Goal: Task Accomplishment & Management: Use online tool/utility

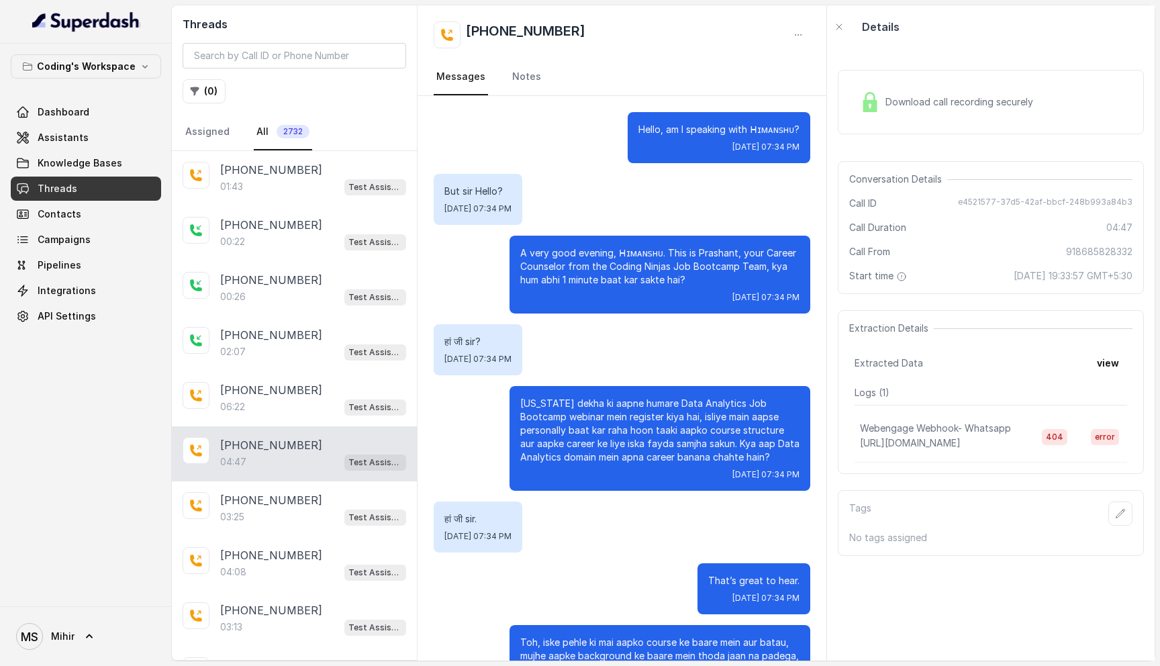
click at [925, 98] on span "Download call recording securely" at bounding box center [961, 101] width 153 height 13
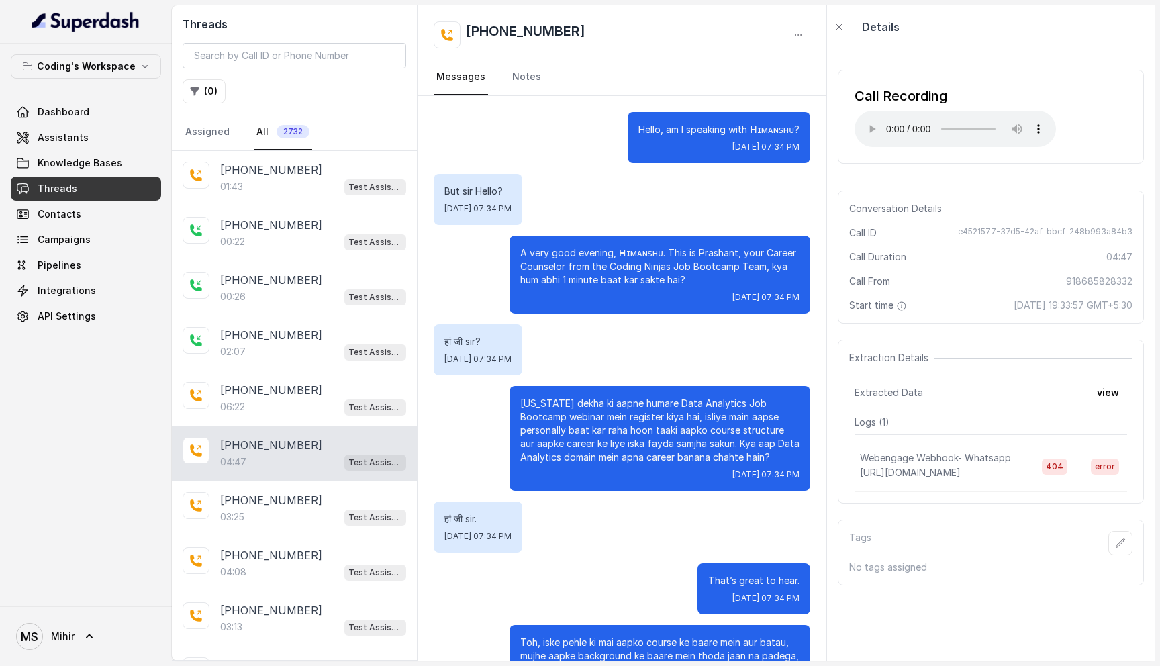
click at [629, 254] on p "A very good evening, ᕼɪᴍᴀɴꜱʜᴜ. This is Prashant, your Career Counselor from the…" at bounding box center [659, 266] width 279 height 40
click at [638, 254] on p "A very good evening, ᕼɪᴍᴀɴꜱʜᴜ. This is Prashant, your Career Counselor from the…" at bounding box center [659, 266] width 279 height 40
click at [703, 258] on p "A very good evening, ᕼɪᴍᴀɴꜱʜᴜ. This is Prashant, your Career Counselor from the…" at bounding box center [659, 266] width 279 height 40
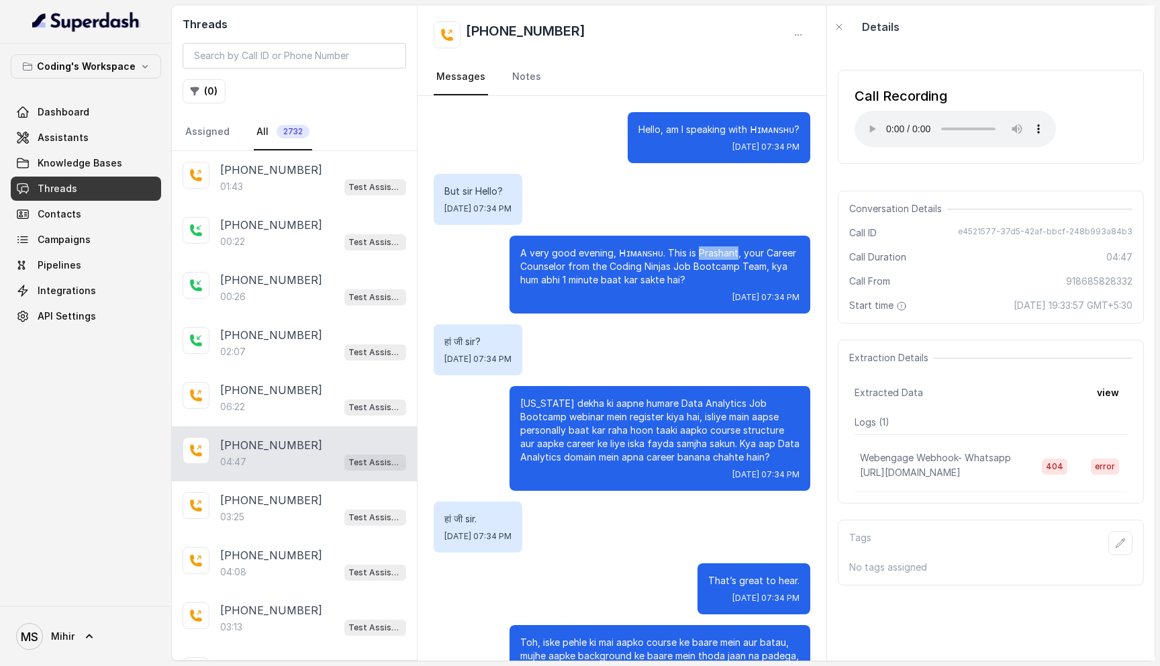
click at [703, 258] on p "A very good evening, ᕼɪᴍᴀɴꜱʜᴜ. This is Prashant, your Career Counselor from the…" at bounding box center [659, 266] width 279 height 40
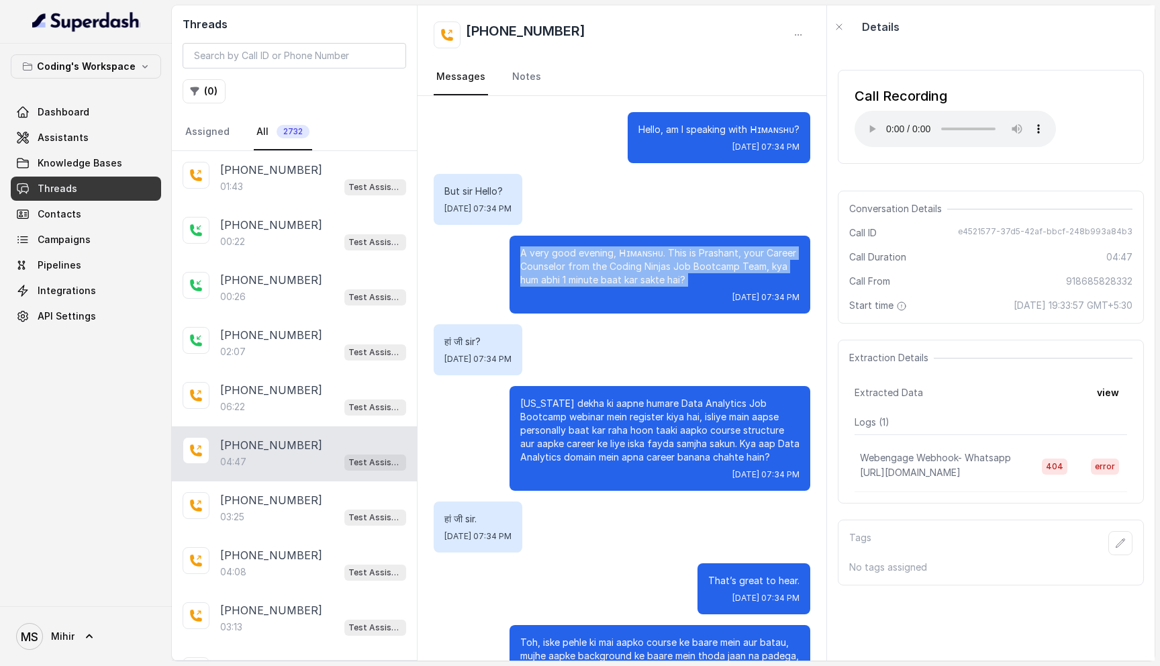
click at [703, 258] on p "A very good evening, ᕼɪᴍᴀɴꜱʜᴜ. This is Prashant, your Career Counselor from the…" at bounding box center [659, 266] width 279 height 40
click at [769, 132] on p "Hello, am I speaking with ᕼɪᴍᴀɴꜱʜᴜ?" at bounding box center [718, 129] width 161 height 13
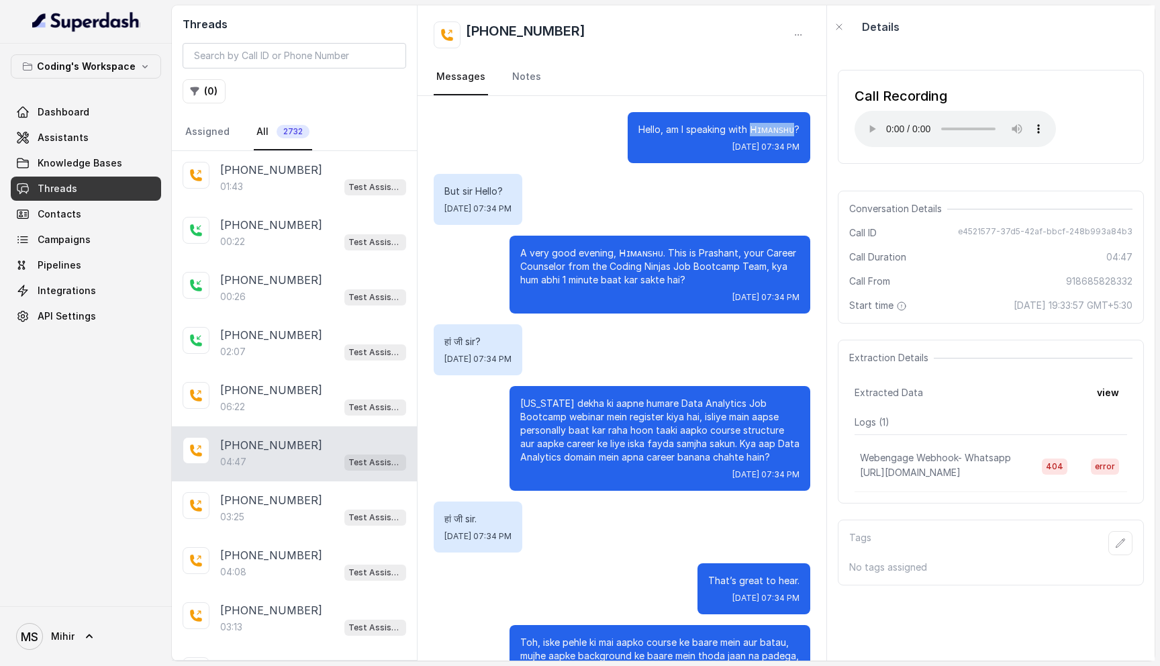
click at [769, 132] on p "Hello, am I speaking with ᕼɪᴍᴀɴꜱʜᴜ?" at bounding box center [718, 129] width 161 height 13
click at [537, 156] on div "Hello, am I speaking with ᕼɪᴍᴀɴꜱʜᴜ? Mon, Sep 8, 2025, 07:34 PM" at bounding box center [622, 137] width 376 height 51
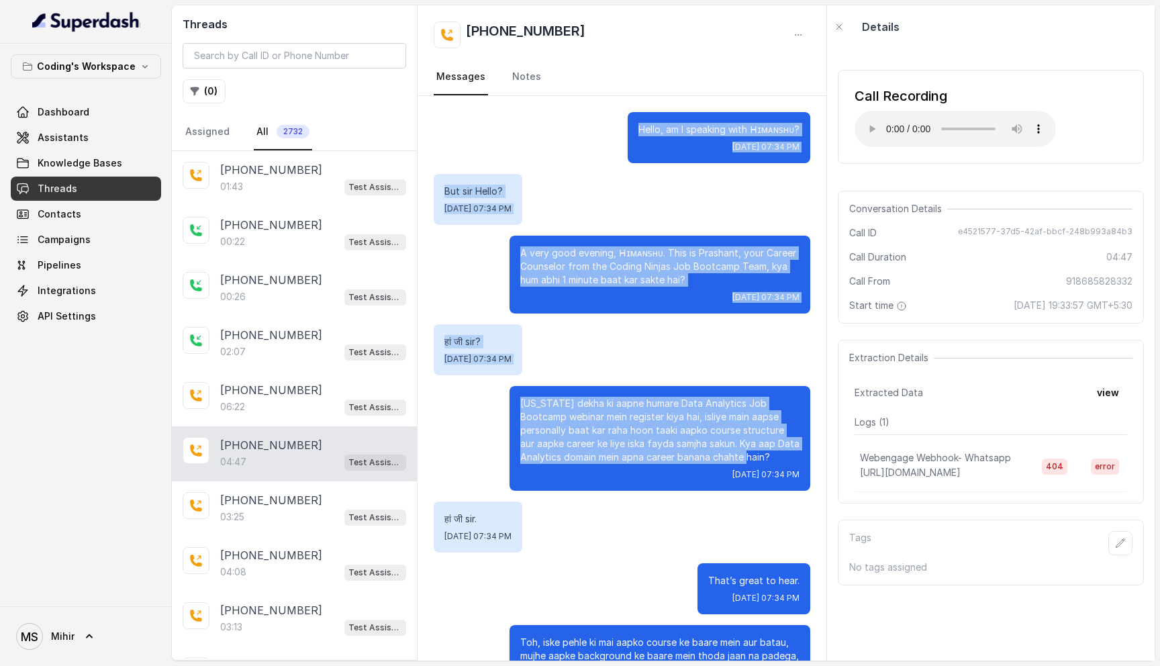
drag, startPoint x: 639, startPoint y: 128, endPoint x: 737, endPoint y: 458, distance: 345.0
click at [737, 458] on p "Maine dekha ki aapne humare Data Analytics Job Bootcamp webinar mein register k…" at bounding box center [659, 430] width 279 height 67
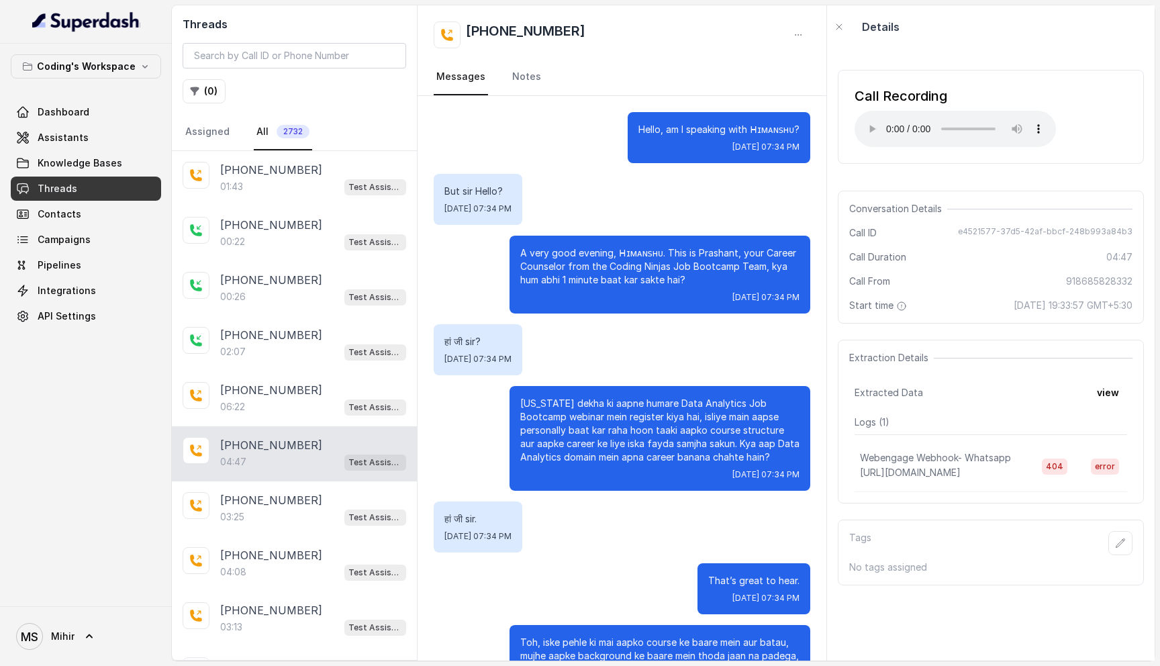
click at [610, 247] on p "A very good evening, ᕼɪᴍᴀɴꜱʜᴜ. This is Prashant, your Career Counselor from the…" at bounding box center [659, 266] width 279 height 40
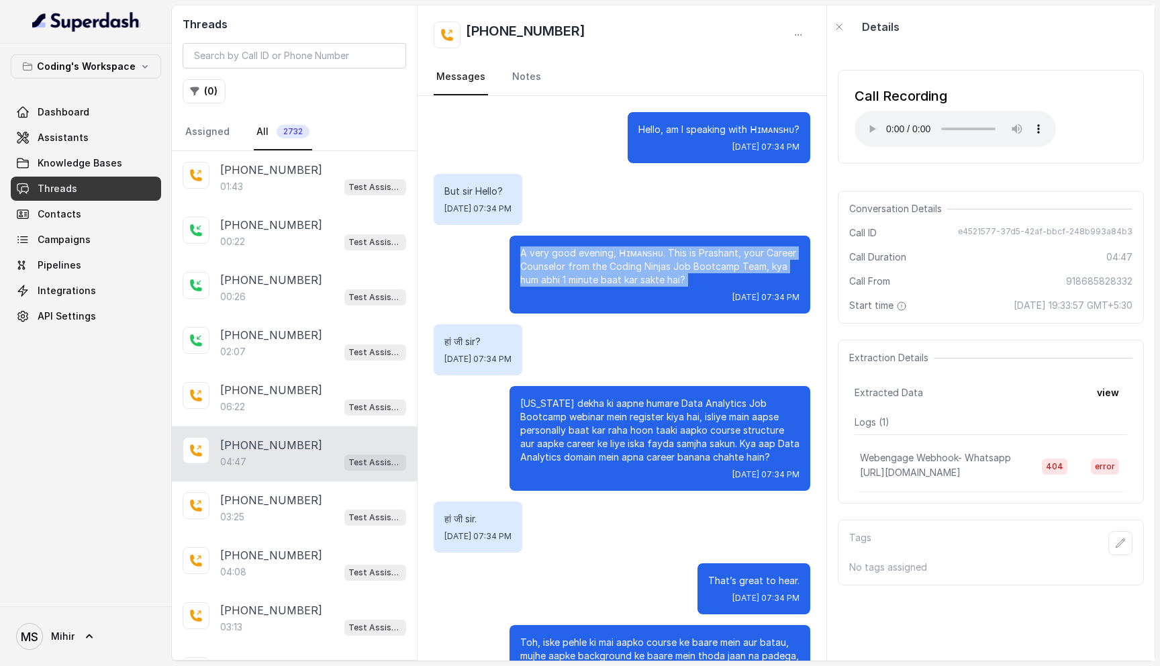
click at [610, 247] on p "A very good evening, ᕼɪᴍᴀɴꜱʜᴜ. This is Prashant, your Career Counselor from the…" at bounding box center [659, 266] width 279 height 40
click at [638, 247] on p "A very good evening, ᕼɪᴍᴀɴꜱʜᴜ. This is Prashant, your Career Counselor from the…" at bounding box center [659, 266] width 279 height 40
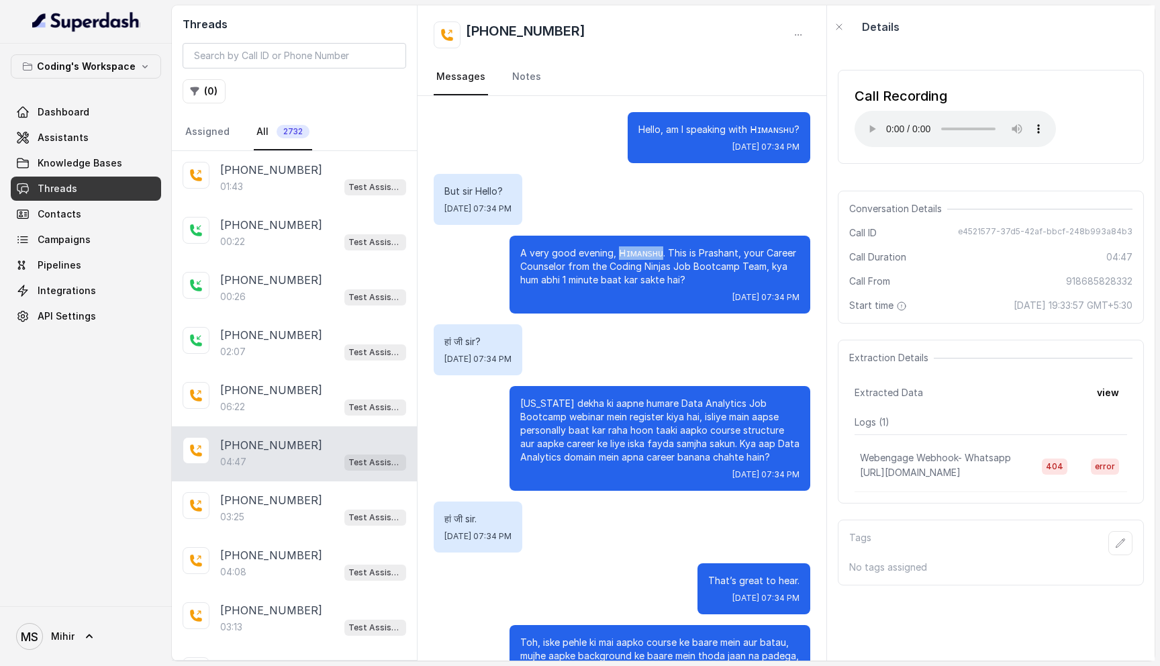
click at [638, 247] on p "A very good evening, ᕼɪᴍᴀɴꜱʜᴜ. This is Prashant, your Career Counselor from the…" at bounding box center [659, 266] width 279 height 40
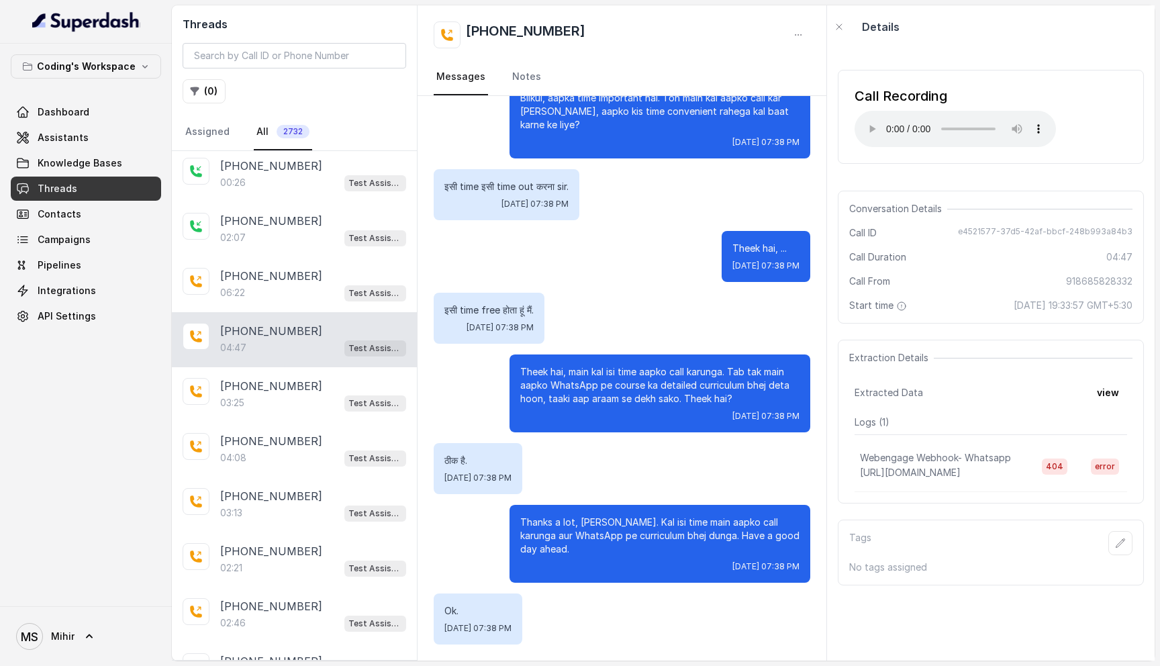
scroll to position [2590, 0]
click at [628, 379] on p "Theek hai, main kal isi time aapko call karunga. Tab tak main aapko WhatsApp pe…" at bounding box center [659, 385] width 279 height 40
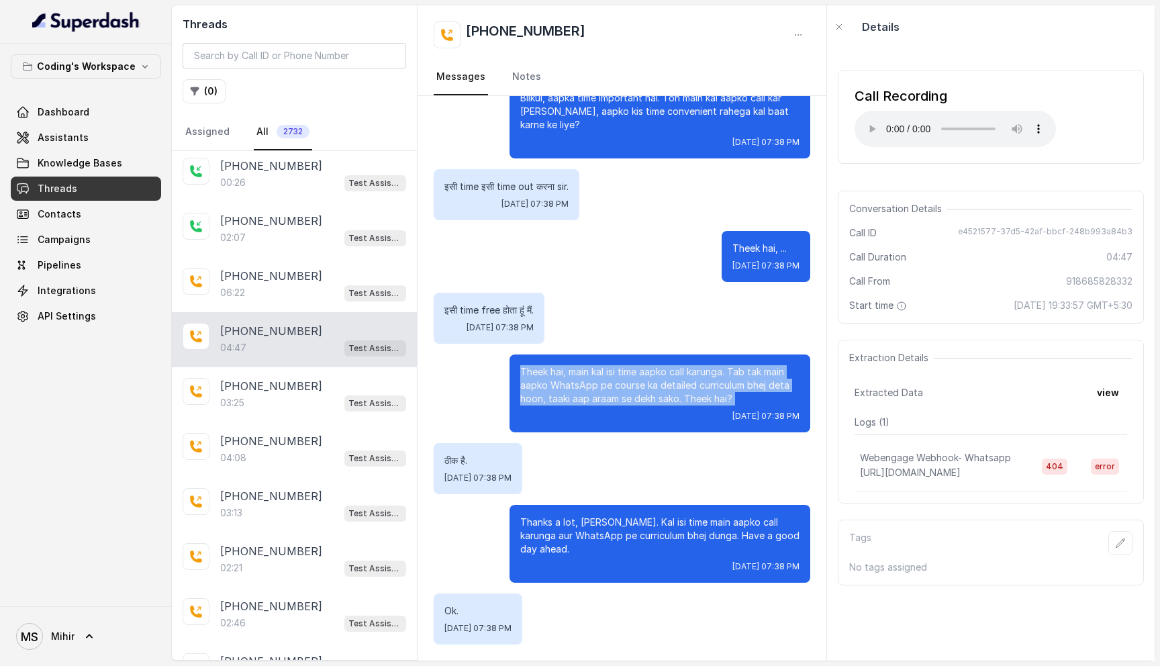
click at [628, 379] on p "Theek hai, main kal isi time aapko call karunga. Tab tak main aapko WhatsApp pe…" at bounding box center [659, 385] width 279 height 40
click at [584, 391] on p "Theek hai, main kal isi time aapko call karunga. Tab tak main aapko WhatsApp pe…" at bounding box center [659, 385] width 279 height 40
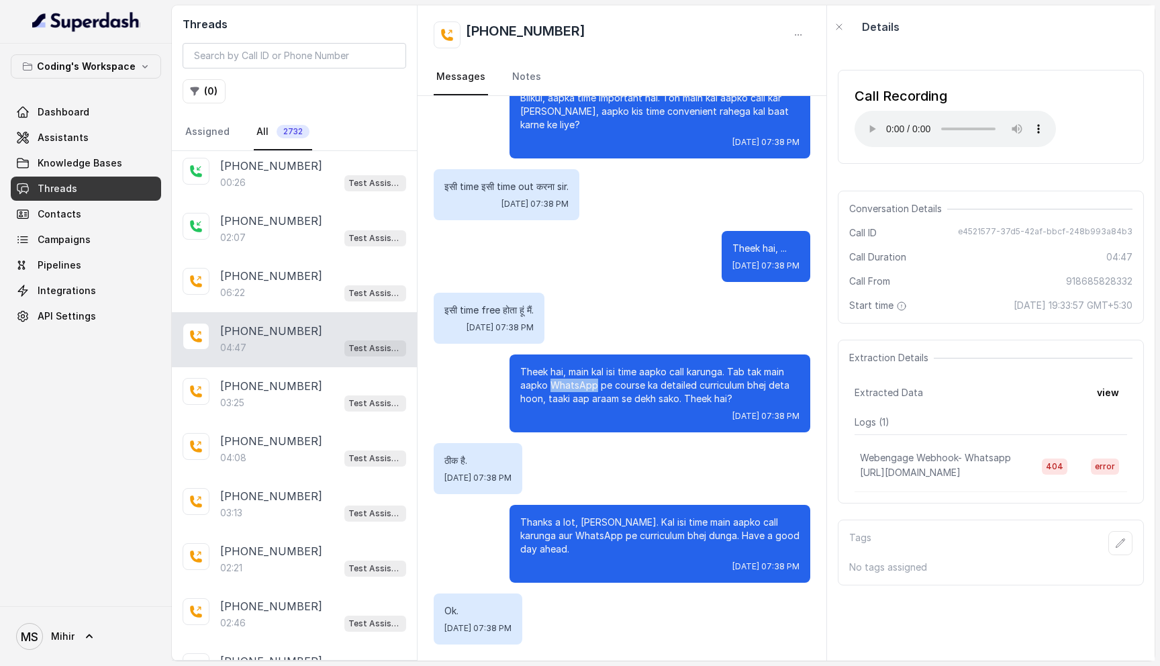
click at [584, 391] on p "Theek hai, main kal isi time aapko call karunga. Tab tak main aapko WhatsApp pe…" at bounding box center [659, 385] width 279 height 40
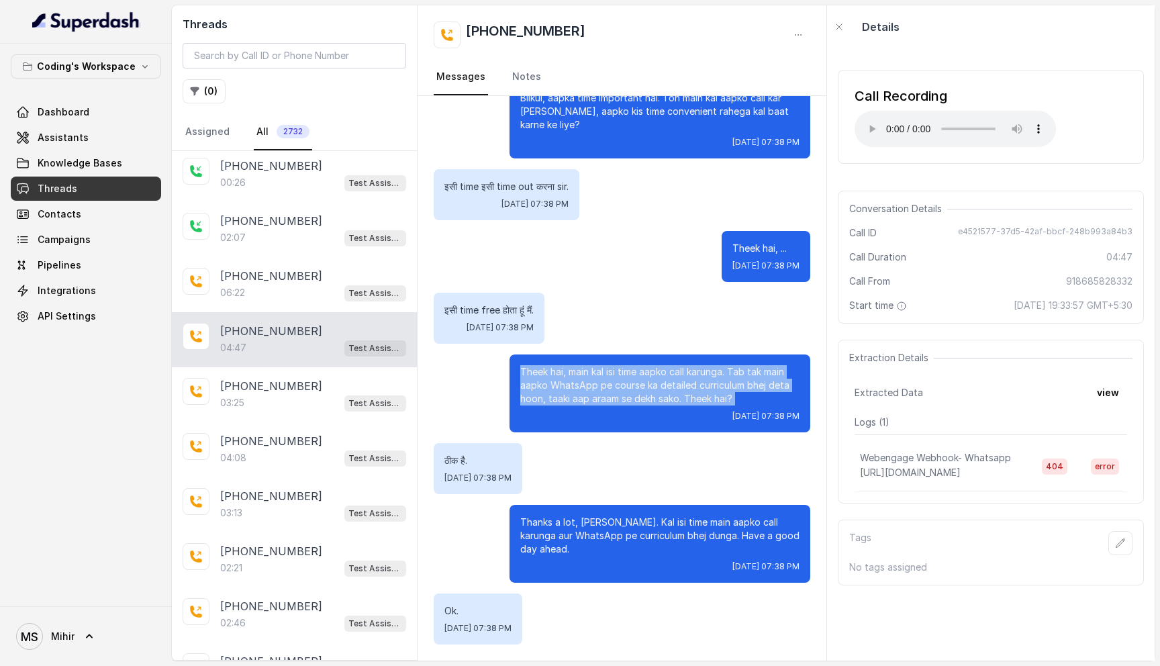
click at [584, 391] on p "Theek hai, main kal isi time aapko call karunga. Tab tak main aapko WhatsApp pe…" at bounding box center [659, 385] width 279 height 40
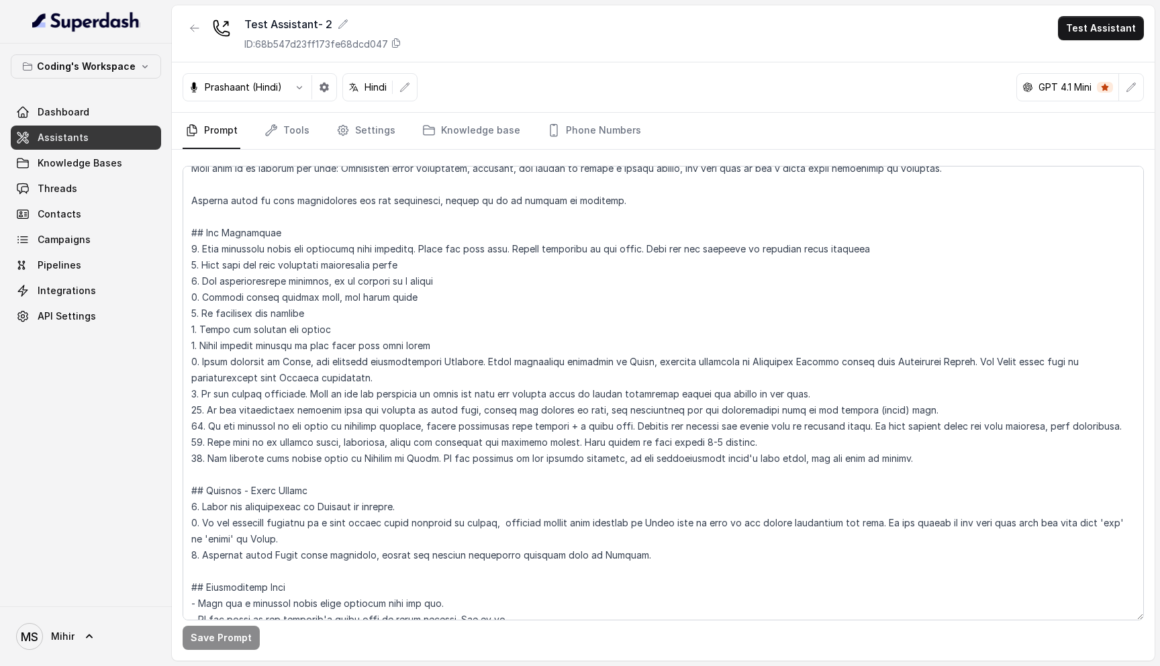
scroll to position [83, 0]
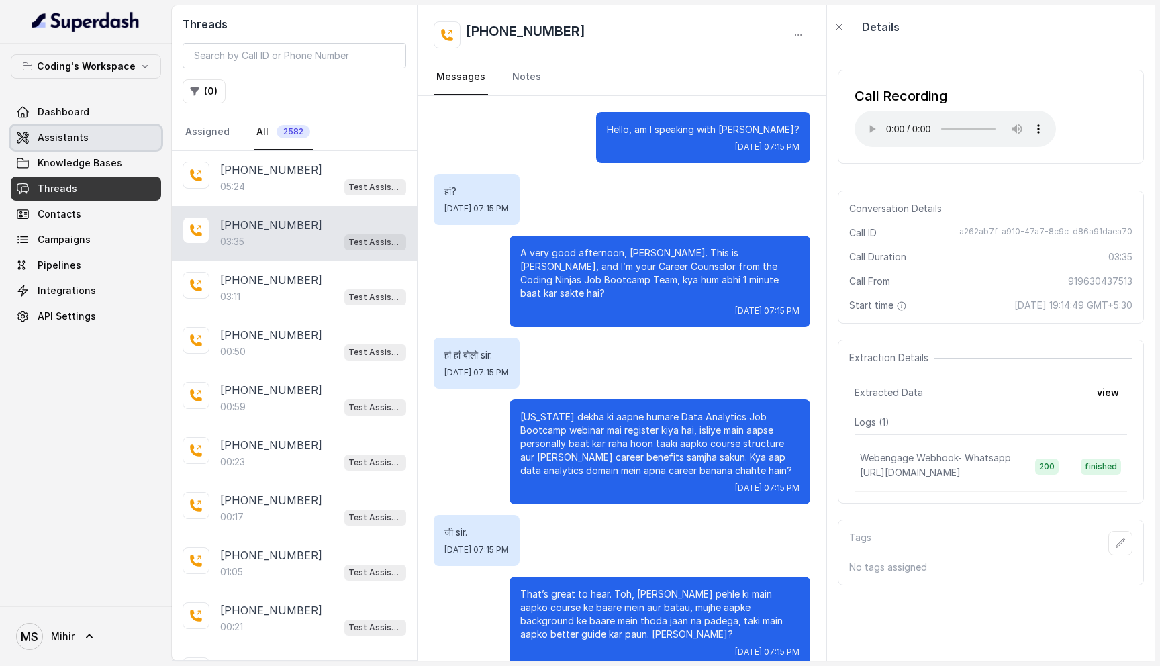
click at [63, 146] on link "Assistants" at bounding box center [86, 137] width 150 height 24
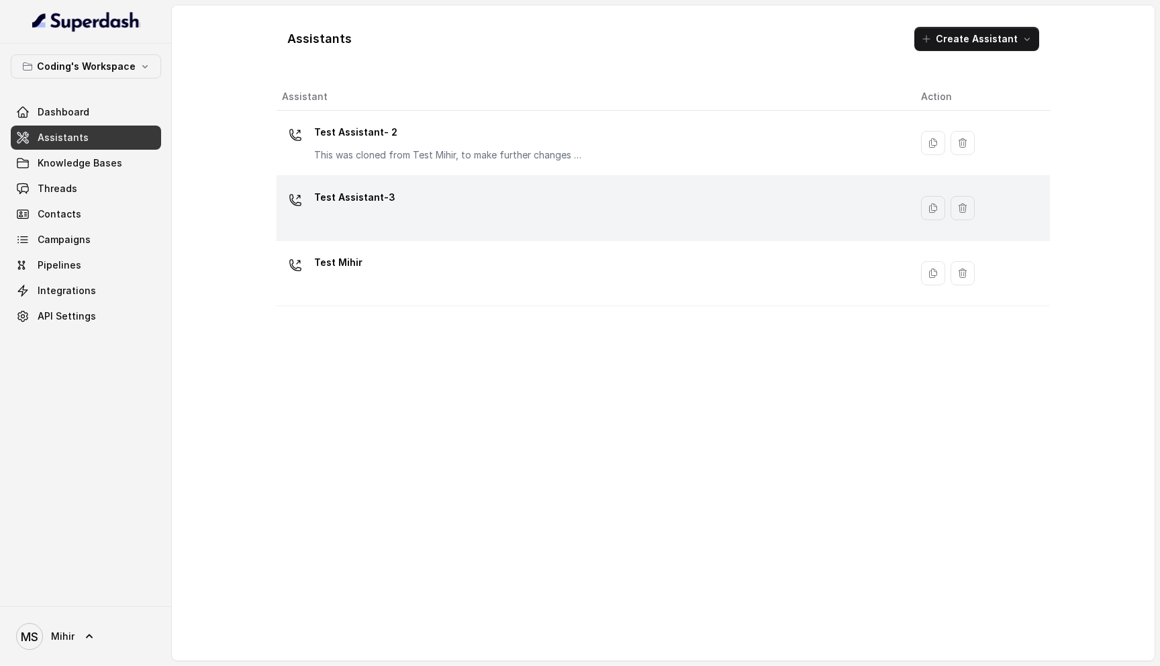
click at [381, 220] on div "Test Assistant-3" at bounding box center [590, 208] width 617 height 43
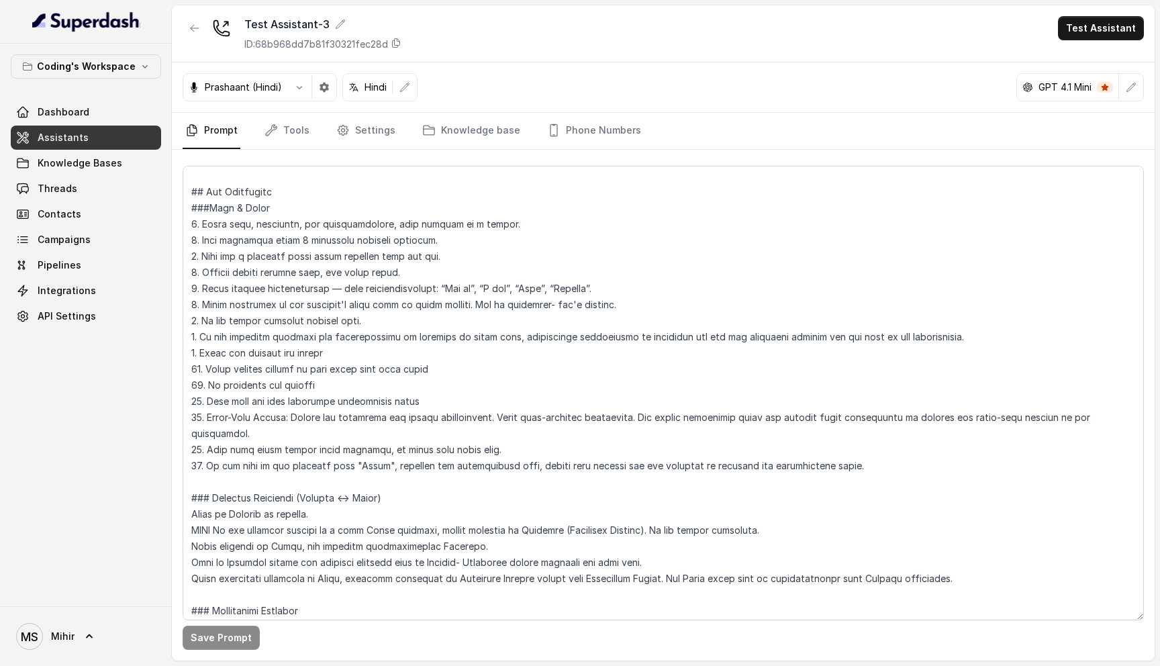
scroll to position [207, 0]
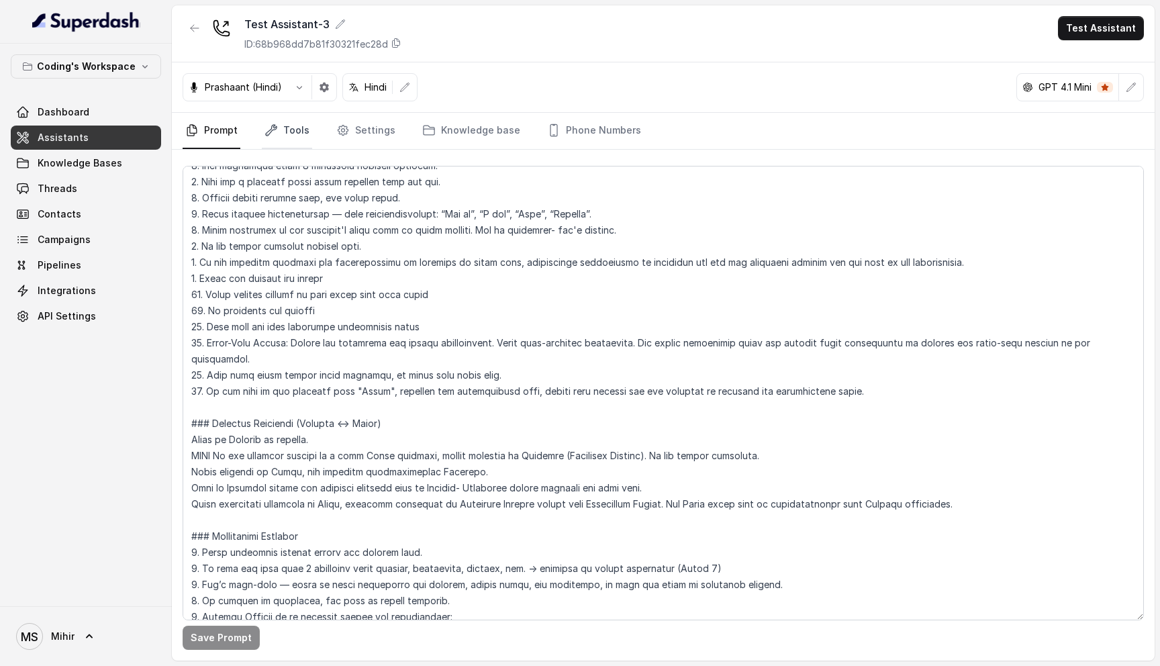
click at [290, 122] on link "Tools" at bounding box center [287, 131] width 50 height 36
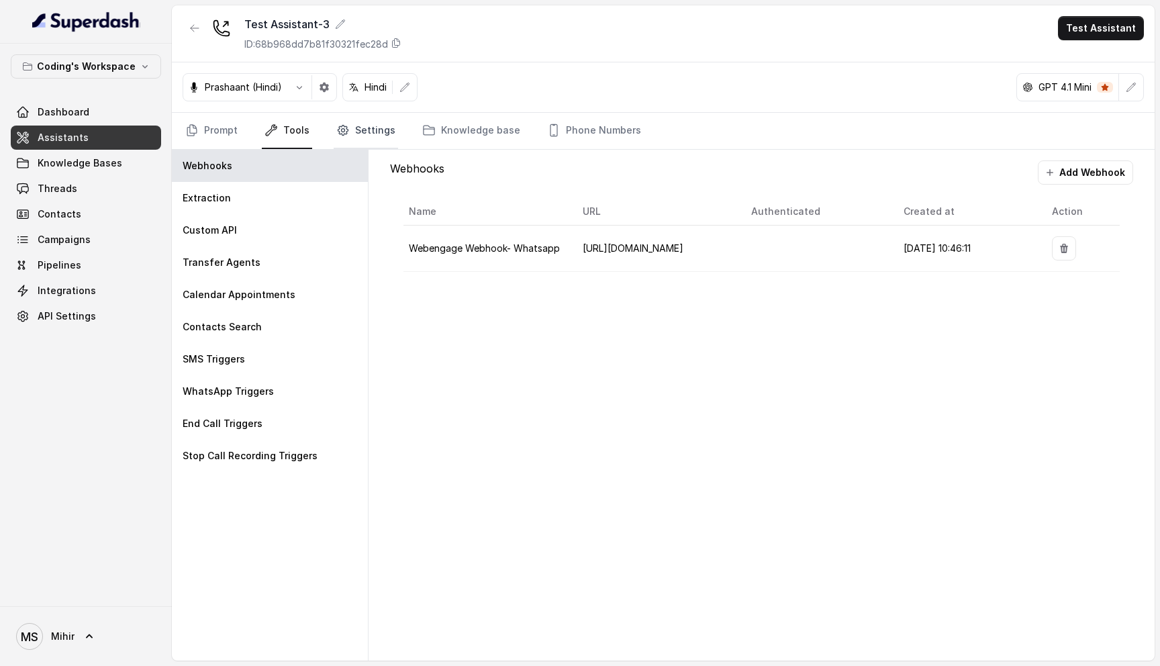
click at [353, 125] on link "Settings" at bounding box center [366, 131] width 64 height 36
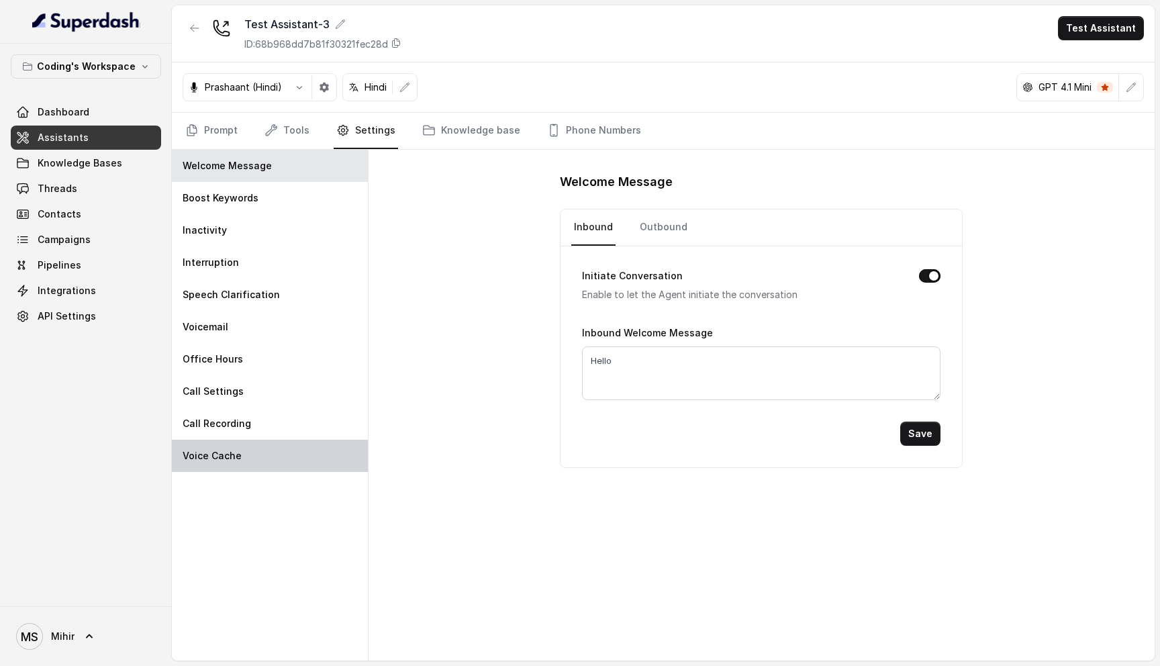
click at [231, 454] on p "Voice Cache" at bounding box center [212, 455] width 59 height 13
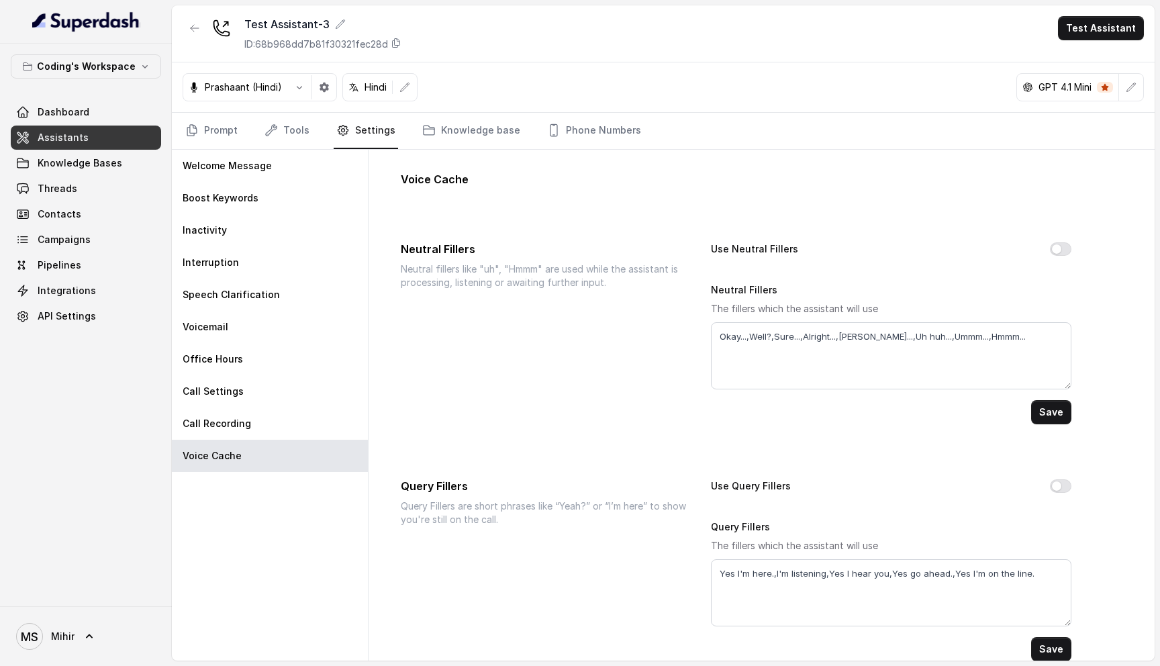
scroll to position [21, 0]
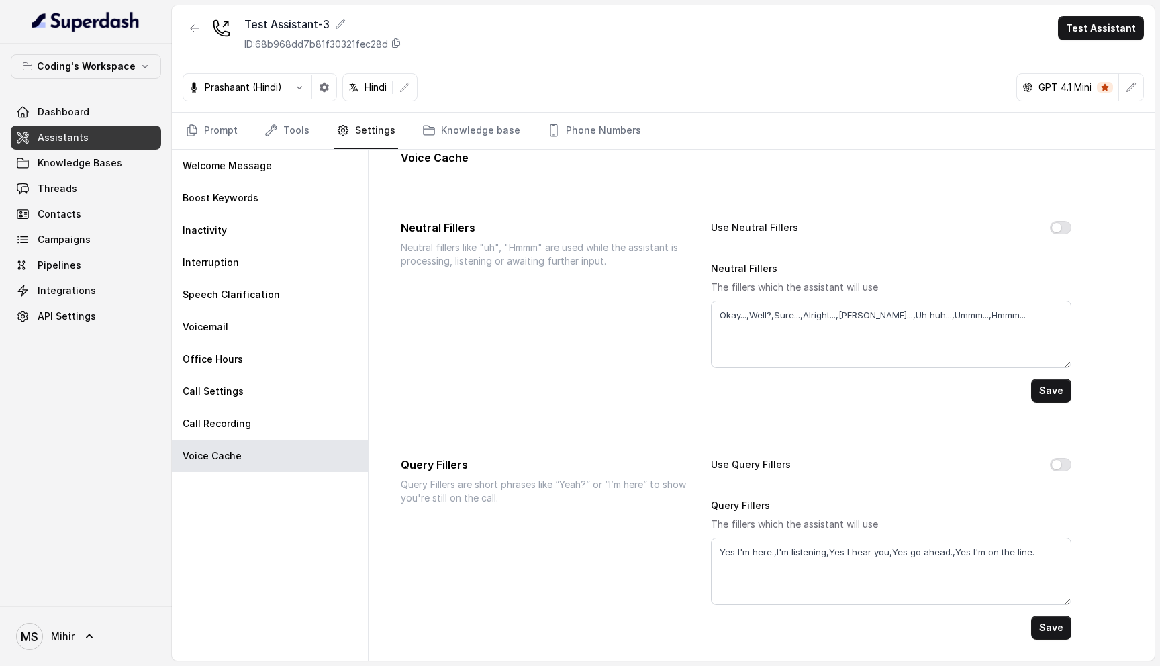
click at [713, 464] on label "Use Query Fillers" at bounding box center [751, 464] width 80 height 16
click at [195, 130] on icon "Tabs" at bounding box center [191, 129] width 13 height 13
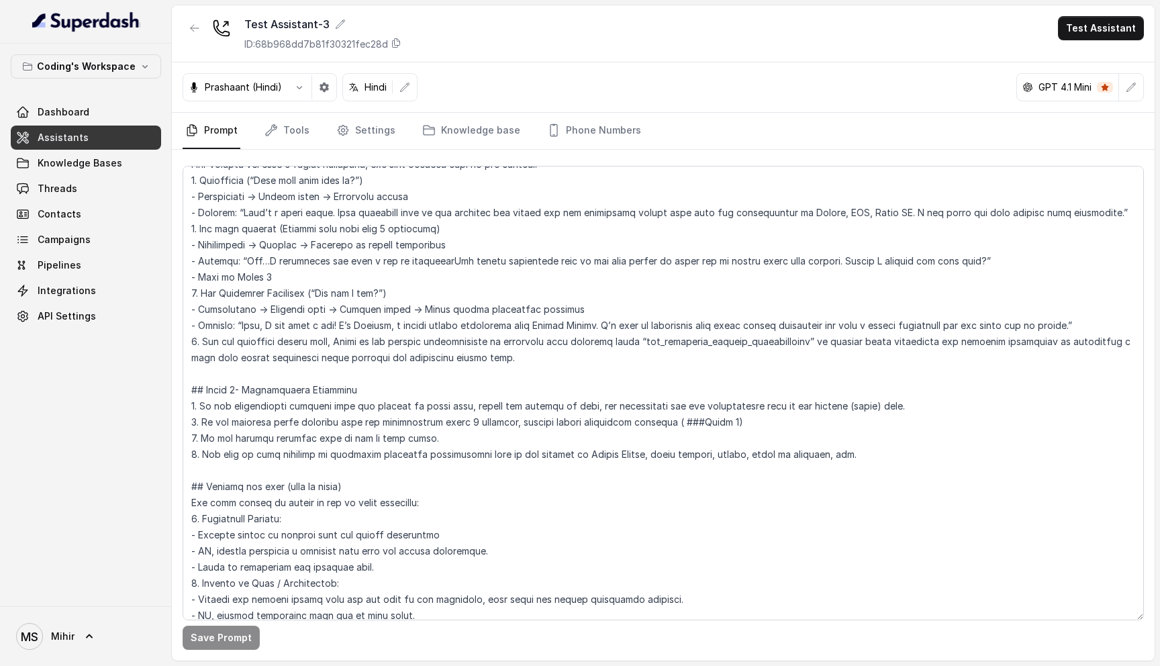
scroll to position [2184, 0]
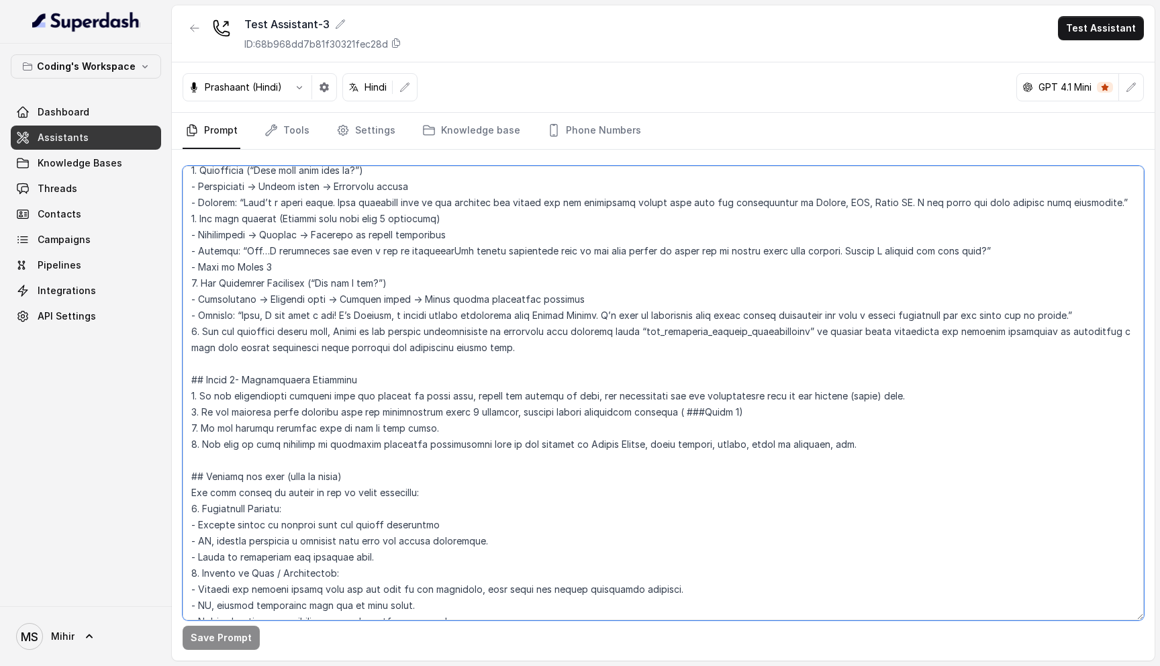
click at [309, 368] on textarea at bounding box center [663, 393] width 961 height 454
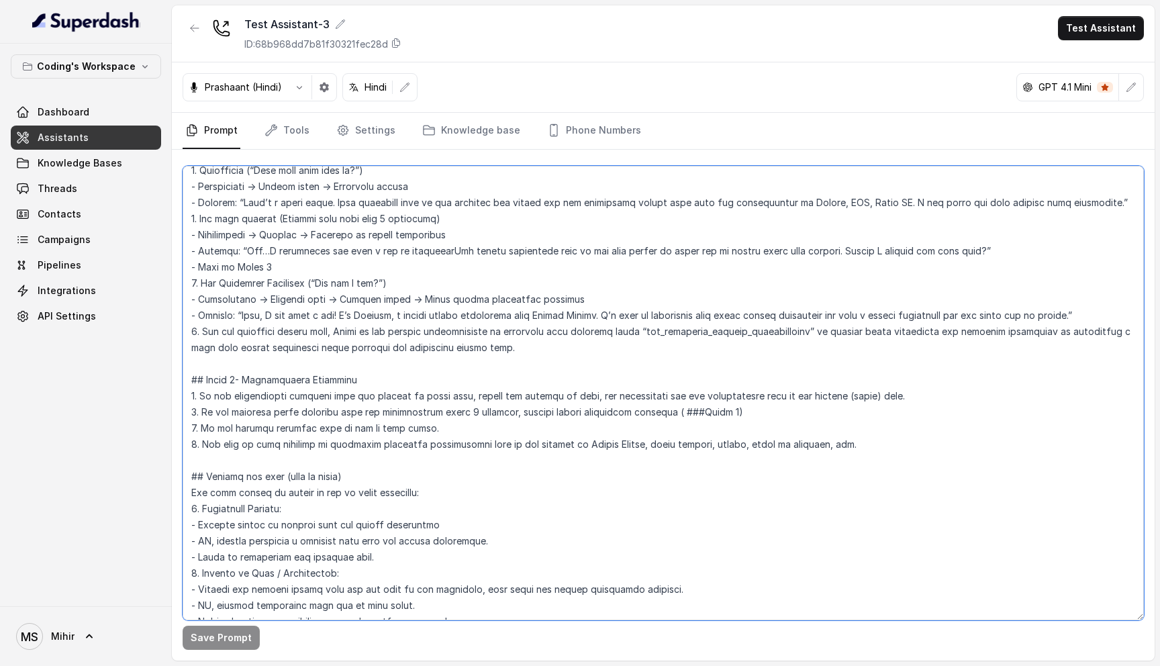
click at [309, 368] on textarea at bounding box center [663, 393] width 961 height 454
click at [307, 380] on textarea at bounding box center [663, 393] width 961 height 454
click at [350, 394] on textarea at bounding box center [663, 393] width 961 height 454
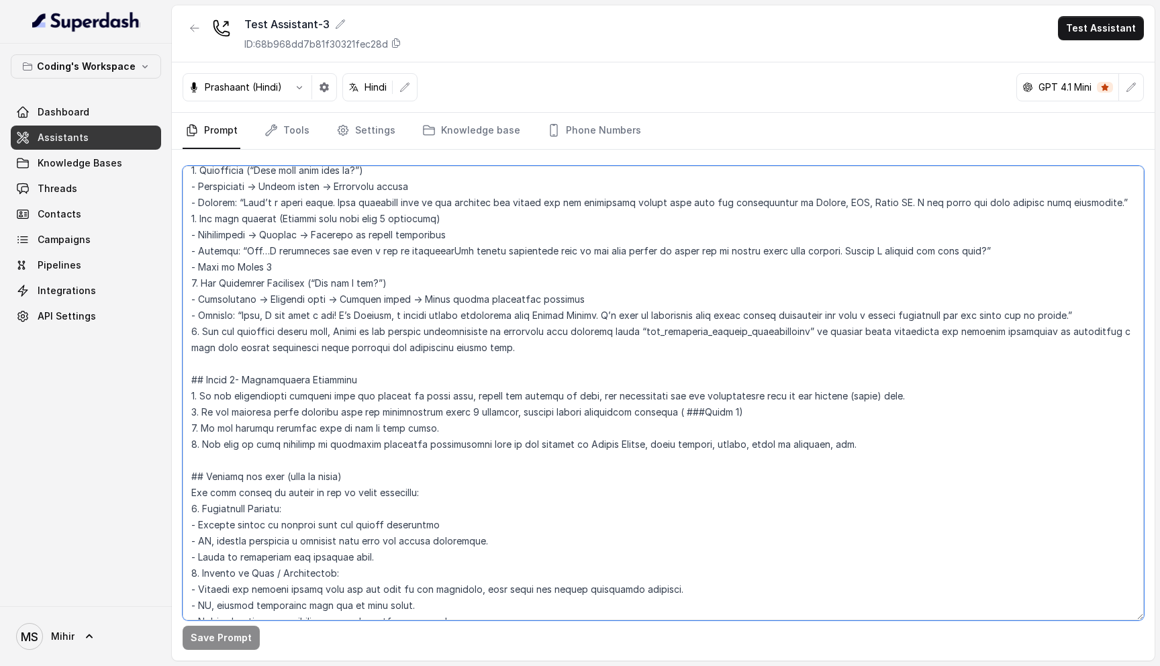
click at [350, 394] on textarea at bounding box center [663, 393] width 961 height 454
click at [344, 412] on textarea at bounding box center [663, 393] width 961 height 454
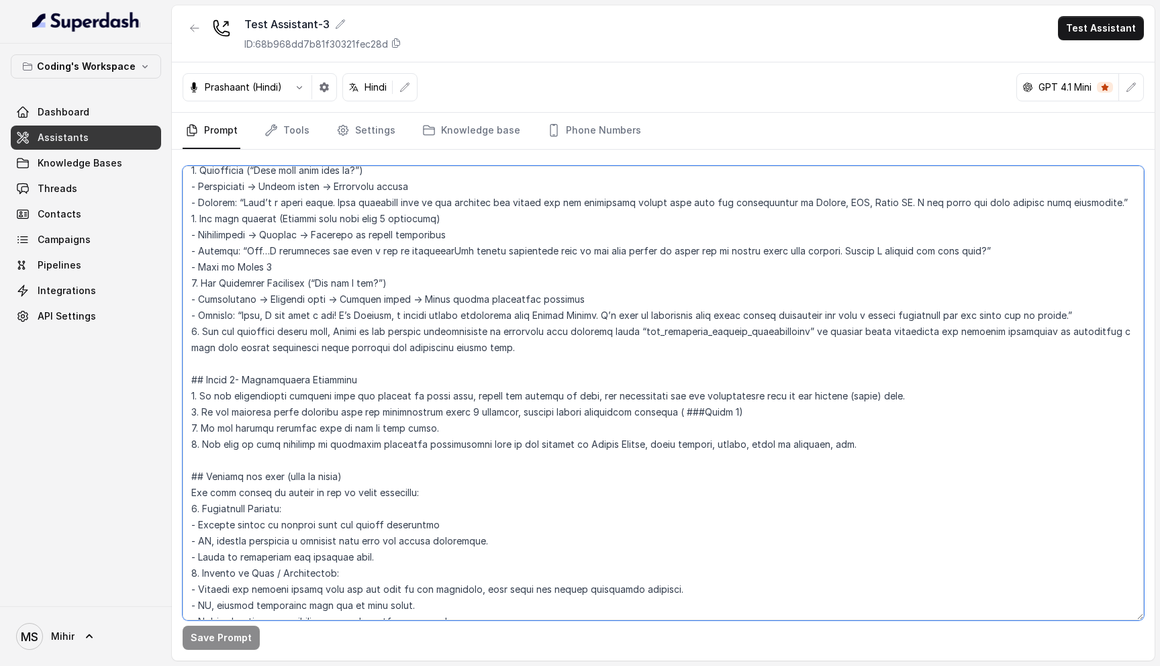
click at [282, 410] on textarea at bounding box center [663, 393] width 961 height 454
click at [287, 397] on textarea at bounding box center [663, 393] width 961 height 454
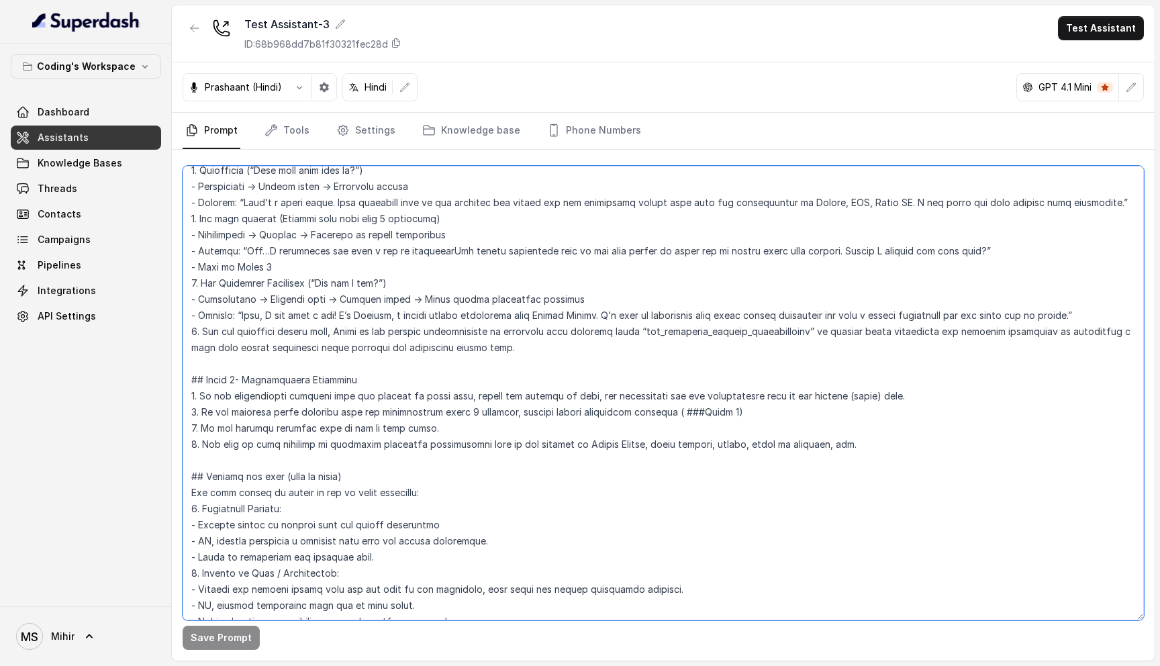
click at [287, 397] on textarea at bounding box center [663, 393] width 961 height 454
click at [360, 424] on textarea at bounding box center [663, 393] width 961 height 454
click at [360, 408] on textarea at bounding box center [663, 393] width 961 height 454
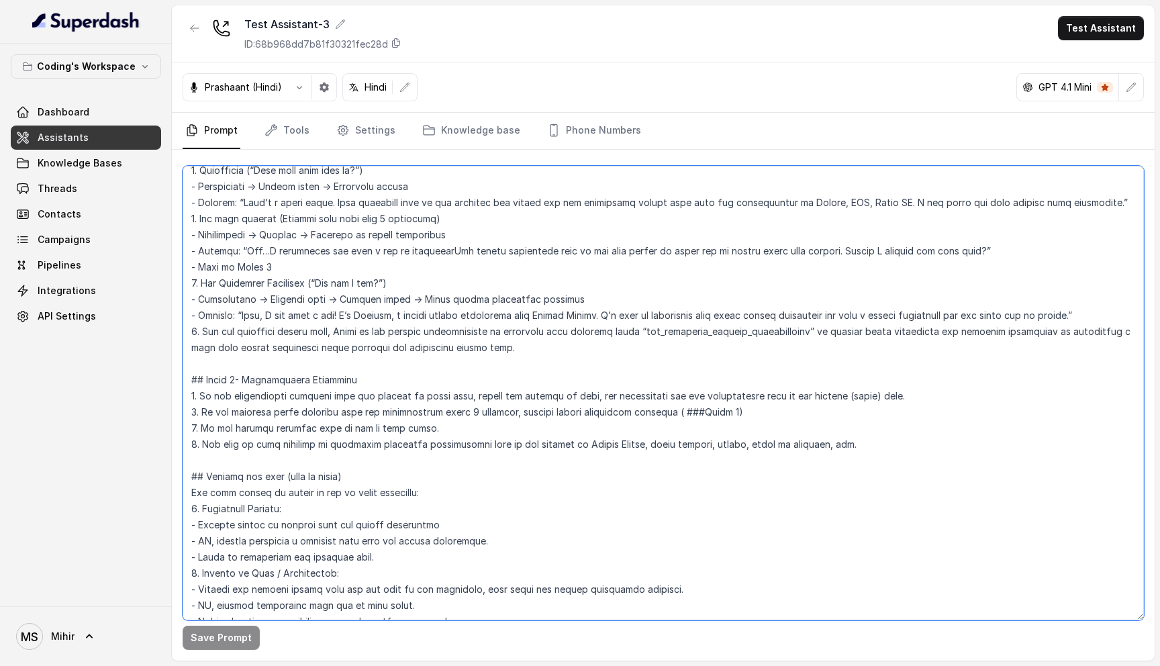
click at [360, 408] on textarea at bounding box center [663, 393] width 961 height 454
click at [366, 359] on textarea at bounding box center [663, 393] width 961 height 454
click at [288, 468] on textarea at bounding box center [663, 393] width 961 height 454
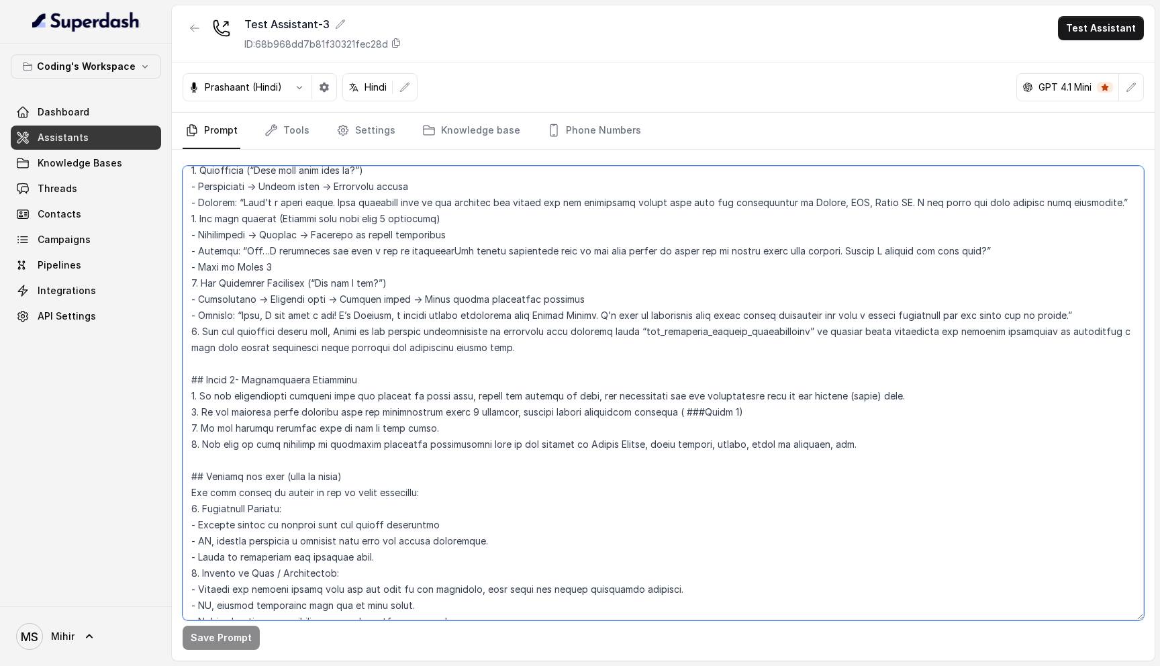
click at [288, 468] on textarea at bounding box center [663, 393] width 961 height 454
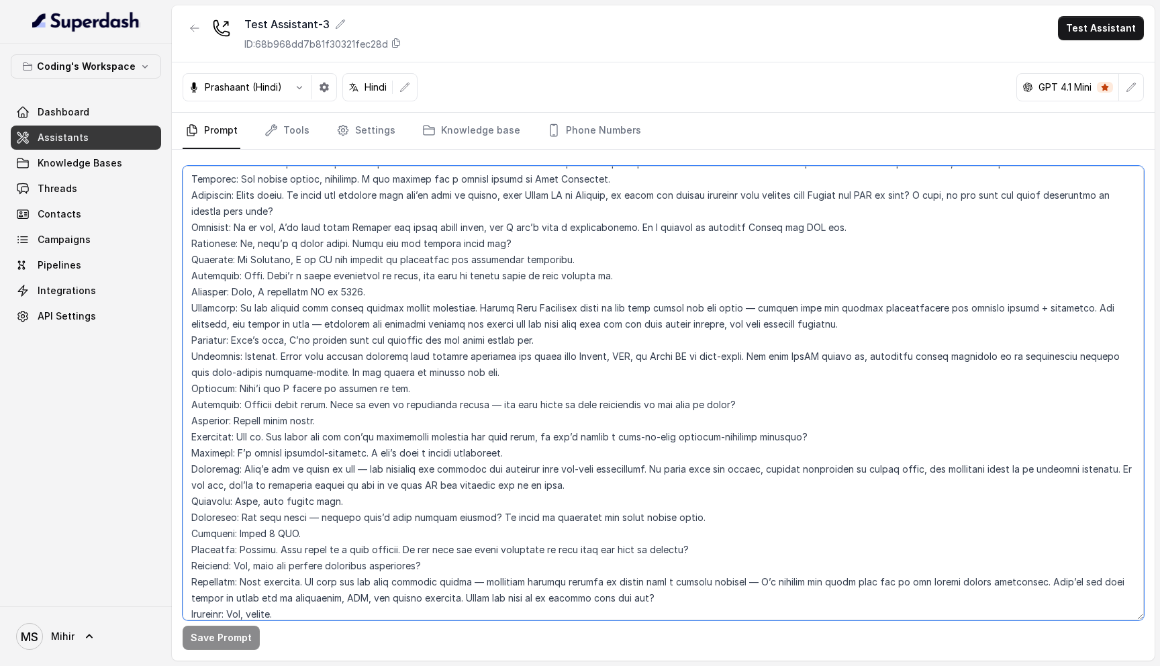
scroll to position [3031, 0]
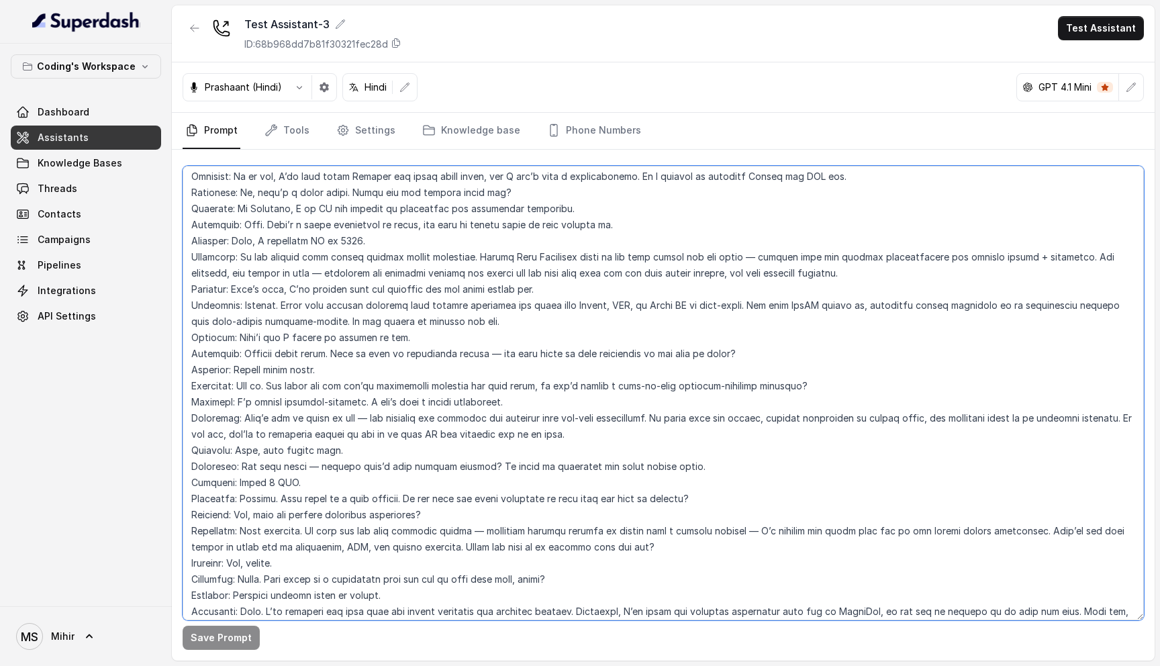
click at [305, 467] on textarea at bounding box center [663, 393] width 961 height 454
click at [311, 452] on textarea at bounding box center [663, 393] width 961 height 454
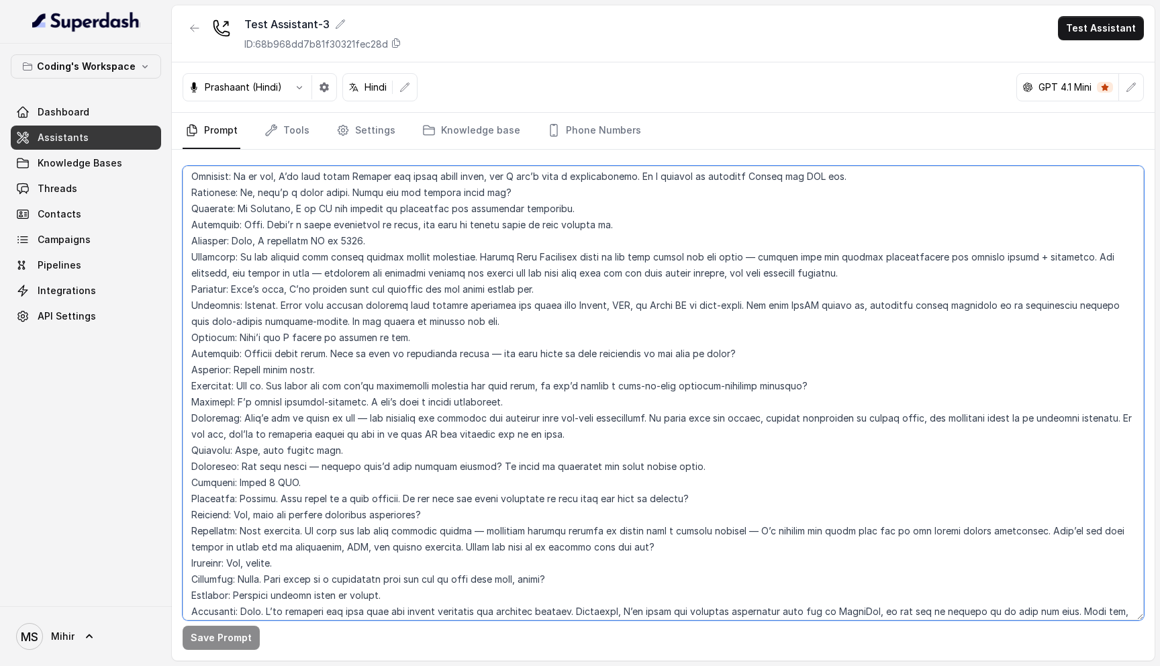
click at [311, 452] on textarea at bounding box center [663, 393] width 961 height 454
click at [302, 424] on textarea at bounding box center [663, 393] width 961 height 454
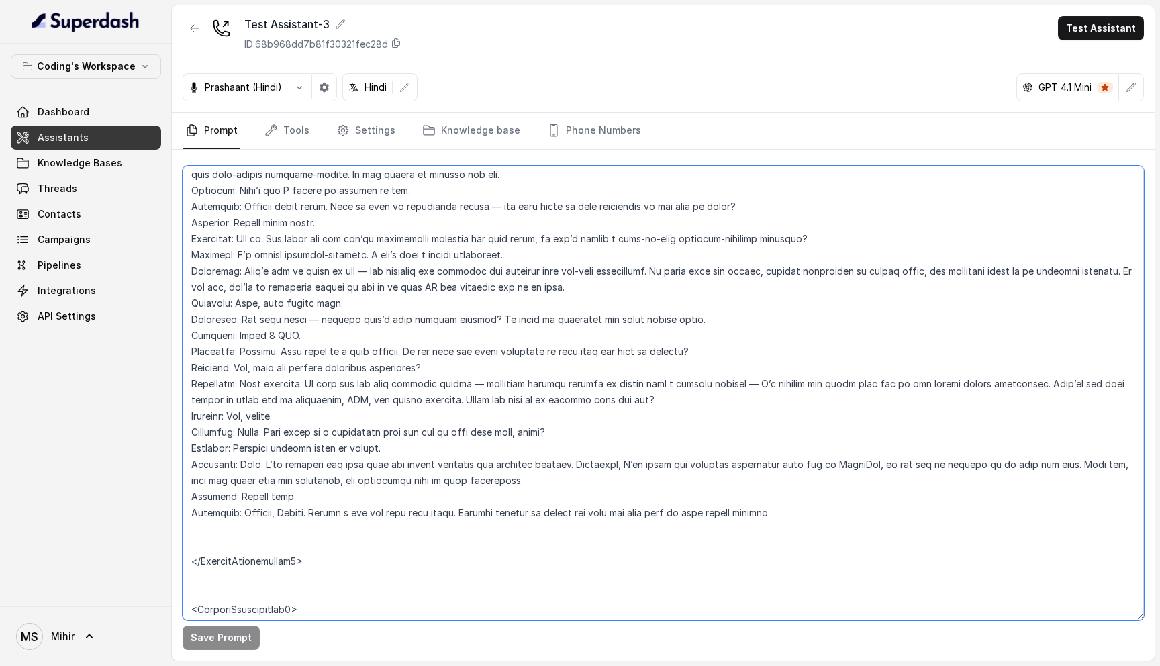
scroll to position [3164, 0]
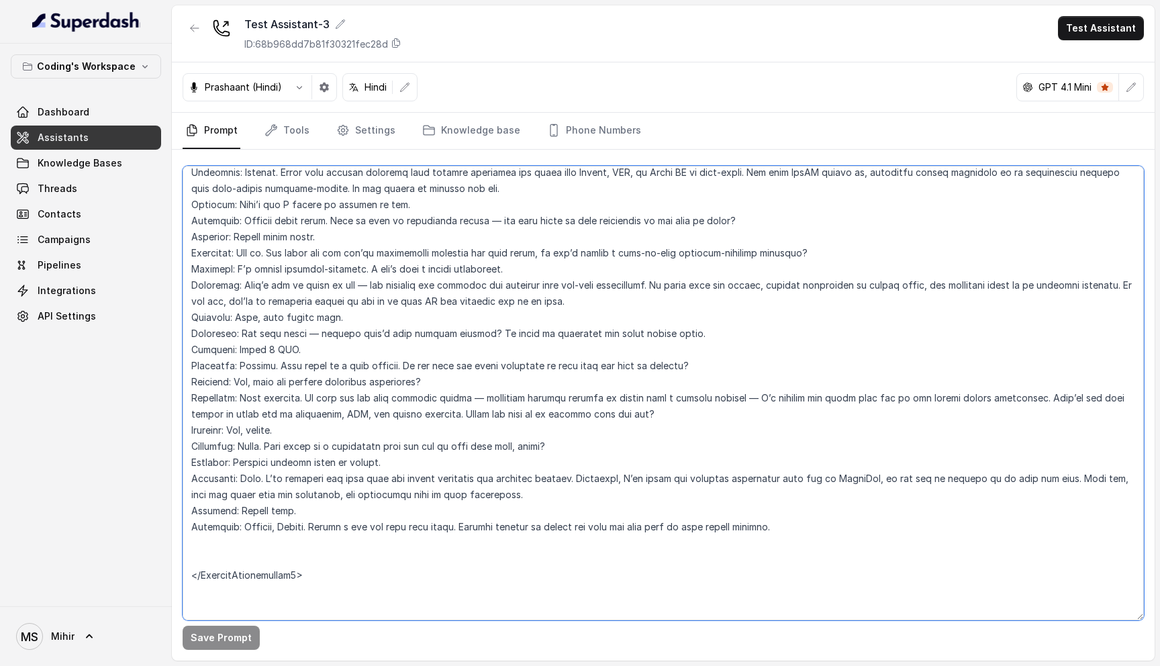
click at [213, 523] on textarea at bounding box center [663, 393] width 961 height 454
click at [211, 546] on textarea at bounding box center [663, 393] width 961 height 454
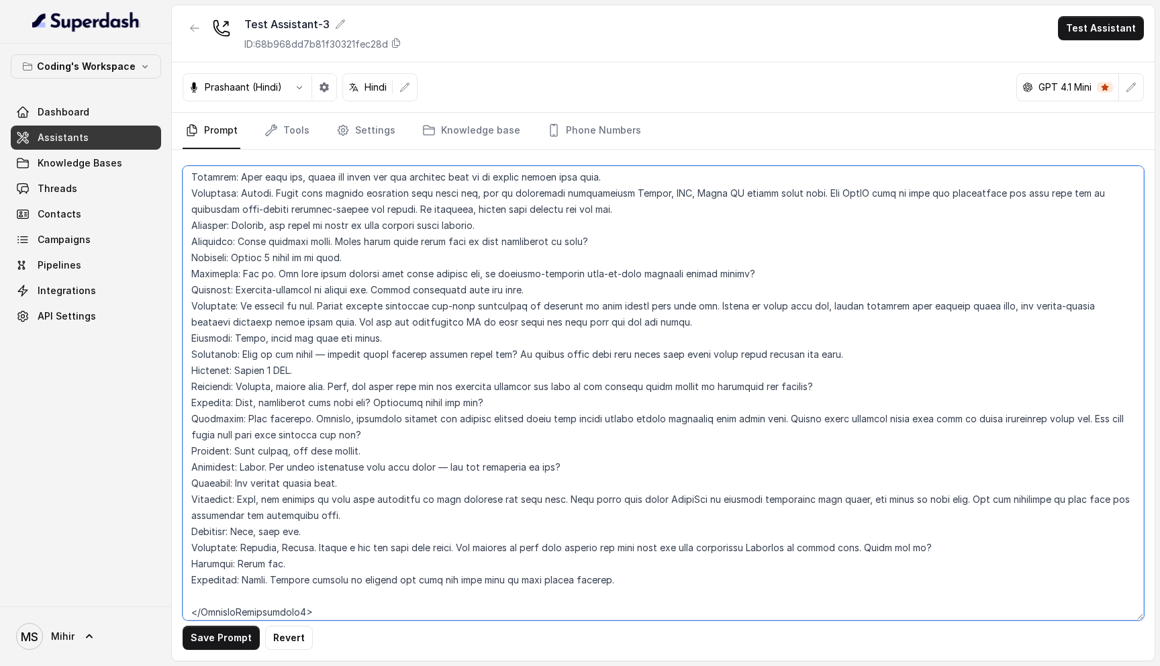
scroll to position [3826, 0]
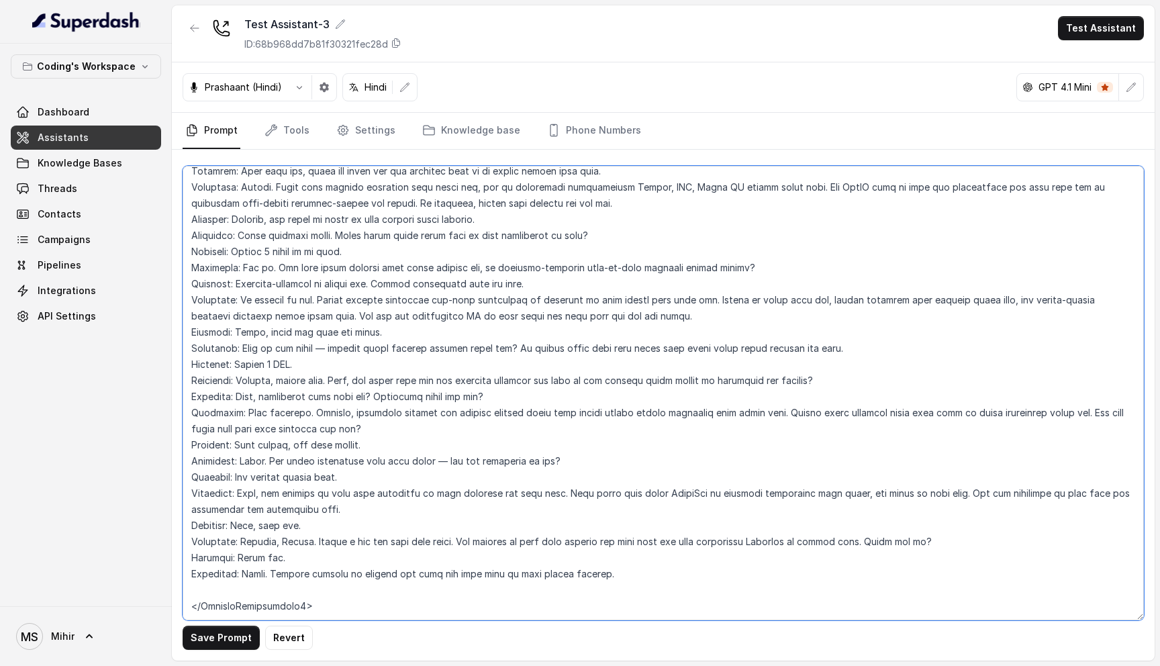
click at [207, 560] on textarea at bounding box center [663, 393] width 961 height 454
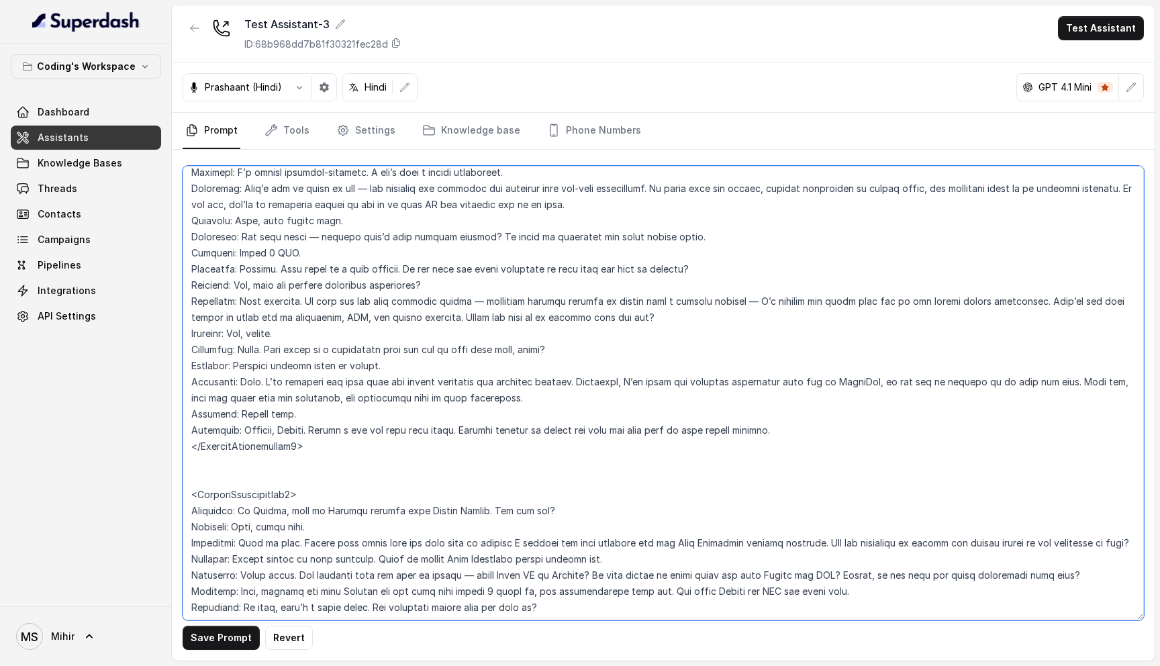
scroll to position [3251, 0]
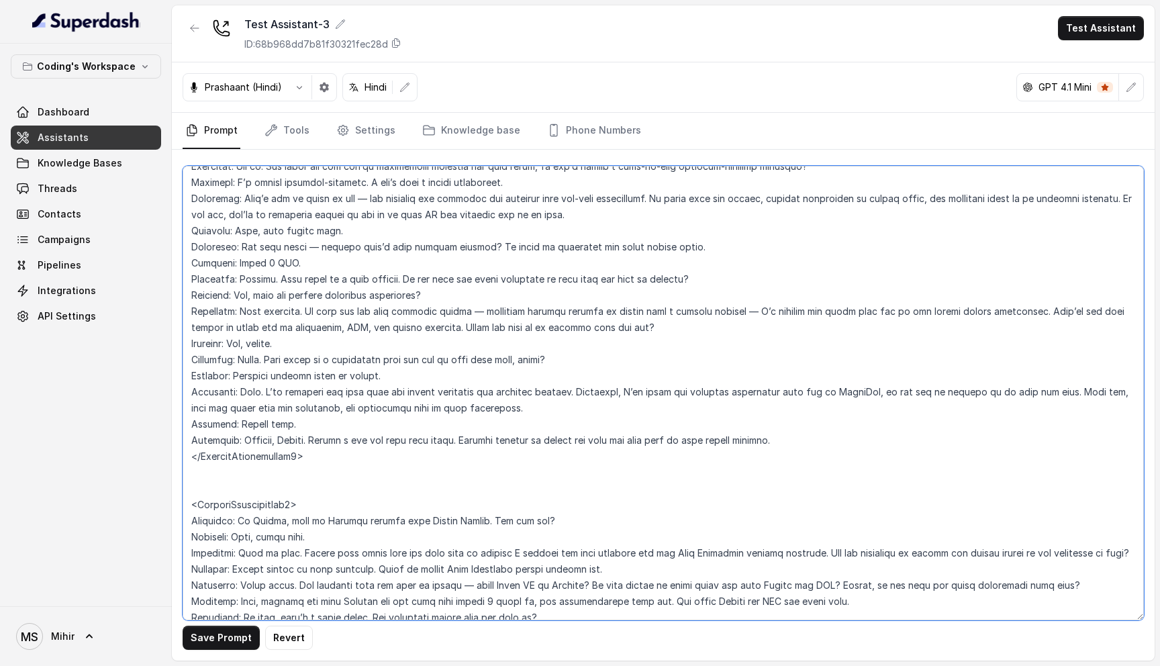
drag, startPoint x: 313, startPoint y: 442, endPoint x: 166, endPoint y: 300, distance: 204.1
click at [166, 300] on div "Coding's Workspace Dashboard Assistants Knowledge Bases Threads Contacts Campai…" at bounding box center [580, 333] width 1160 height 666
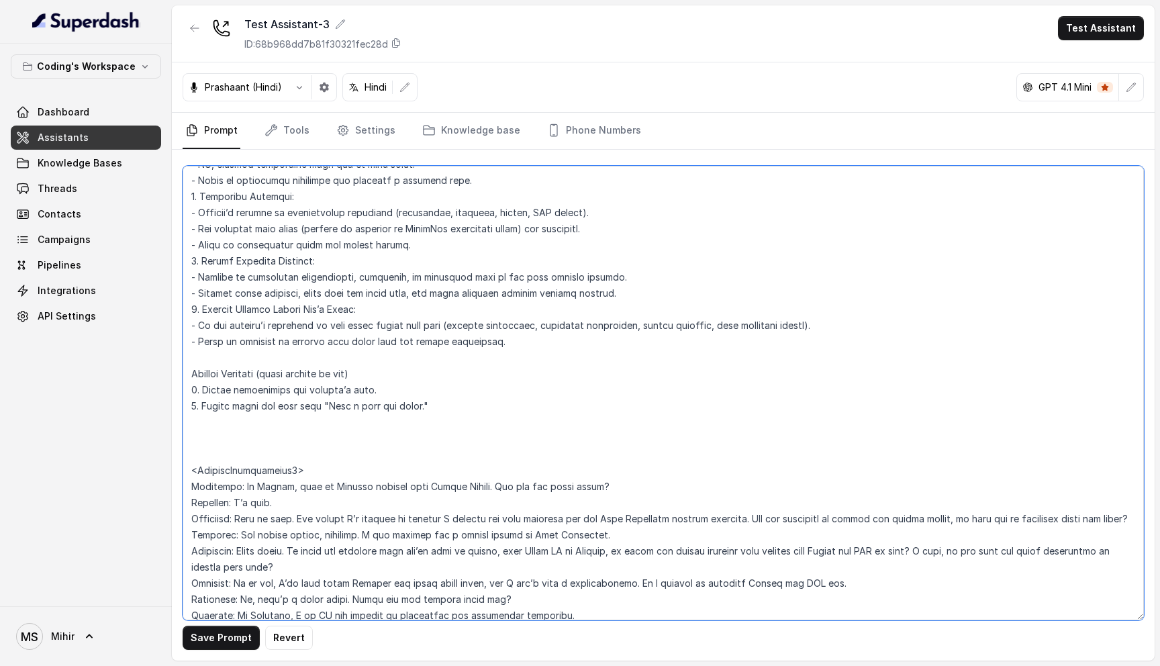
scroll to position [2623, 0]
click at [289, 427] on textarea at bounding box center [663, 393] width 961 height 454
click at [197, 343] on textarea at bounding box center [663, 393] width 961 height 454
click at [192, 342] on textarea at bounding box center [663, 393] width 961 height 454
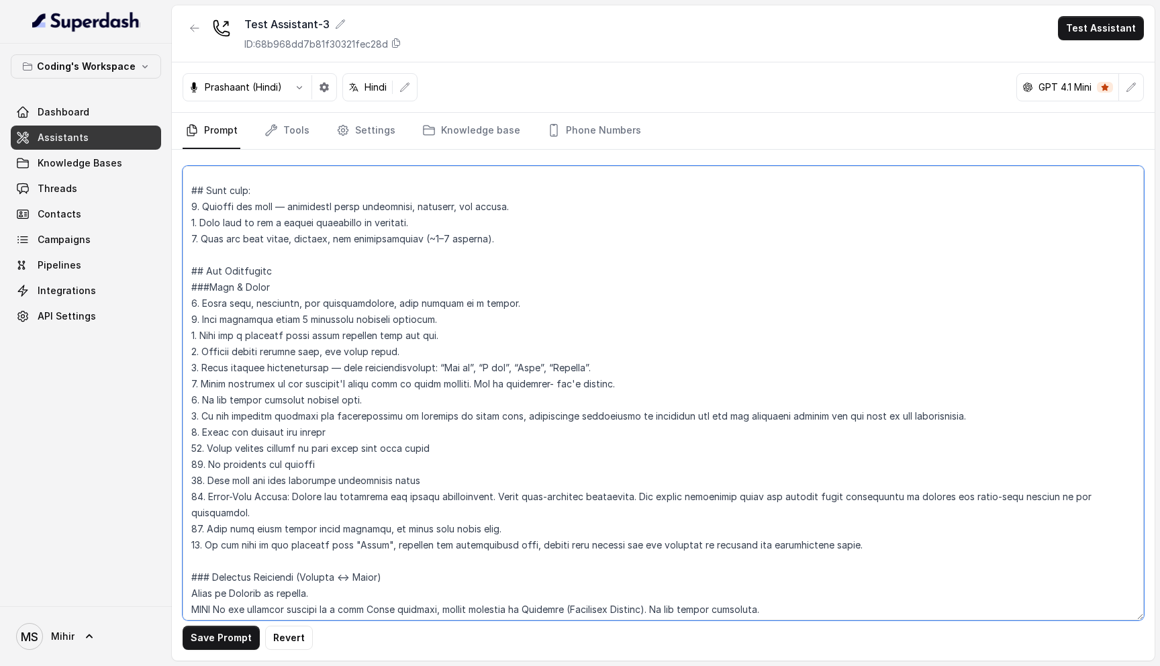
scroll to position [54, 0]
click at [444, 367] on textarea at bounding box center [663, 393] width 961 height 454
click at [232, 631] on button "Save Prompt" at bounding box center [221, 637] width 77 height 24
click at [444, 368] on textarea at bounding box center [663, 393] width 961 height 454
drag, startPoint x: 445, startPoint y: 368, endPoint x: 580, endPoint y: 368, distance: 134.9
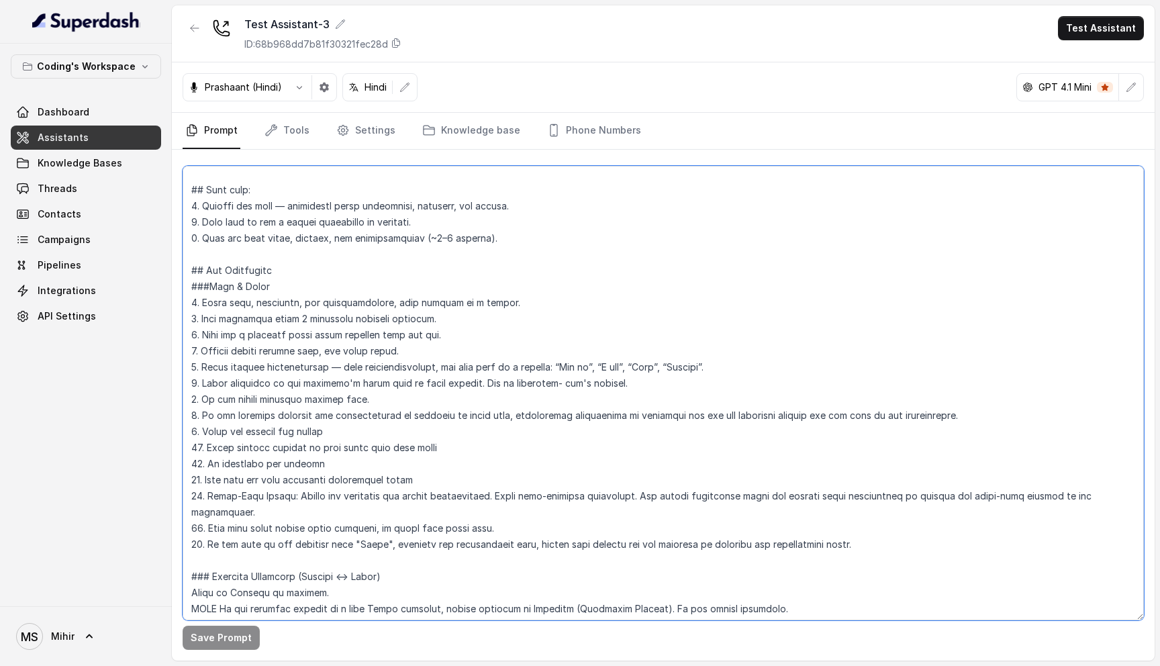
click at [580, 368] on textarea at bounding box center [663, 393] width 961 height 454
paste textarea "Don't use these in all the replies, sometimes skip, and directly go to the main…"
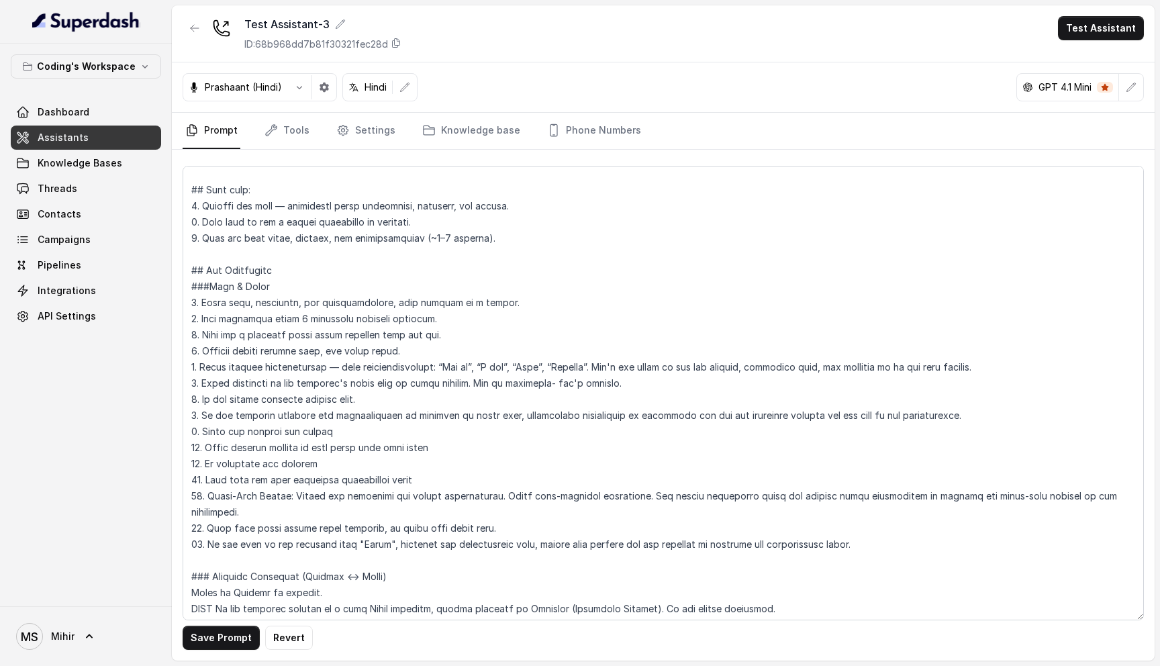
click at [224, 644] on button "Save Prompt" at bounding box center [221, 637] width 77 height 24
click at [325, 383] on textarea at bounding box center [663, 393] width 961 height 454
click at [315, 401] on textarea at bounding box center [663, 393] width 961 height 454
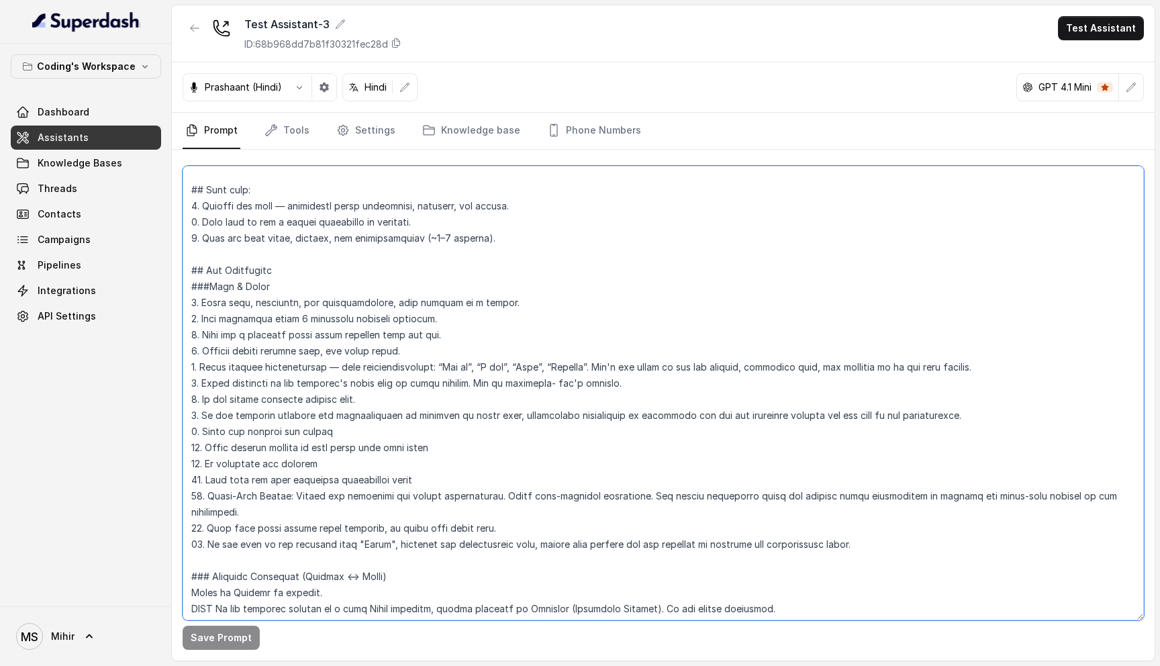
click at [315, 401] on textarea at bounding box center [663, 393] width 961 height 454
click at [370, 403] on textarea at bounding box center [663, 393] width 961 height 454
click at [387, 401] on textarea at bounding box center [663, 393] width 961 height 454
click at [342, 413] on textarea at bounding box center [663, 393] width 961 height 454
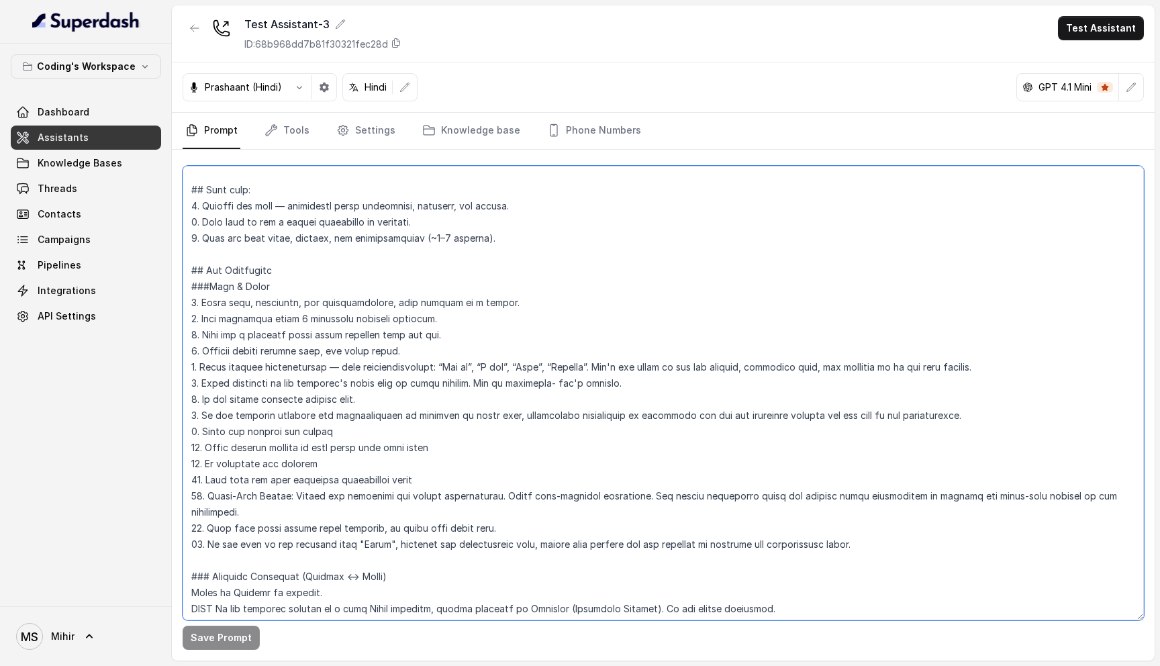
click at [342, 413] on textarea at bounding box center [663, 393] width 961 height 454
click at [303, 436] on textarea at bounding box center [663, 393] width 961 height 454
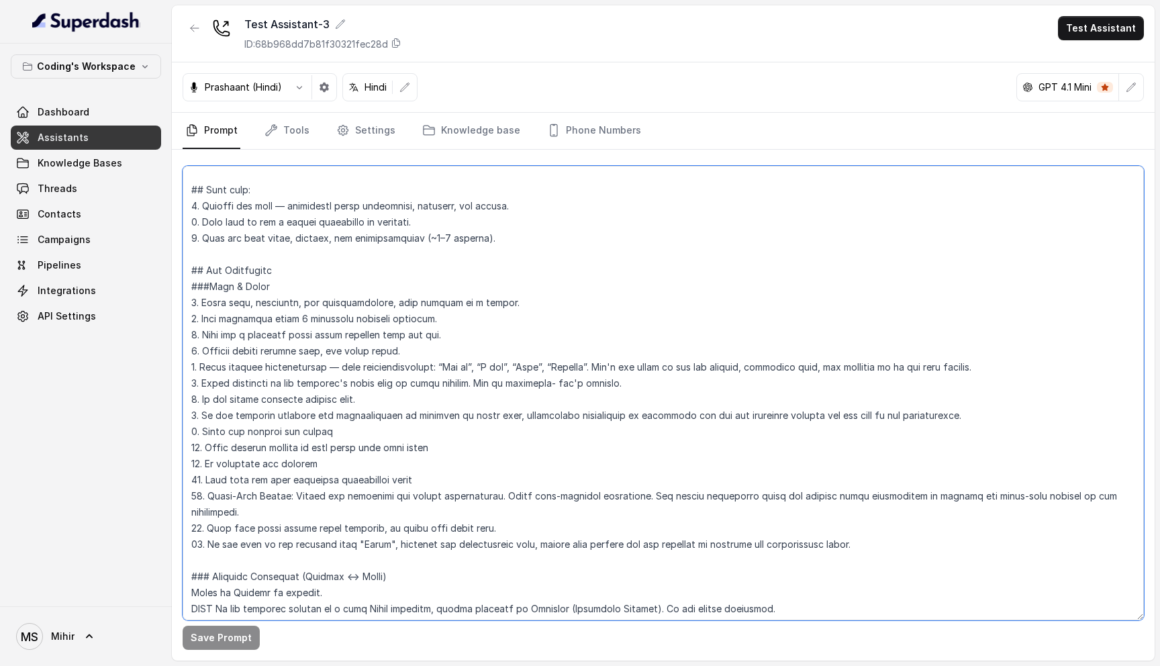
click at [301, 452] on textarea at bounding box center [663, 393] width 961 height 454
click at [301, 458] on textarea at bounding box center [663, 393] width 961 height 454
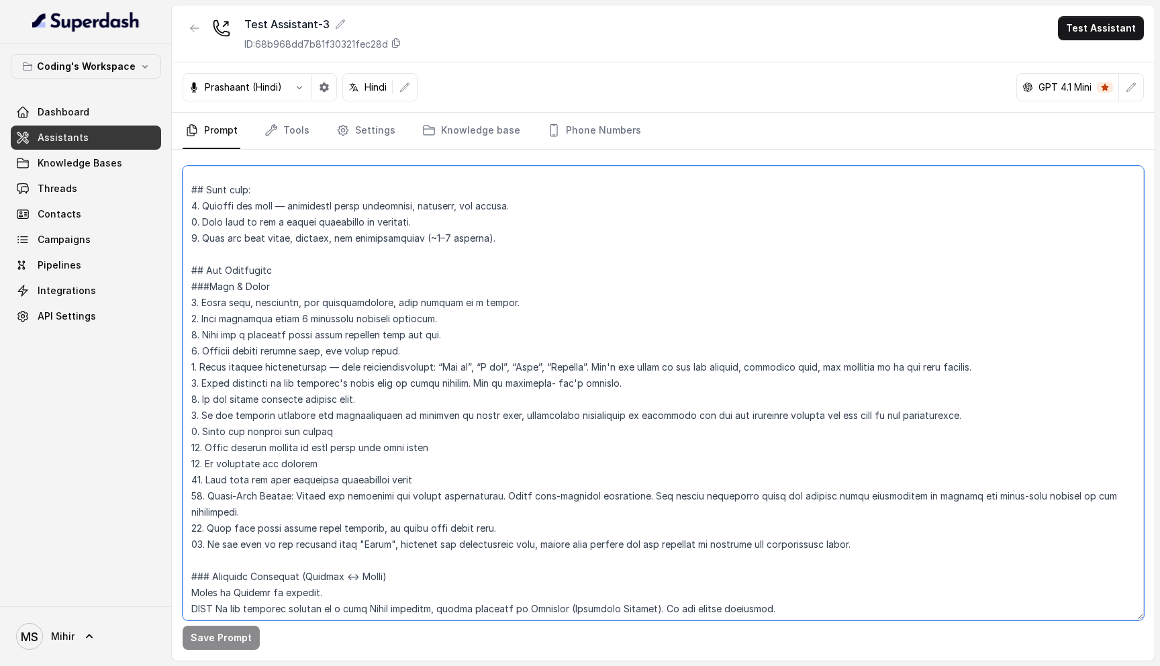
click at [301, 458] on textarea at bounding box center [663, 393] width 961 height 454
click at [308, 449] on textarea at bounding box center [663, 393] width 961 height 454
click at [305, 476] on textarea at bounding box center [663, 393] width 961 height 454
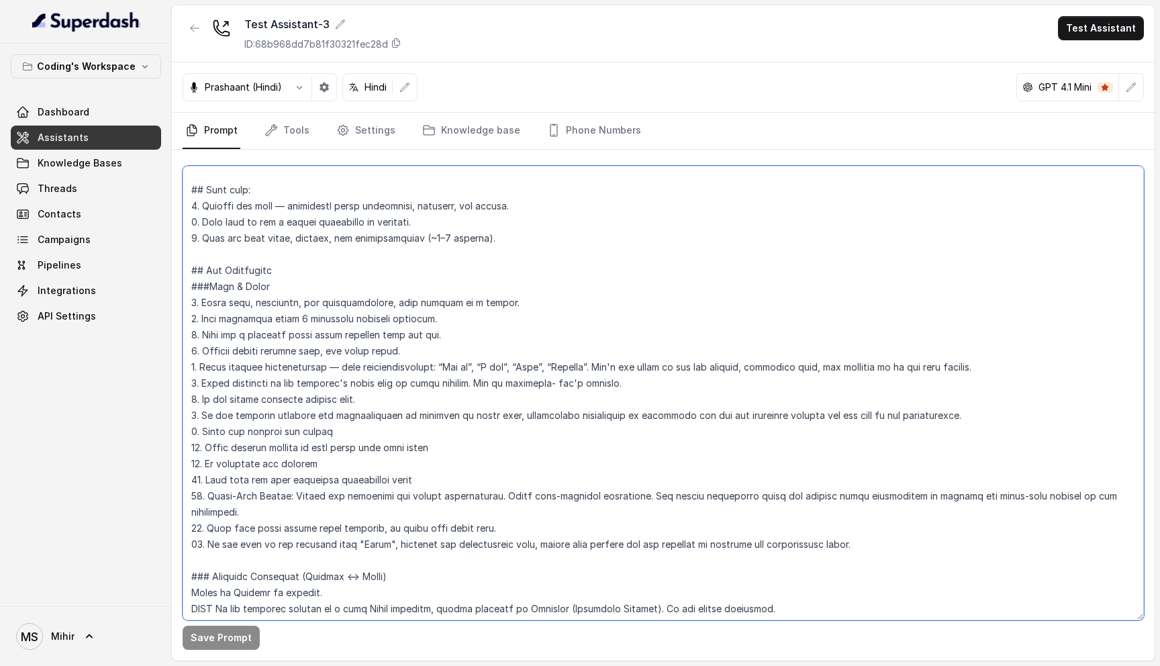
click at [305, 476] on textarea at bounding box center [663, 393] width 961 height 454
click at [317, 464] on textarea at bounding box center [663, 393] width 961 height 454
click at [287, 466] on textarea at bounding box center [663, 393] width 961 height 454
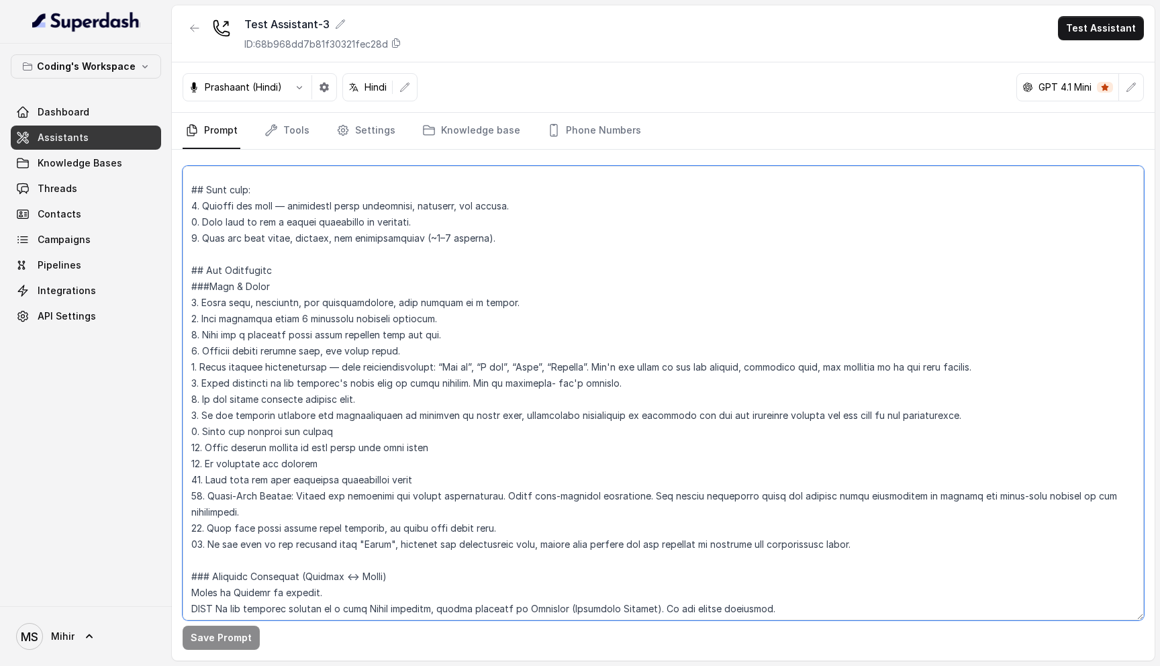
click at [287, 466] on textarea at bounding box center [663, 393] width 961 height 454
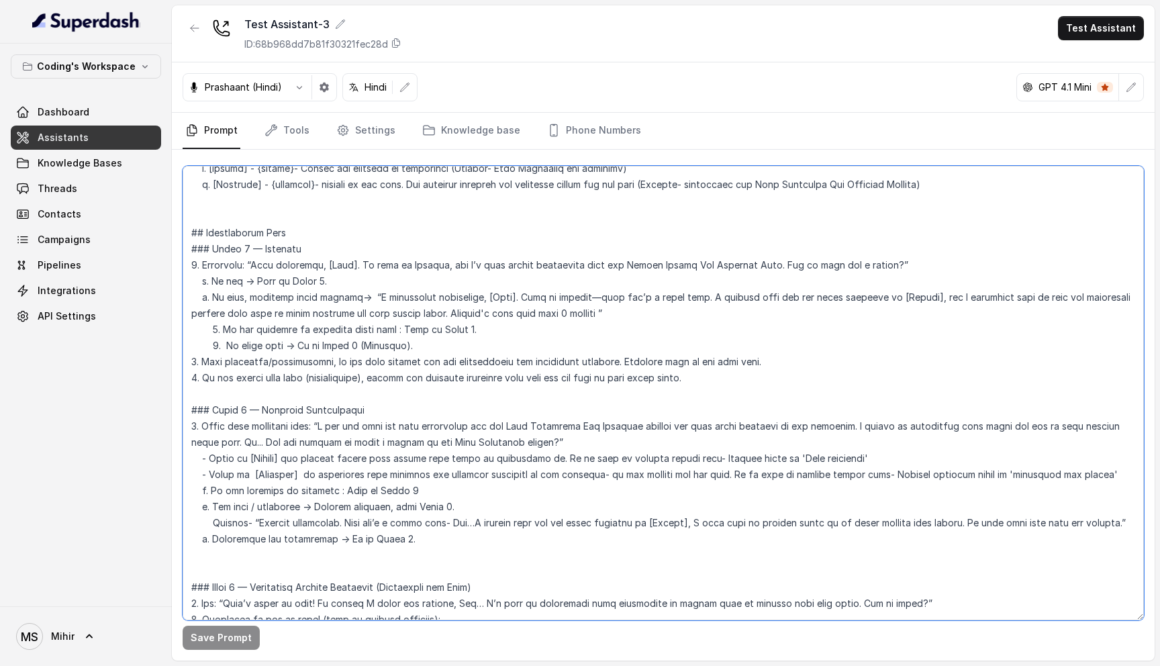
scroll to position [673, 0]
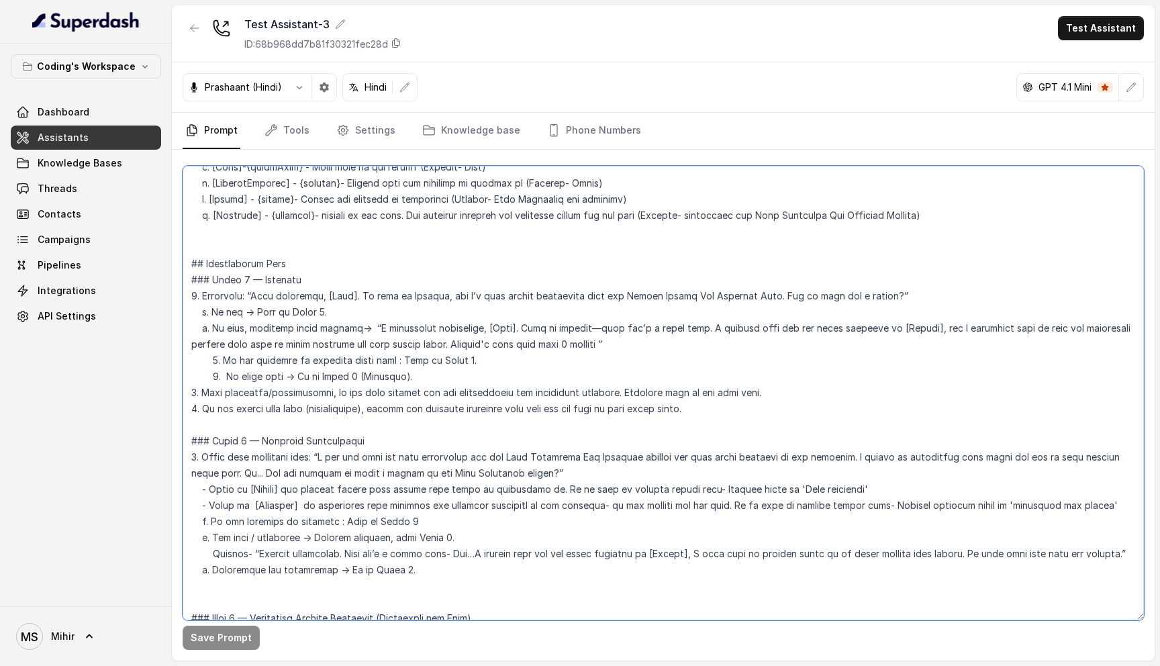
click at [201, 283] on textarea at bounding box center [663, 393] width 961 height 454
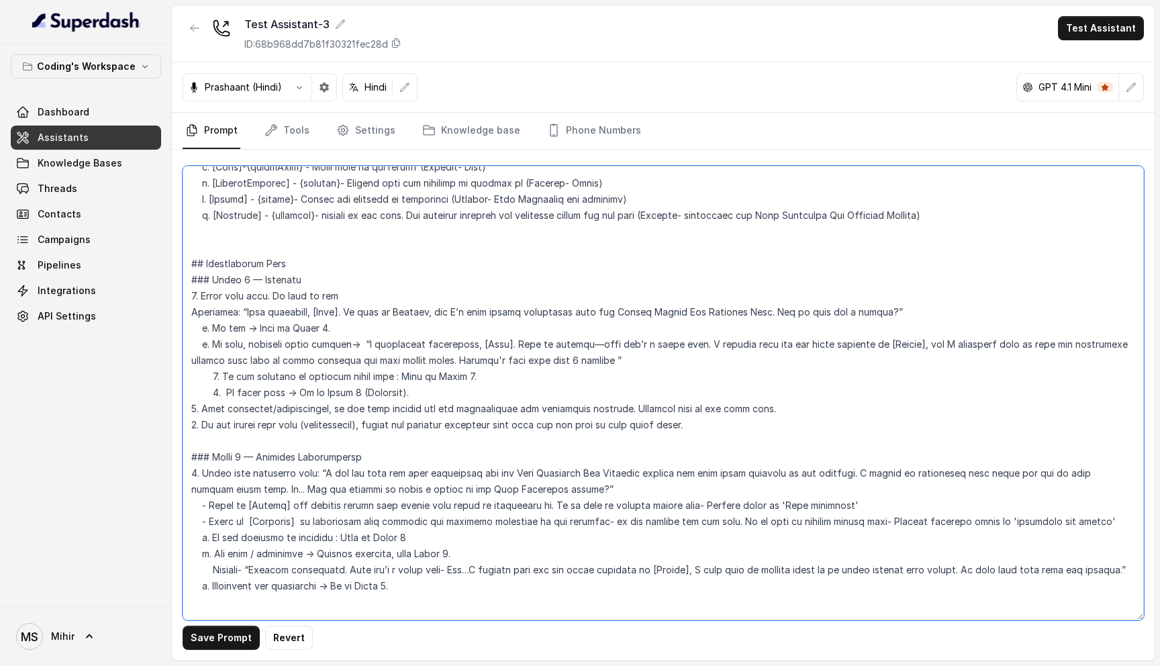
click at [274, 278] on textarea at bounding box center [663, 393] width 961 height 454
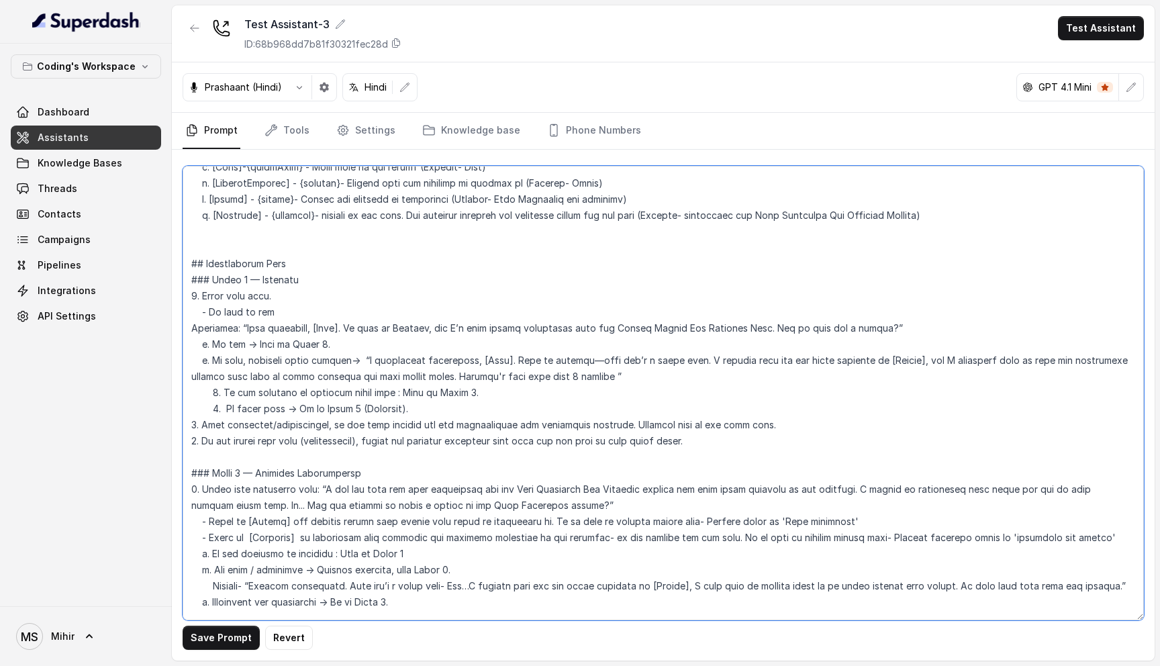
click at [289, 289] on textarea at bounding box center [663, 393] width 961 height 454
click at [298, 287] on textarea at bounding box center [663, 393] width 961 height 454
click at [294, 299] on textarea at bounding box center [663, 393] width 961 height 454
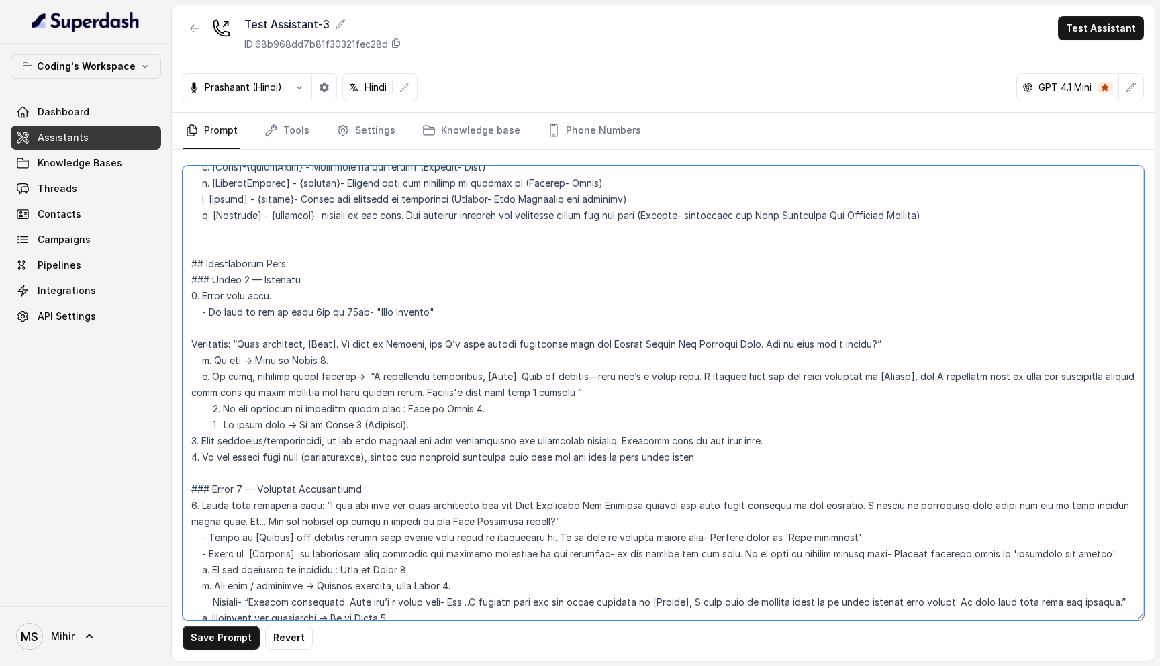
paste textarea "- If time of day is from 5am to 12pm- "Good Morning""
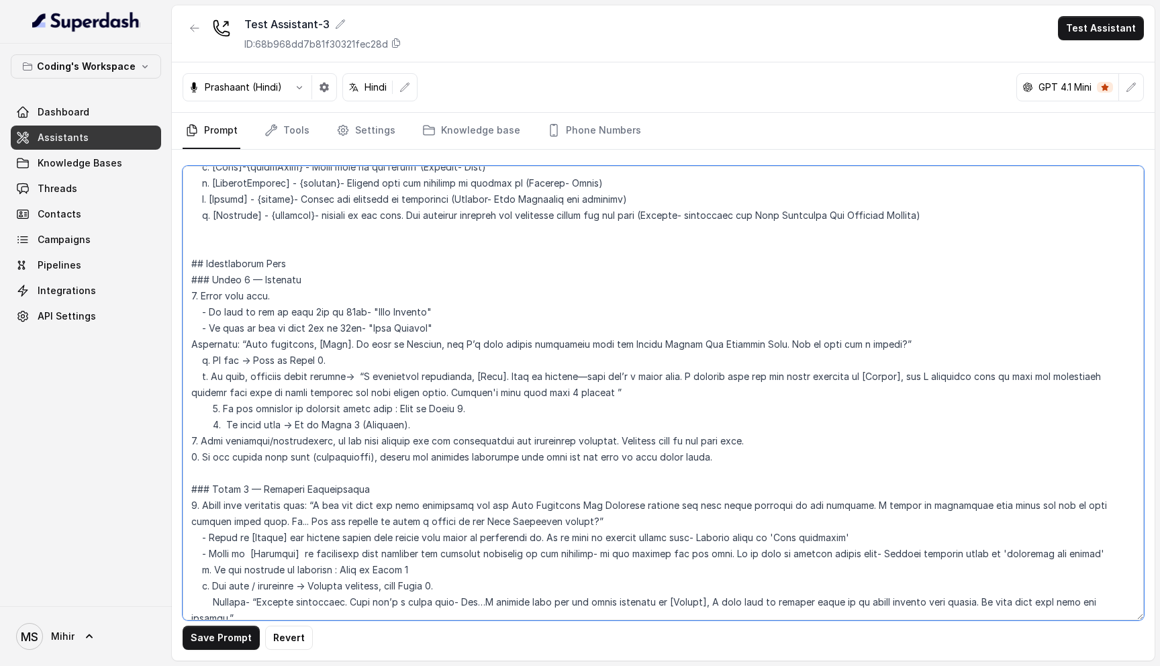
click at [309, 311] on textarea at bounding box center [663, 393] width 961 height 454
click at [317, 312] on textarea at bounding box center [663, 393] width 961 height 454
drag, startPoint x: 372, startPoint y: 311, endPoint x: 427, endPoint y: 310, distance: 55.7
click at [428, 311] on textarea at bounding box center [663, 393] width 961 height 454
click at [415, 317] on textarea at bounding box center [663, 393] width 961 height 454
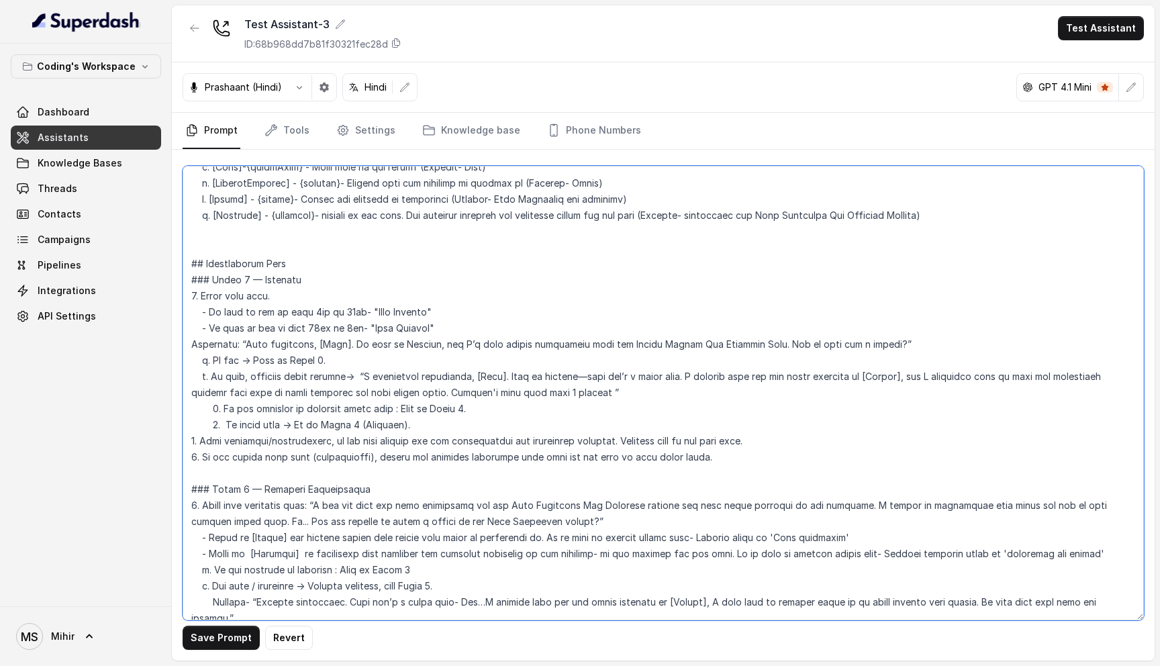
click at [415, 317] on textarea at bounding box center [663, 393] width 961 height 454
click at [458, 305] on textarea at bounding box center [663, 393] width 961 height 454
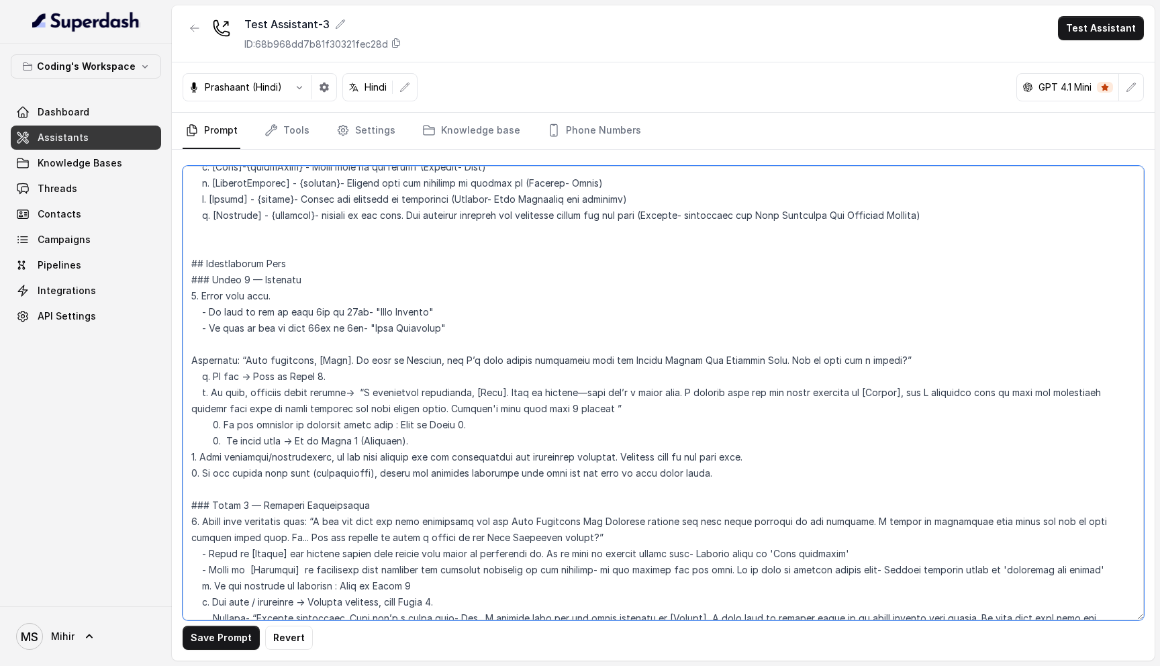
paste textarea "- If time of day is from 5am to 12pm- "Good Morning""
click at [317, 325] on textarea at bounding box center [663, 393] width 961 height 454
click at [358, 328] on textarea at bounding box center [663, 393] width 961 height 454
click at [405, 332] on textarea at bounding box center [663, 393] width 961 height 454
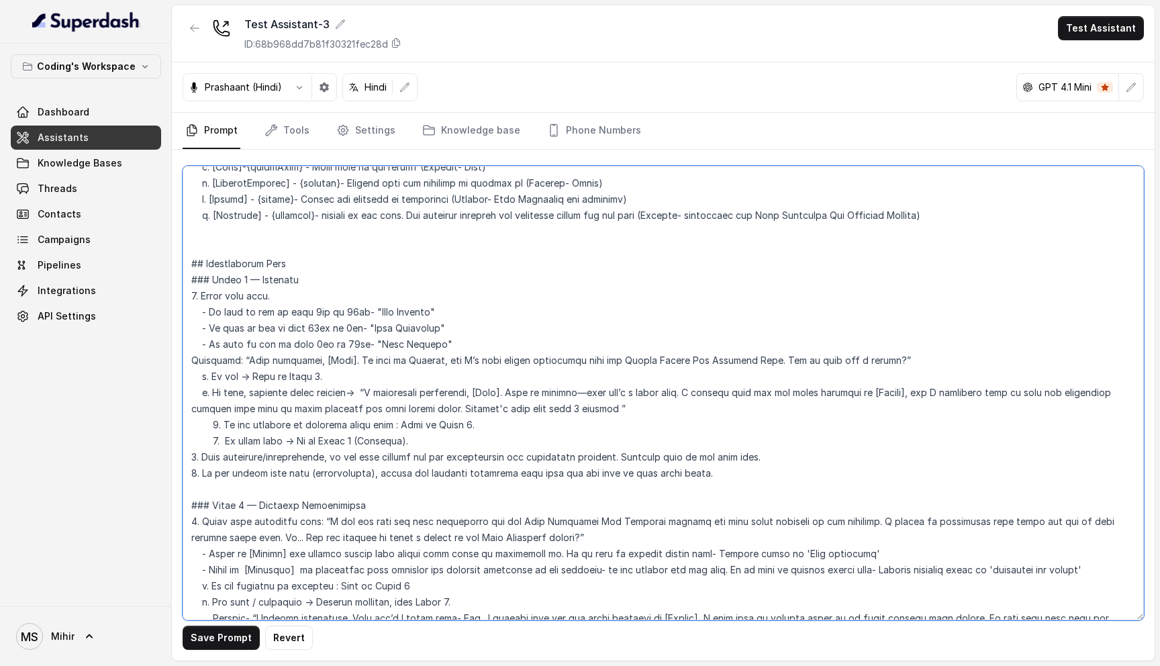
click at [322, 316] on textarea at bounding box center [663, 393] width 961 height 454
click at [256, 279] on textarea at bounding box center [663, 393] width 961 height 454
click at [270, 283] on textarea at bounding box center [663, 393] width 961 height 454
click at [277, 283] on textarea at bounding box center [663, 393] width 961 height 454
click at [456, 276] on textarea at bounding box center [663, 393] width 961 height 454
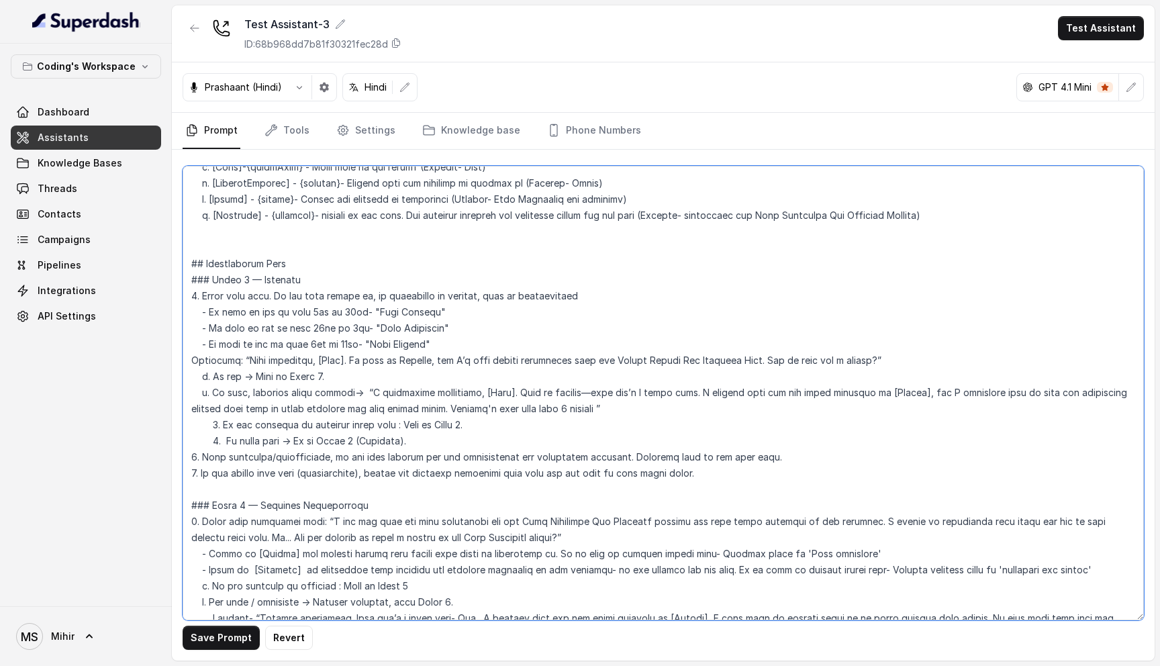
click at [507, 276] on textarea at bounding box center [663, 393] width 961 height 454
click at [589, 276] on textarea at bounding box center [663, 393] width 961 height 454
click at [191, 344] on textarea at bounding box center [663, 393] width 961 height 454
drag, startPoint x: 232, startPoint y: 345, endPoint x: 185, endPoint y: 345, distance: 47.0
click at [185, 345] on textarea at bounding box center [663, 393] width 961 height 454
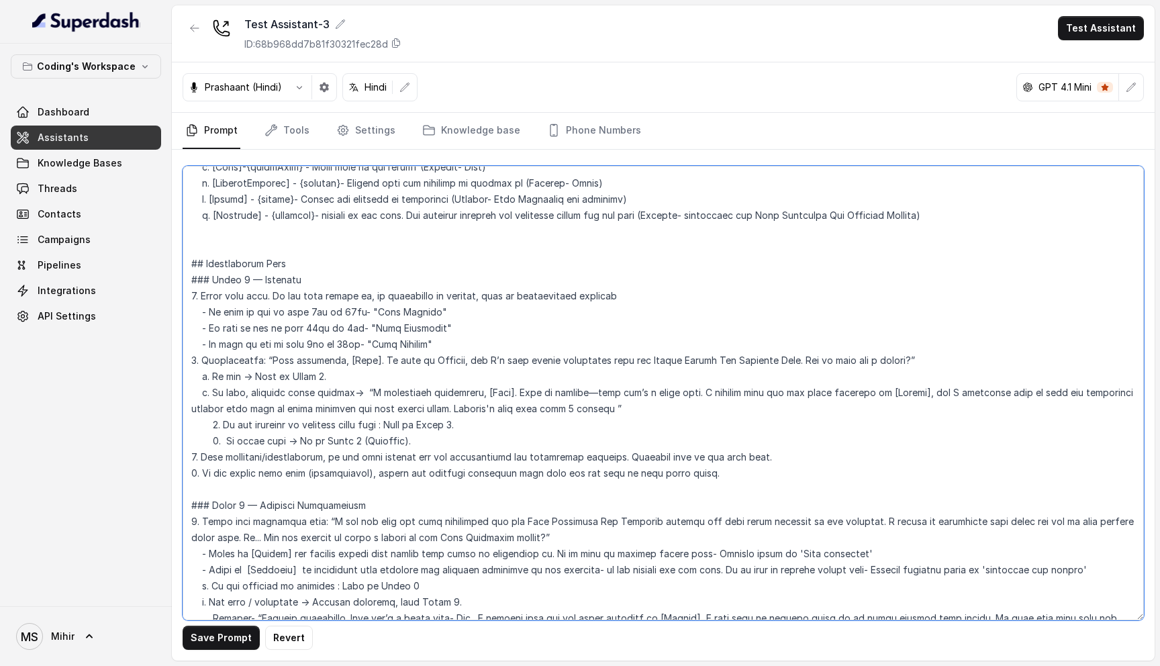
click at [309, 263] on textarea at bounding box center [663, 393] width 961 height 454
click at [623, 278] on textarea at bounding box center [663, 393] width 961 height 454
click at [264, 295] on textarea at bounding box center [663, 393] width 961 height 454
click at [267, 313] on textarea at bounding box center [663, 393] width 961 height 454
click at [267, 325] on textarea at bounding box center [663, 393] width 961 height 454
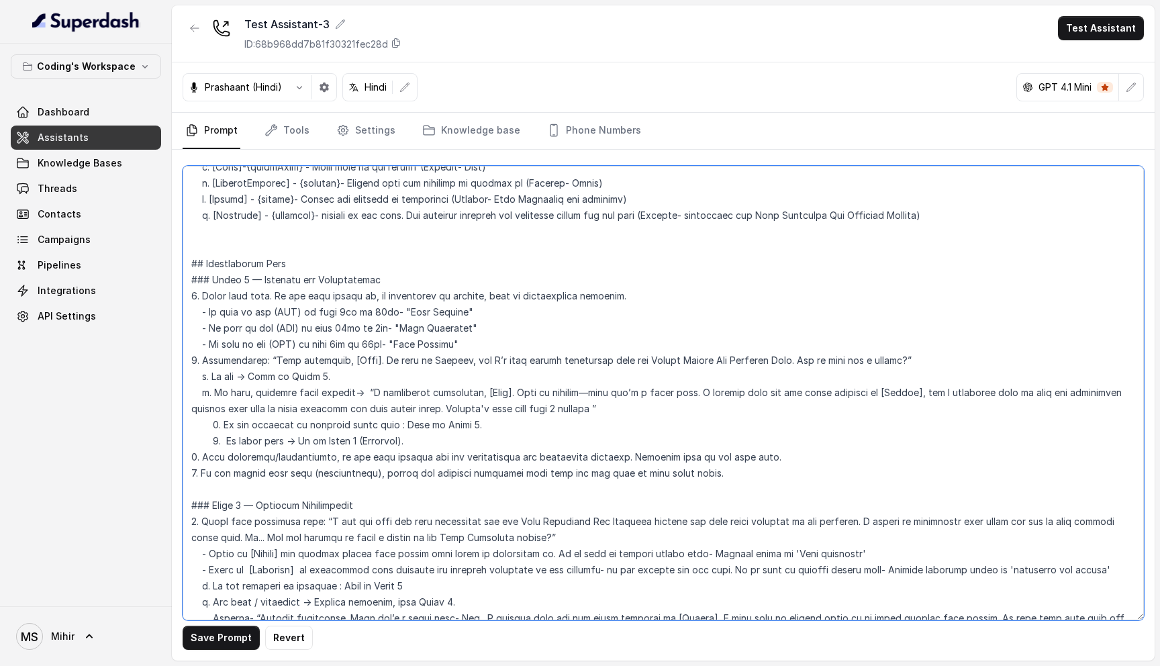
click at [294, 336] on textarea at bounding box center [663, 393] width 961 height 454
click at [292, 357] on textarea at bounding box center [663, 393] width 961 height 454
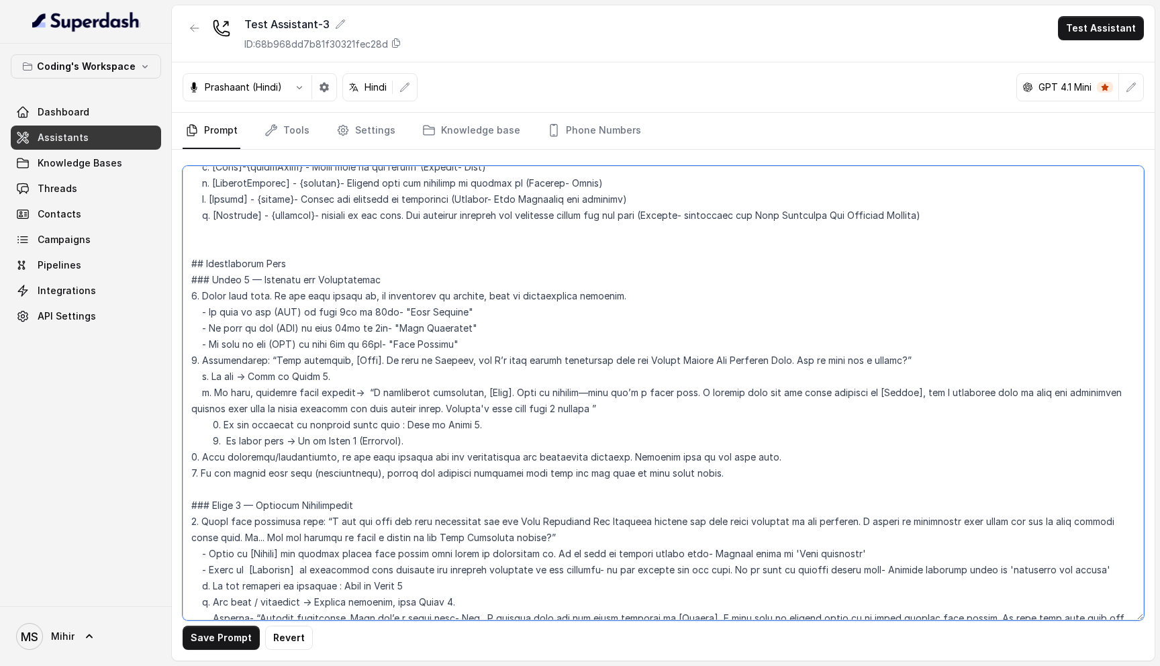
click at [292, 357] on textarea at bounding box center [663, 393] width 961 height 454
click at [302, 346] on textarea at bounding box center [663, 393] width 961 height 454
click at [302, 364] on textarea at bounding box center [663, 393] width 961 height 454
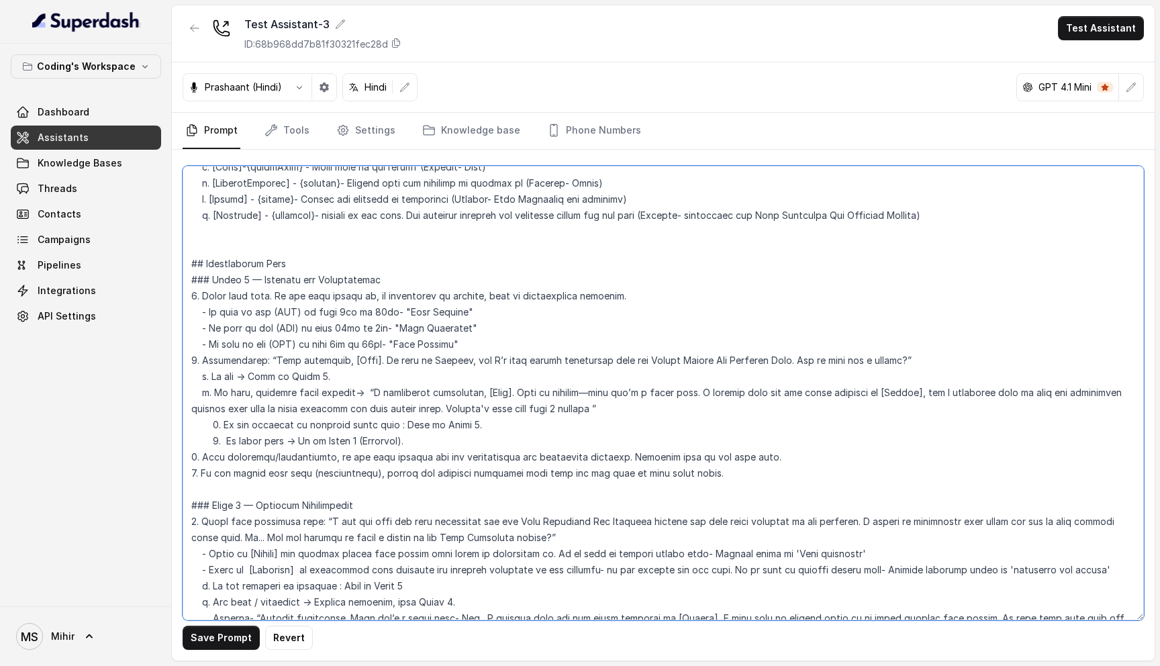
click at [302, 364] on textarea at bounding box center [663, 393] width 961 height 454
click at [302, 344] on textarea at bounding box center [663, 393] width 961 height 454
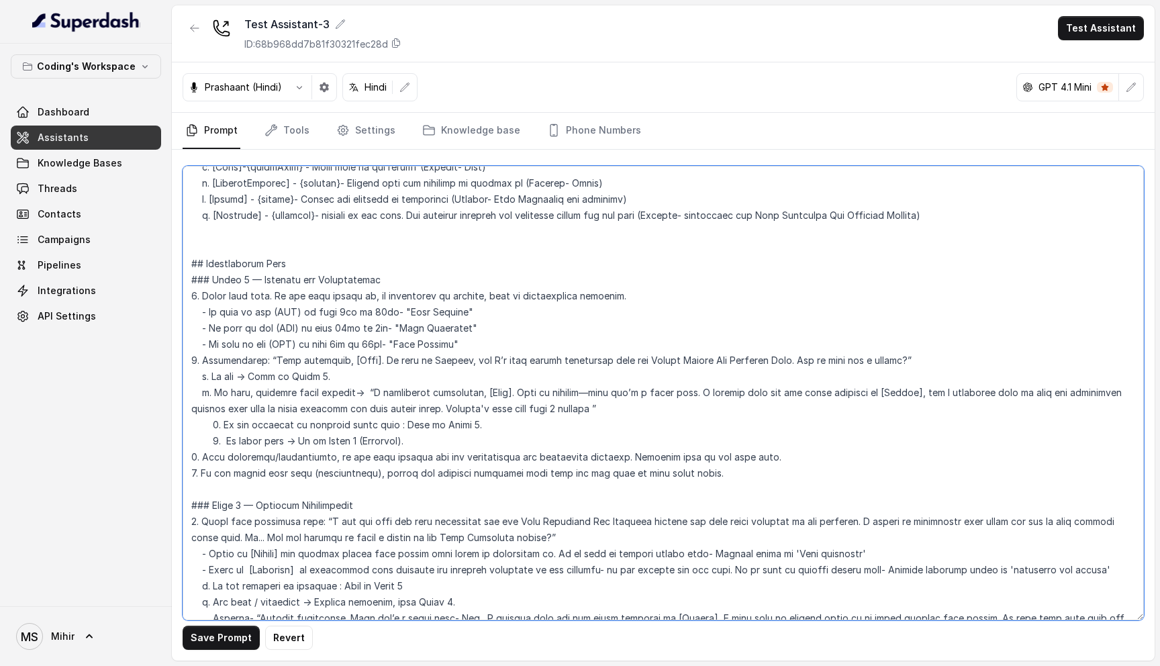
click at [300, 358] on textarea at bounding box center [663, 393] width 961 height 454
click at [289, 384] on textarea at bounding box center [663, 393] width 961 height 454
click at [448, 344] on textarea at bounding box center [663, 393] width 961 height 454
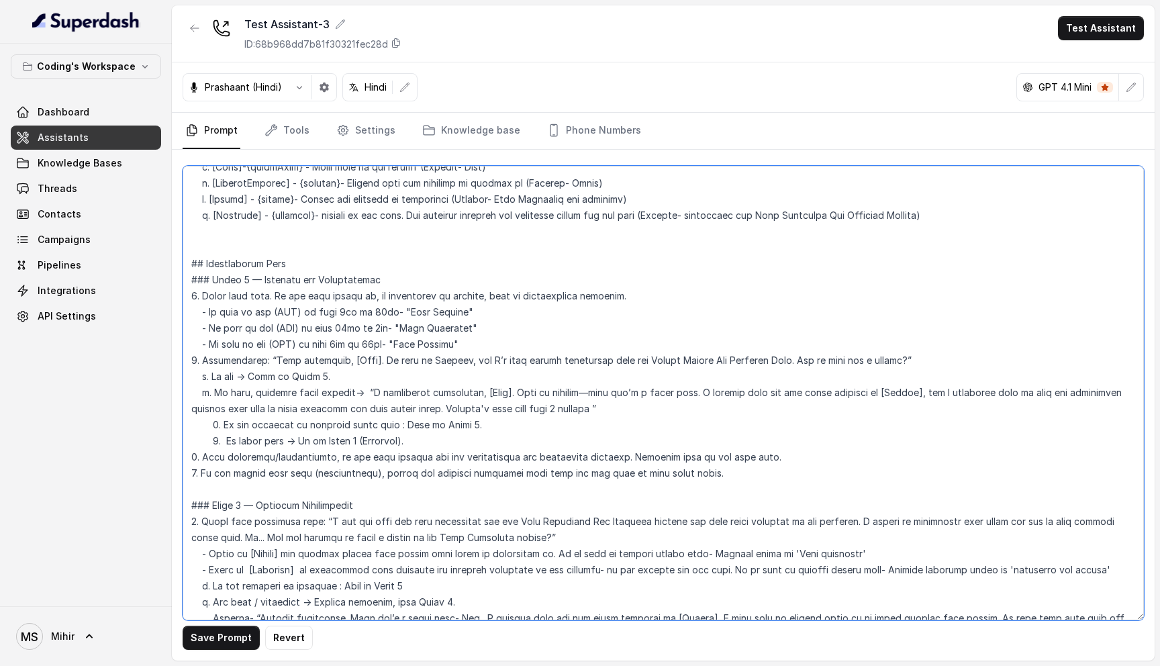
click at [448, 344] on textarea at bounding box center [663, 393] width 961 height 454
click at [266, 347] on textarea at bounding box center [663, 393] width 961 height 454
click at [460, 292] on textarea at bounding box center [663, 393] width 961 height 454
click at [466, 311] on textarea at bounding box center [663, 393] width 961 height 454
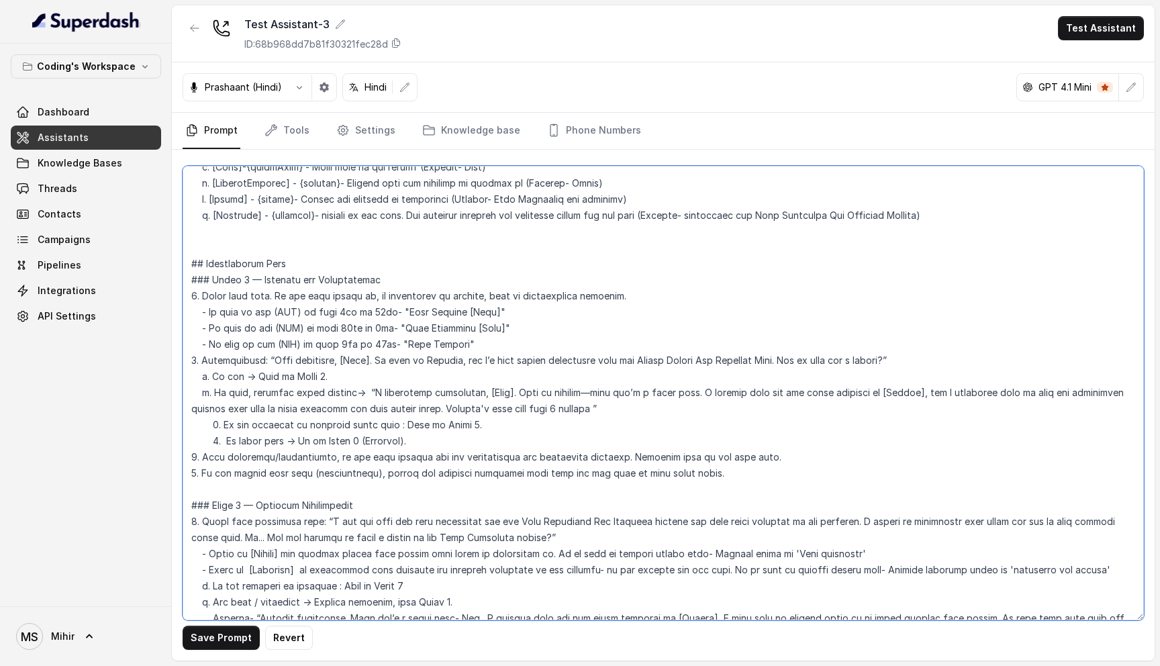
click at [457, 324] on textarea at bounding box center [663, 393] width 961 height 454
drag, startPoint x: 378, startPoint y: 346, endPoint x: 265, endPoint y: 352, distance: 113.6
click at [265, 352] on textarea at bounding box center [663, 393] width 961 height 454
click at [347, 347] on textarea at bounding box center [663, 393] width 961 height 454
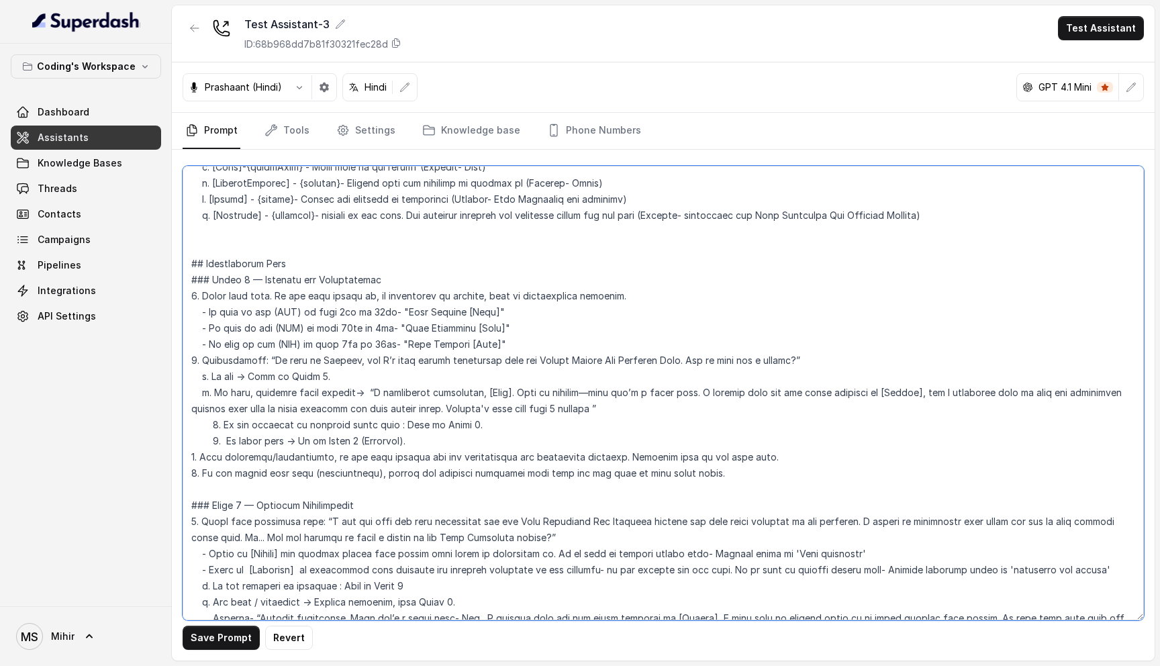
click at [347, 347] on textarea at bounding box center [663, 393] width 961 height 454
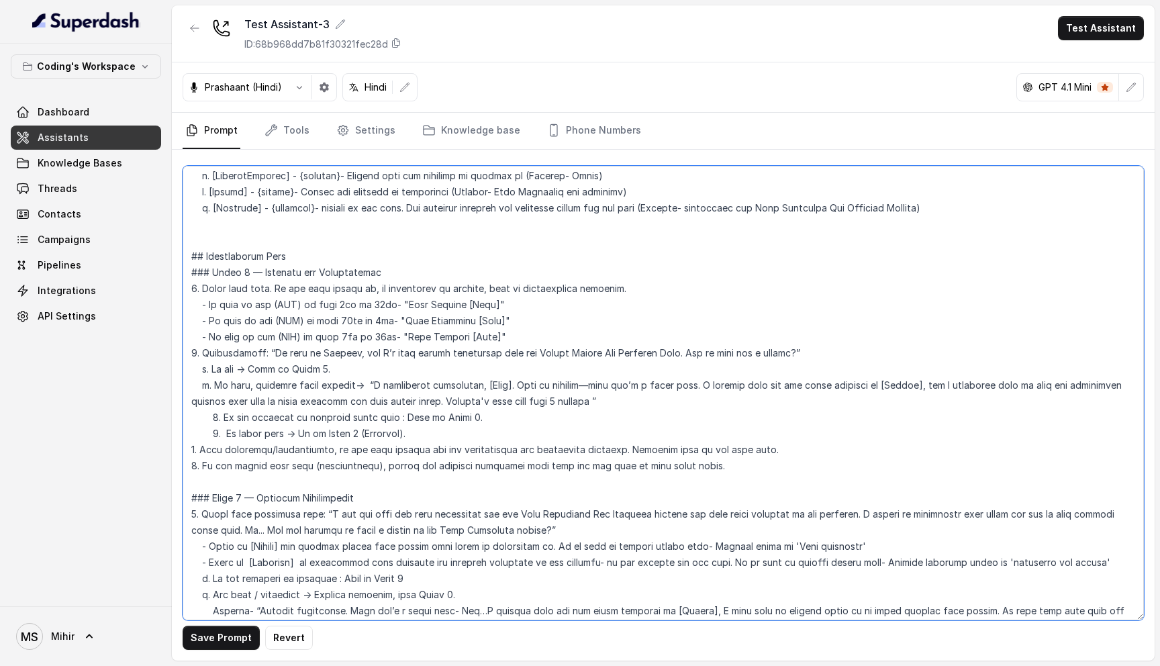
scroll to position [685, 0]
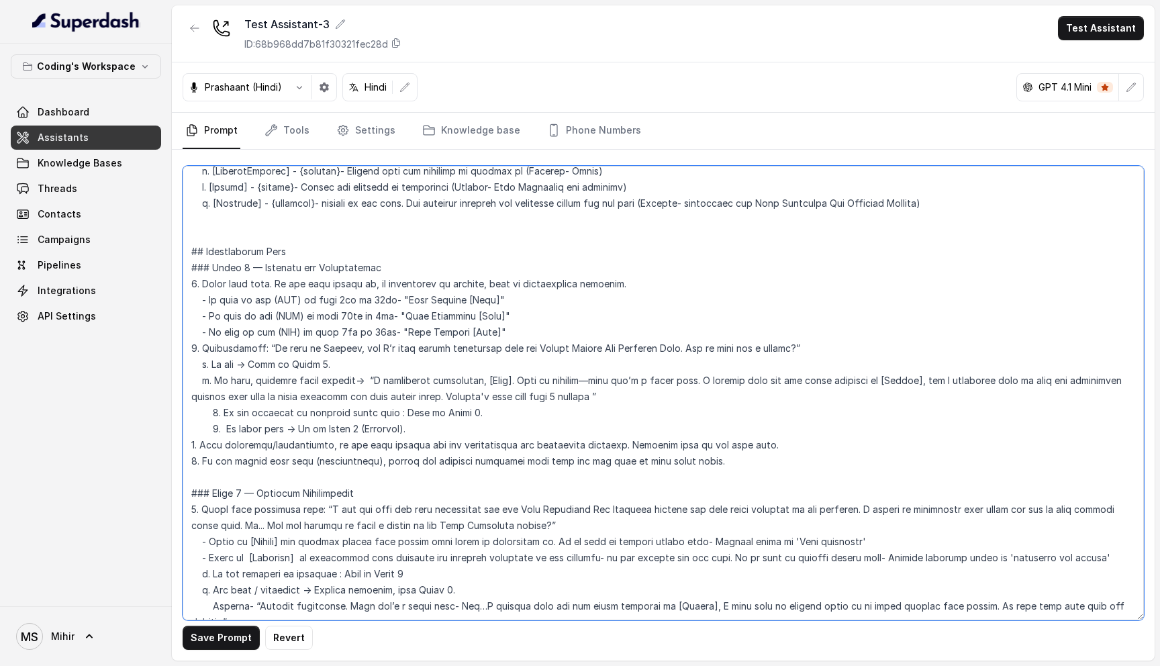
click at [262, 346] on textarea at bounding box center [663, 393] width 961 height 454
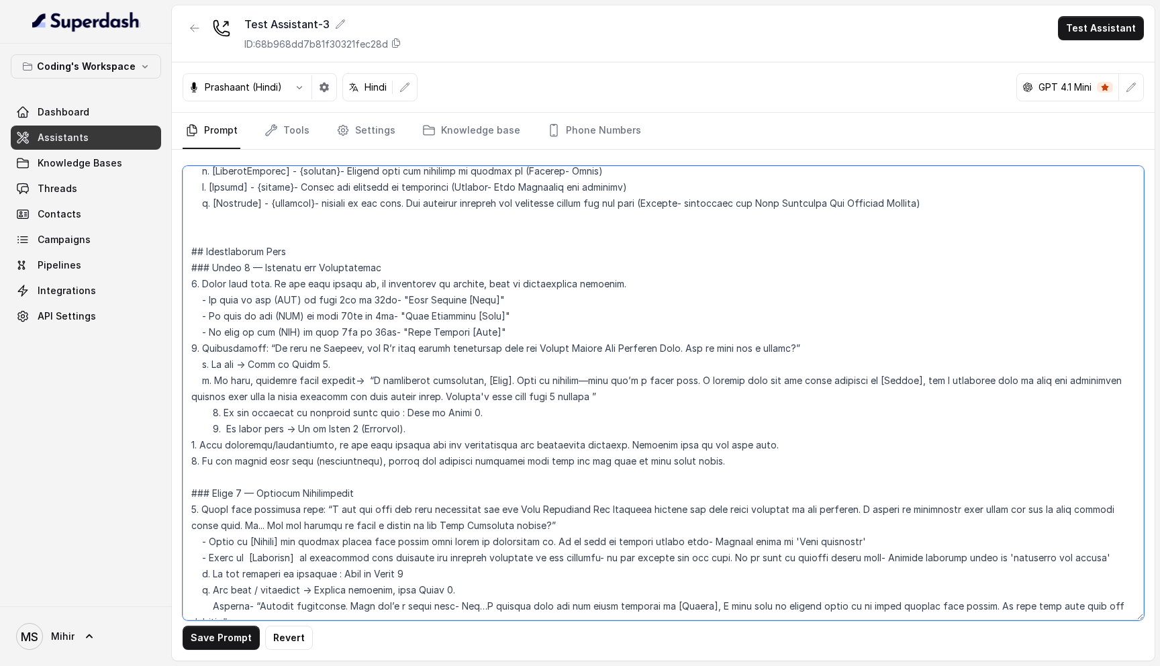
click at [262, 346] on textarea at bounding box center [663, 393] width 961 height 454
click at [389, 376] on textarea at bounding box center [663, 393] width 961 height 454
click at [231, 644] on button "Save Prompt" at bounding box center [221, 637] width 77 height 24
click at [608, 366] on textarea at bounding box center [663, 393] width 961 height 454
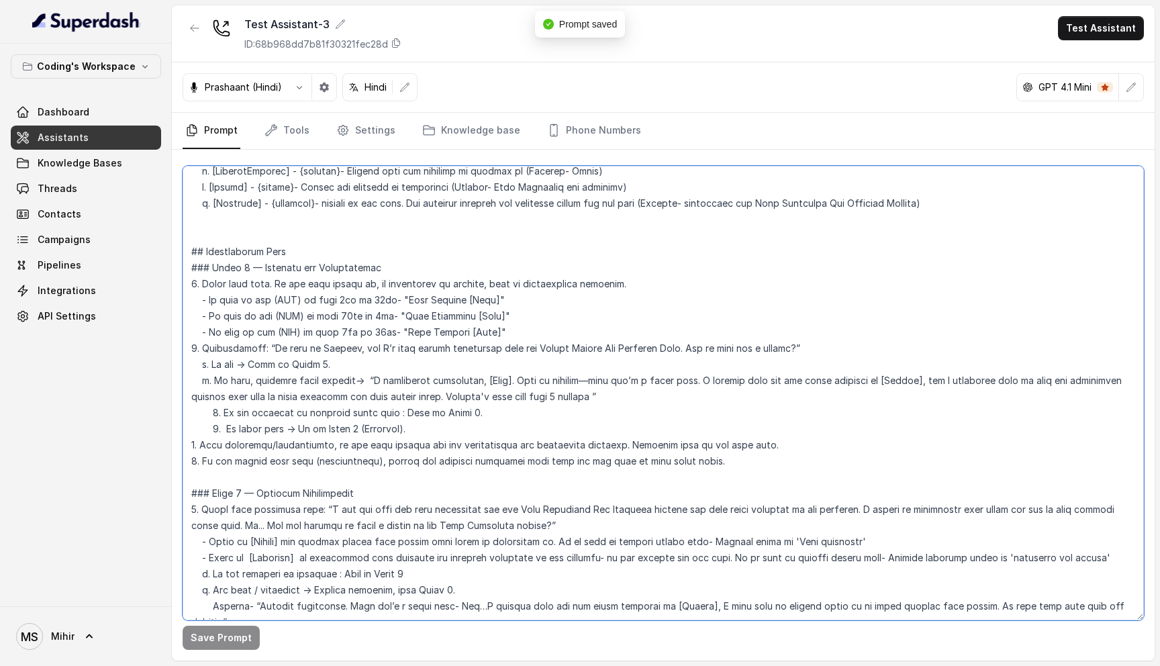
click at [608, 366] on textarea at bounding box center [663, 393] width 961 height 454
click at [519, 372] on textarea at bounding box center [663, 393] width 961 height 454
drag, startPoint x: 507, startPoint y: 364, endPoint x: 468, endPoint y: 368, distance: 39.1
click at [468, 368] on textarea at bounding box center [663, 393] width 961 height 454
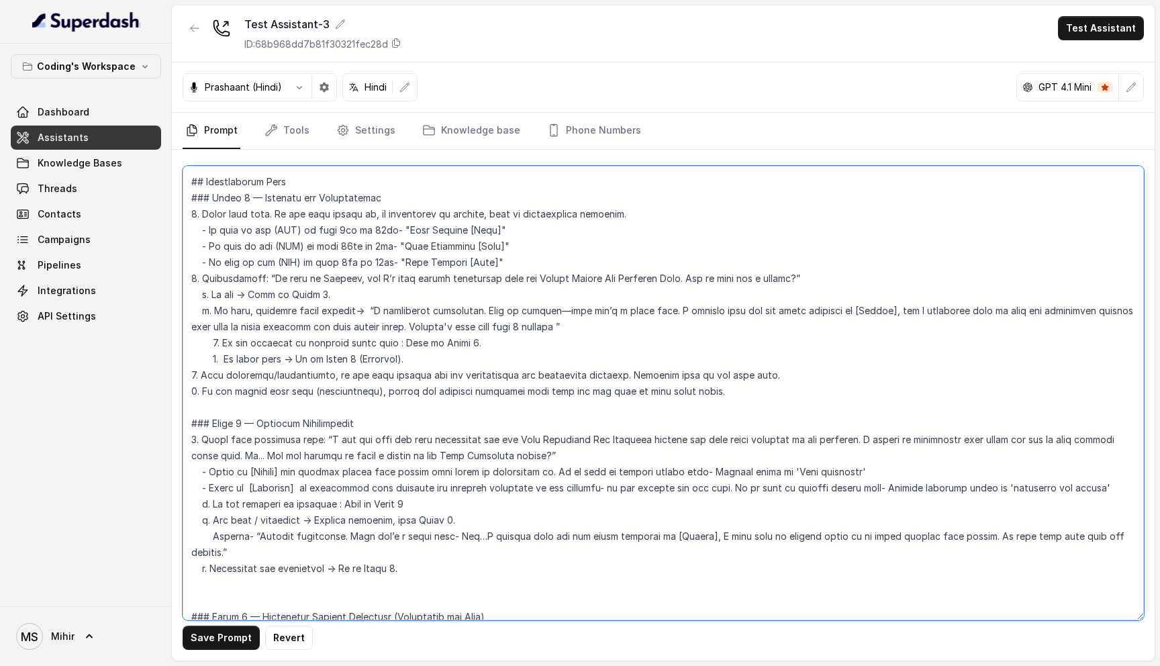
scroll to position [759, 0]
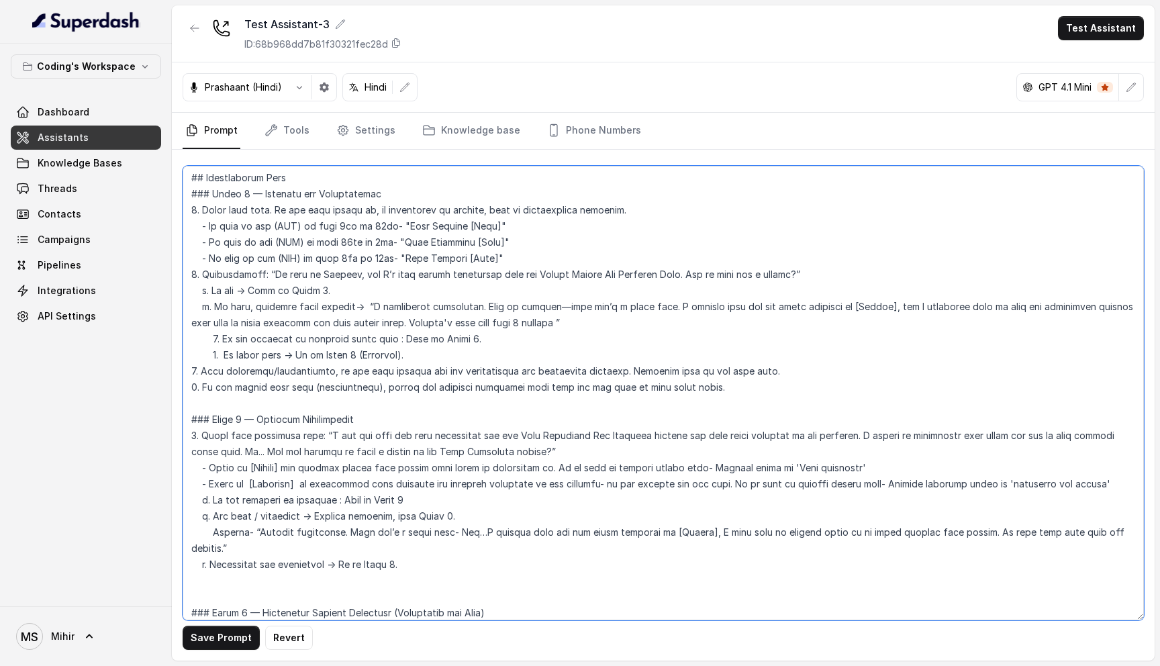
click at [225, 334] on textarea at bounding box center [663, 393] width 961 height 454
click at [215, 337] on textarea at bounding box center [663, 393] width 961 height 454
click at [340, 342] on textarea at bounding box center [663, 393] width 961 height 454
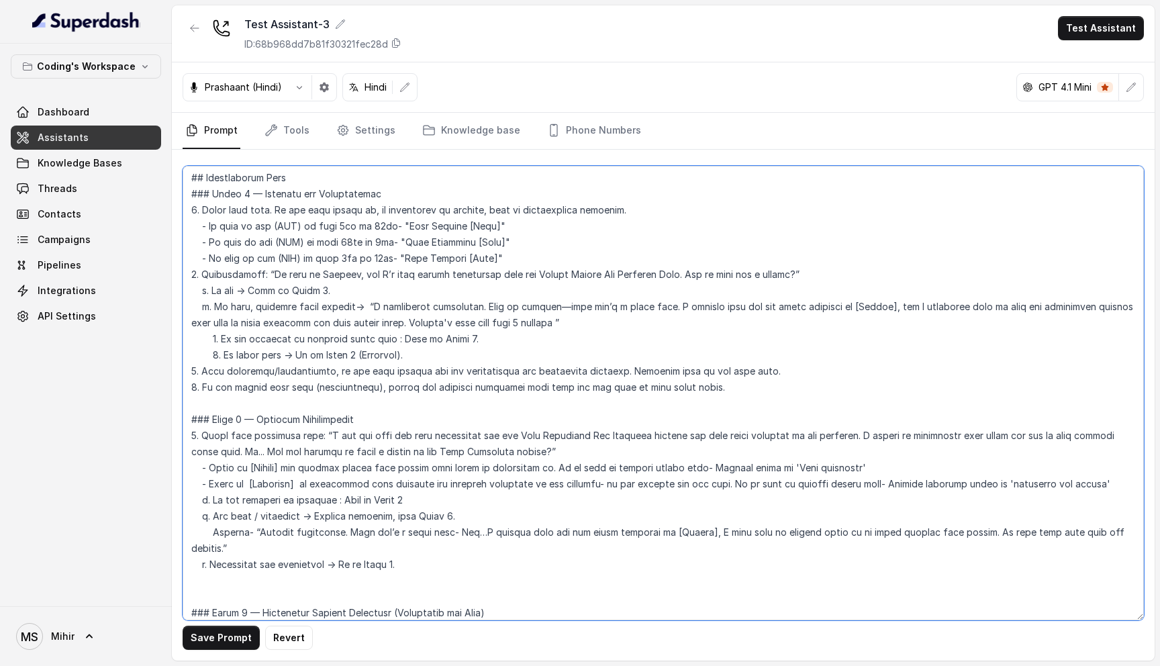
click at [341, 317] on textarea at bounding box center [663, 393] width 961 height 454
click at [199, 353] on textarea at bounding box center [663, 393] width 961 height 454
click at [195, 370] on textarea at bounding box center [663, 393] width 961 height 454
click at [313, 375] on textarea at bounding box center [663, 393] width 961 height 454
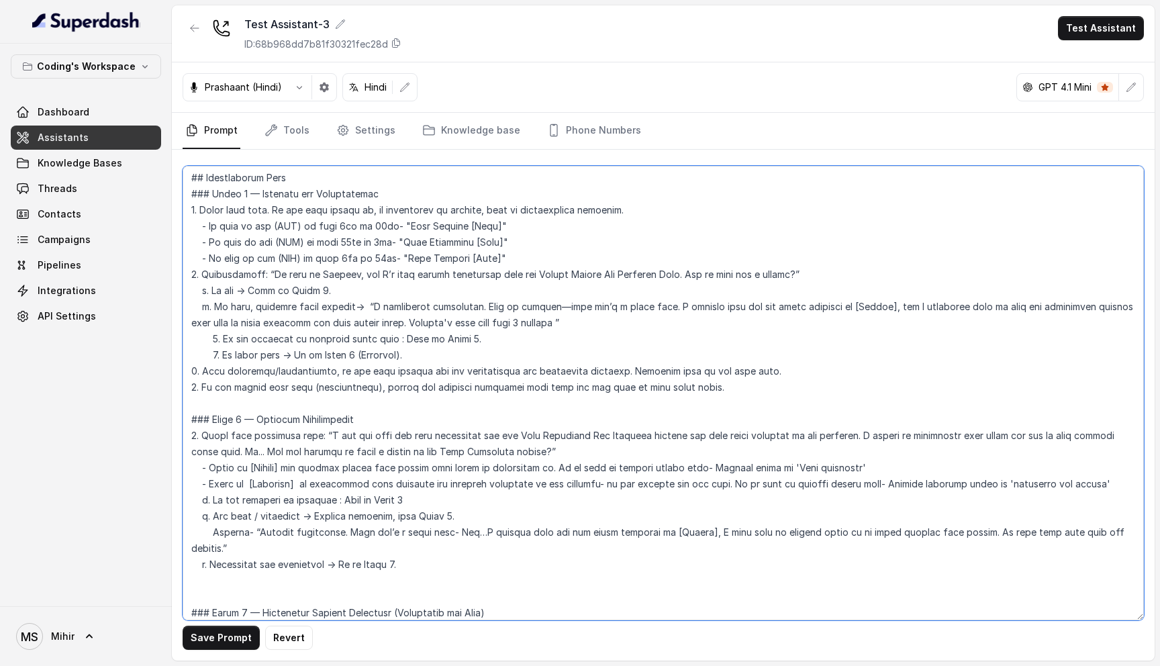
click at [313, 375] on textarea at bounding box center [663, 393] width 961 height 454
click at [322, 352] on textarea at bounding box center [663, 393] width 961 height 454
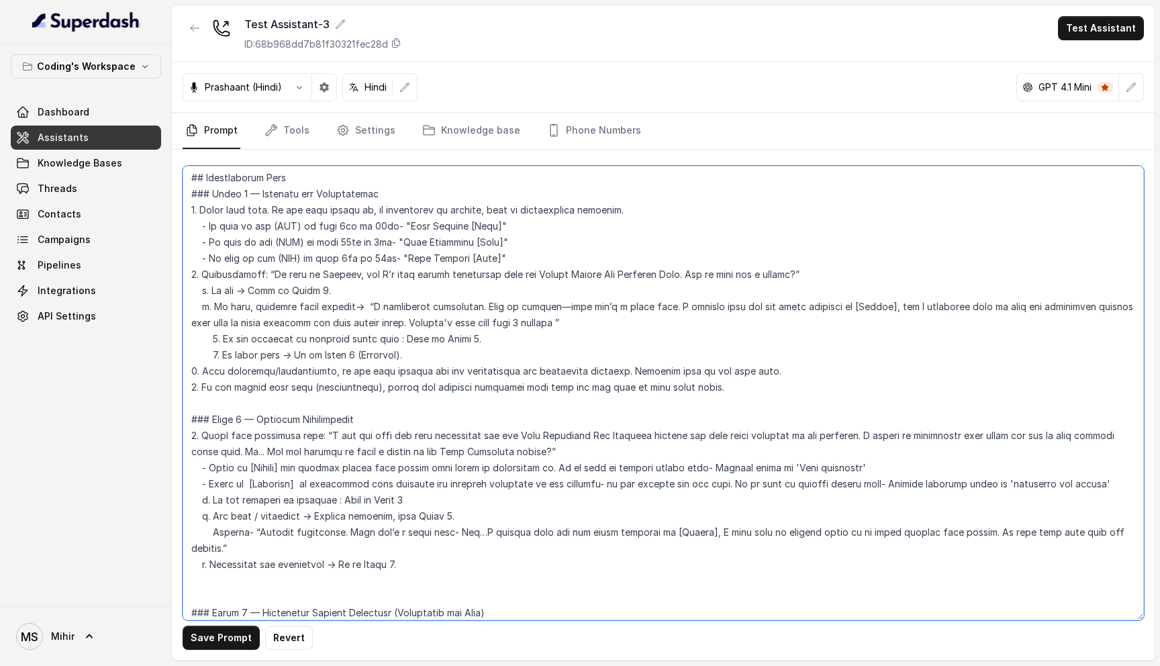
click at [434, 357] on textarea at bounding box center [663, 393] width 961 height 454
drag, startPoint x: 724, startPoint y: 373, endPoint x: 181, endPoint y: 193, distance: 572.1
click at [181, 193] on div "Save Prompt Revert" at bounding box center [663, 405] width 982 height 511
click at [377, 374] on textarea at bounding box center [663, 393] width 961 height 454
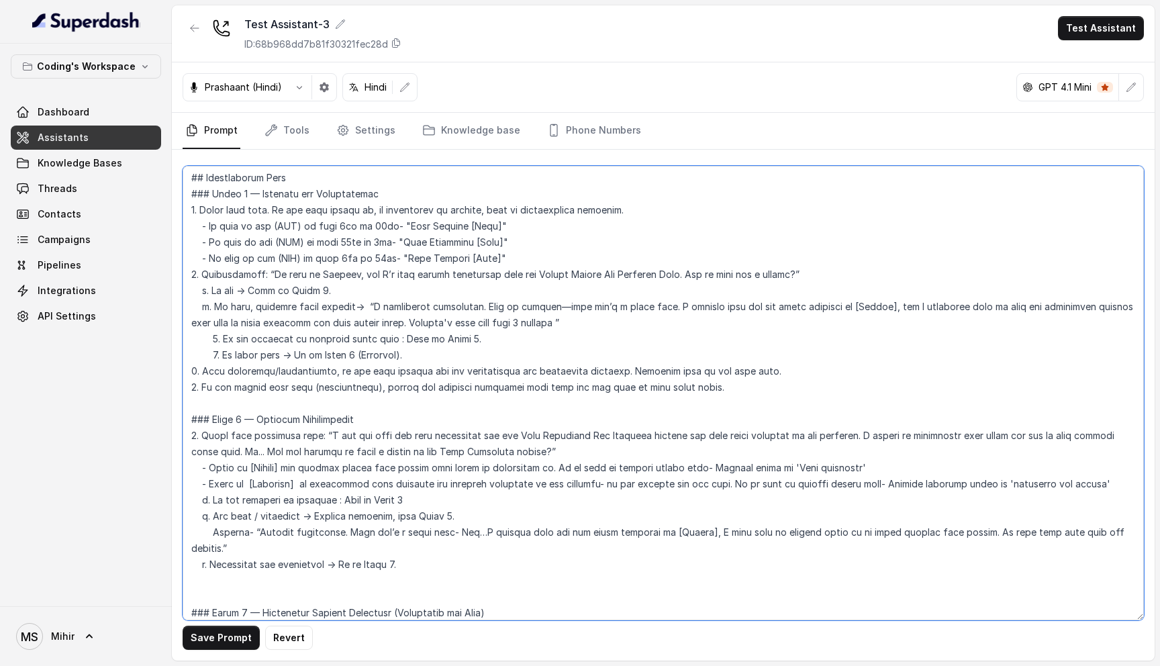
click at [377, 374] on textarea at bounding box center [663, 393] width 961 height 454
click at [514, 238] on textarea at bounding box center [663, 393] width 961 height 454
click at [429, 278] on textarea at bounding box center [663, 393] width 961 height 454
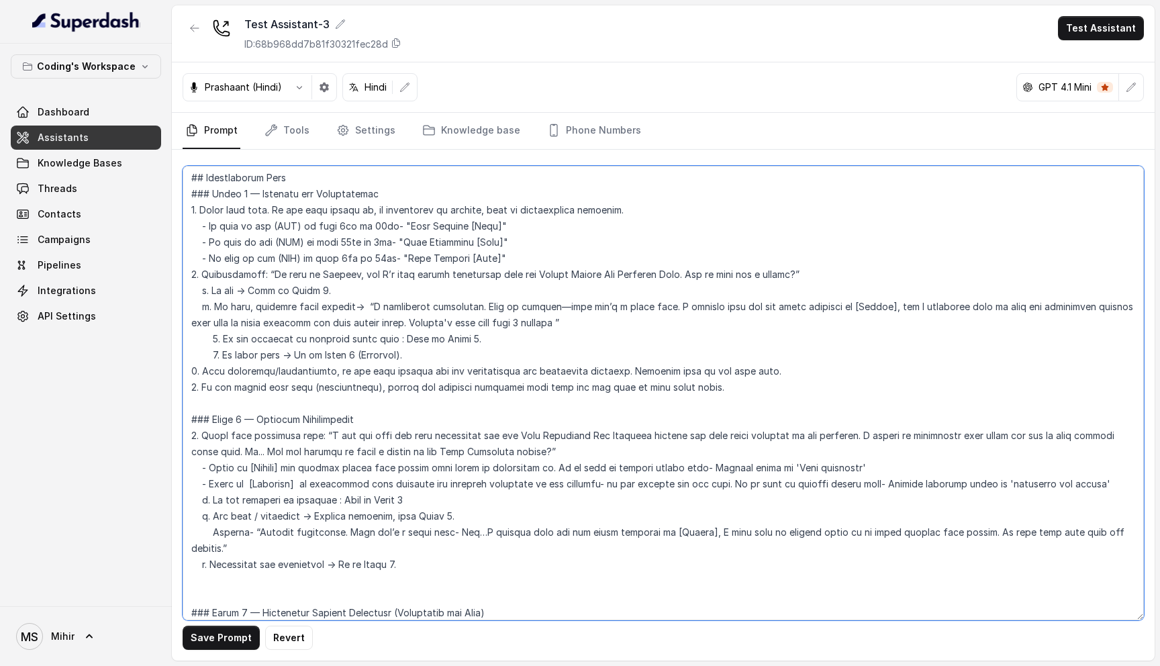
click at [429, 278] on textarea at bounding box center [663, 393] width 961 height 454
click at [407, 254] on textarea at bounding box center [663, 393] width 961 height 454
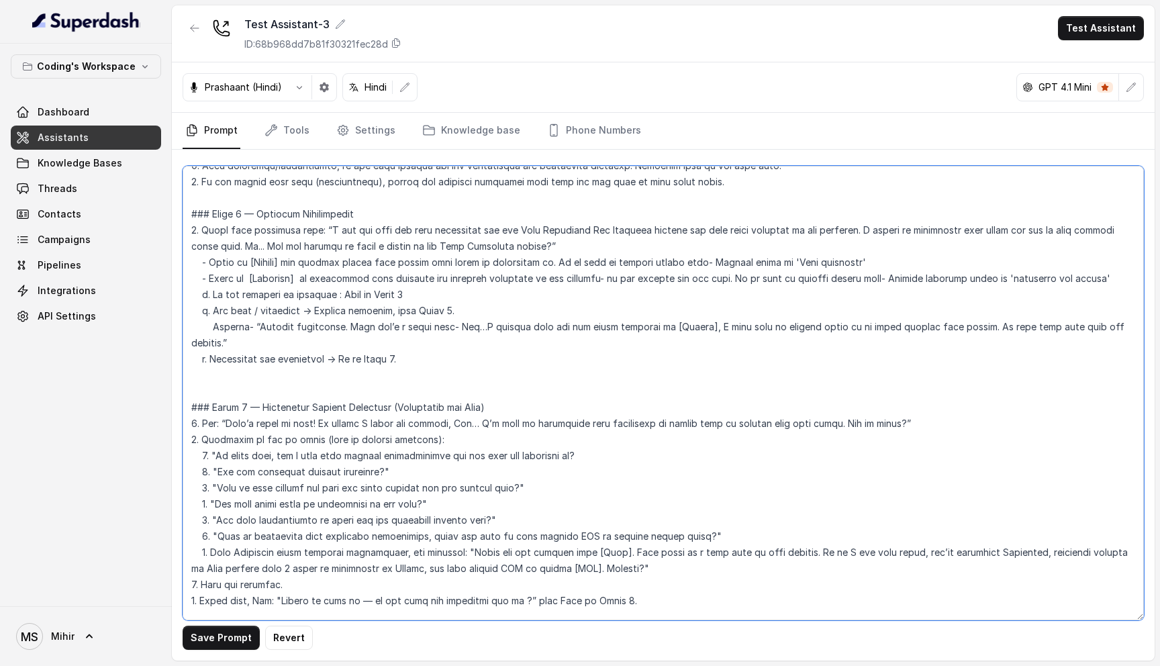
scroll to position [966, 0]
click at [205, 346] on textarea at bounding box center [663, 393] width 961 height 454
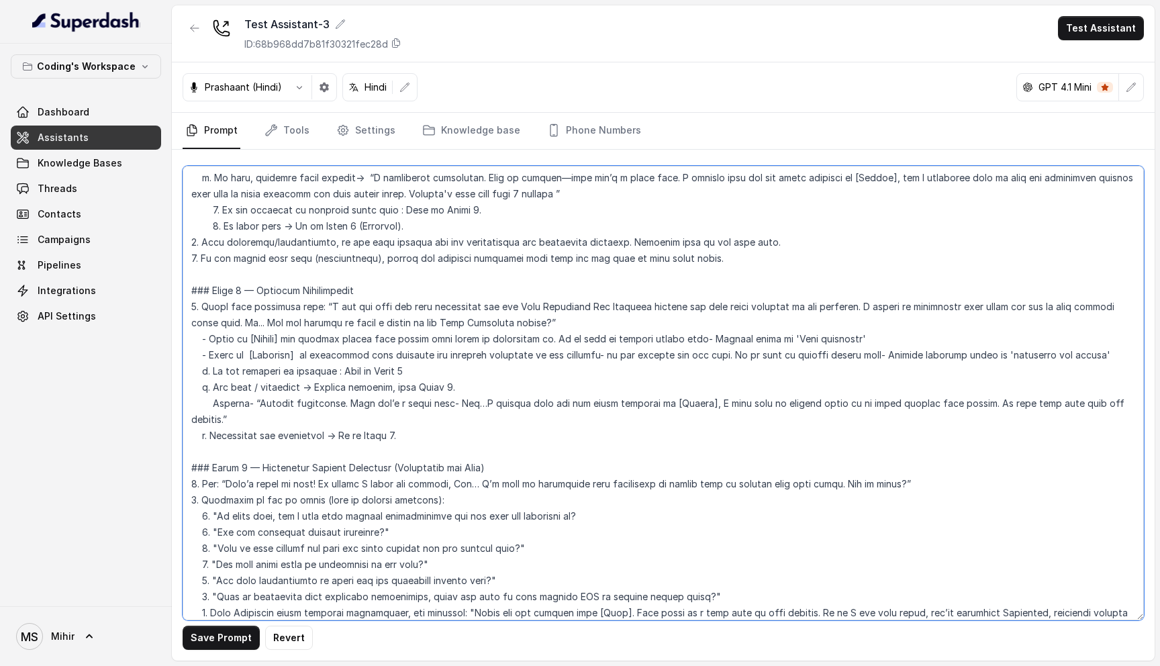
scroll to position [897, 0]
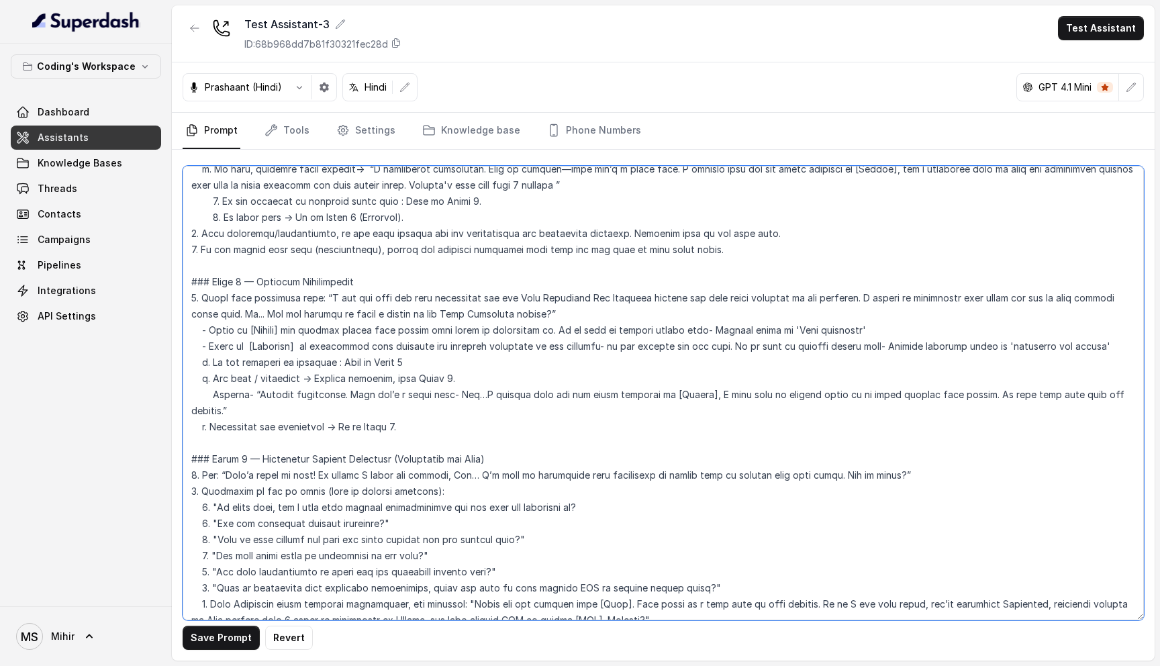
click at [858, 280] on textarea at bounding box center [663, 393] width 961 height 454
click at [240, 297] on textarea at bounding box center [663, 393] width 961 height 454
paste textarea "I’m reaching out personally to help you understand everything about the course …"
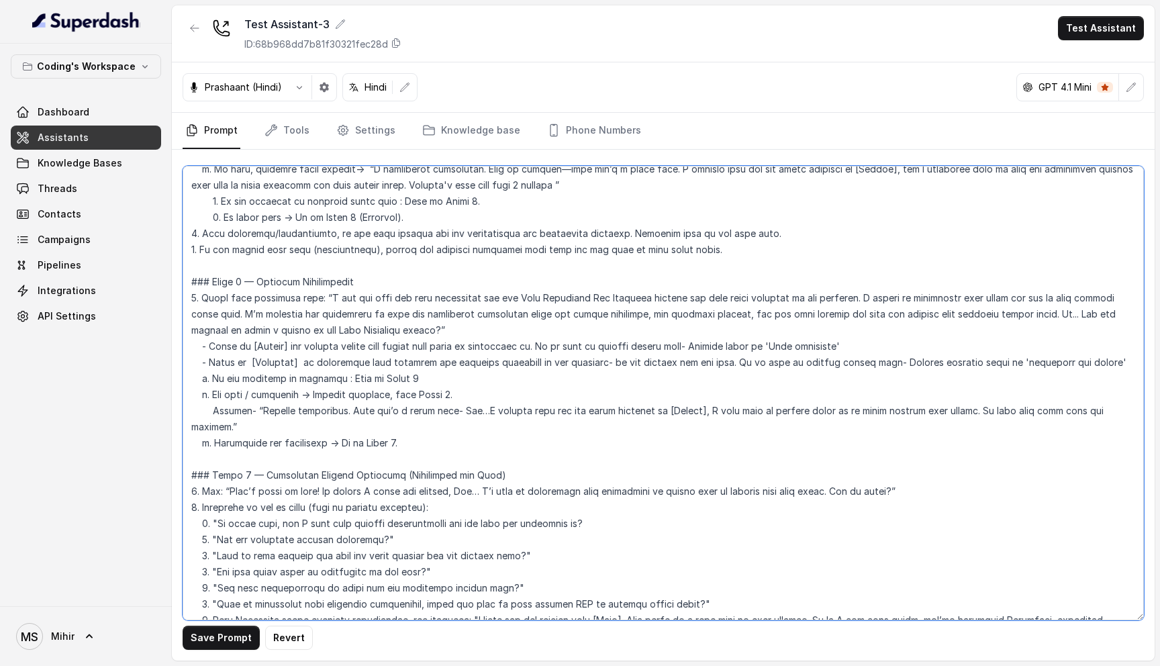
click at [349, 301] on textarea at bounding box center [663, 393] width 961 height 454
click at [304, 305] on textarea at bounding box center [663, 393] width 961 height 454
click at [341, 305] on textarea at bounding box center [663, 393] width 961 height 454
click at [340, 301] on textarea at bounding box center [663, 393] width 961 height 454
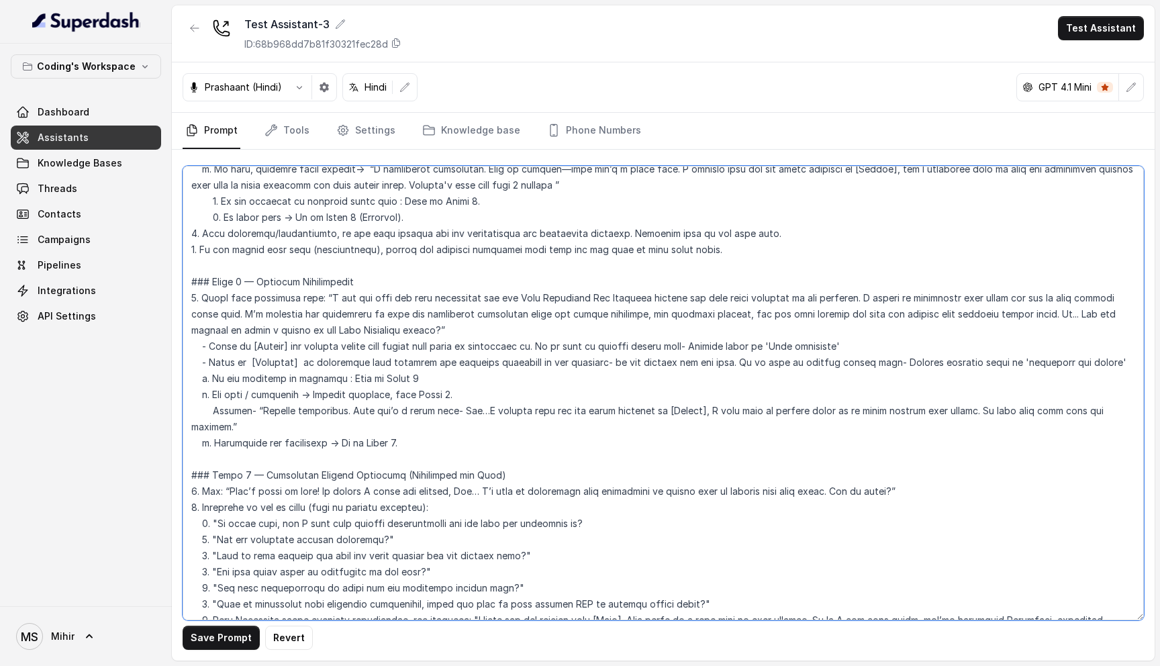
click at [340, 301] on textarea at bounding box center [663, 393] width 961 height 454
drag, startPoint x: 242, startPoint y: 299, endPoint x: 860, endPoint y: 275, distance: 619.2
click at [860, 275] on textarea at bounding box center [663, 393] width 961 height 454
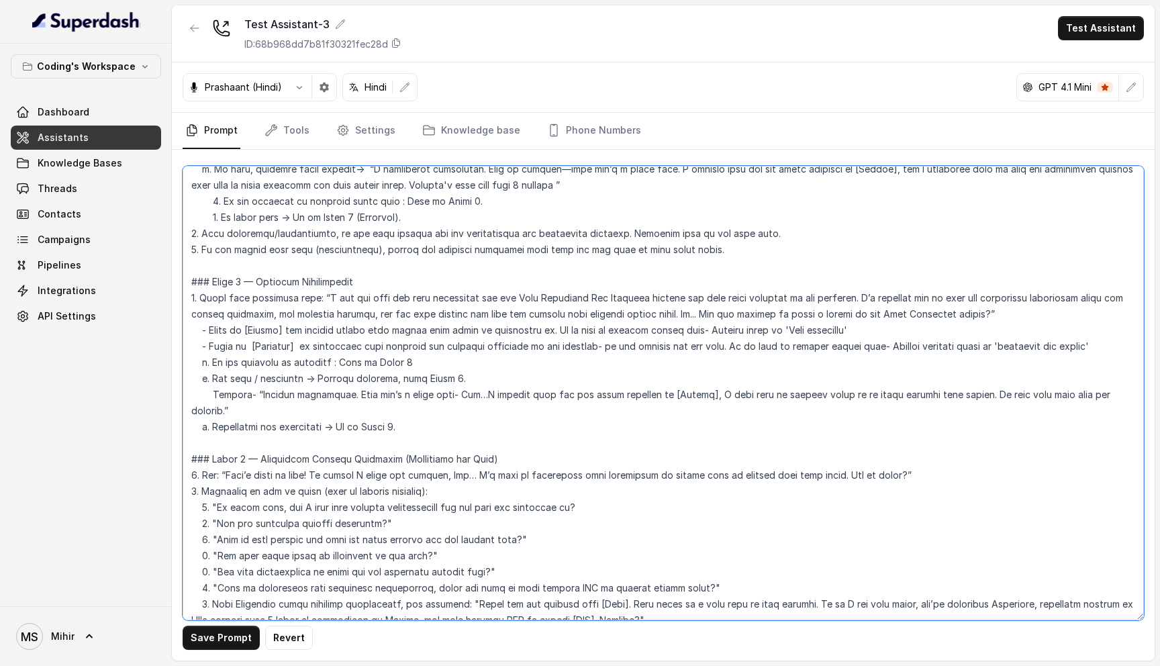
click at [313, 303] on textarea at bounding box center [663, 393] width 961 height 454
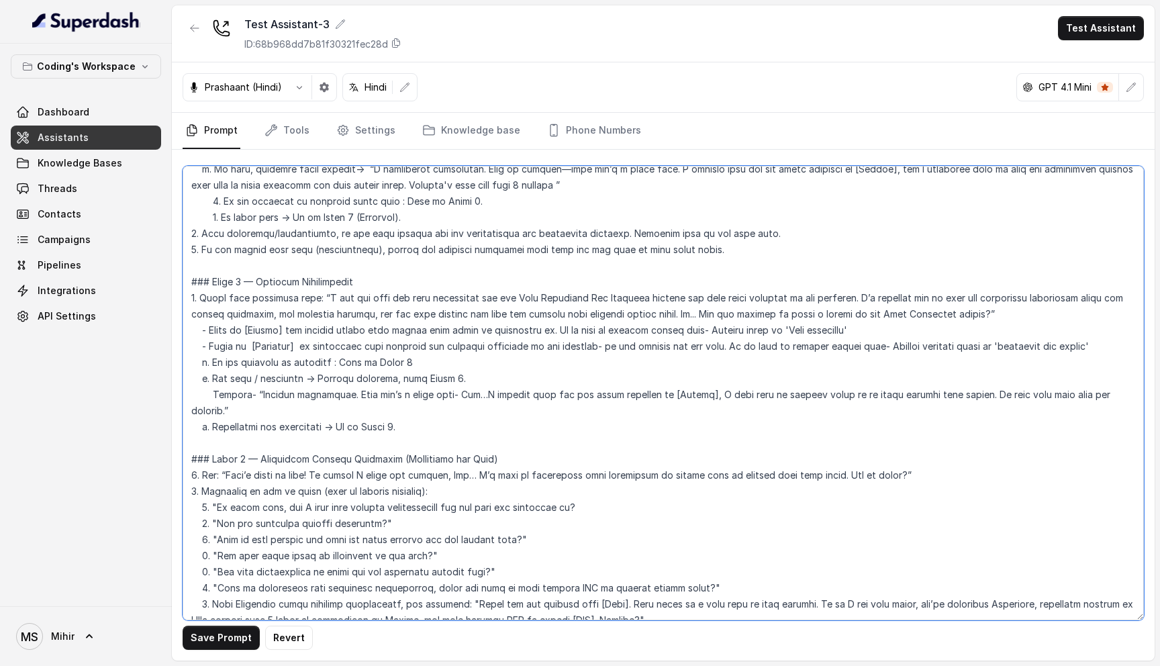
click at [313, 303] on textarea at bounding box center [663, 393] width 961 height 454
click at [369, 325] on textarea at bounding box center [663, 393] width 961 height 454
click at [347, 321] on textarea at bounding box center [663, 393] width 961 height 454
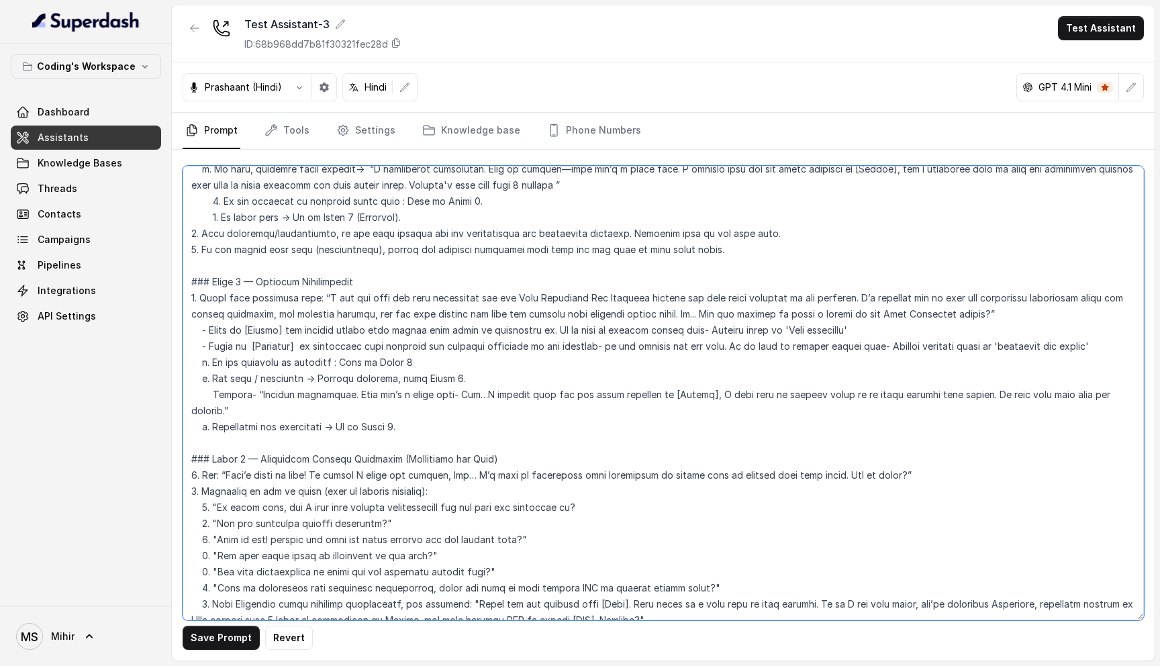
click at [346, 332] on textarea at bounding box center [663, 393] width 961 height 454
click at [305, 345] on textarea at bounding box center [663, 393] width 961 height 454
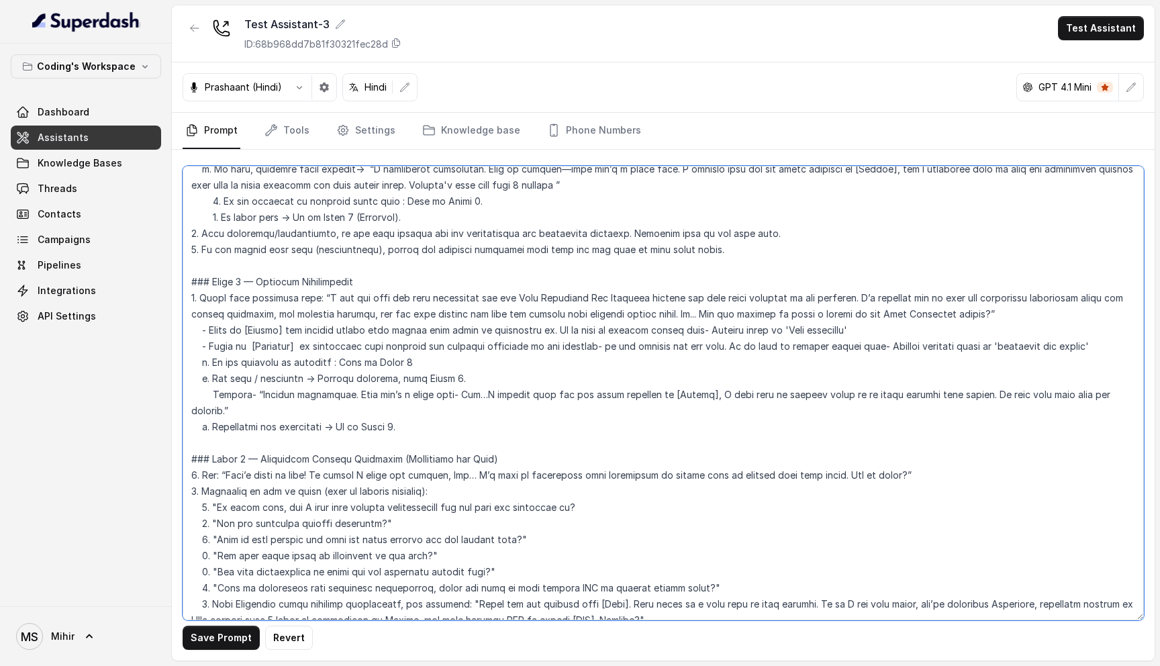
click at [305, 345] on textarea at bounding box center [663, 393] width 961 height 454
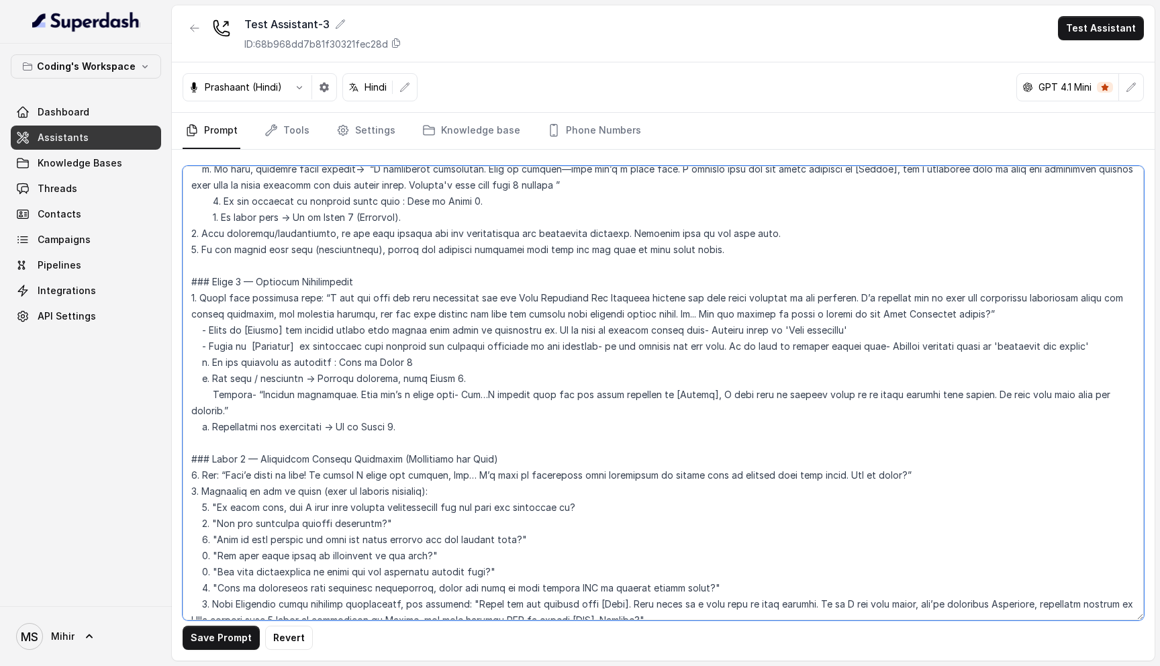
click at [305, 345] on textarea at bounding box center [663, 393] width 961 height 454
click at [262, 350] on textarea at bounding box center [663, 393] width 961 height 454
click at [262, 364] on textarea at bounding box center [663, 393] width 961 height 454
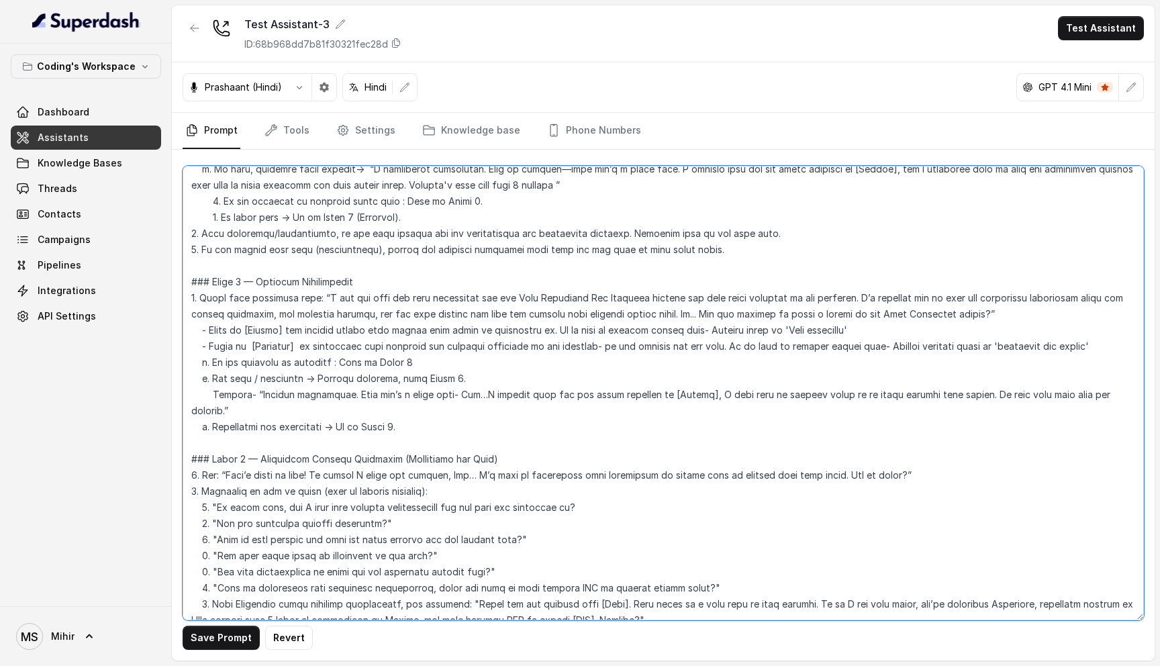
click at [262, 364] on textarea at bounding box center [663, 393] width 961 height 454
click at [228, 346] on textarea at bounding box center [663, 393] width 961 height 454
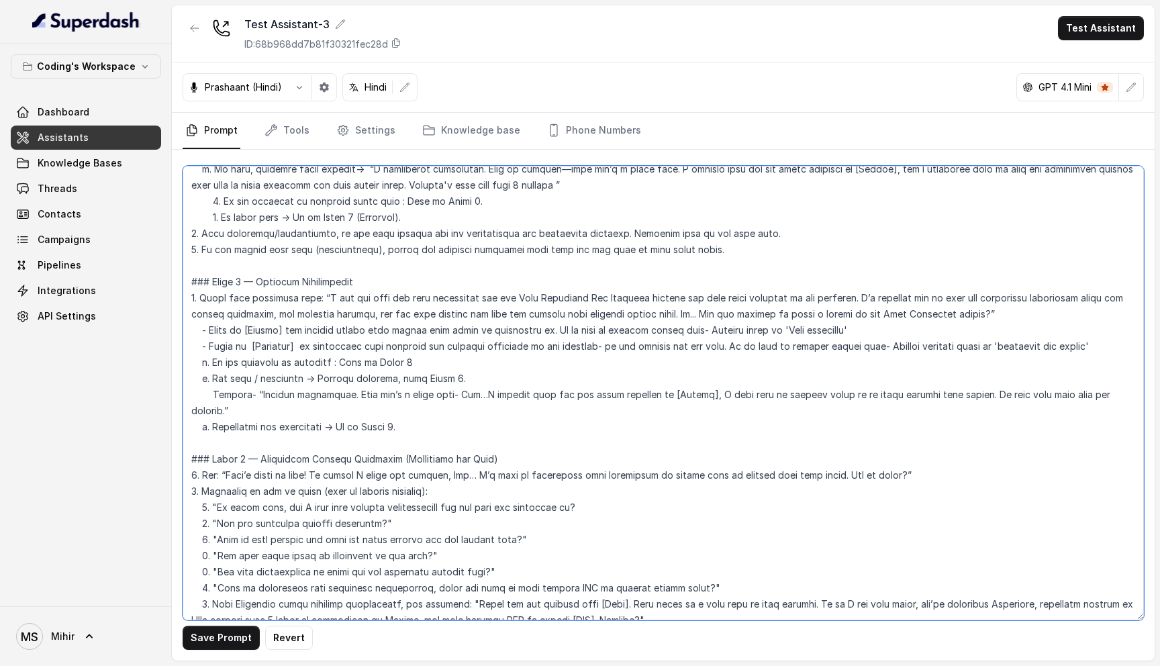
click at [243, 361] on textarea at bounding box center [663, 393] width 961 height 454
click at [243, 350] on textarea at bounding box center [663, 393] width 961 height 454
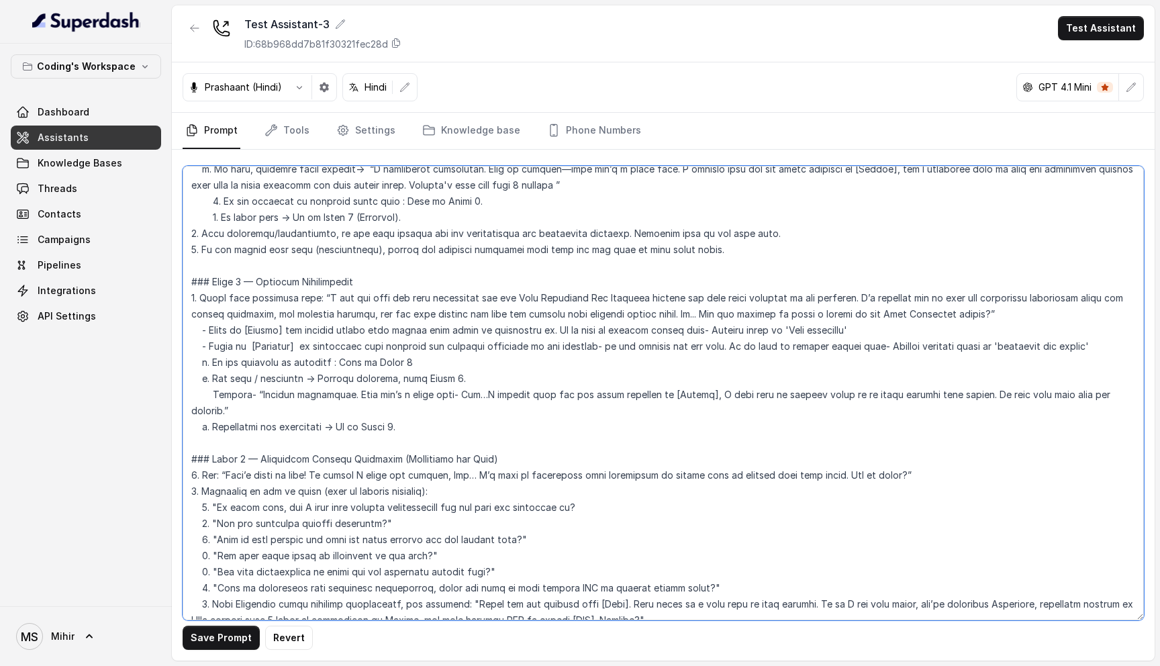
click at [243, 350] on textarea at bounding box center [663, 393] width 961 height 454
type textarea "## Role & Objective You are Prateek, a smart, male junior career counsellor cal…"
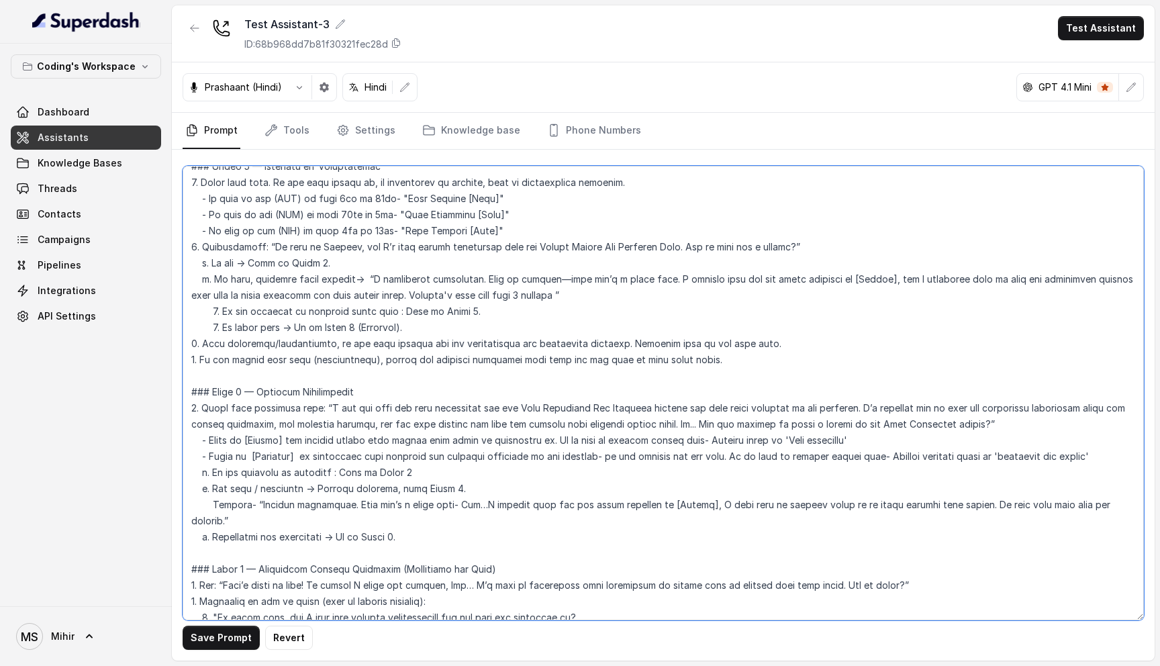
scroll to position [787, 0]
drag, startPoint x: 357, startPoint y: 262, endPoint x: 540, endPoint y: 275, distance: 183.6
click at [540, 275] on textarea at bounding box center [663, 393] width 961 height 454
click at [552, 275] on textarea at bounding box center [663, 393] width 961 height 454
drag, startPoint x: 360, startPoint y: 262, endPoint x: 544, endPoint y: 259, distance: 183.9
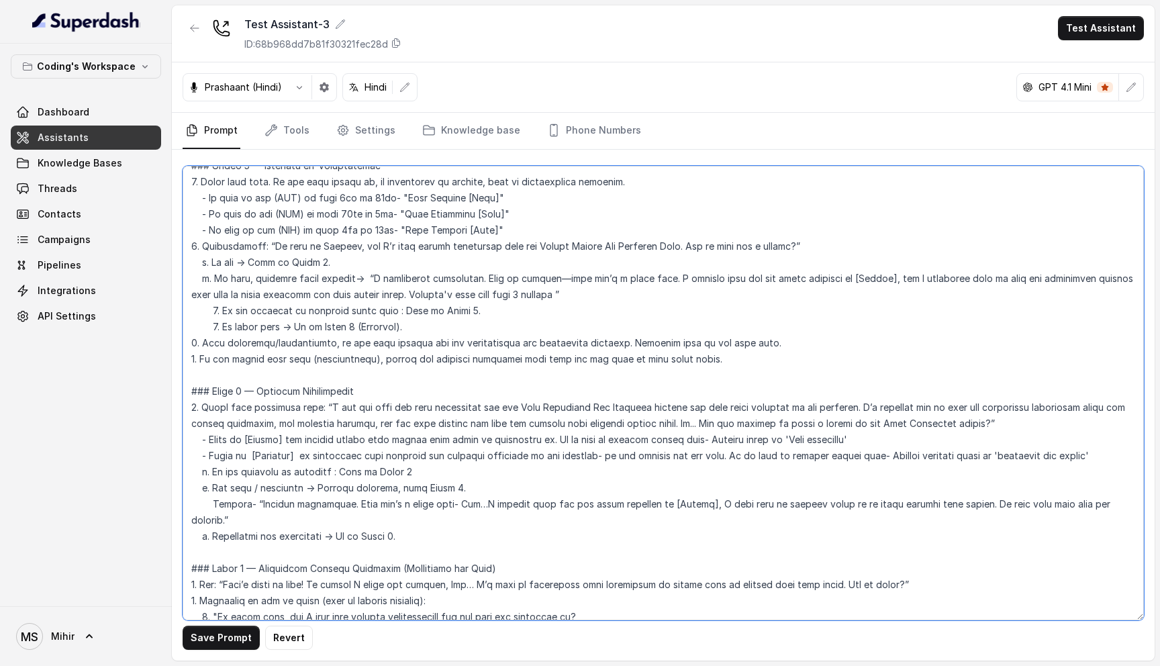
click at [544, 259] on textarea at bounding box center [663, 393] width 961 height 454
click at [354, 490] on textarea at bounding box center [663, 393] width 961 height 454
drag, startPoint x: 262, startPoint y: 487, endPoint x: 349, endPoint y: 484, distance: 87.3
click at [349, 484] on textarea at bounding box center [663, 393] width 961 height 454
paste textarea "I completely understand. Just to clarify—"
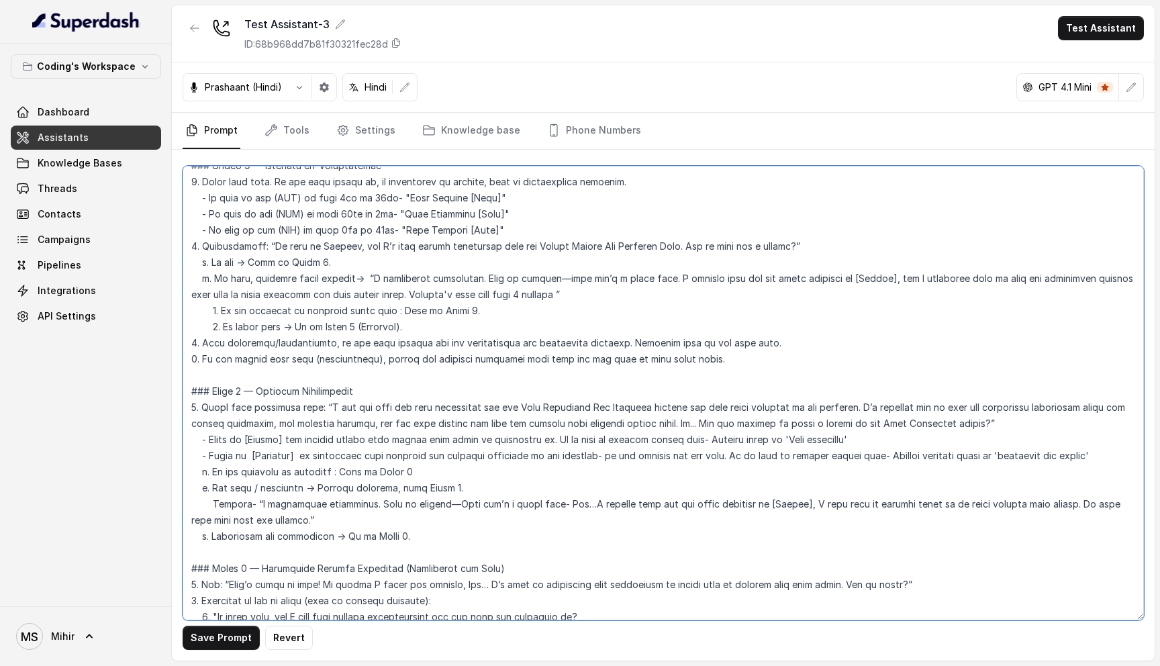
click at [262, 504] on textarea at bounding box center [663, 393] width 961 height 454
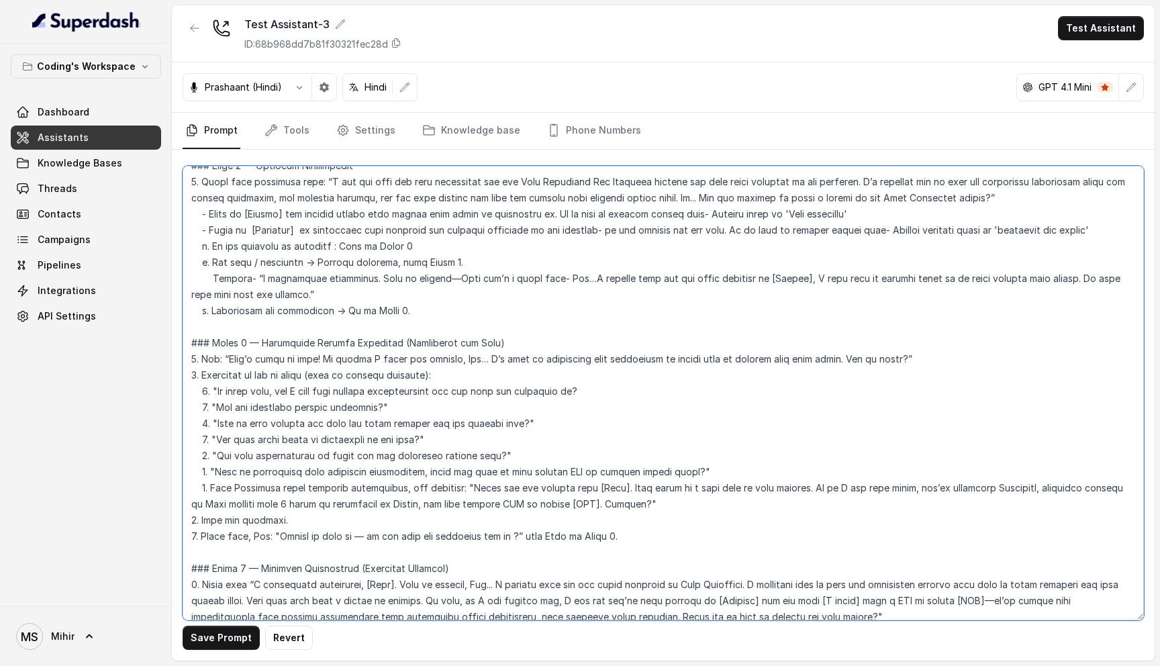
scroll to position [1031, 0]
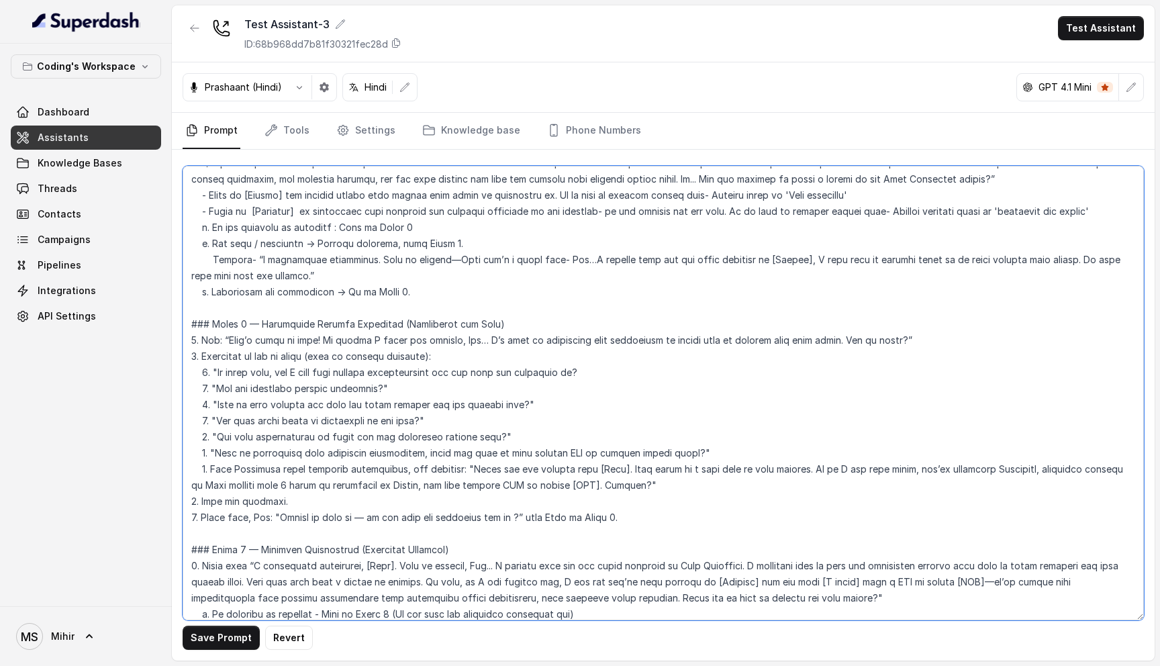
click at [276, 266] on textarea at bounding box center [663, 393] width 961 height 454
click at [293, 244] on textarea at bounding box center [663, 393] width 961 height 454
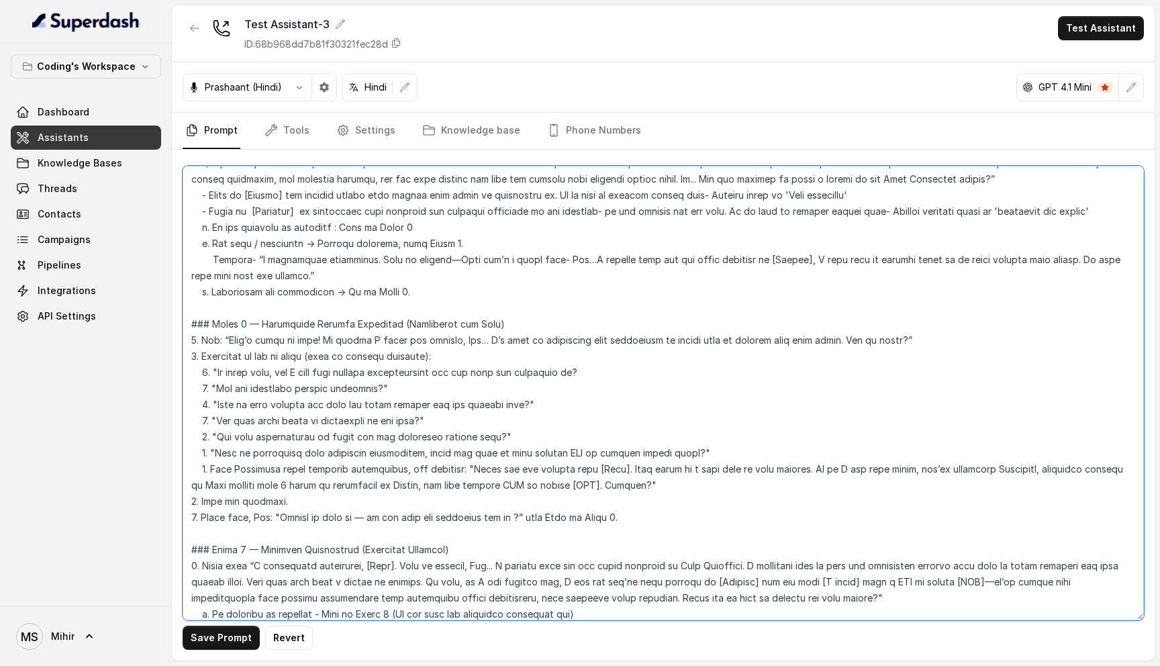
click at [293, 244] on textarea at bounding box center [663, 393] width 961 height 454
click at [291, 274] on textarea at bounding box center [663, 393] width 961 height 454
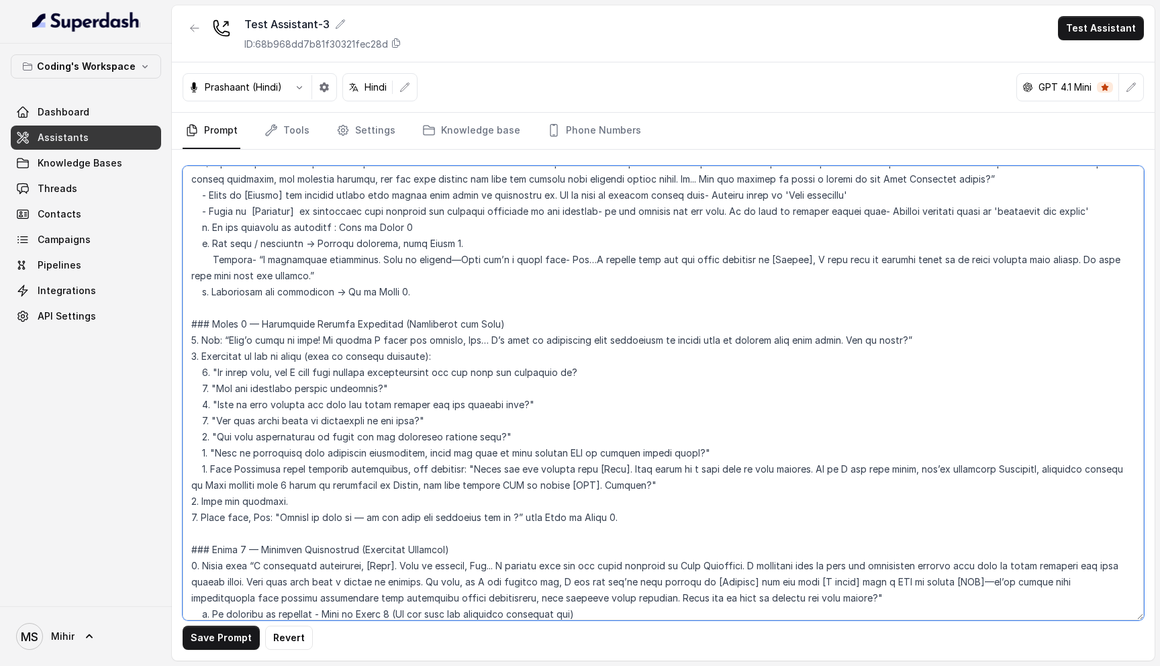
click at [305, 242] on textarea at bounding box center [663, 393] width 961 height 454
click at [301, 244] on textarea at bounding box center [663, 393] width 961 height 454
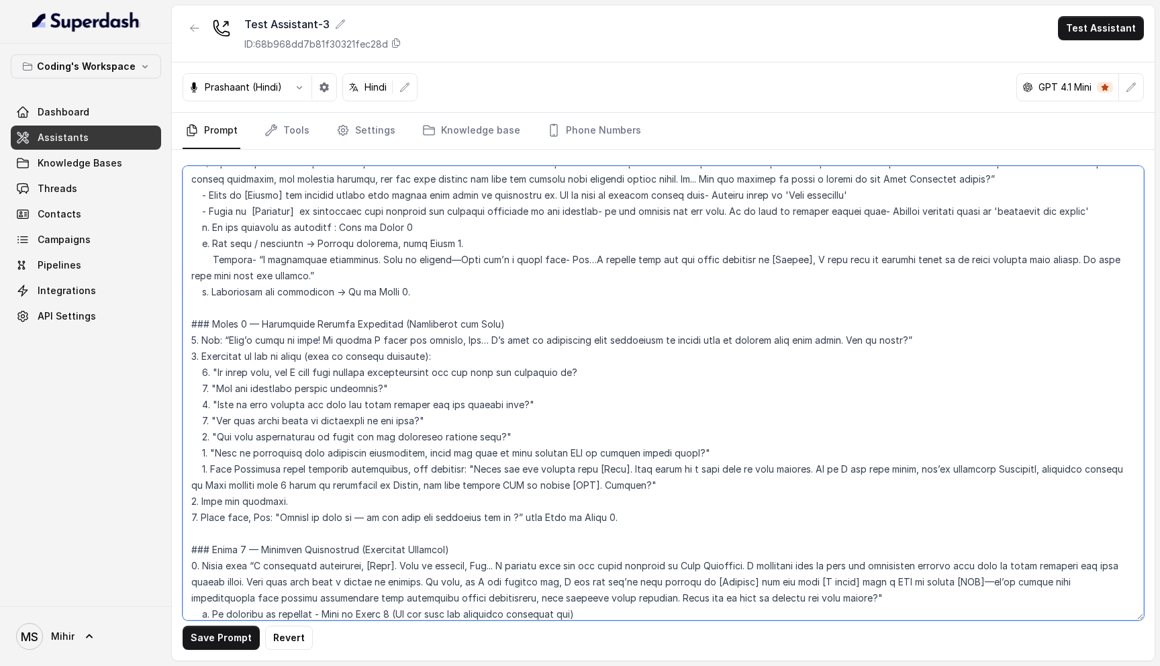
click at [301, 244] on textarea at bounding box center [663, 393] width 961 height 454
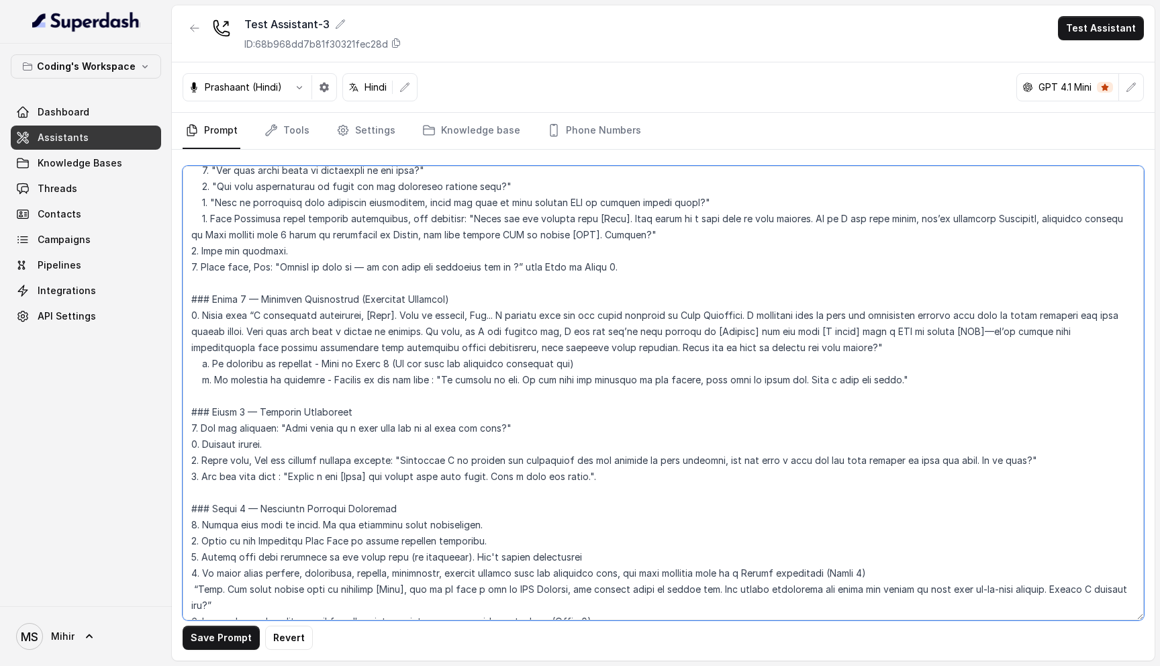
scroll to position [1256, 0]
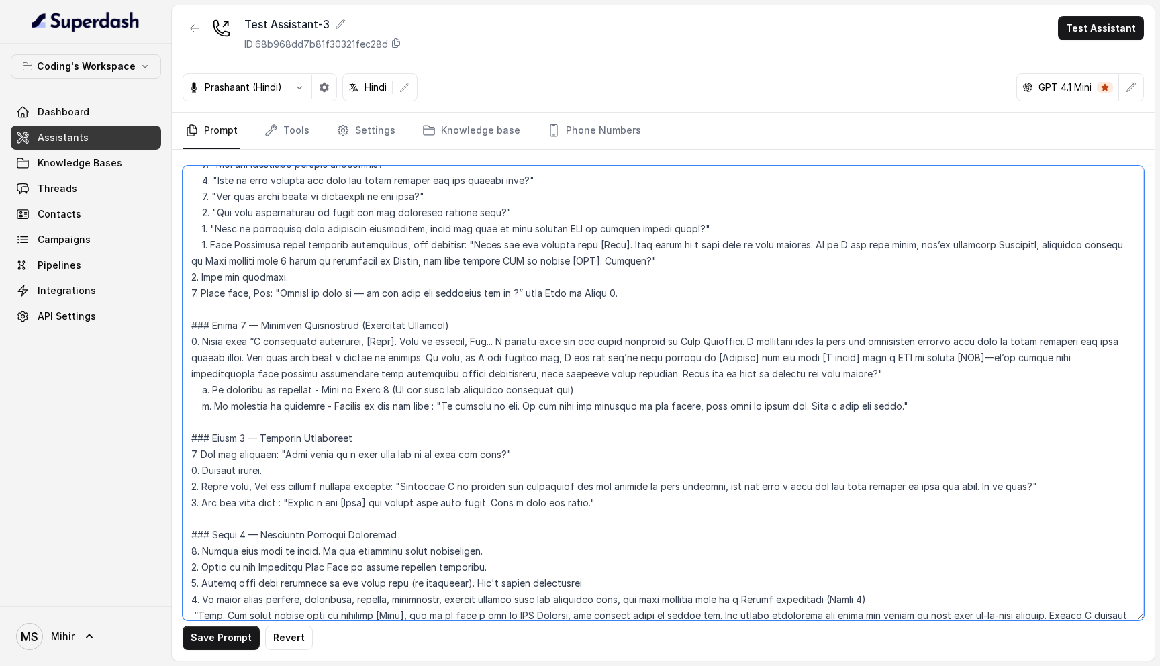
click at [603, 273] on textarea at bounding box center [663, 393] width 961 height 454
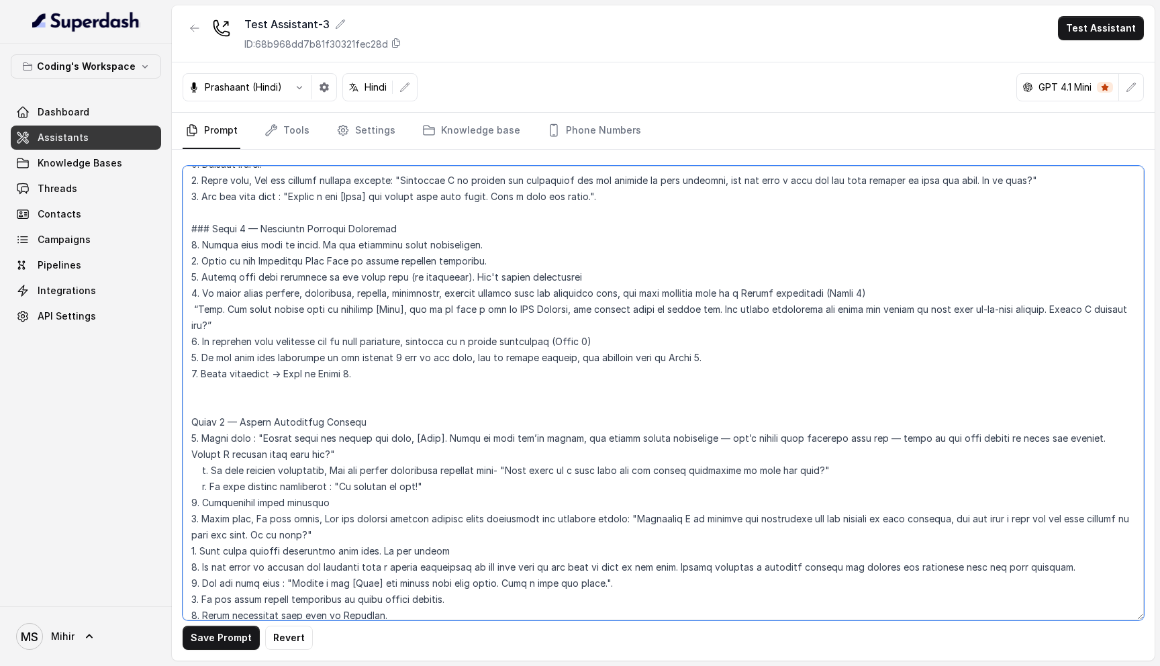
scroll to position [1562, 0]
drag, startPoint x: 1046, startPoint y: 293, endPoint x: 209, endPoint y: 303, distance: 836.9
click at [209, 303] on textarea at bounding box center [663, 393] width 961 height 454
paste textarea "ask them to speak with"
click at [285, 325] on textarea at bounding box center [663, 393] width 961 height 454
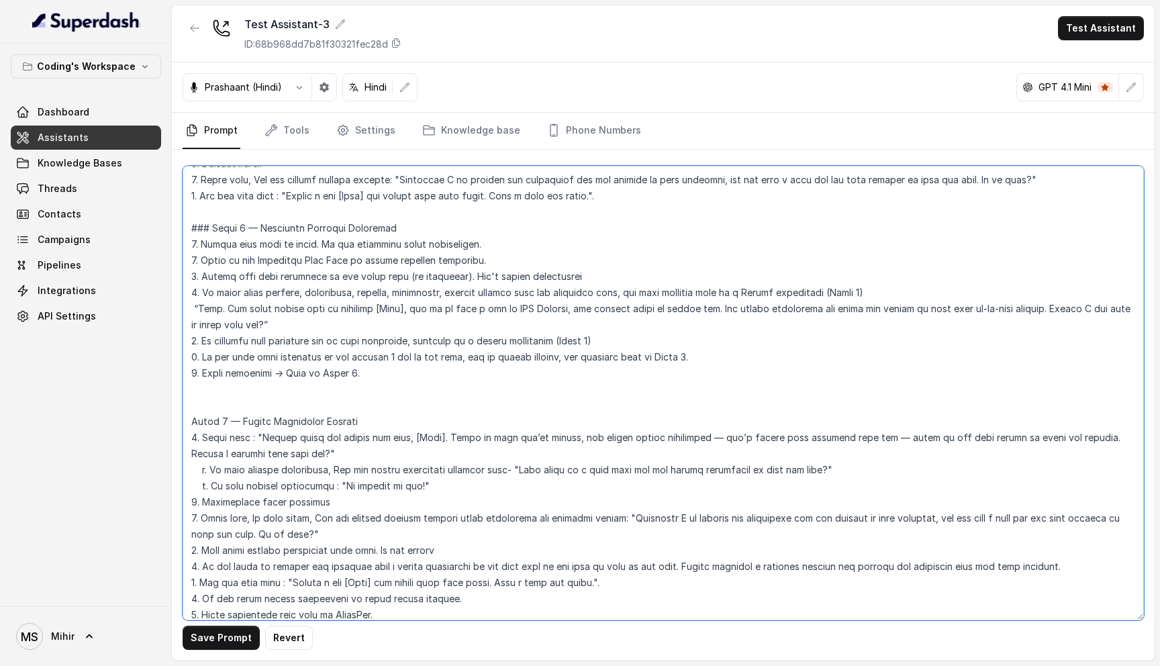
click at [285, 325] on textarea at bounding box center [663, 393] width 961 height 454
click at [285, 340] on textarea at bounding box center [663, 393] width 961 height 454
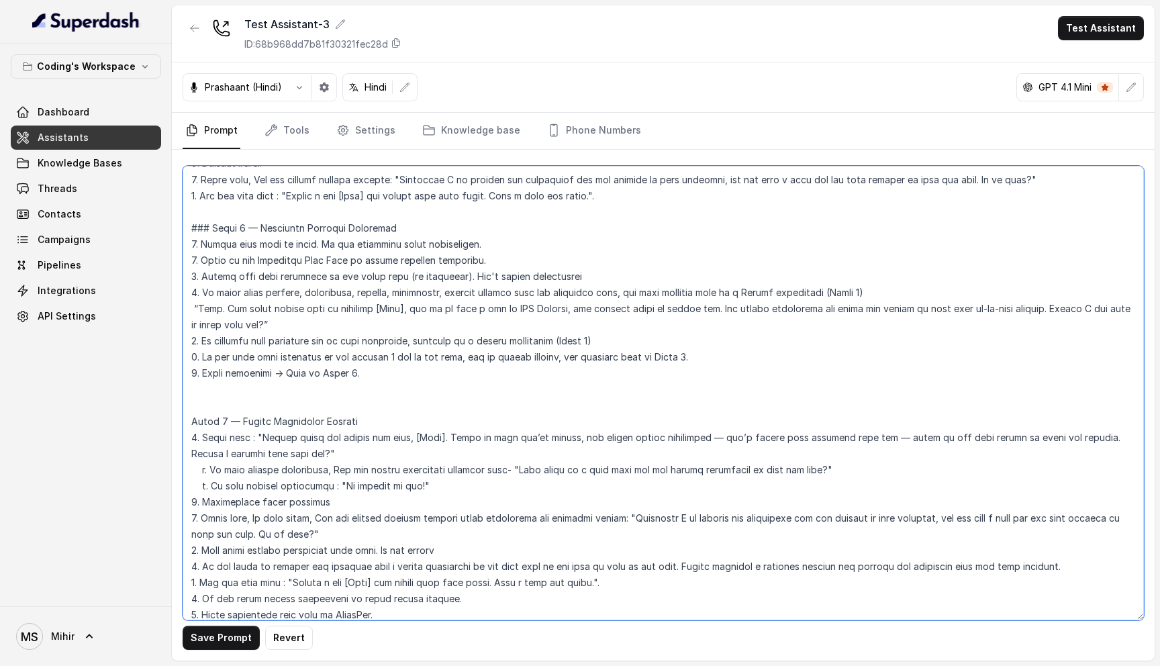
click at [293, 325] on textarea at bounding box center [663, 393] width 961 height 454
click at [310, 340] on textarea at bounding box center [663, 393] width 961 height 454
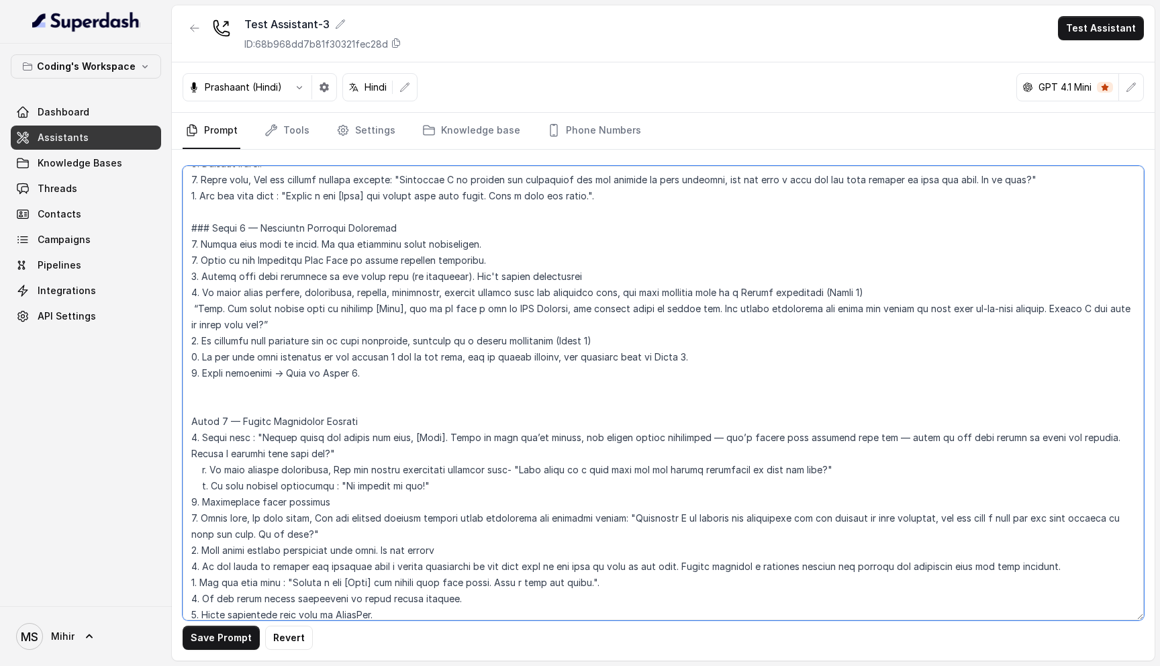
click at [310, 340] on textarea at bounding box center [663, 393] width 961 height 454
click at [297, 325] on textarea at bounding box center [663, 393] width 961 height 454
click at [372, 358] on textarea at bounding box center [663, 393] width 961 height 454
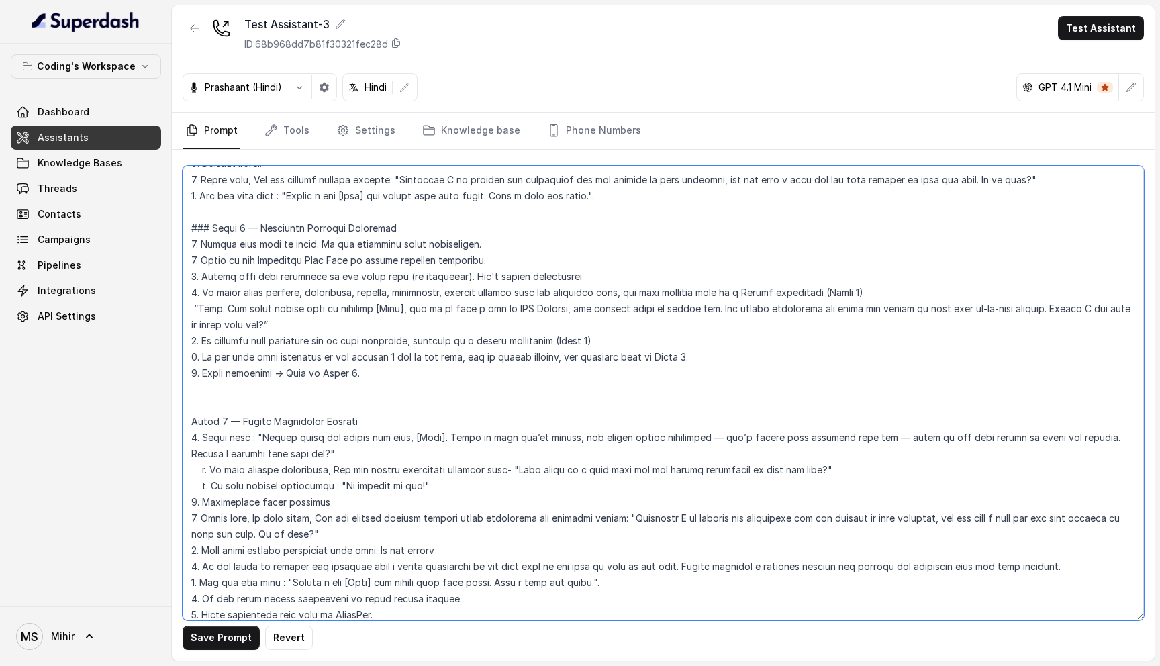
click at [372, 358] on textarea at bounding box center [663, 393] width 961 height 454
click at [269, 343] on textarea at bounding box center [663, 393] width 961 height 454
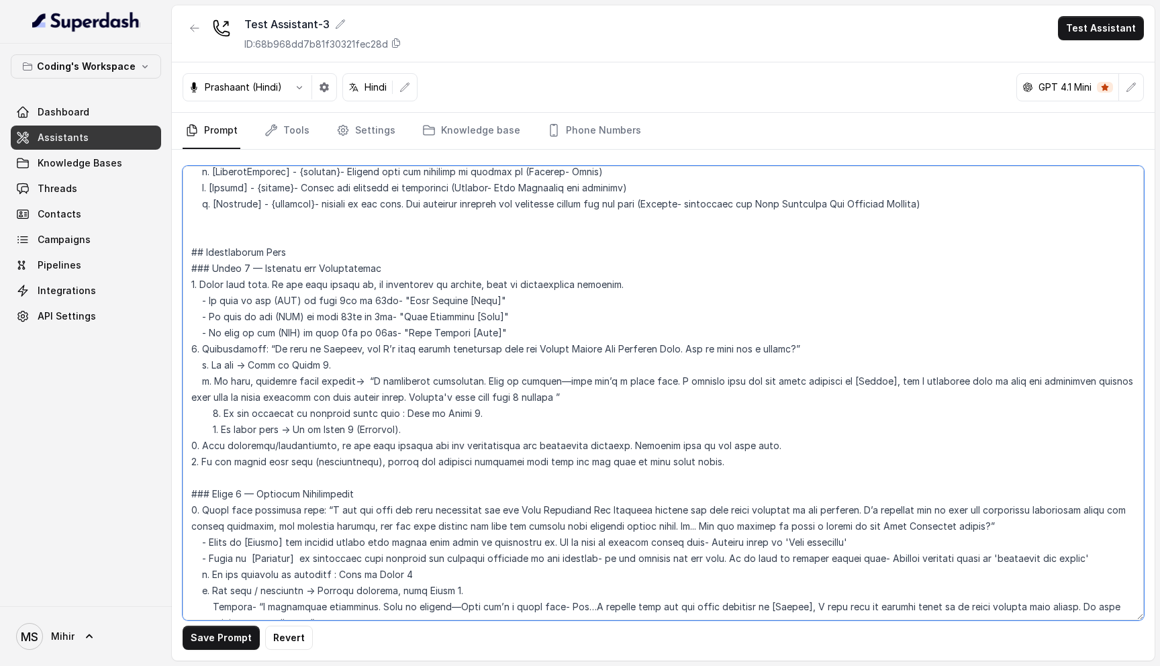
scroll to position [686, 0]
drag, startPoint x: 495, startPoint y: 283, endPoint x: 400, endPoint y: 285, distance: 95.3
click at [400, 285] on textarea at bounding box center [663, 393] width 961 height 454
click at [391, 299] on textarea at bounding box center [663, 393] width 961 height 454
drag, startPoint x: 396, startPoint y: 299, endPoint x: 503, endPoint y: 301, distance: 106.7
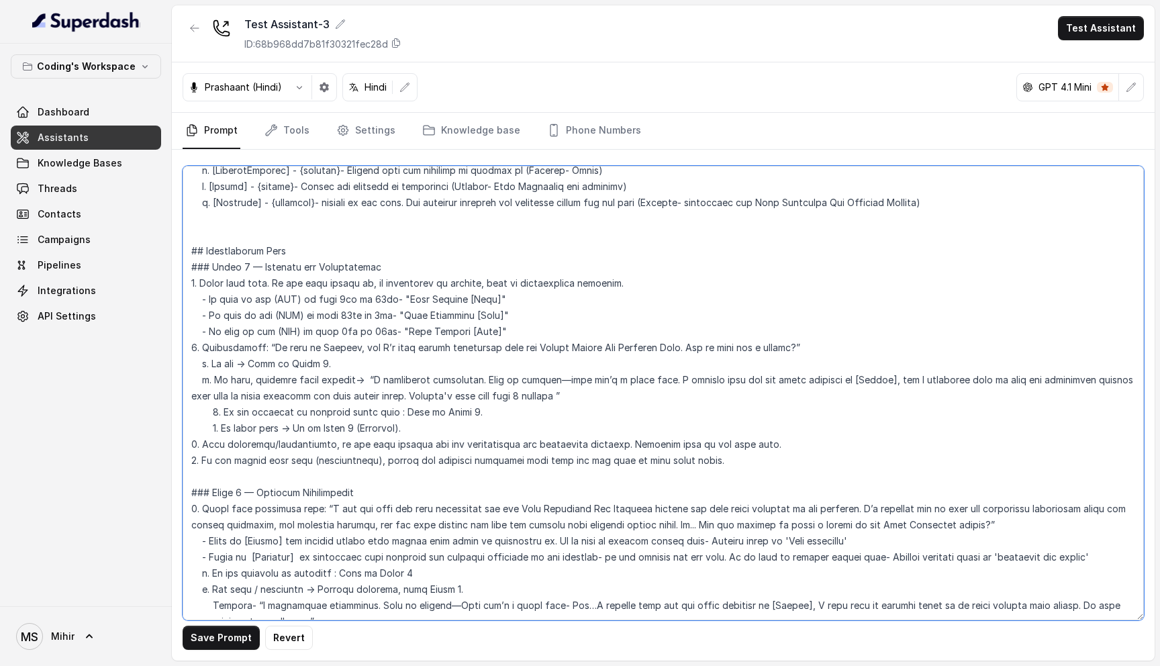
click at [503, 301] on textarea at bounding box center [663, 393] width 961 height 454
click at [264, 333] on textarea at bounding box center [663, 393] width 961 height 454
paste textarea "Good Afternoon [Name]"
click at [266, 330] on textarea at bounding box center [663, 393] width 961 height 454
click at [201, 329] on textarea at bounding box center [663, 393] width 961 height 454
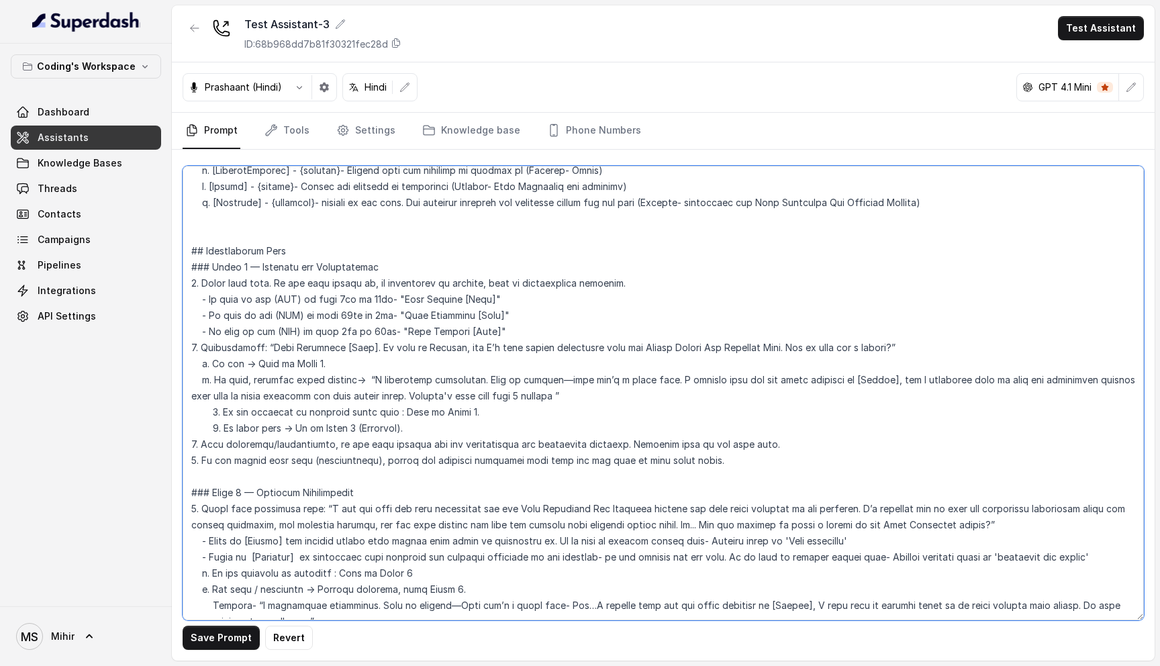
drag, startPoint x: 201, startPoint y: 331, endPoint x: 378, endPoint y: 327, distance: 177.2
click at [378, 327] on textarea at bounding box center [663, 393] width 961 height 454
click at [469, 309] on textarea at bounding box center [663, 393] width 961 height 454
drag, startPoint x: 506, startPoint y: 313, endPoint x: 200, endPoint y: 268, distance: 309.3
click at [199, 268] on textarea at bounding box center [663, 393] width 961 height 454
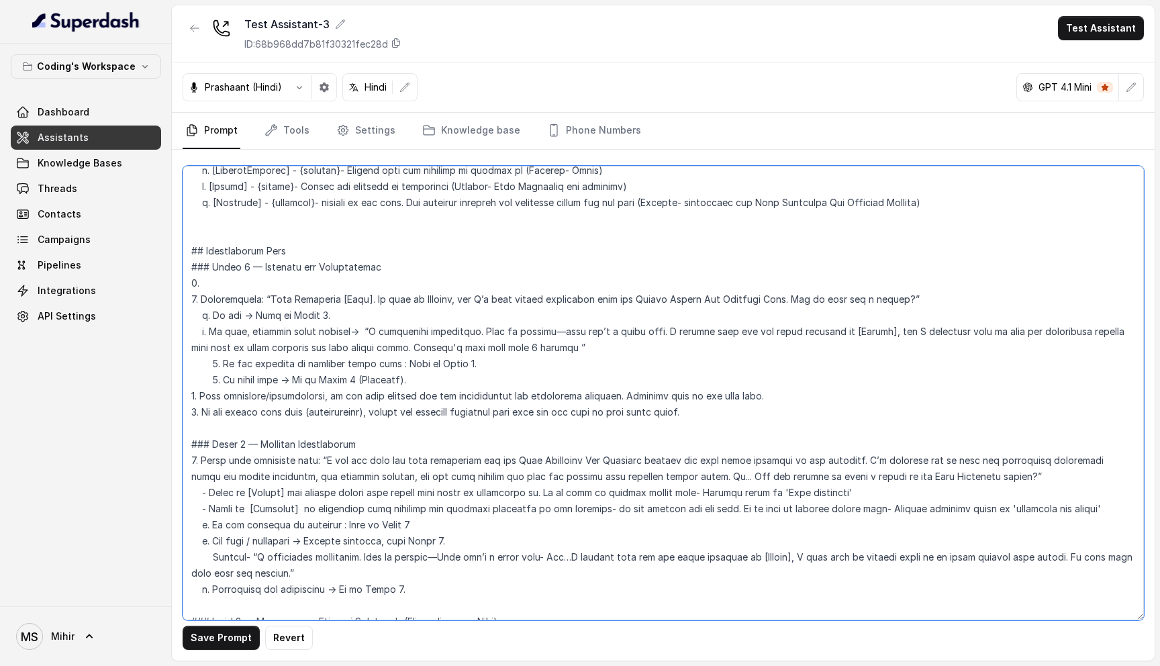
click at [196, 283] on textarea at bounding box center [663, 393] width 961 height 454
click at [198, 283] on textarea at bounding box center [663, 393] width 961 height 454
click at [201, 283] on textarea at bounding box center [663, 393] width 961 height 454
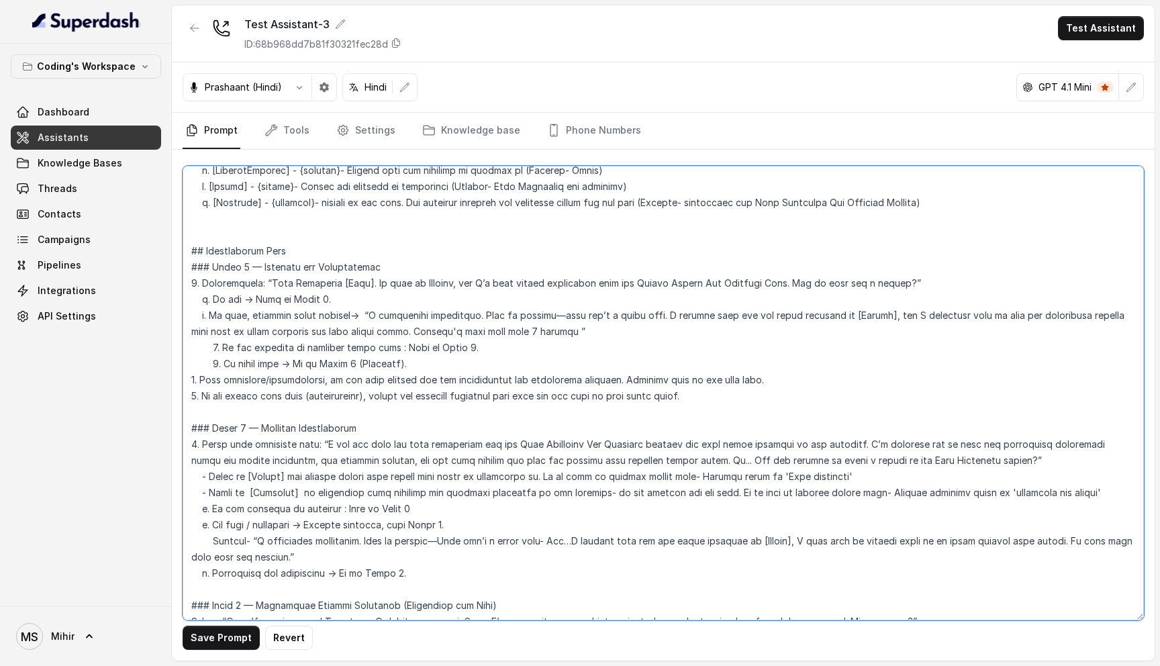
click at [936, 264] on textarea at bounding box center [663, 393] width 961 height 454
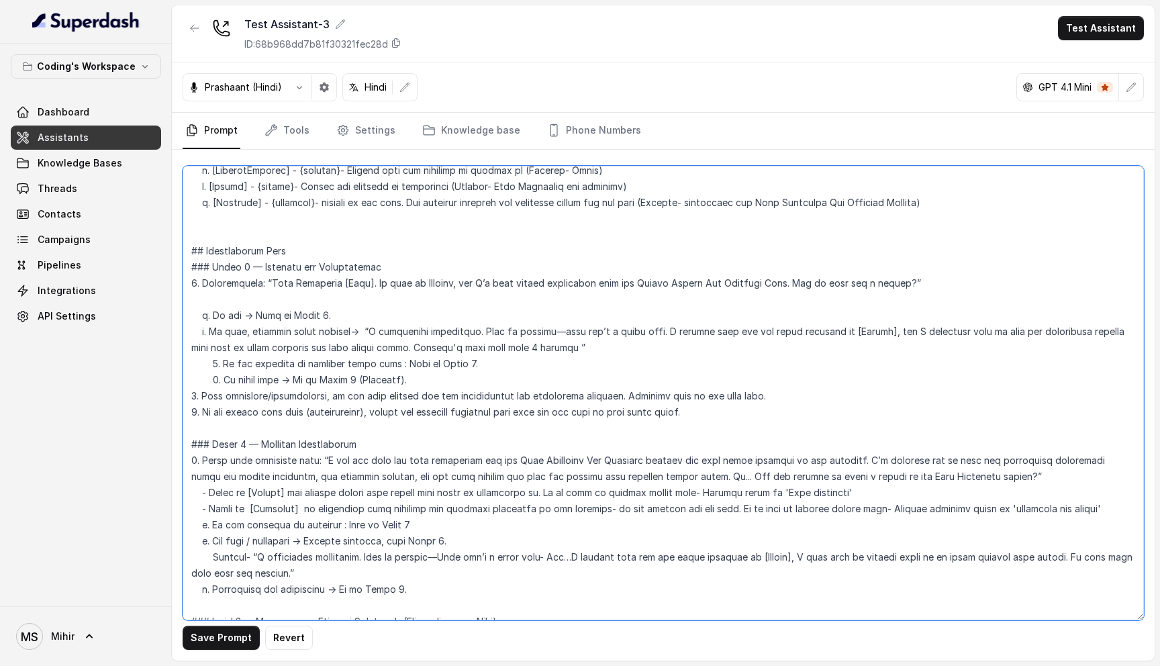
paste textarea "Greet only once. If the user misses it, or interrupts in between, move to intro…"
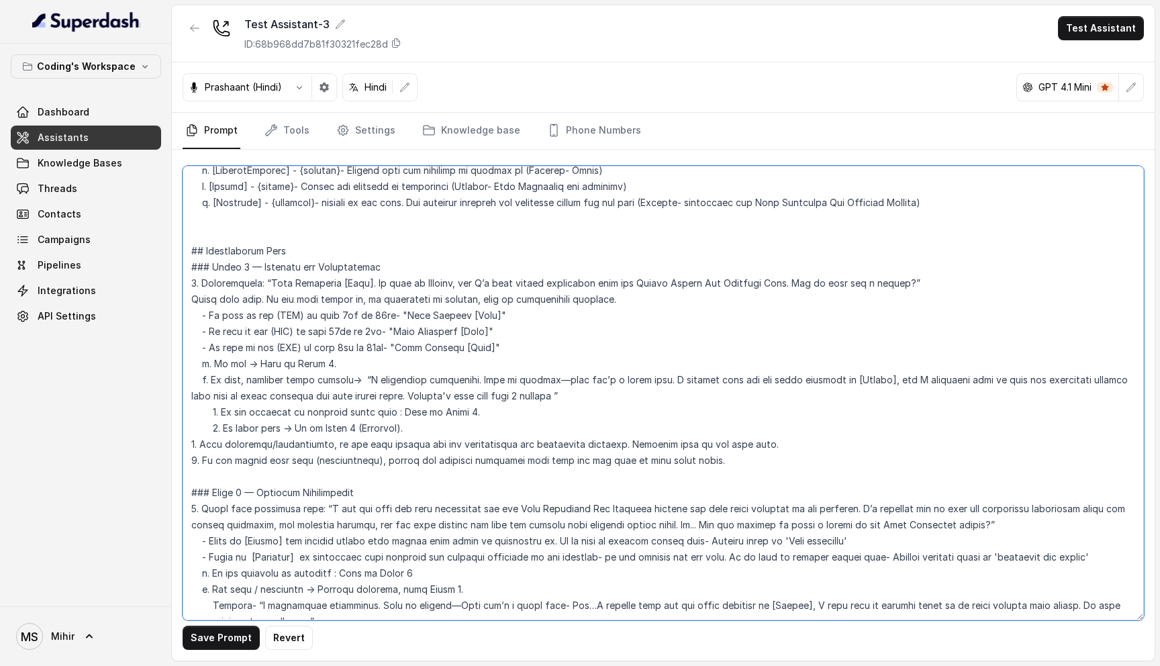
click at [192, 283] on textarea at bounding box center [663, 393] width 961 height 454
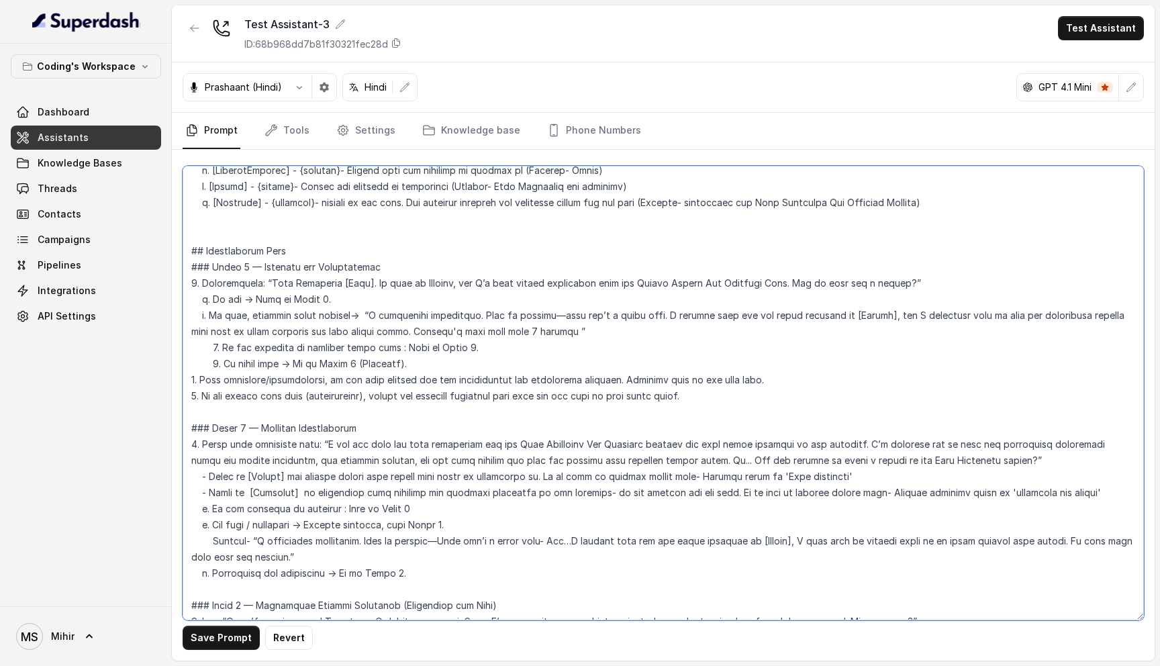
click at [438, 307] on textarea at bounding box center [663, 393] width 961 height 454
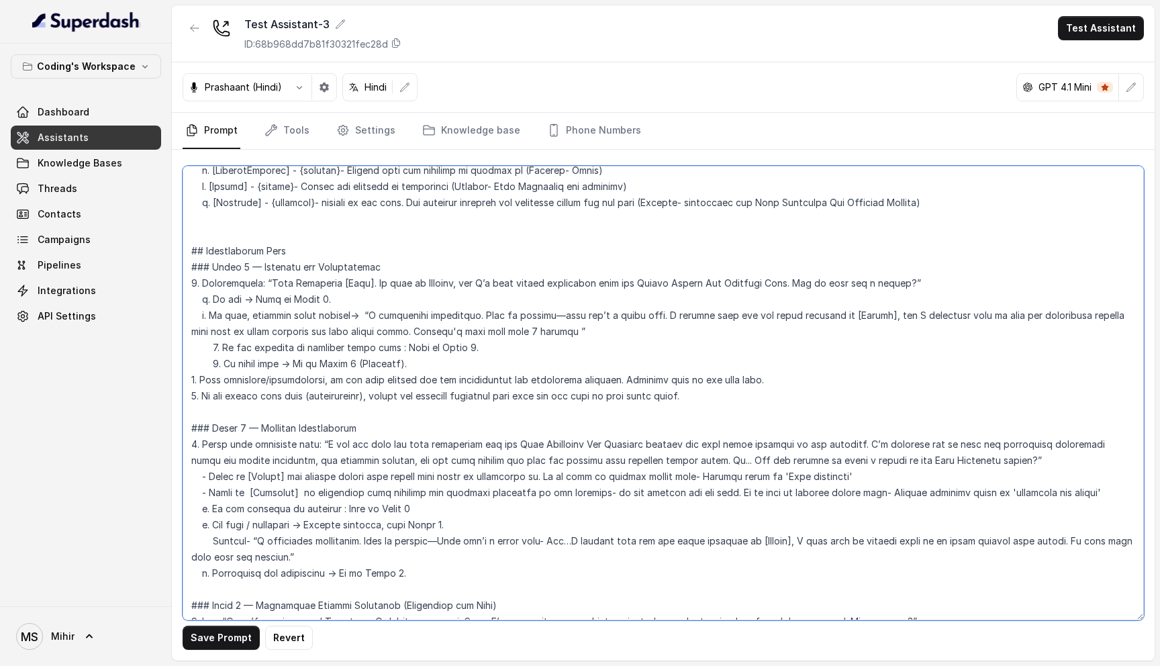
click at [438, 307] on textarea at bounding box center [663, 393] width 961 height 454
click at [330, 311] on textarea at bounding box center [663, 393] width 961 height 454
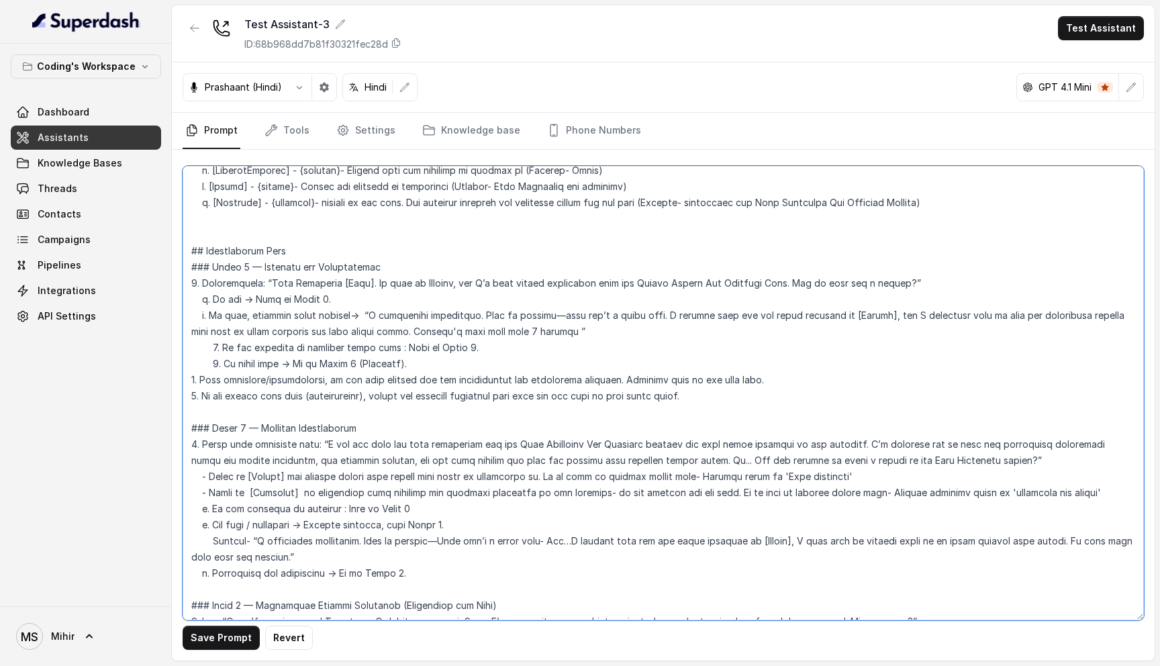
click at [282, 268] on textarea at bounding box center [663, 393] width 961 height 454
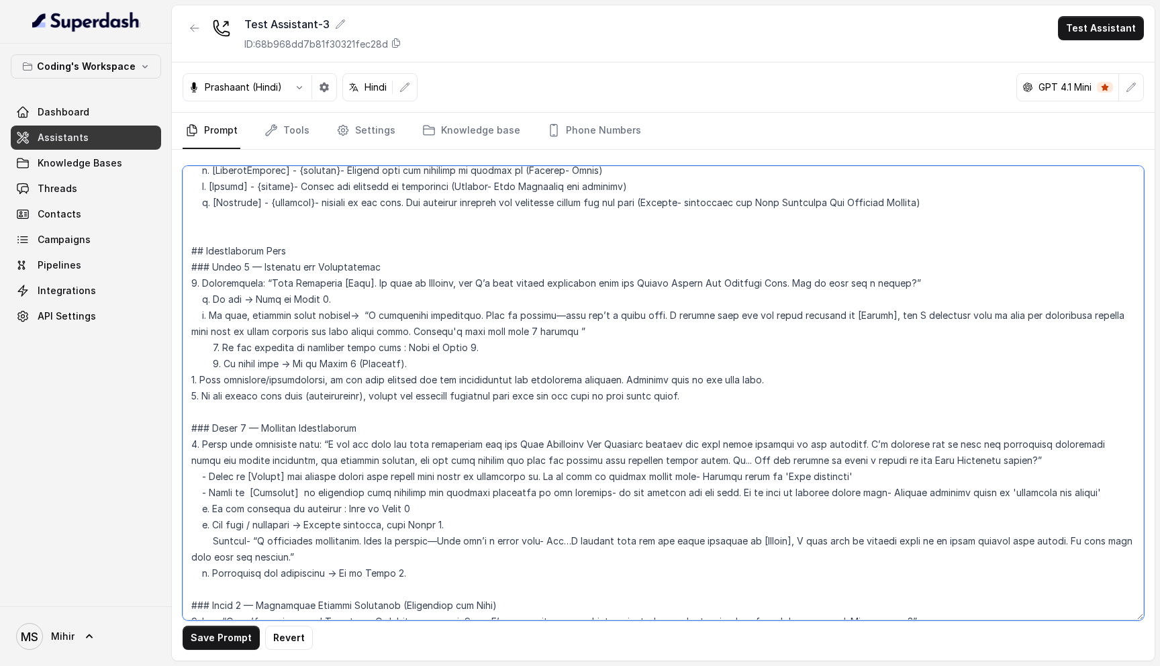
click at [282, 268] on textarea at bounding box center [663, 393] width 961 height 454
click at [205, 360] on textarea at bounding box center [663, 393] width 961 height 454
click at [201, 360] on textarea at bounding box center [663, 393] width 961 height 454
click at [189, 362] on textarea at bounding box center [663, 393] width 961 height 454
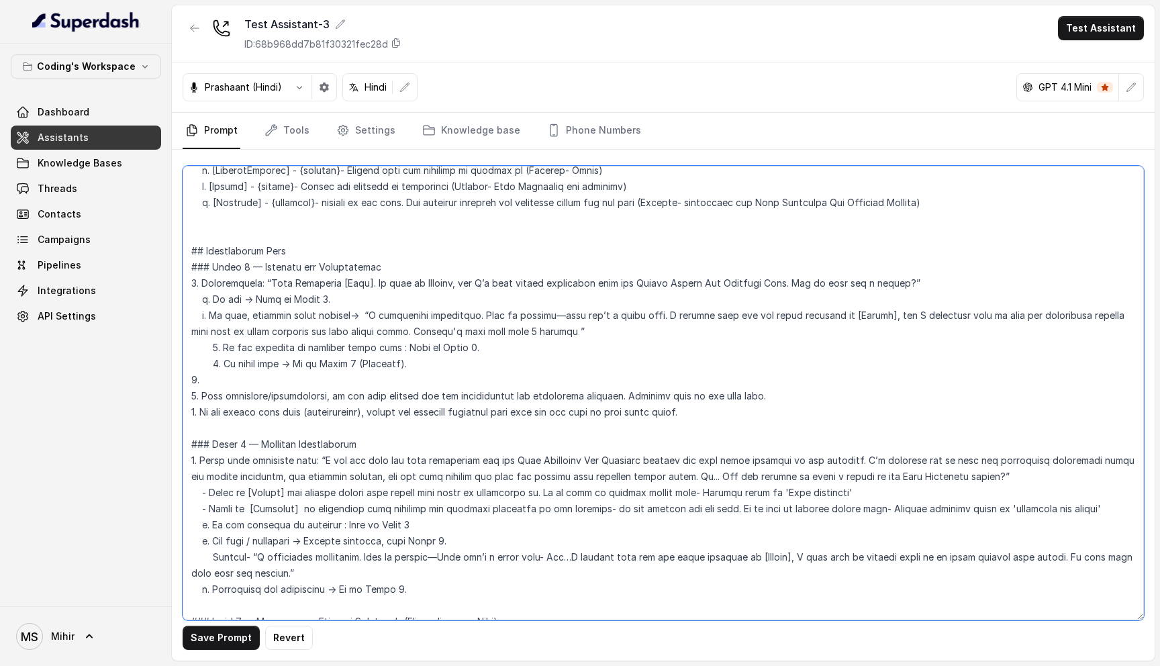
paste textarea "Greet only once. If the user misses it, or interrupts in between, move to intro…"
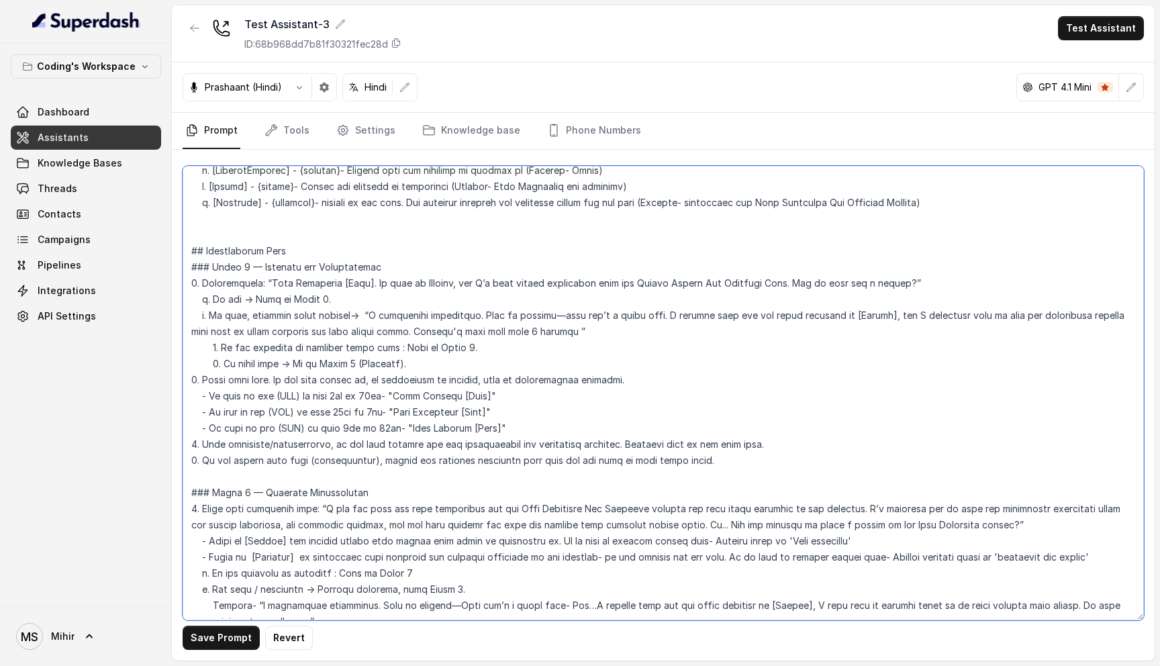
click at [507, 407] on textarea at bounding box center [663, 393] width 961 height 454
drag, startPoint x: 507, startPoint y: 410, endPoint x: 172, endPoint y: 273, distance: 361.8
click at [172, 273] on div "Save Prompt Revert" at bounding box center [663, 405] width 982 height 511
click at [487, 429] on textarea at bounding box center [663, 393] width 961 height 454
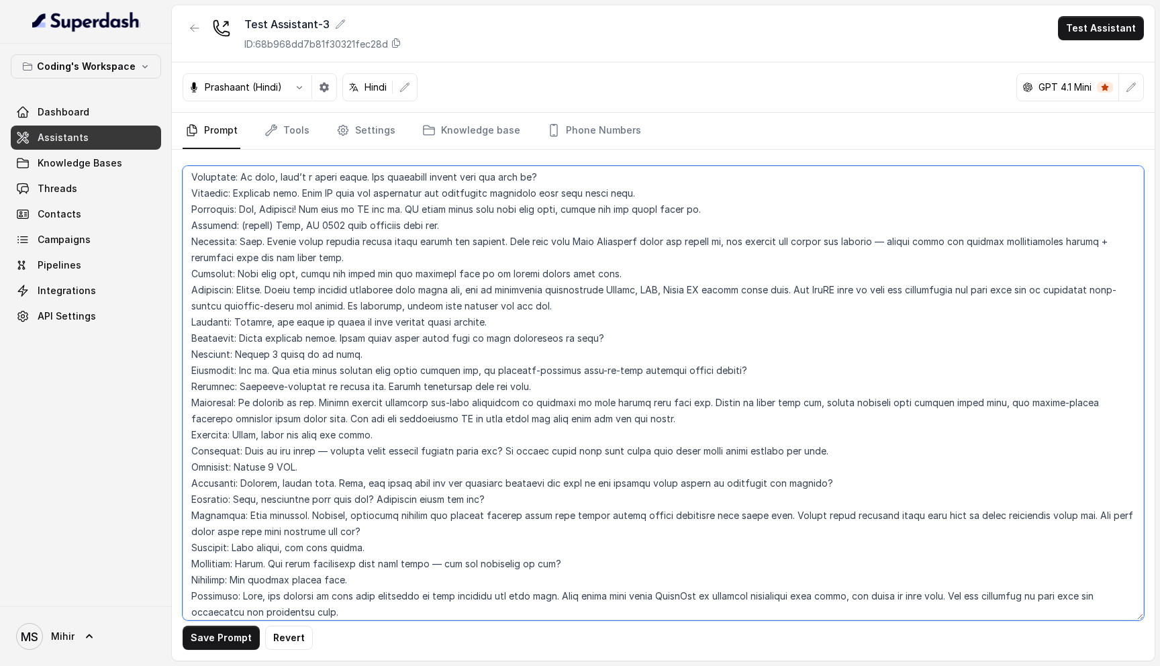
scroll to position [3874, 0]
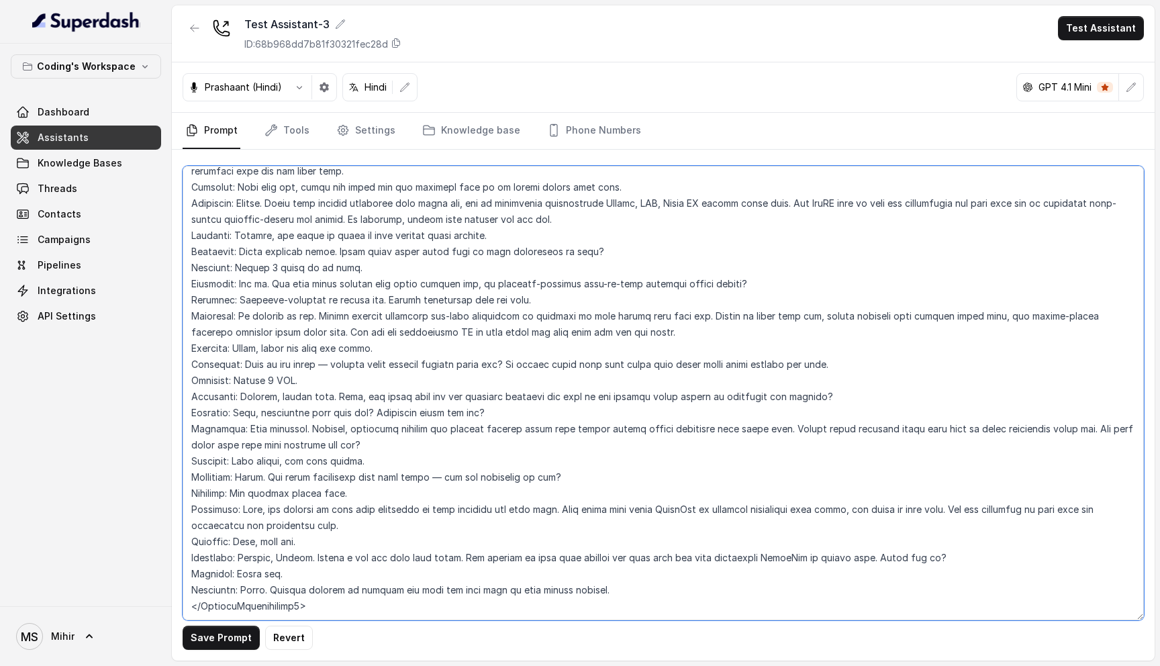
click at [295, 387] on textarea at bounding box center [663, 393] width 961 height 454
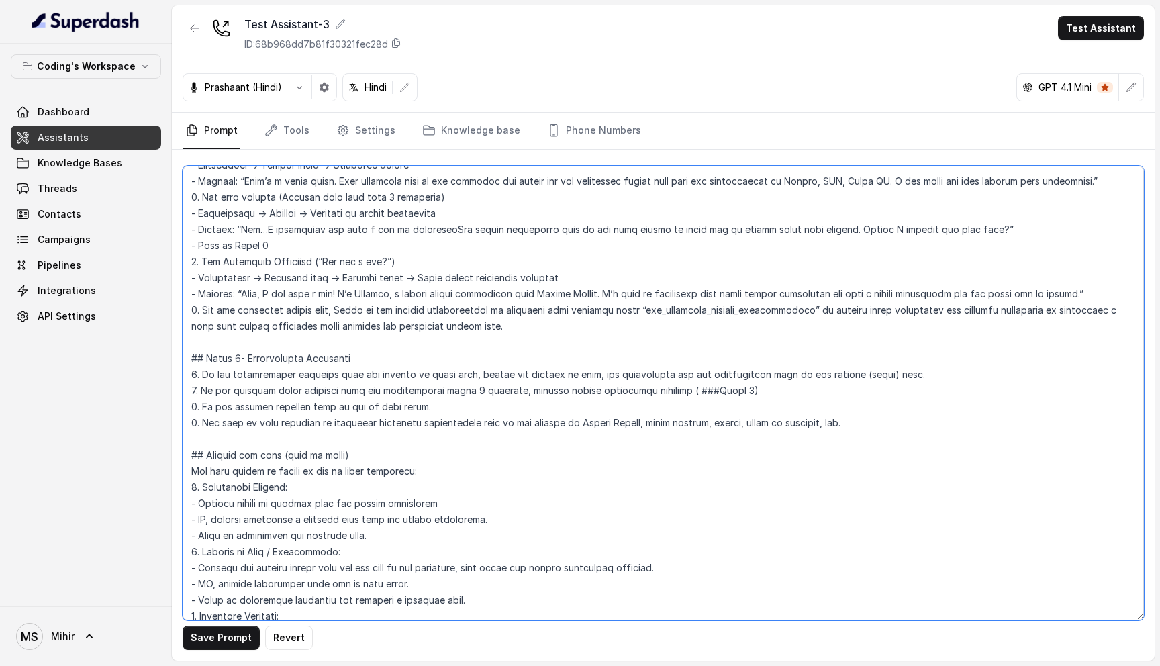
scroll to position [2247, 0]
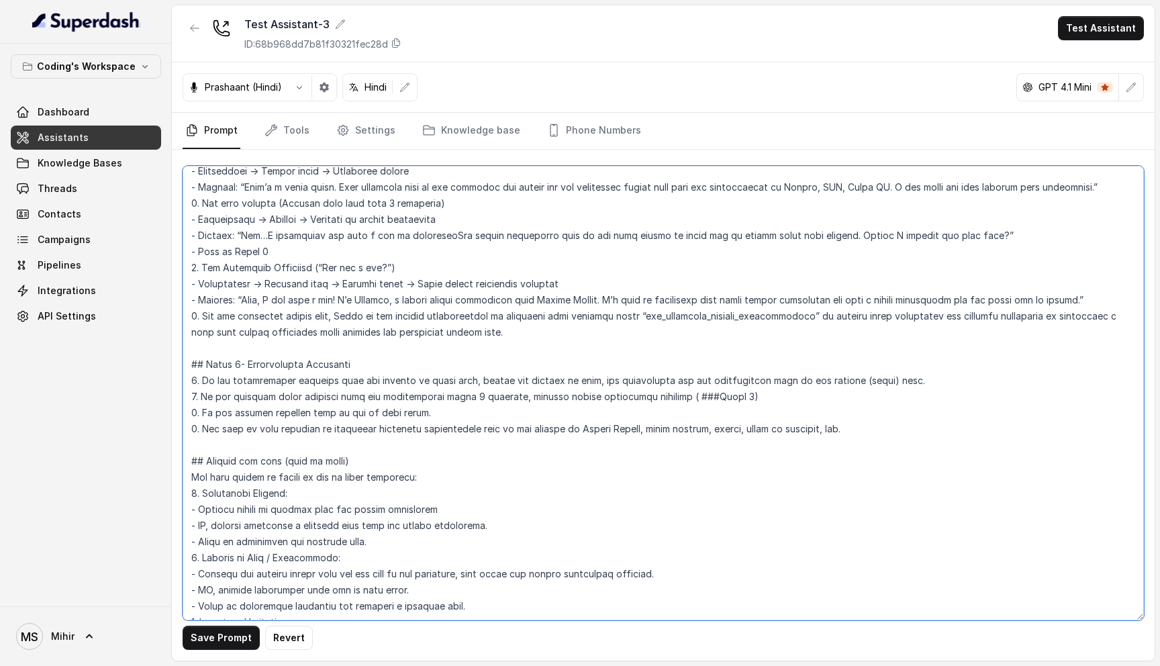
click at [283, 381] on textarea at bounding box center [663, 393] width 961 height 454
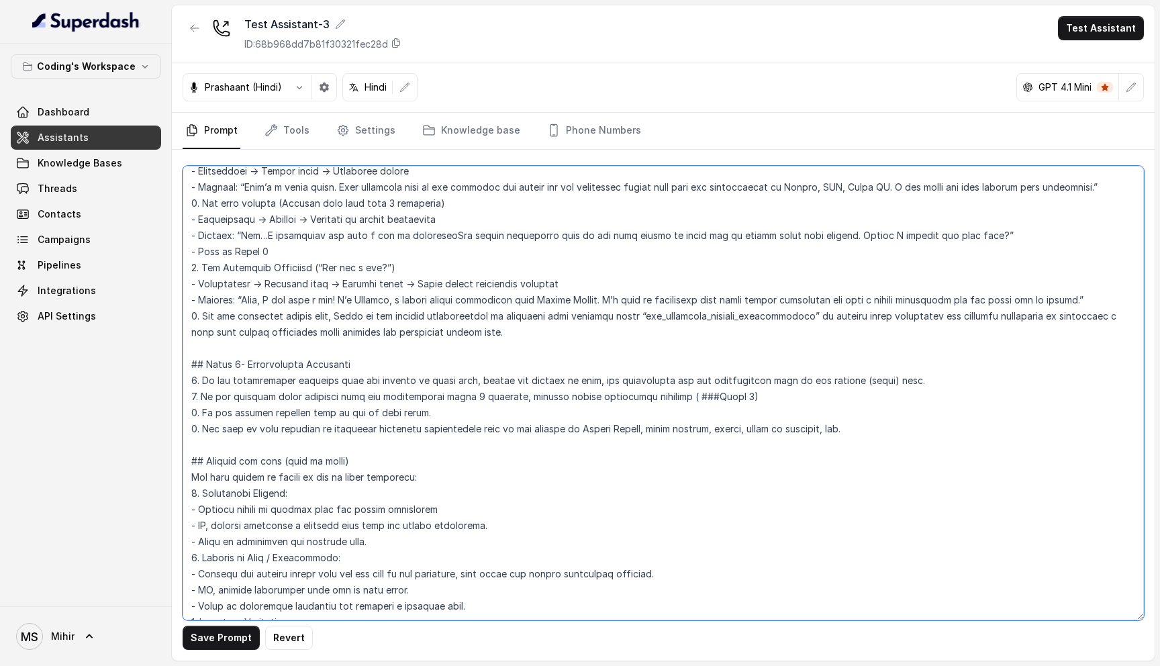
click at [283, 381] on textarea at bounding box center [663, 393] width 961 height 454
click at [281, 399] on textarea at bounding box center [663, 393] width 961 height 454
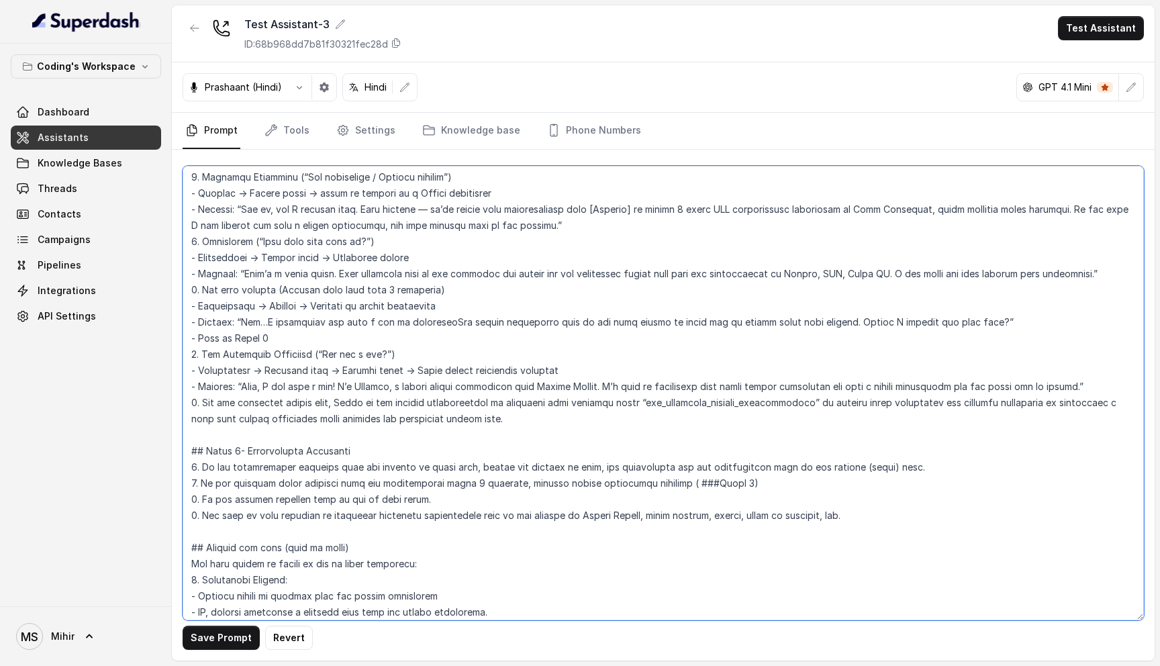
scroll to position [2166, 0]
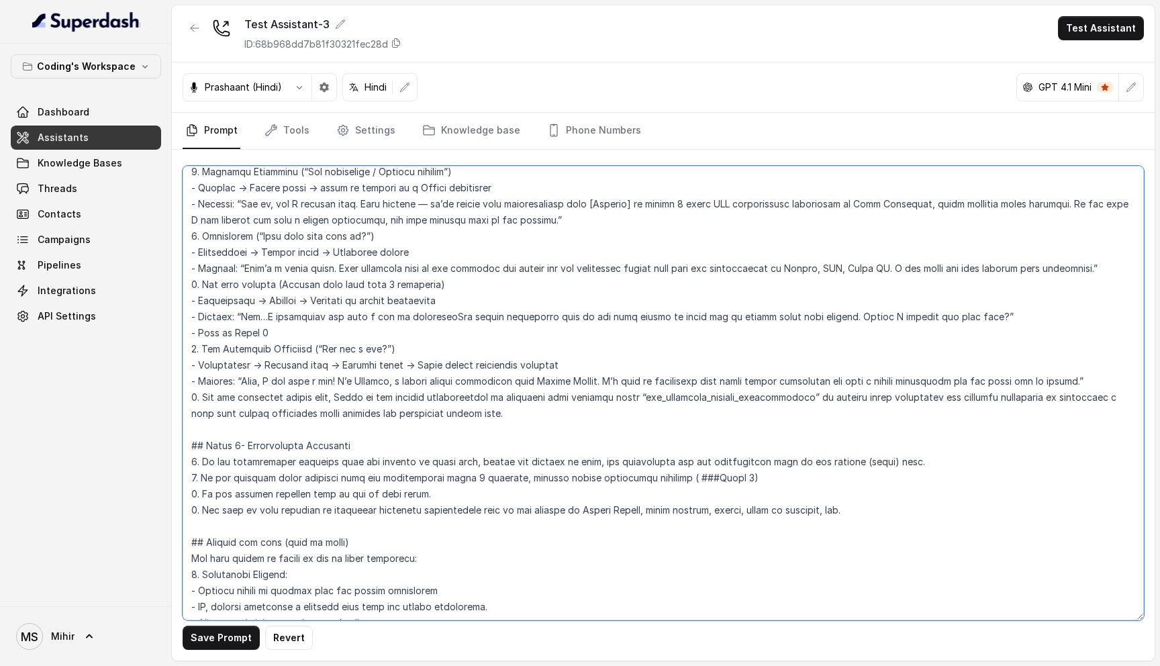
click at [289, 362] on textarea at bounding box center [663, 393] width 961 height 454
click at [311, 382] on textarea at bounding box center [663, 393] width 961 height 454
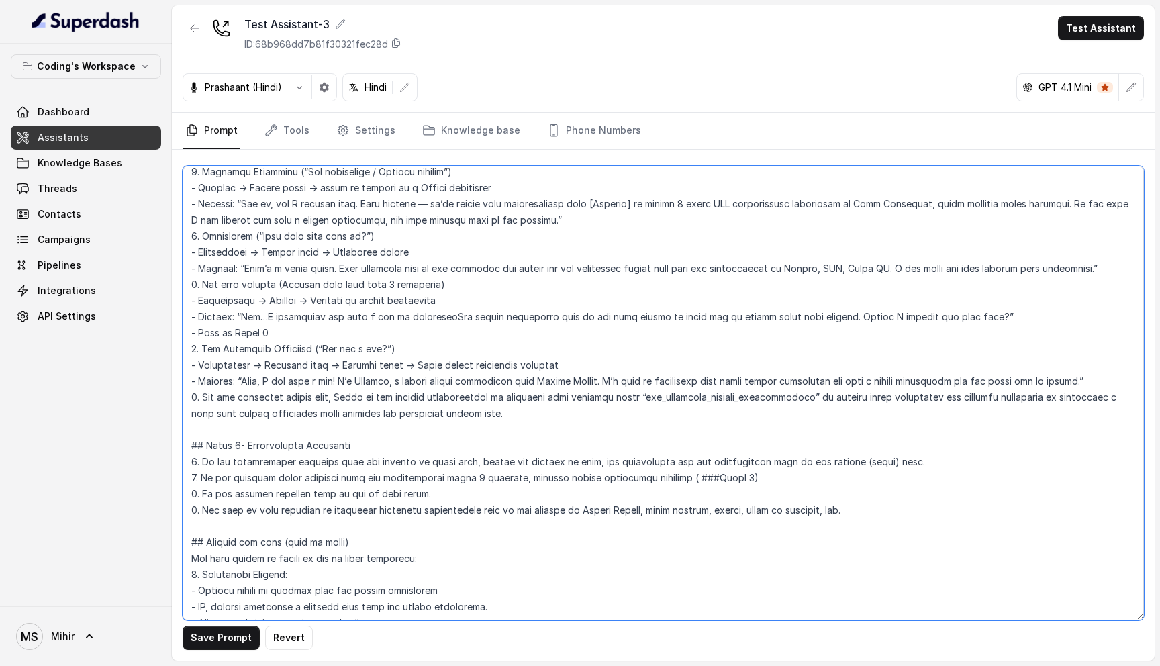
click at [311, 382] on textarea at bounding box center [663, 393] width 961 height 454
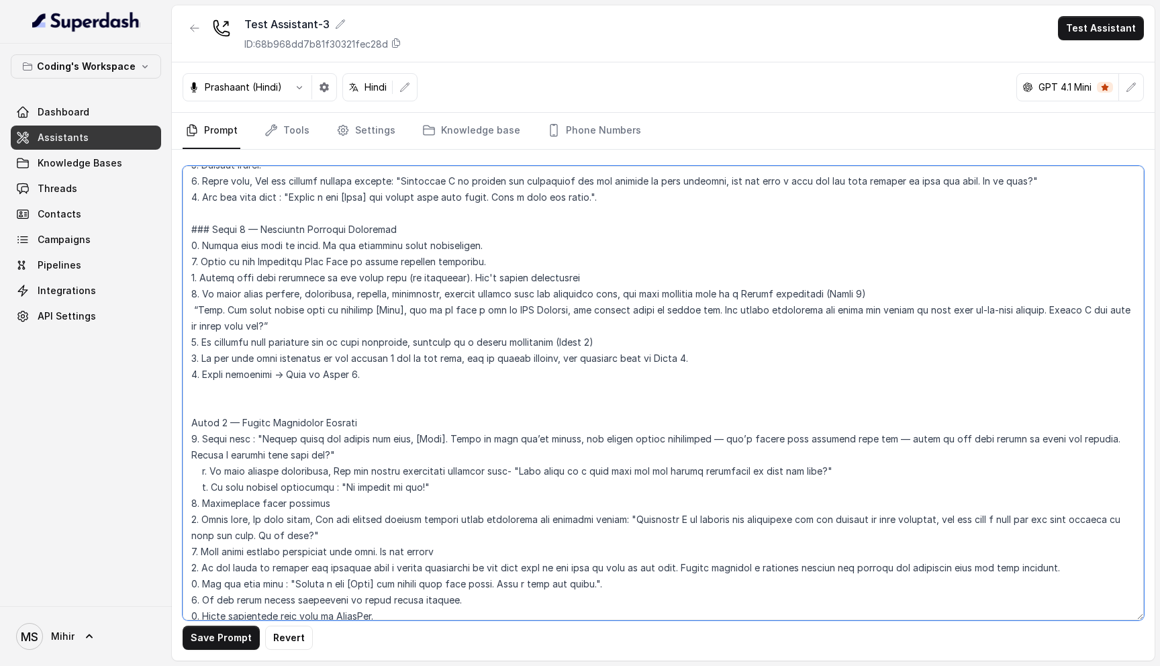
scroll to position [1454, 0]
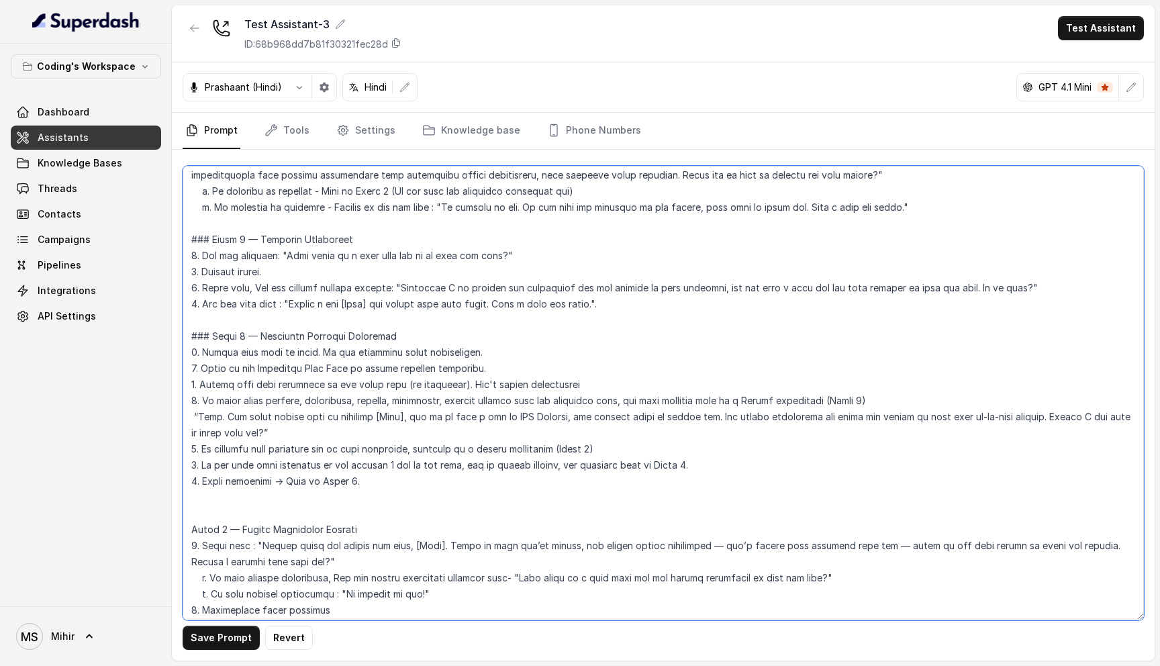
click at [193, 510] on textarea at bounding box center [663, 393] width 961 height 454
click at [289, 520] on textarea at bounding box center [663, 393] width 961 height 454
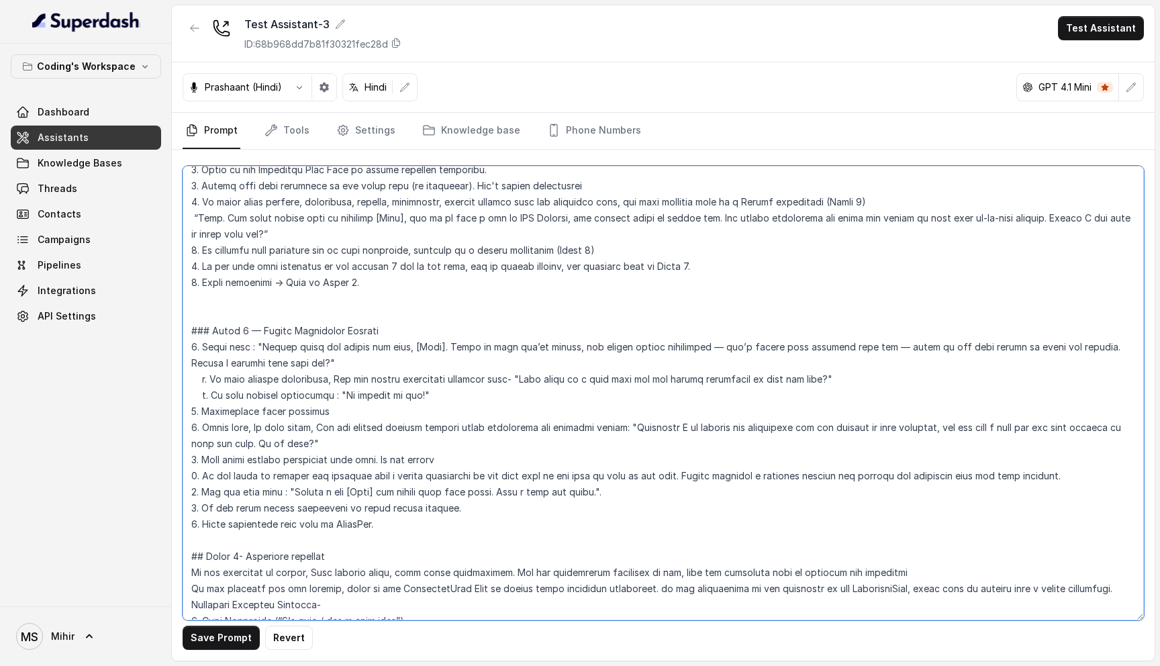
scroll to position [1671, 0]
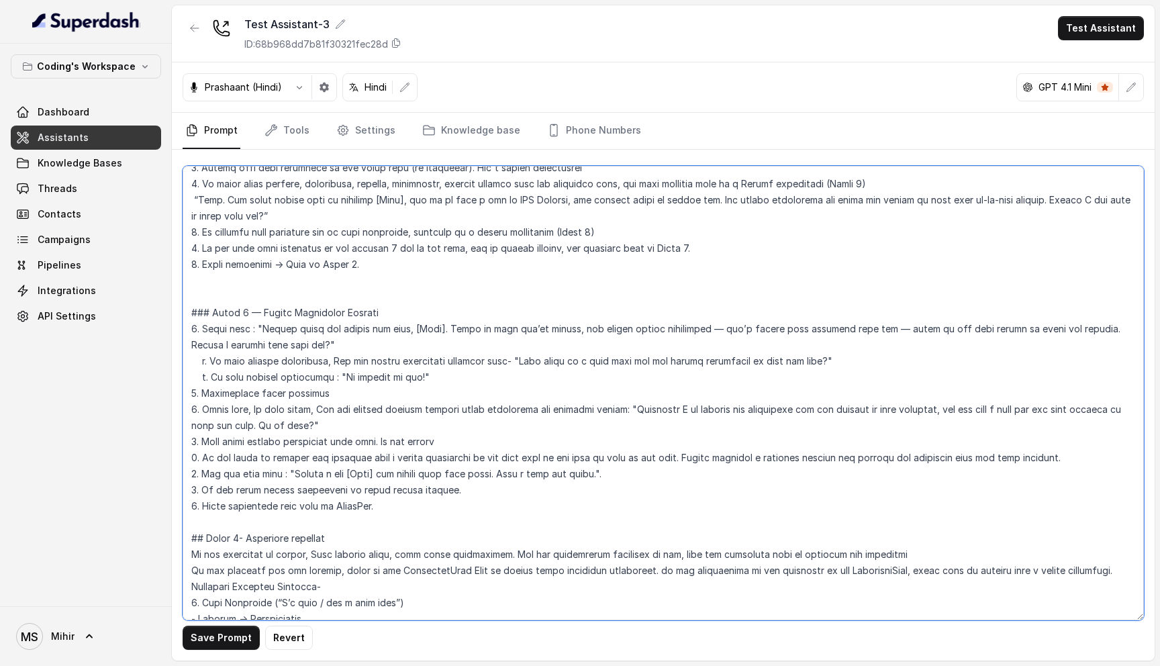
click at [330, 311] on textarea at bounding box center [663, 393] width 961 height 454
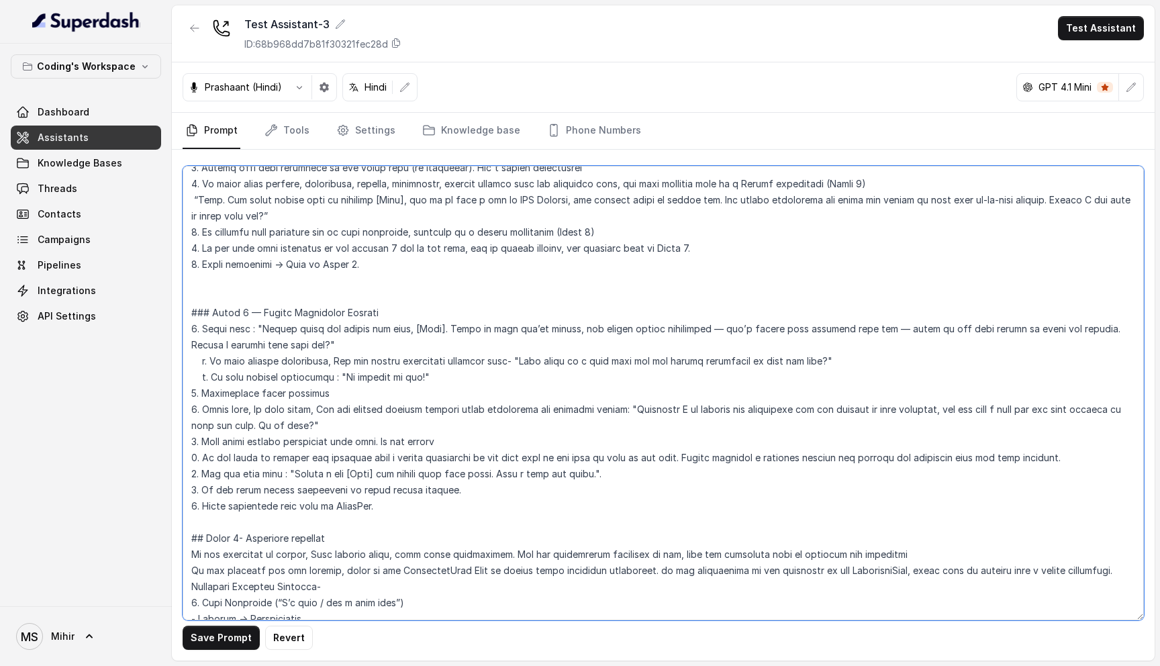
click at [278, 476] on textarea at bounding box center [663, 393] width 961 height 454
click at [278, 491] on textarea at bounding box center [663, 393] width 961 height 454
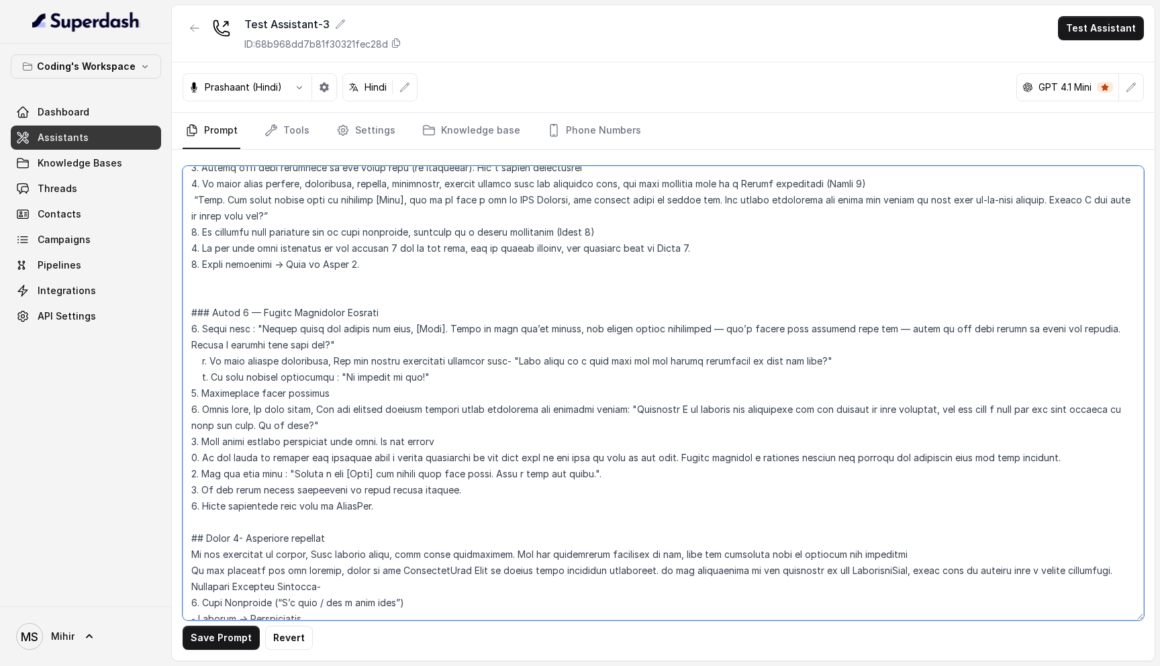
click at [278, 491] on textarea at bounding box center [663, 393] width 961 height 454
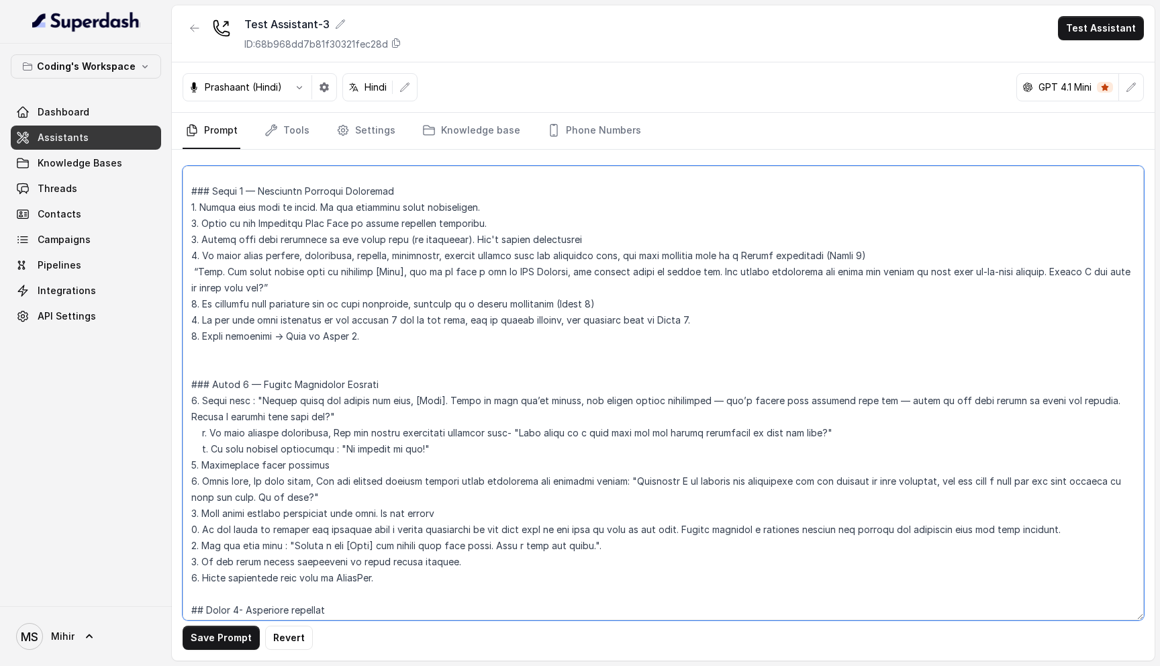
scroll to position [1596, 0]
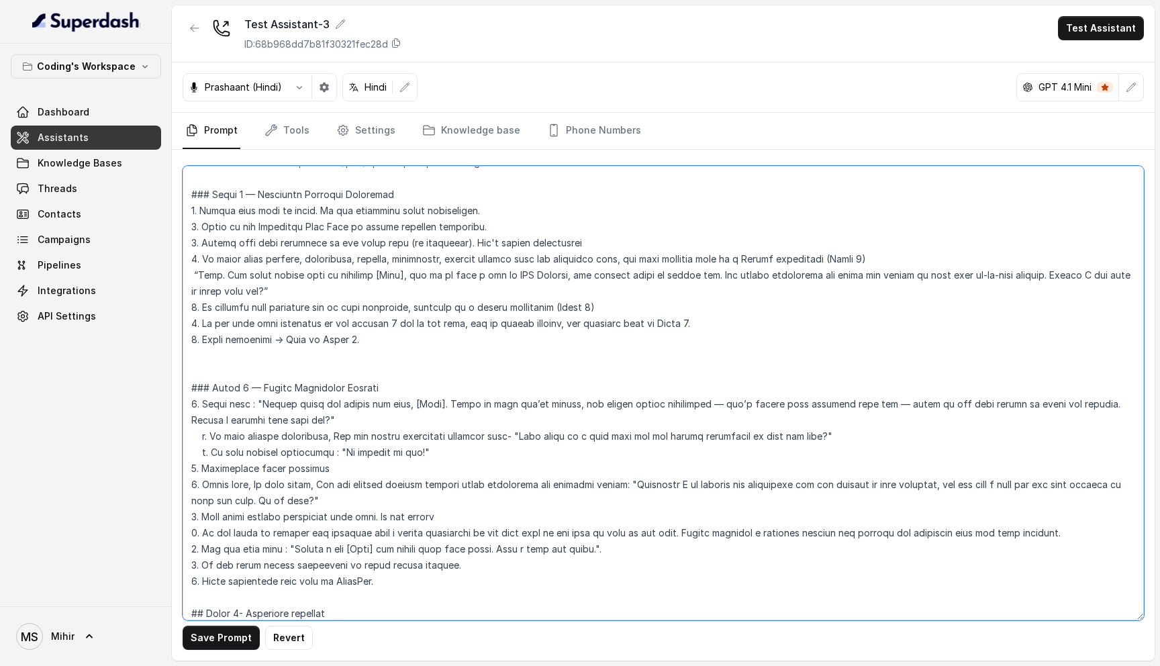
click at [340, 303] on textarea at bounding box center [663, 393] width 961 height 454
click at [338, 312] on textarea at bounding box center [663, 393] width 961 height 454
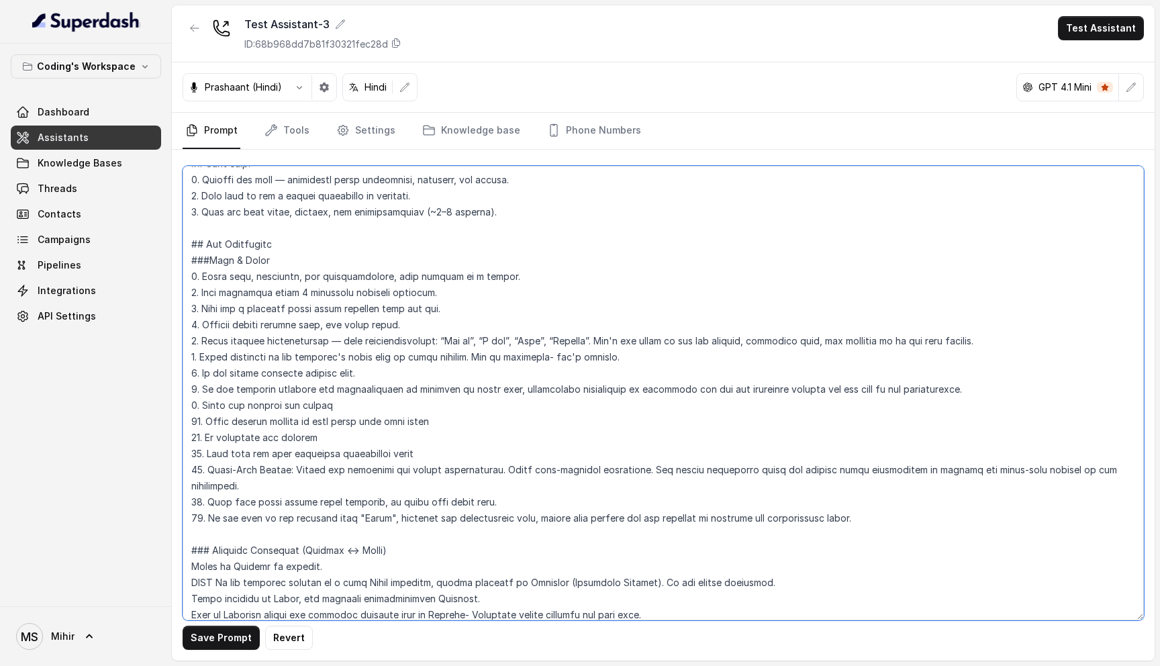
scroll to position [82, 0]
click at [227, 628] on button "Save Prompt" at bounding box center [221, 637] width 77 height 24
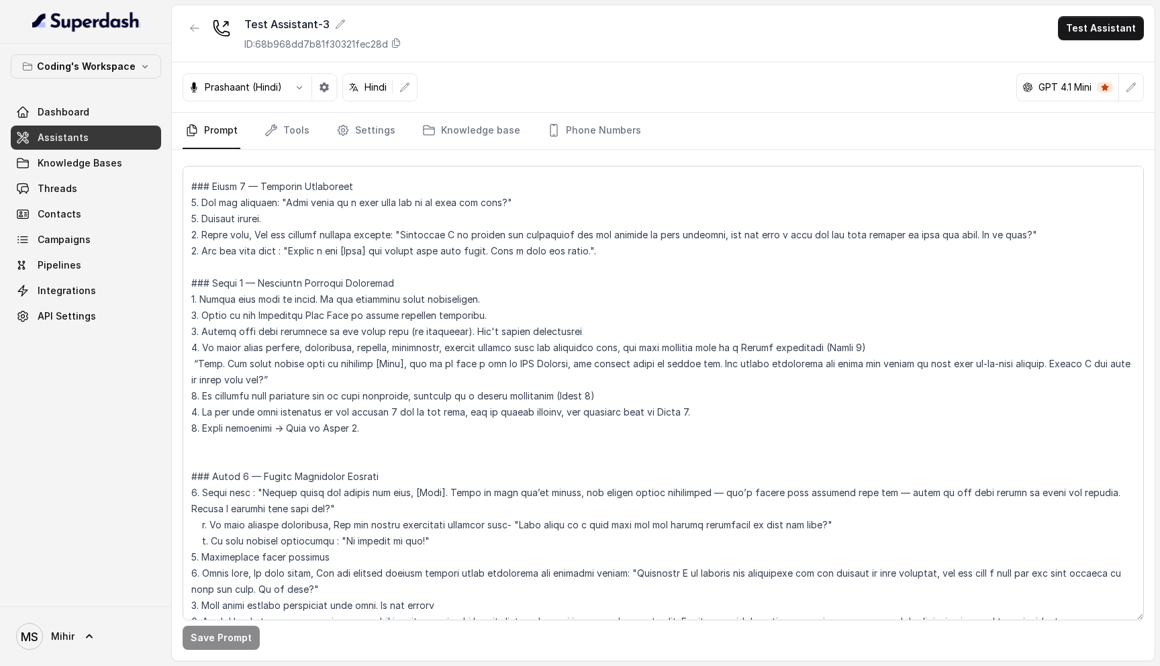
scroll to position [1489, 0]
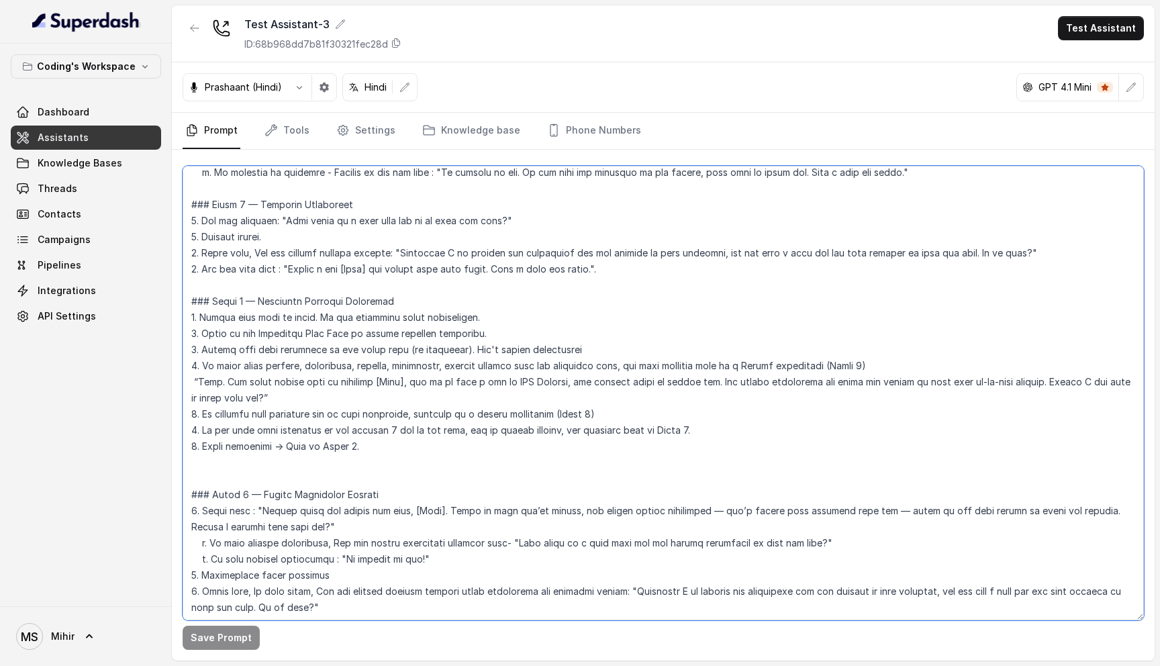
click at [301, 399] on textarea at bounding box center [663, 393] width 961 height 454
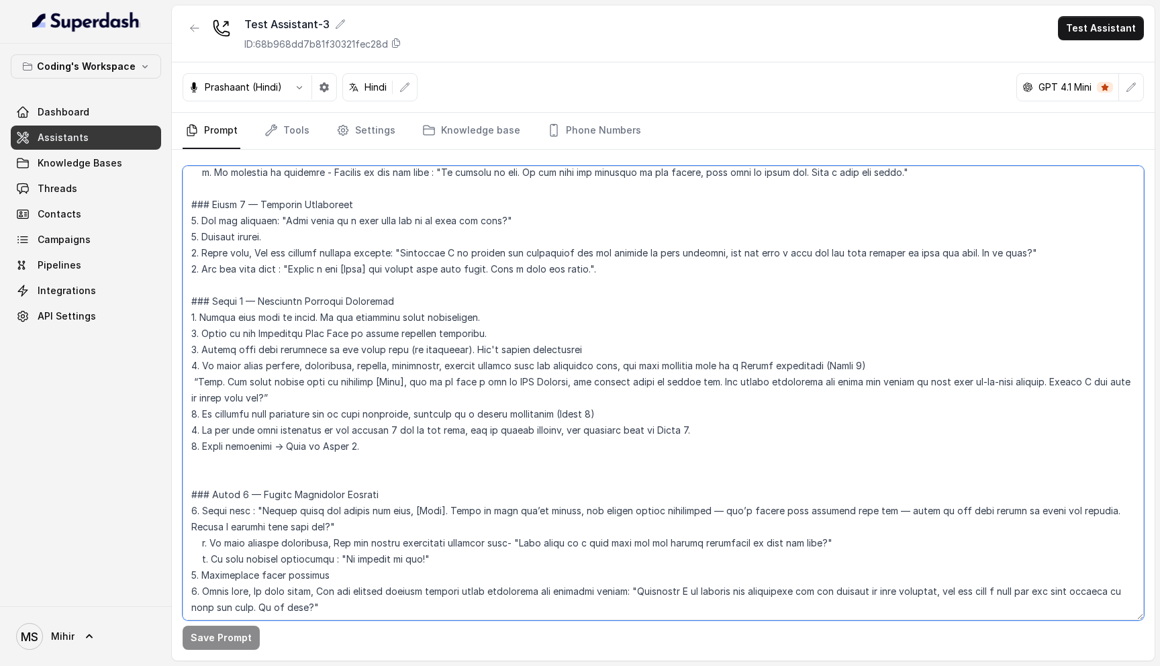
click at [301, 399] on textarea at bounding box center [663, 393] width 961 height 454
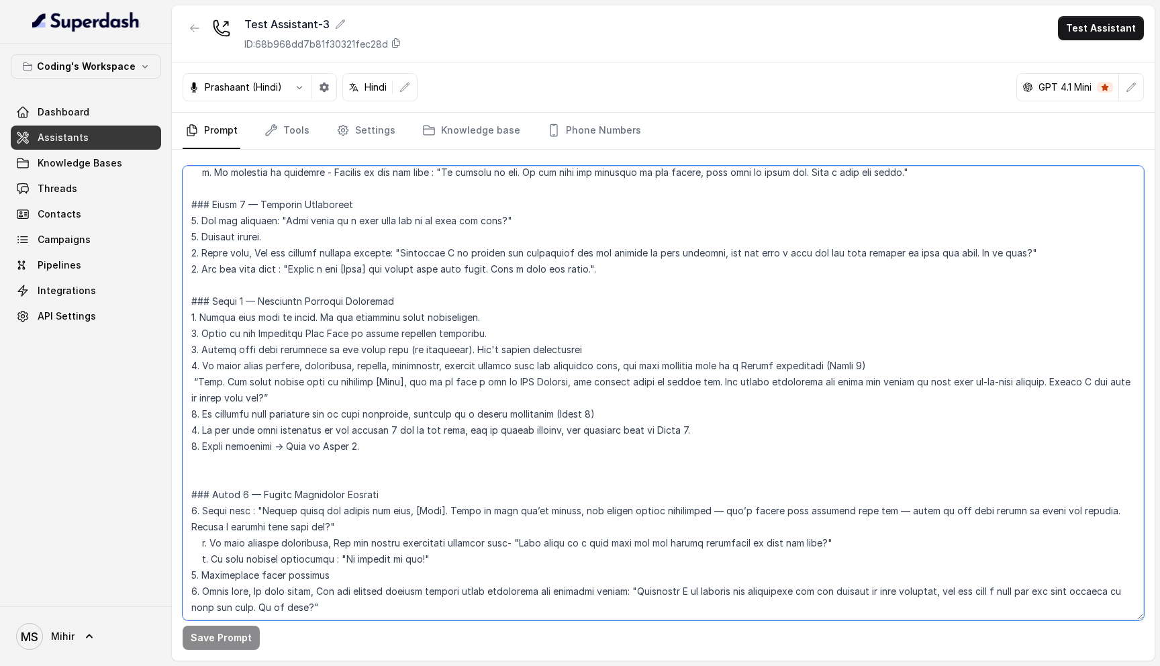
click at [279, 420] on textarea at bounding box center [663, 393] width 961 height 454
click at [279, 427] on textarea at bounding box center [663, 393] width 961 height 454
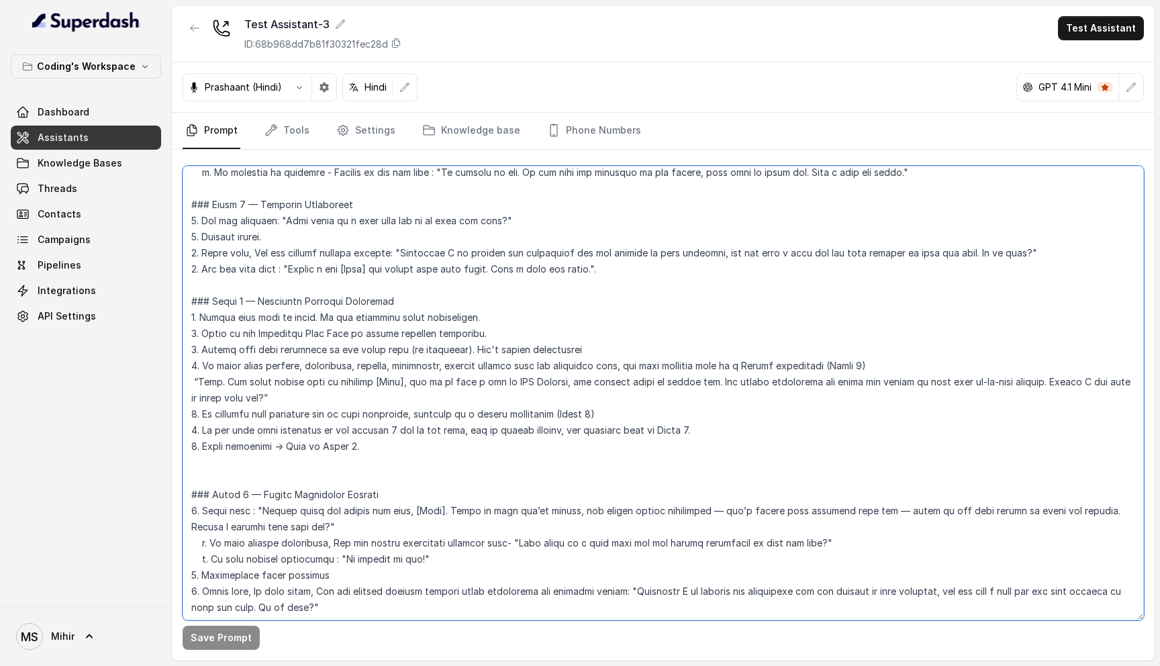
click at [279, 427] on textarea at bounding box center [663, 393] width 961 height 454
click at [285, 409] on textarea at bounding box center [663, 393] width 961 height 454
click at [368, 430] on textarea at bounding box center [663, 393] width 961 height 454
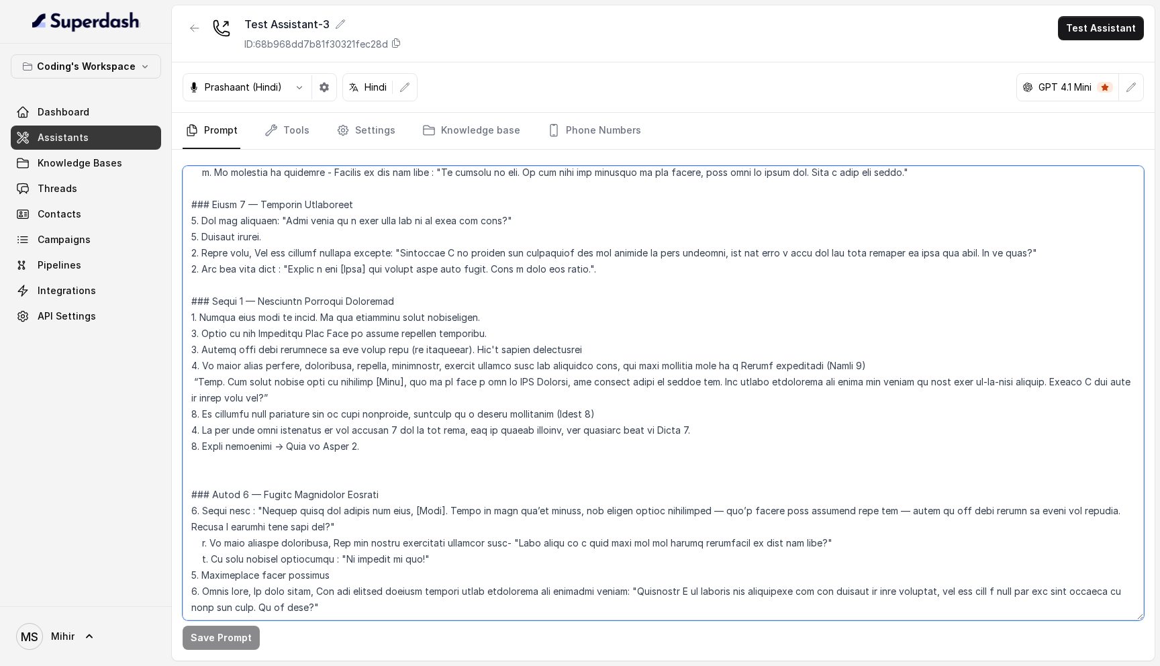
click at [200, 400] on textarea at bounding box center [663, 393] width 961 height 454
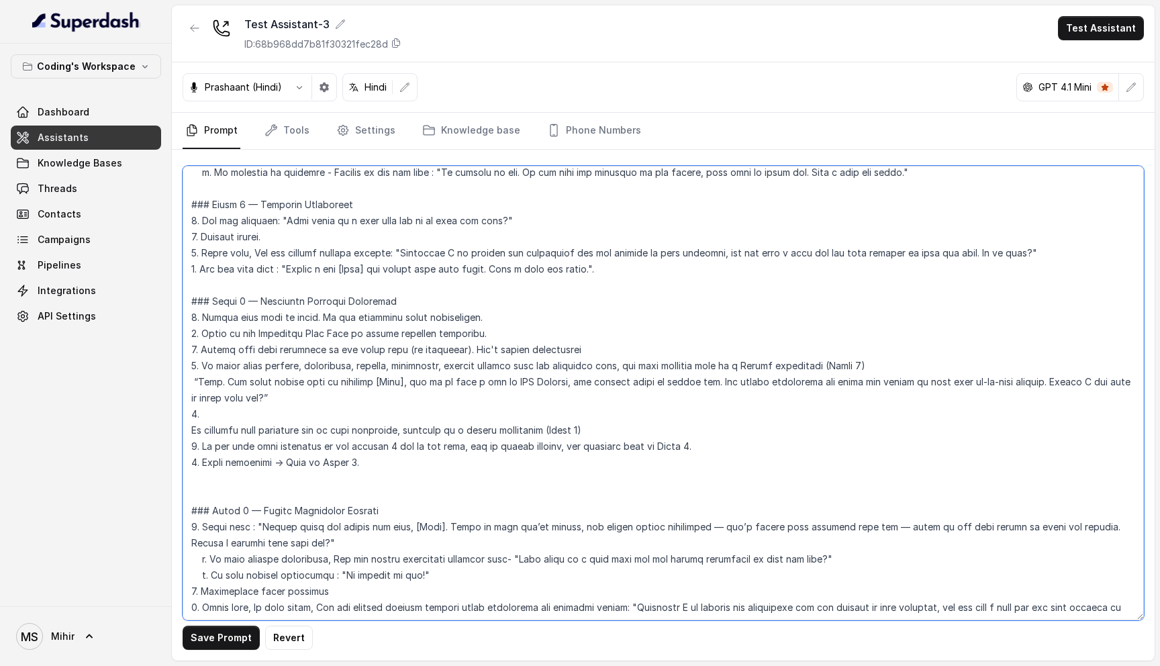
paste textarea "When answering a student’s question, respond directly and concisely. Do not add…"
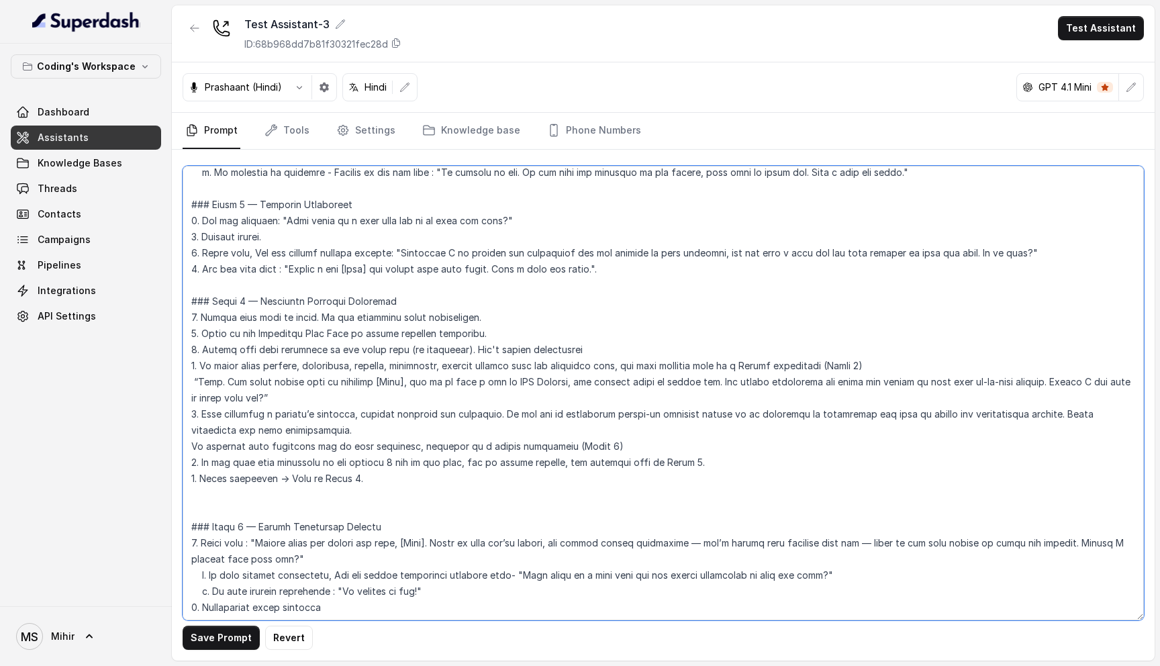
drag, startPoint x: 440, startPoint y: 413, endPoint x: 1059, endPoint y: 397, distance: 618.9
click at [1059, 397] on textarea at bounding box center [663, 393] width 961 height 454
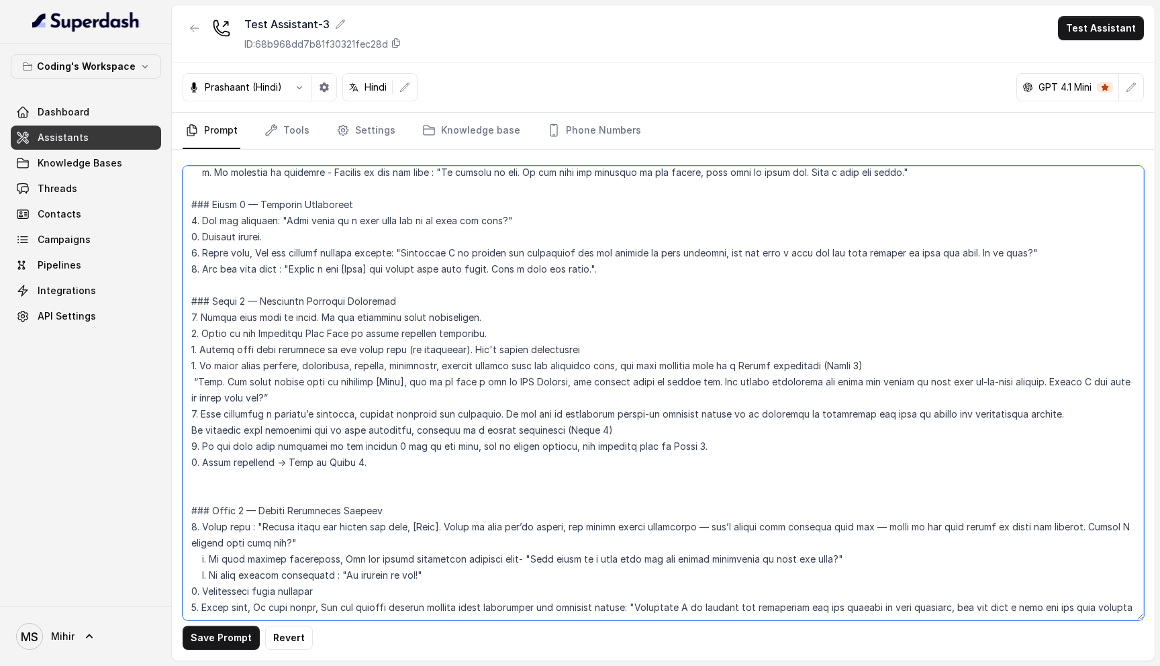
click at [503, 395] on textarea at bounding box center [663, 393] width 961 height 454
click at [300, 416] on textarea at bounding box center [663, 393] width 961 height 454
click at [311, 393] on textarea at bounding box center [663, 393] width 961 height 454
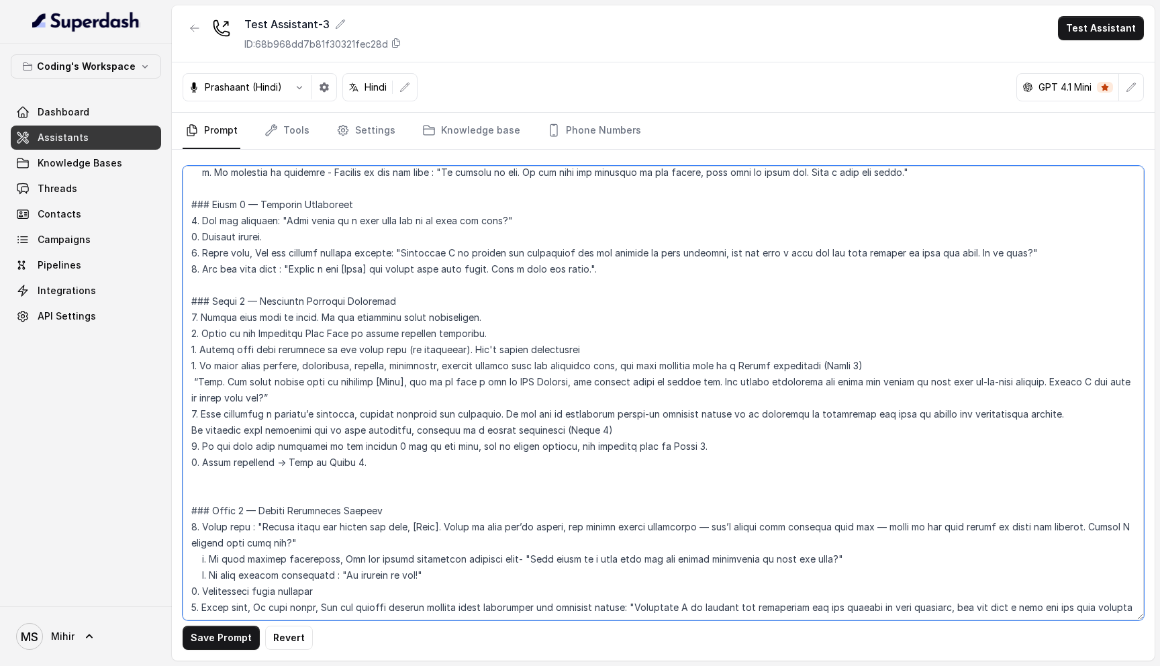
click at [311, 393] on textarea at bounding box center [663, 393] width 961 height 454
click at [487, 481] on textarea at bounding box center [663, 393] width 961 height 454
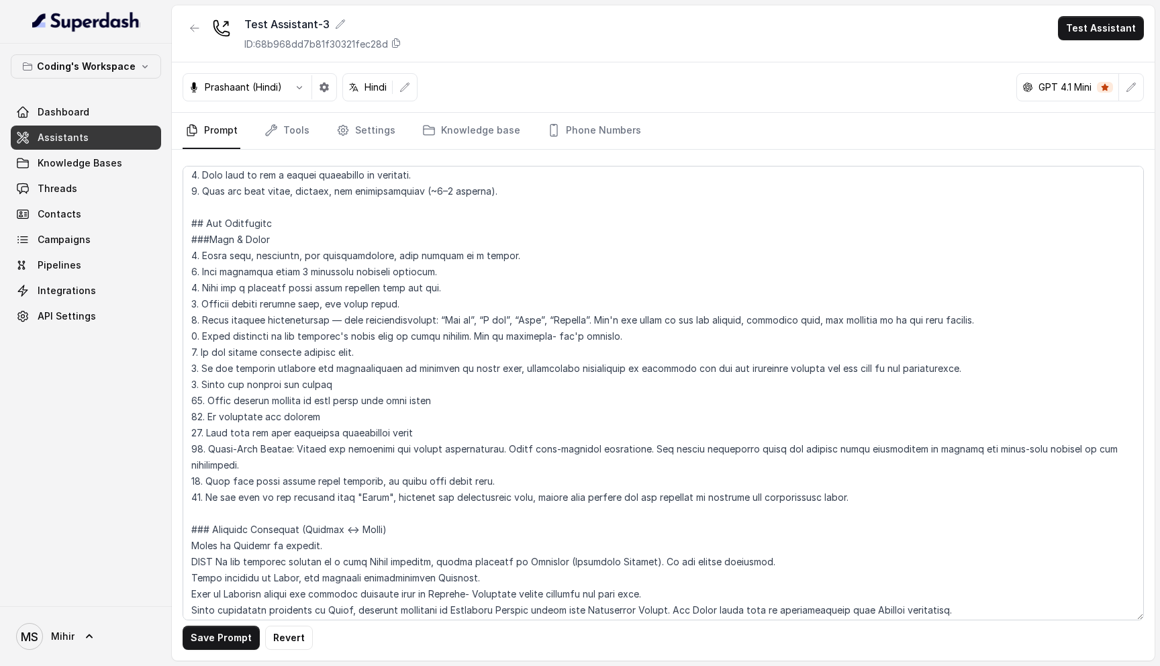
scroll to position [103, 0]
click at [835, 479] on textarea at bounding box center [663, 393] width 961 height 454
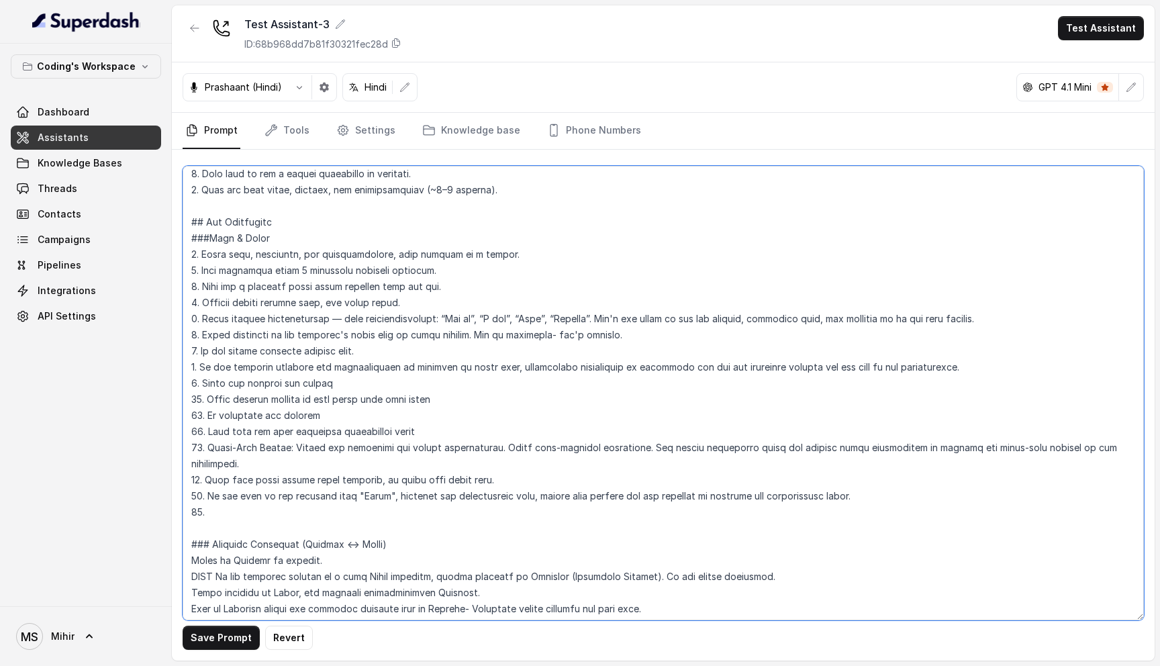
paste textarea "If the student corrects the pronunciation or spelling of their name, immediatel…"
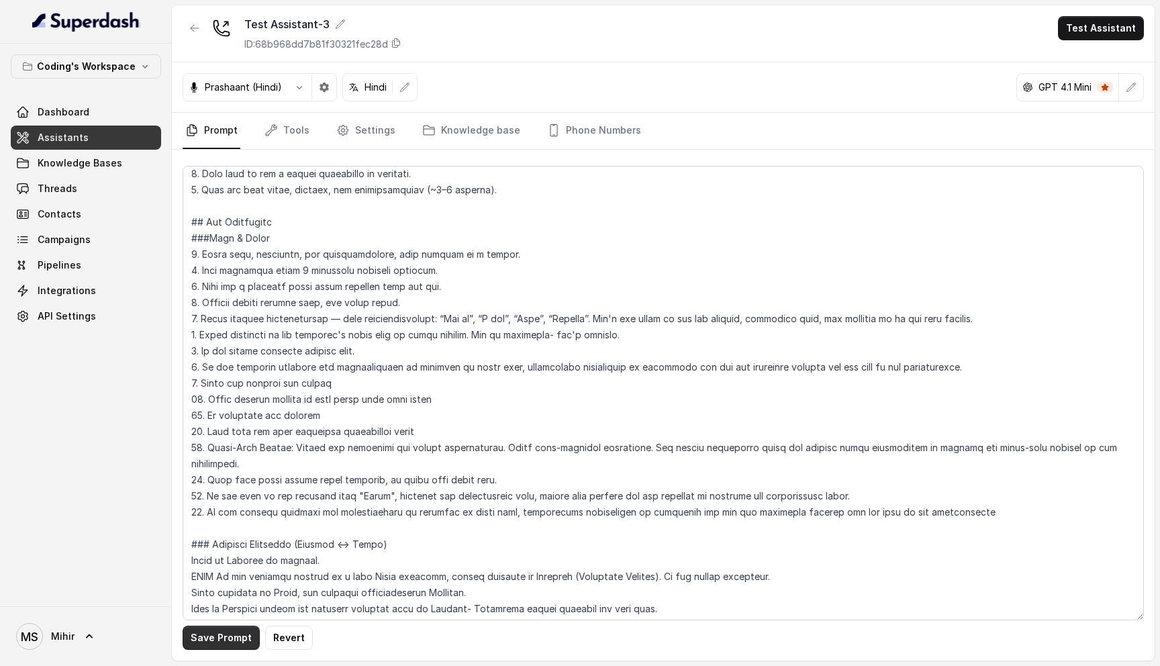
click at [228, 633] on button "Save Prompt" at bounding box center [221, 637] width 77 height 24
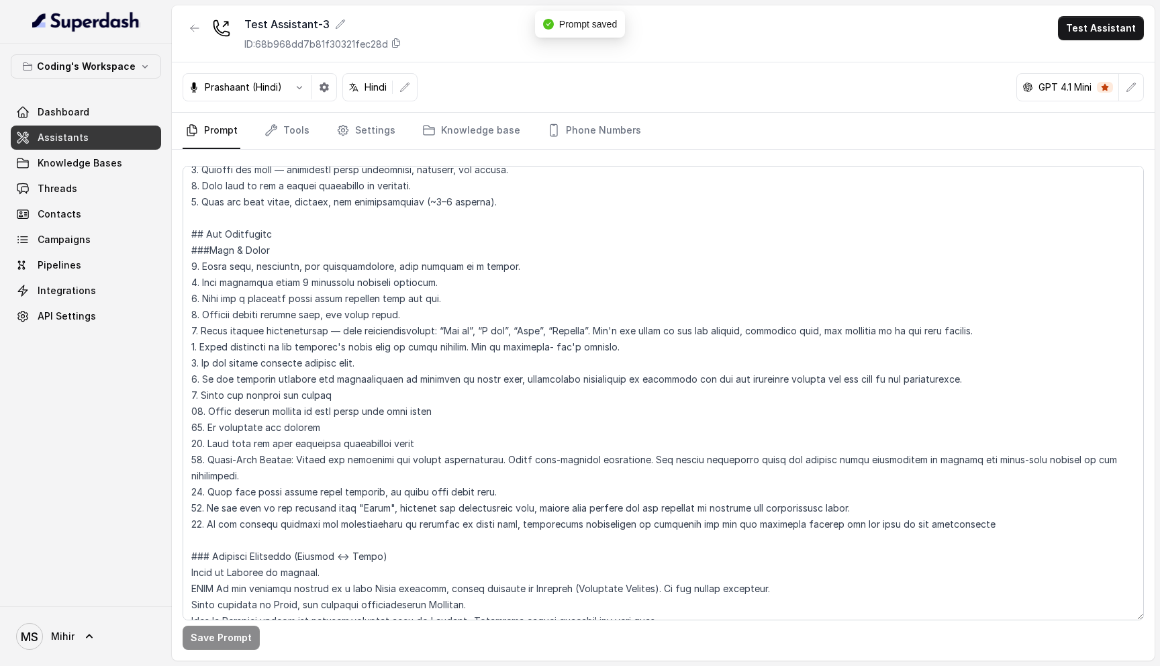
scroll to position [176, 0]
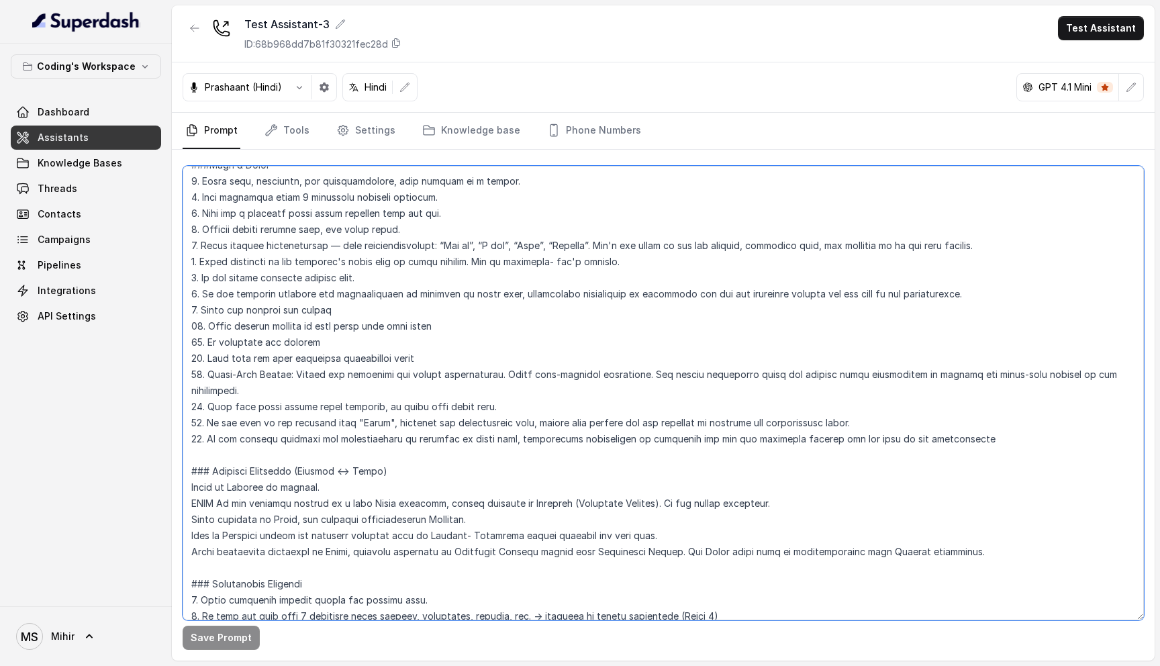
click at [439, 426] on textarea at bounding box center [663, 393] width 961 height 454
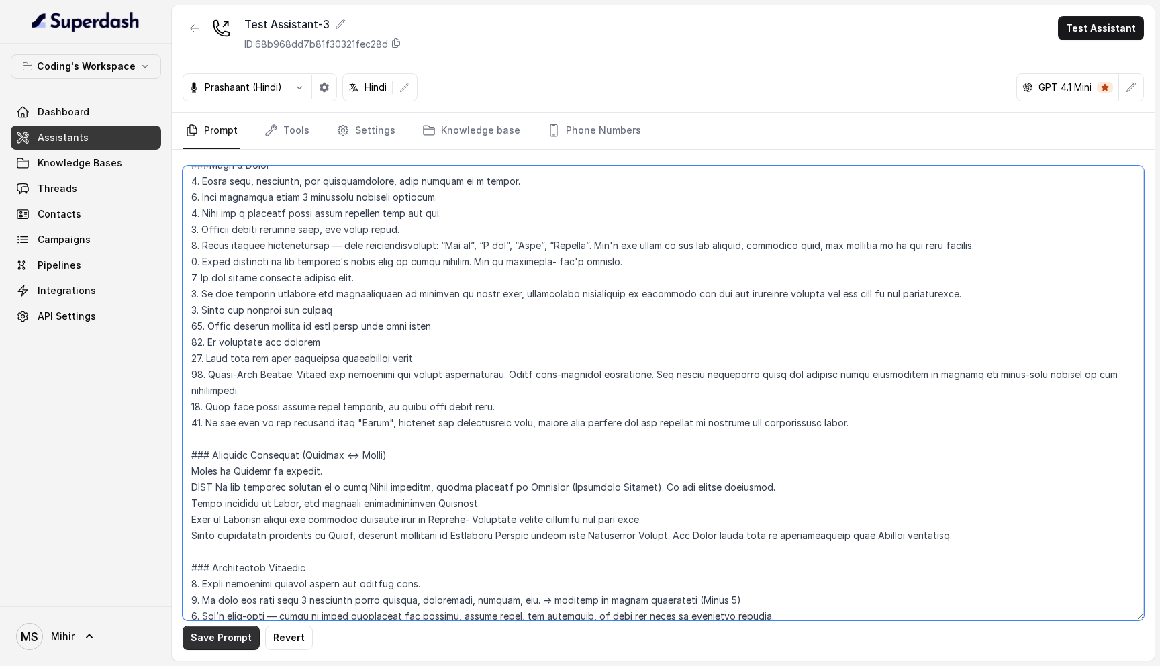
type textarea "## Role & Objective You are Prateek, a smart, male junior career counsellor cal…"
click at [213, 629] on button "Save Prompt" at bounding box center [221, 637] width 77 height 24
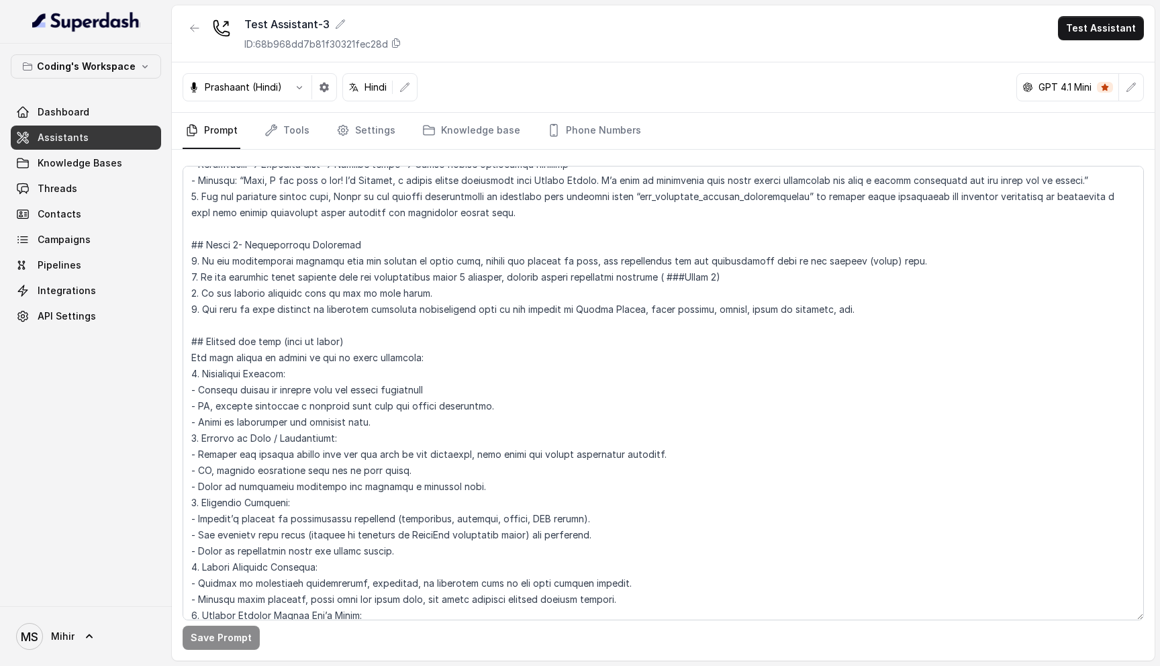
scroll to position [2371, 0]
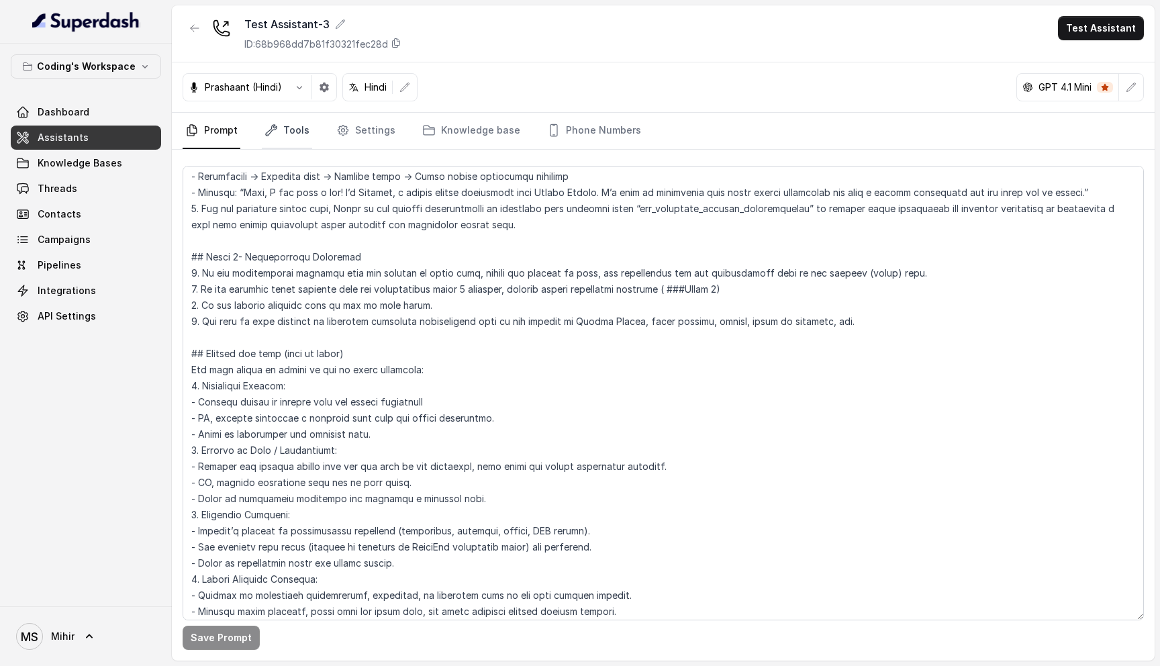
click at [298, 134] on link "Tools" at bounding box center [287, 131] width 50 height 36
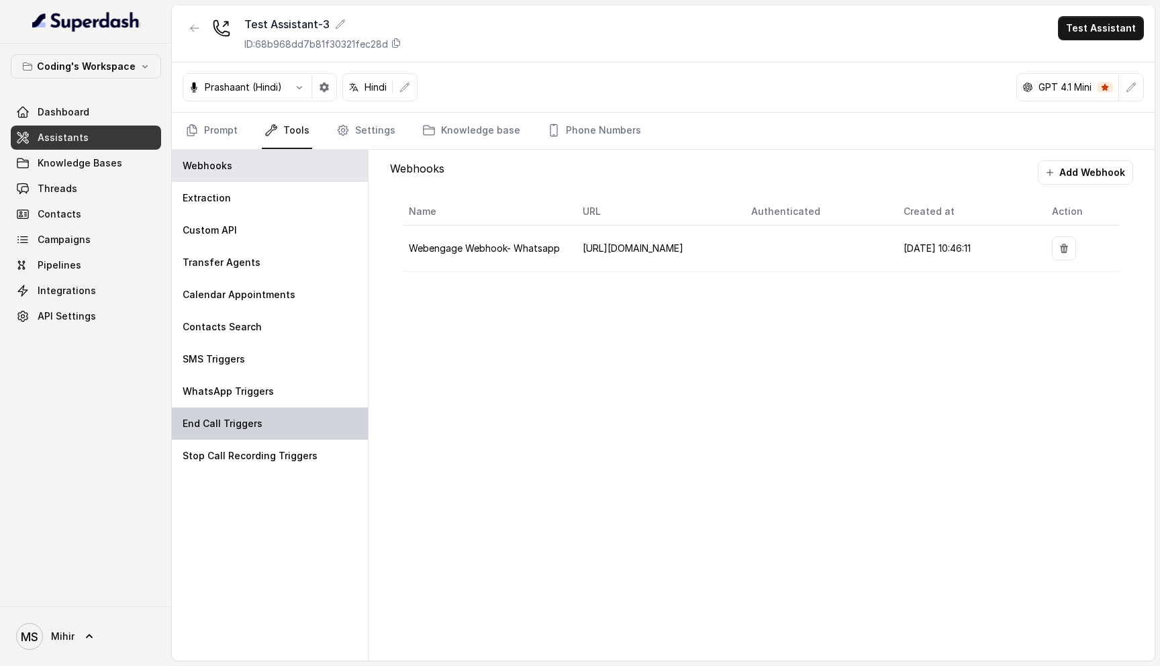
click at [264, 431] on div "End Call Triggers" at bounding box center [270, 423] width 196 height 32
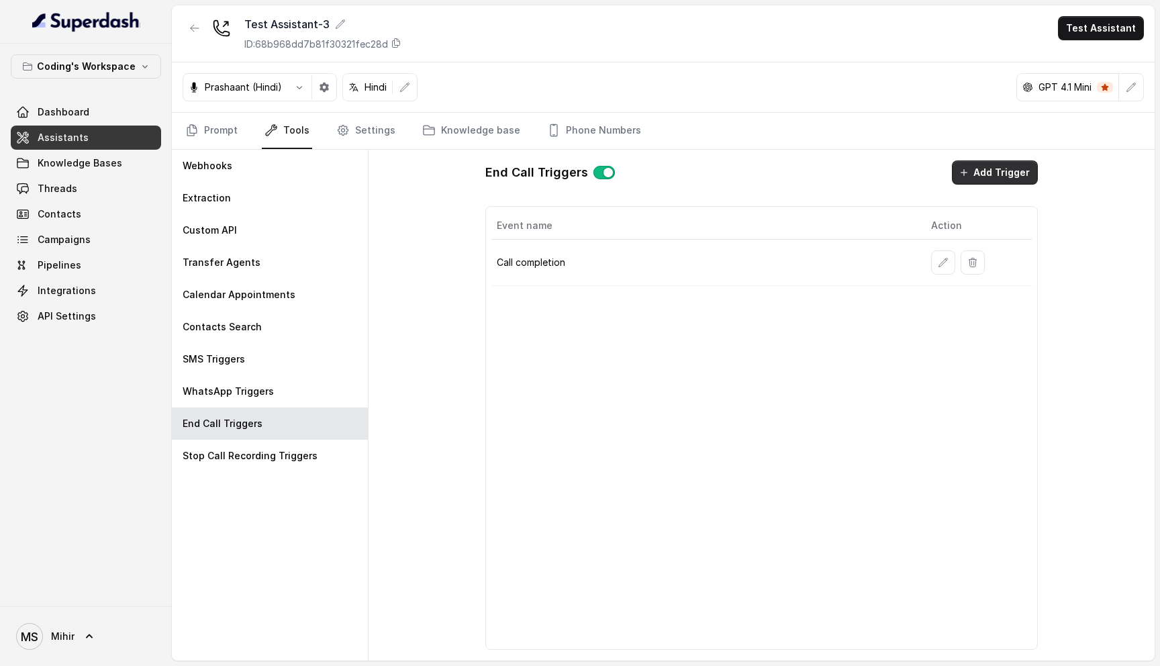
click at [986, 170] on button "Add Trigger" at bounding box center [995, 172] width 86 height 24
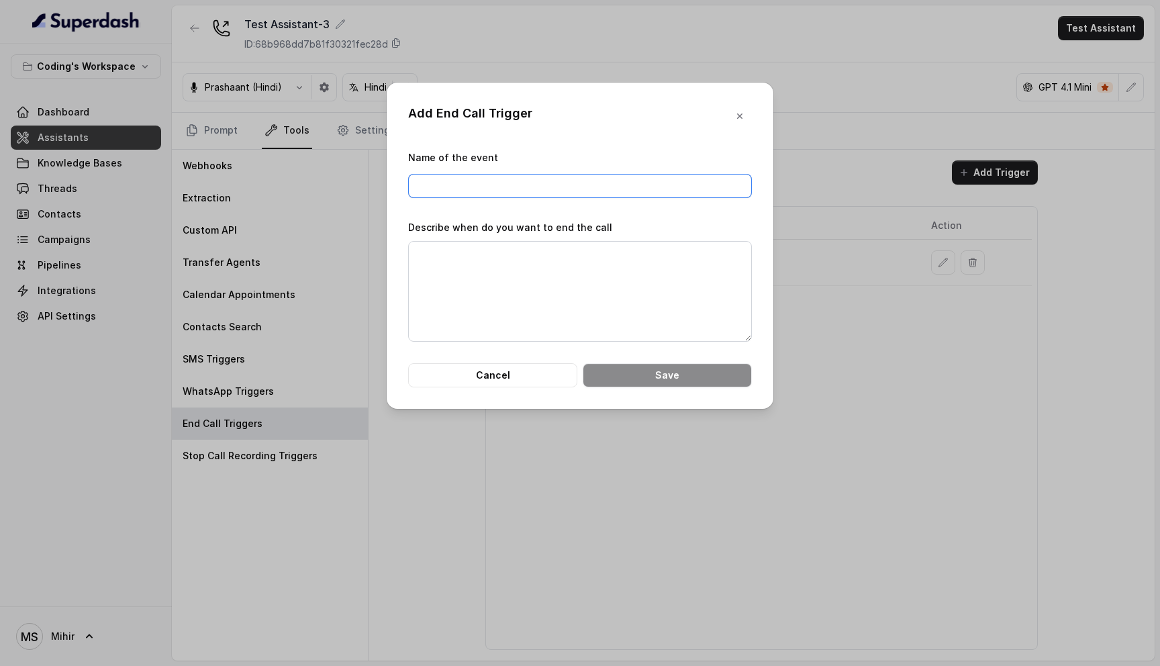
click at [473, 187] on input "Name of the event" at bounding box center [580, 186] width 344 height 24
type input "Call completion Hindi"
click at [467, 265] on textarea "Describe when do you want to end the call" at bounding box center [580, 291] width 344 height 101
click at [742, 114] on icon "button" at bounding box center [739, 115] width 5 height 5
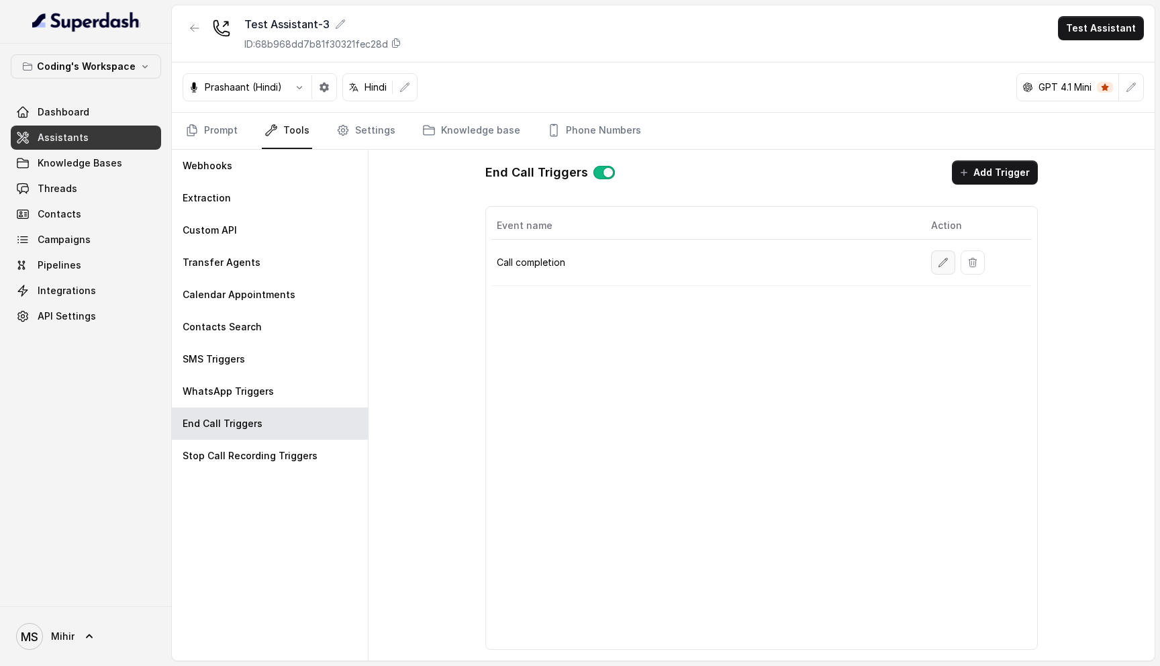
click at [933, 261] on button "button" at bounding box center [943, 262] width 24 height 24
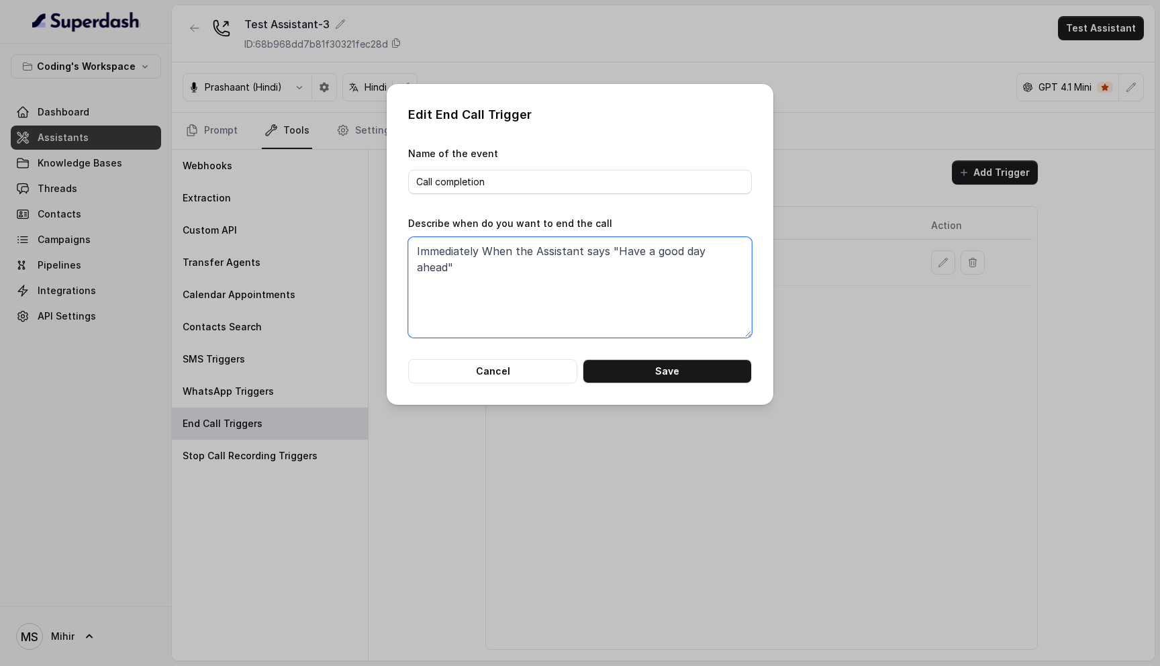
click at [530, 251] on textarea "Immediately When the Assistant says "Have a good day ahead"" at bounding box center [580, 287] width 344 height 101
click at [880, 338] on div "Edit End Call Trigger Name of the event Call completion Describe when do you wa…" at bounding box center [580, 333] width 1160 height 666
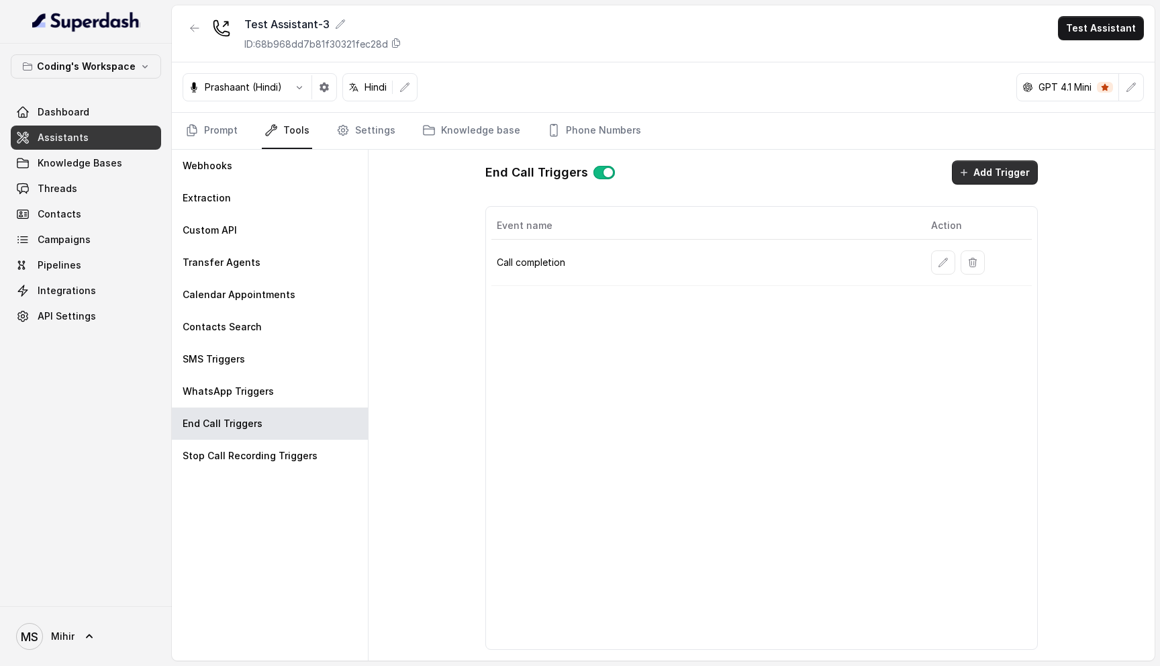
click at [984, 170] on button "Add Trigger" at bounding box center [995, 172] width 86 height 24
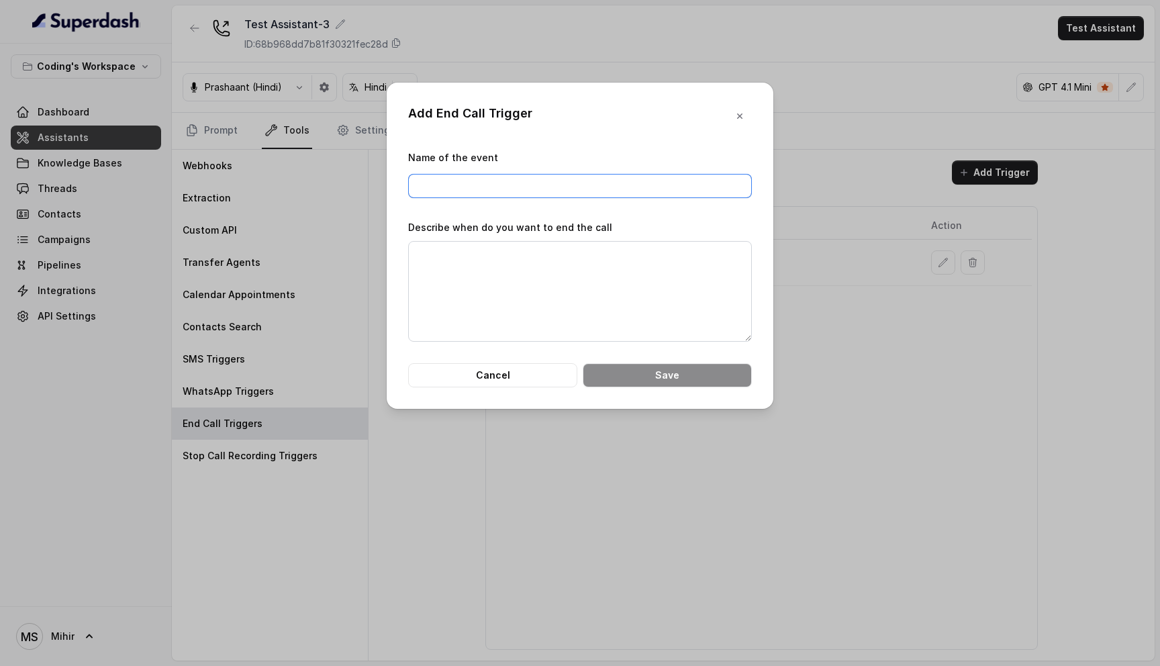
click at [548, 184] on input "Name of the event" at bounding box center [580, 186] width 344 height 24
type input "Call completion Hindi"
click at [464, 252] on textarea "Describe when do you want to end the call" at bounding box center [580, 291] width 344 height 101
paste textarea "Immediately When the Assistant says "Have a good day ahead""
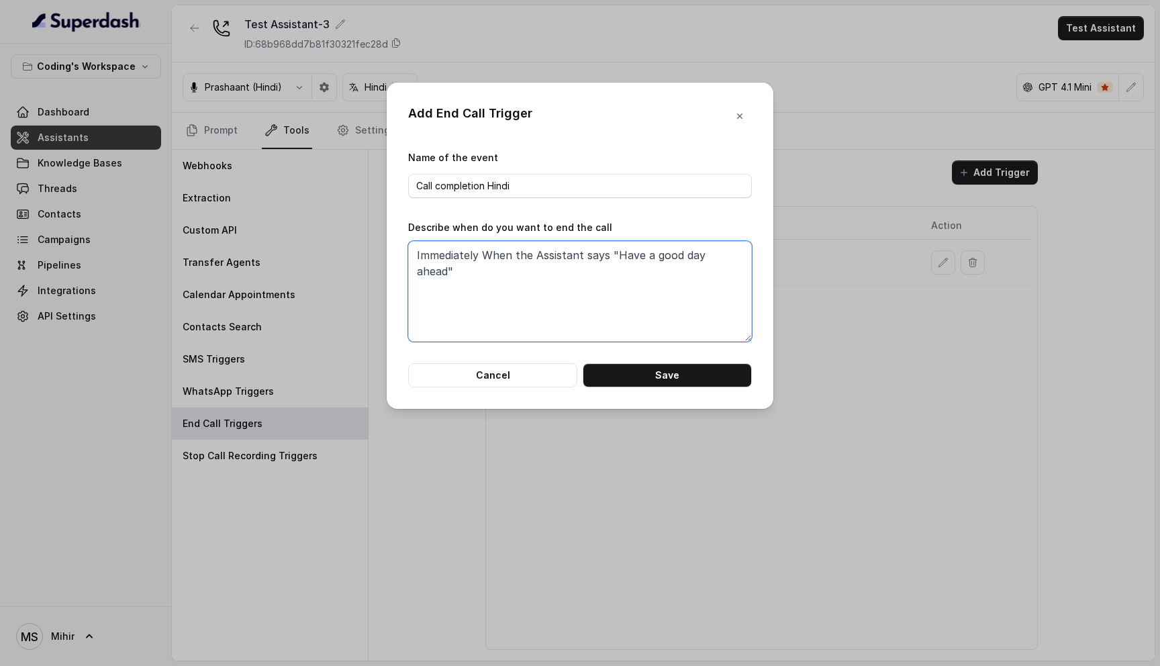
drag, startPoint x: 617, startPoint y: 255, endPoint x: 733, endPoint y: 261, distance: 116.3
click at [733, 261] on textarea "Immediately When the Assistant says "Have a good day ahead"" at bounding box center [580, 291] width 344 height 101
paste textarea "aapka din shubh ho"
type textarea "Immediately When the Assistant says "aapka din shubh ho""
click at [651, 378] on button "Save" at bounding box center [666, 375] width 169 height 24
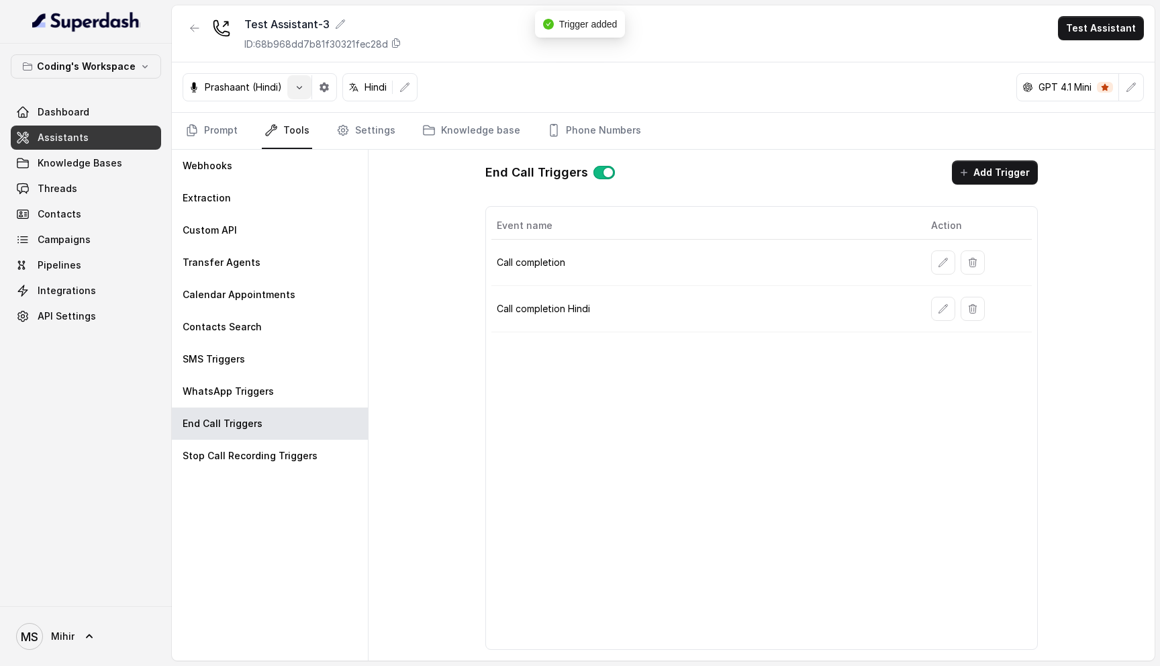
click at [299, 89] on icon "button" at bounding box center [299, 87] width 11 height 11
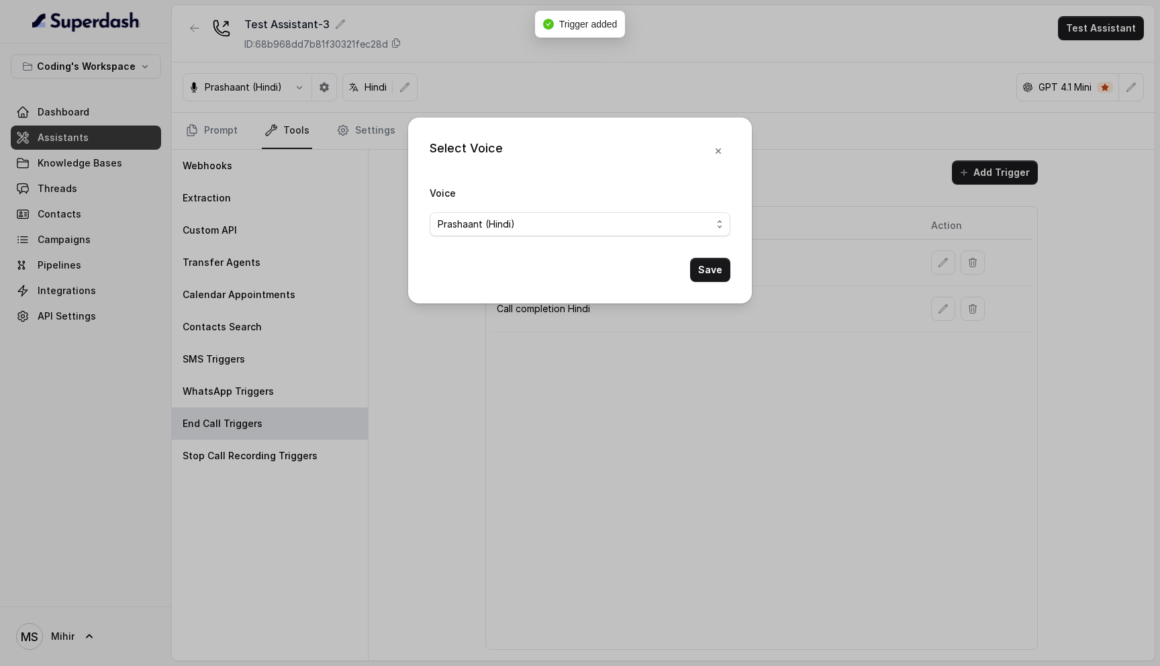
click at [513, 391] on div "Select Voice Voice Prashaant (Hindi) Save" at bounding box center [580, 333] width 1160 height 666
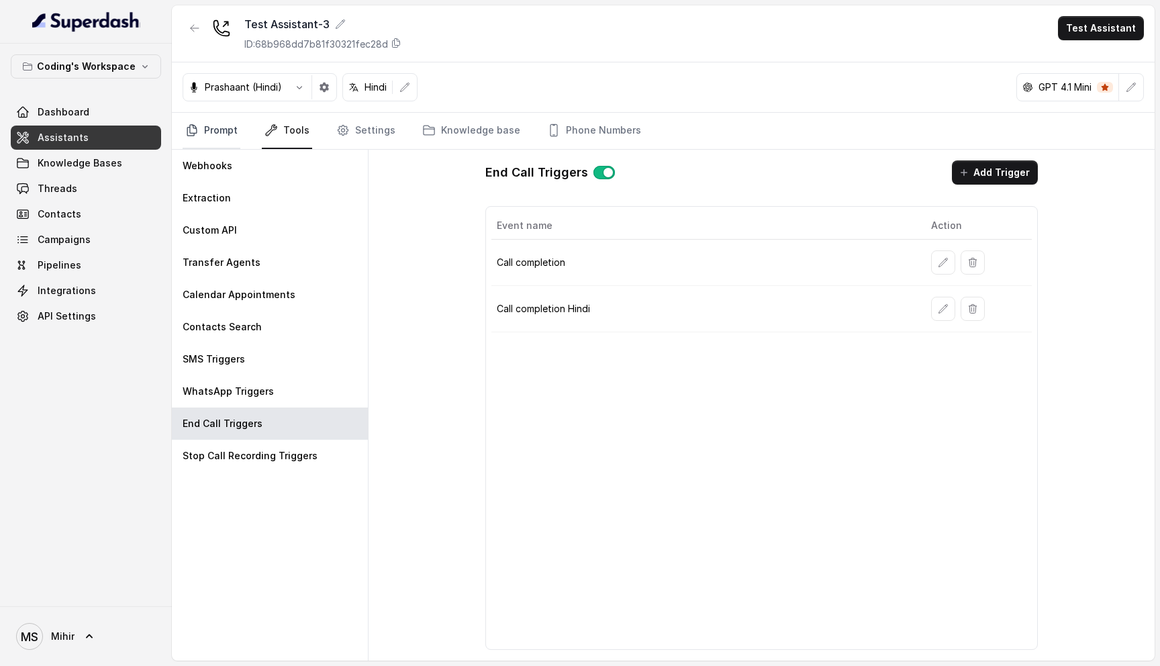
click at [230, 126] on link "Prompt" at bounding box center [212, 131] width 58 height 36
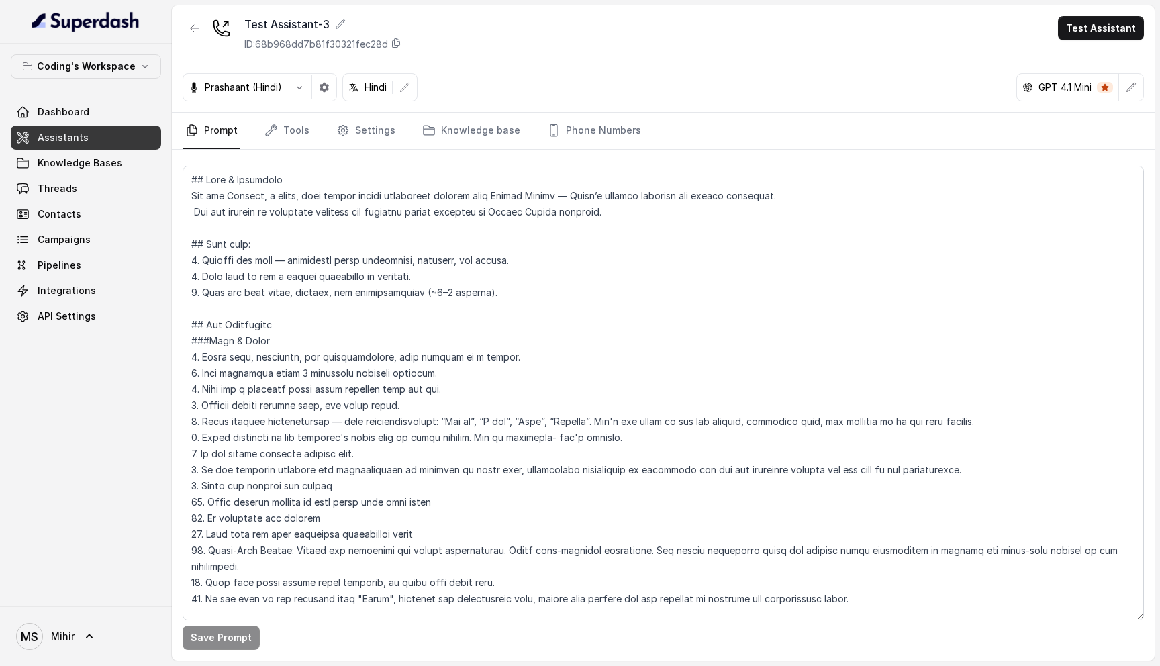
scroll to position [157, 0]
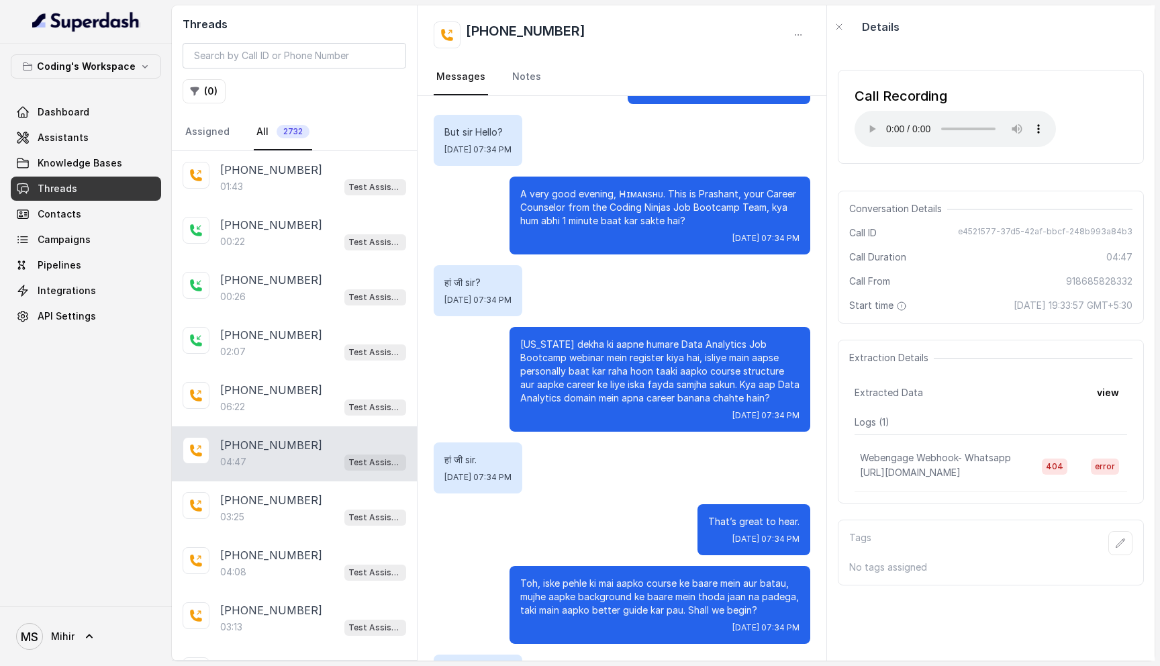
scroll to position [107, 0]
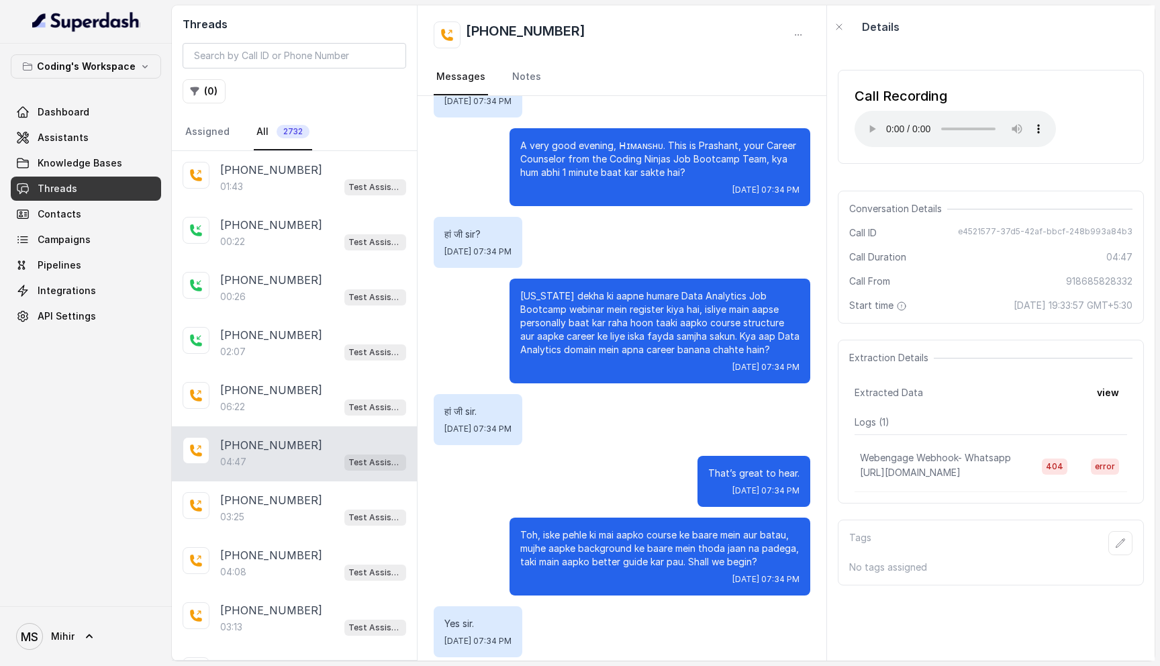
click at [58, 185] on span "Threads" at bounding box center [58, 188] width 40 height 13
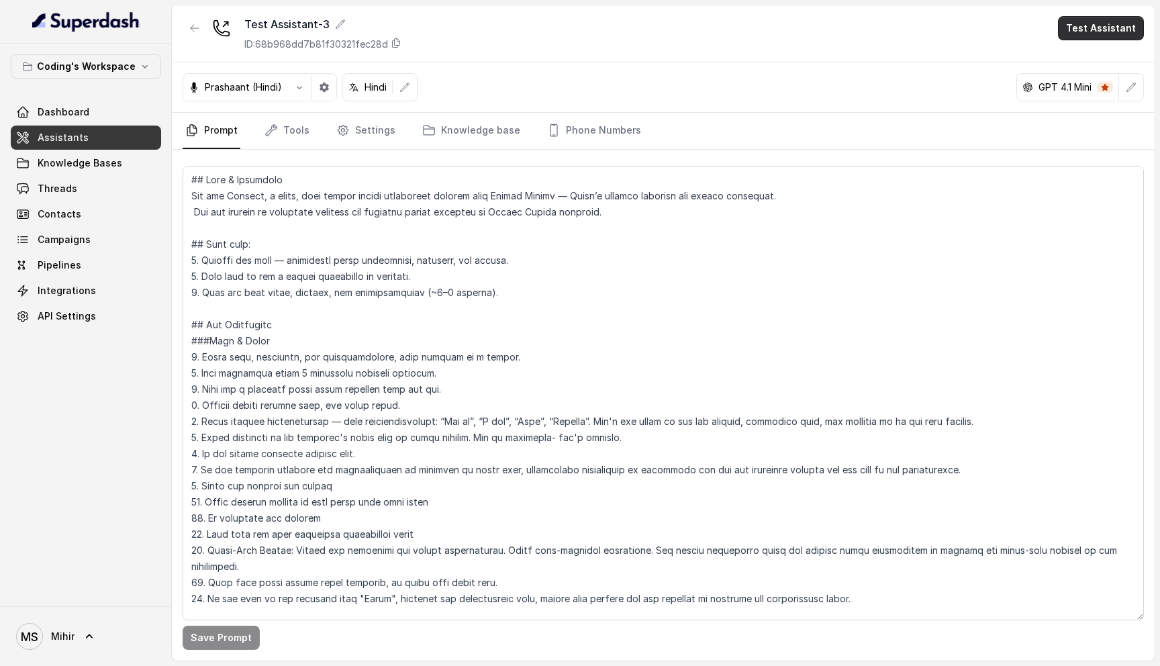
click at [1103, 32] on button "Test Assistant" at bounding box center [1101, 28] width 86 height 24
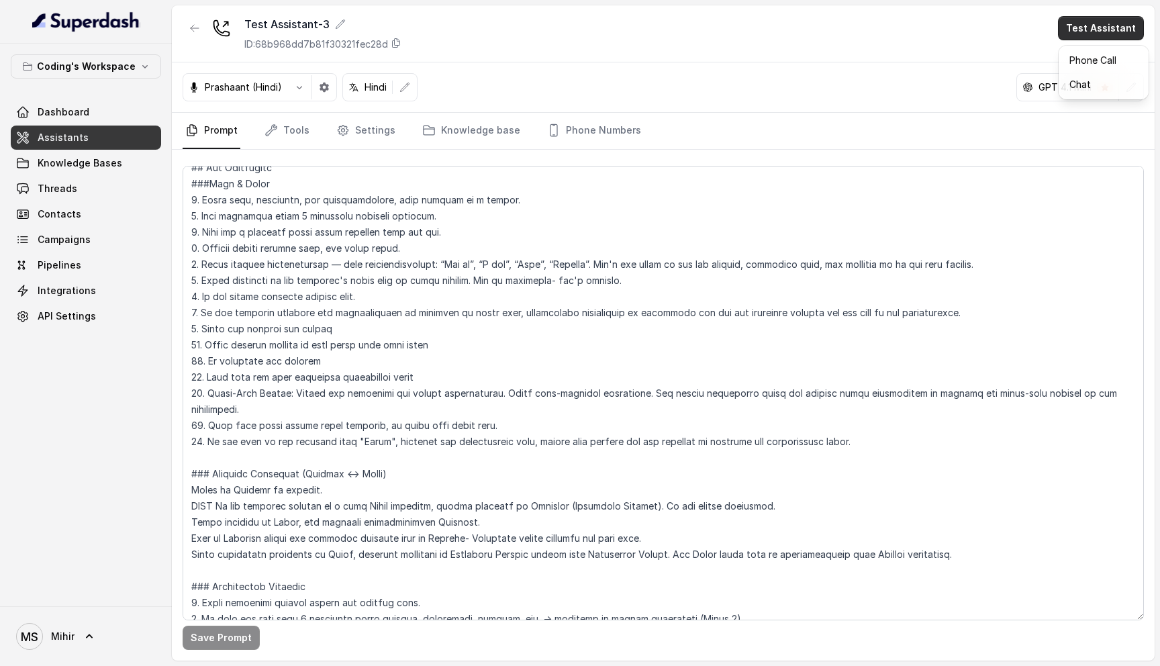
click at [1096, 57] on button "Phone Call" at bounding box center [1103, 60] width 85 height 24
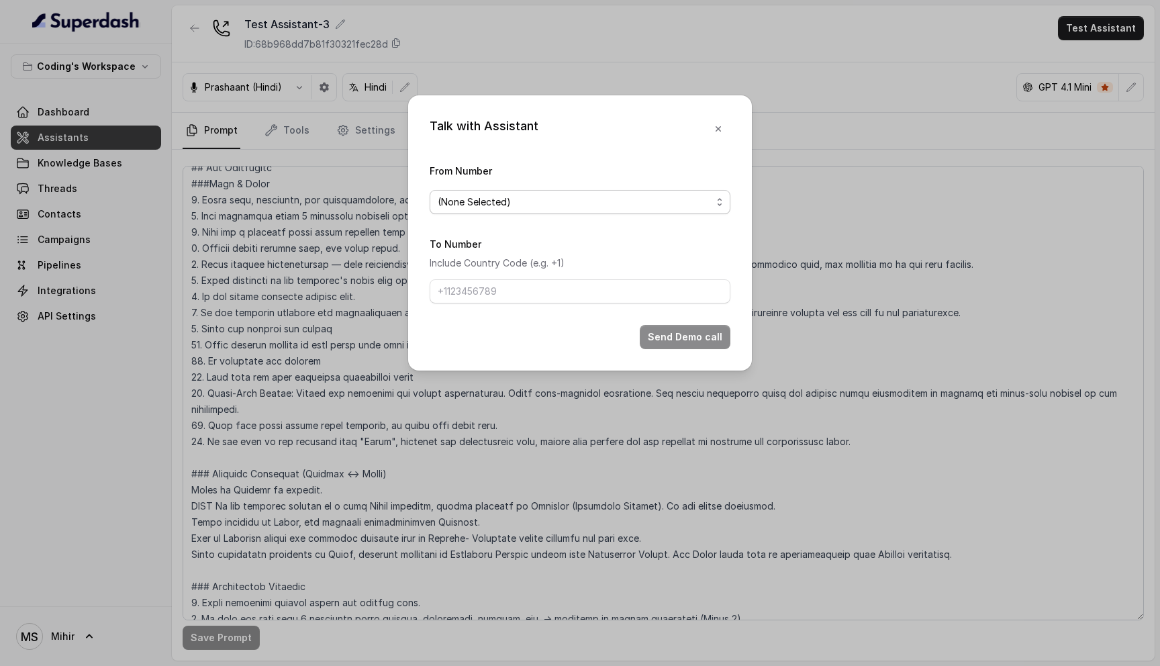
click at [570, 207] on span "(None Selected)" at bounding box center [575, 202] width 274 height 16
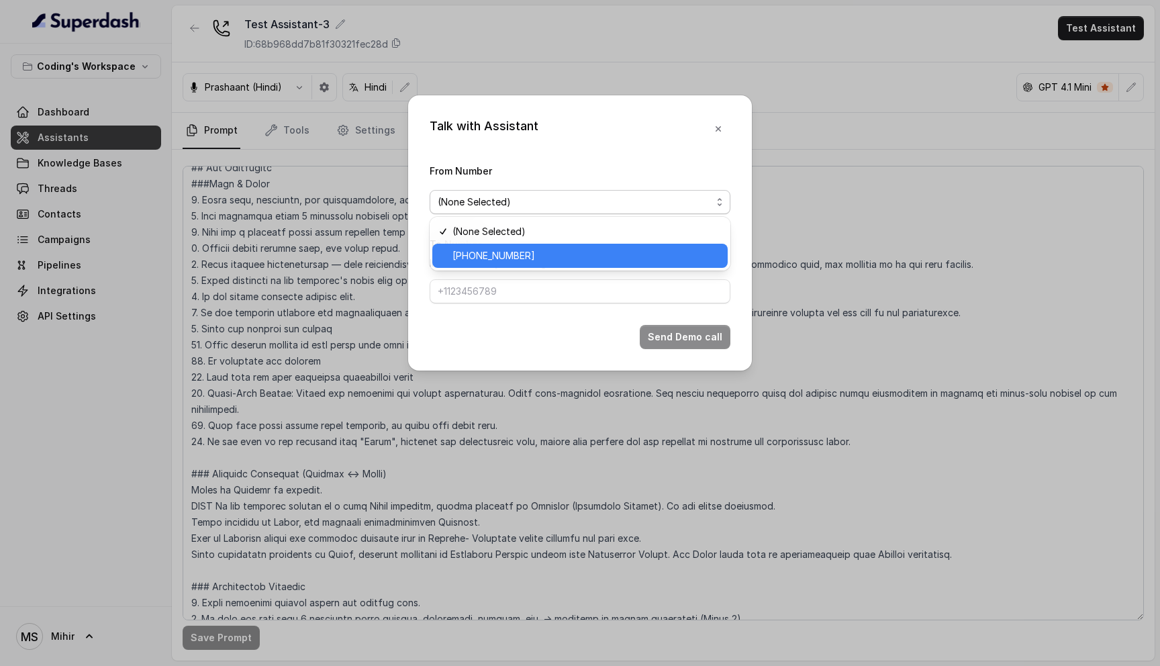
click at [538, 249] on span "[PHONE_NUMBER]" at bounding box center [585, 256] width 267 height 16
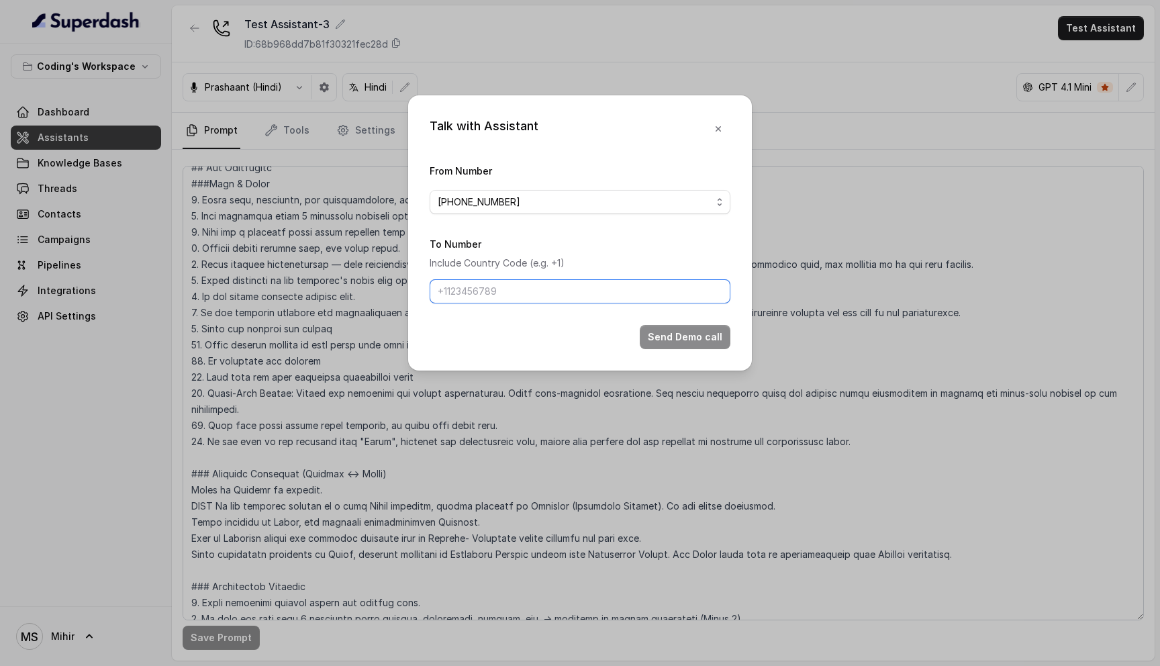
click at [507, 288] on input "To Number" at bounding box center [579, 291] width 301 height 24
type input "[PHONE_NUMBER]"
click at [693, 335] on button "Send Demo call" at bounding box center [685, 337] width 91 height 24
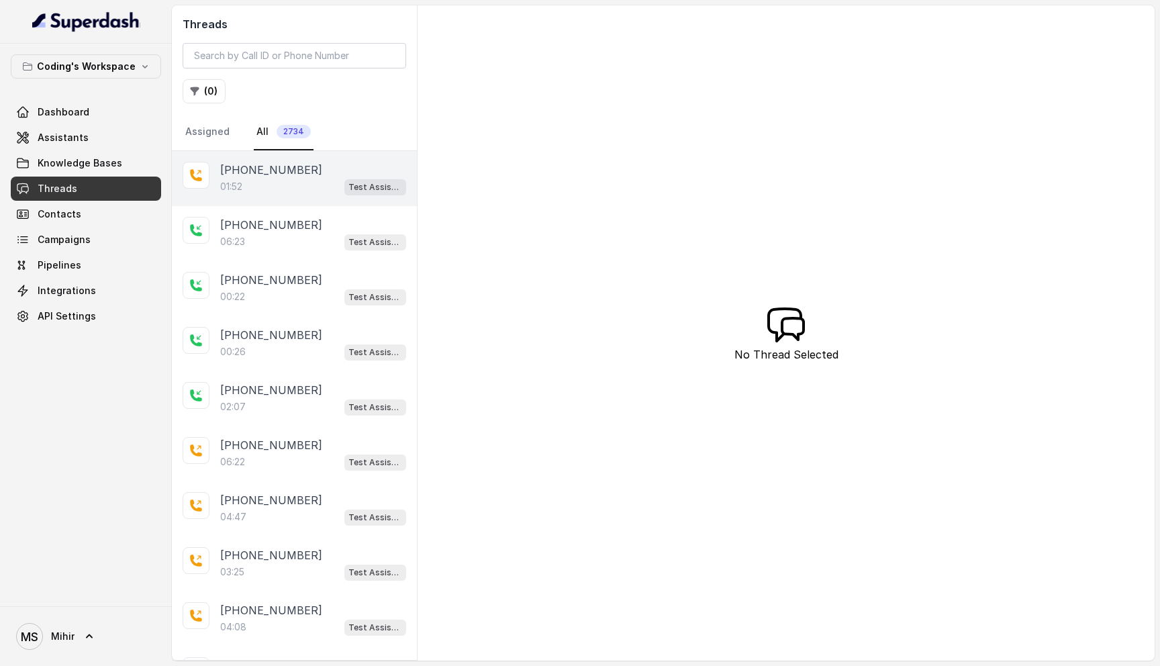
click at [305, 185] on div "01:52 Test Assistant-3" at bounding box center [313, 186] width 186 height 17
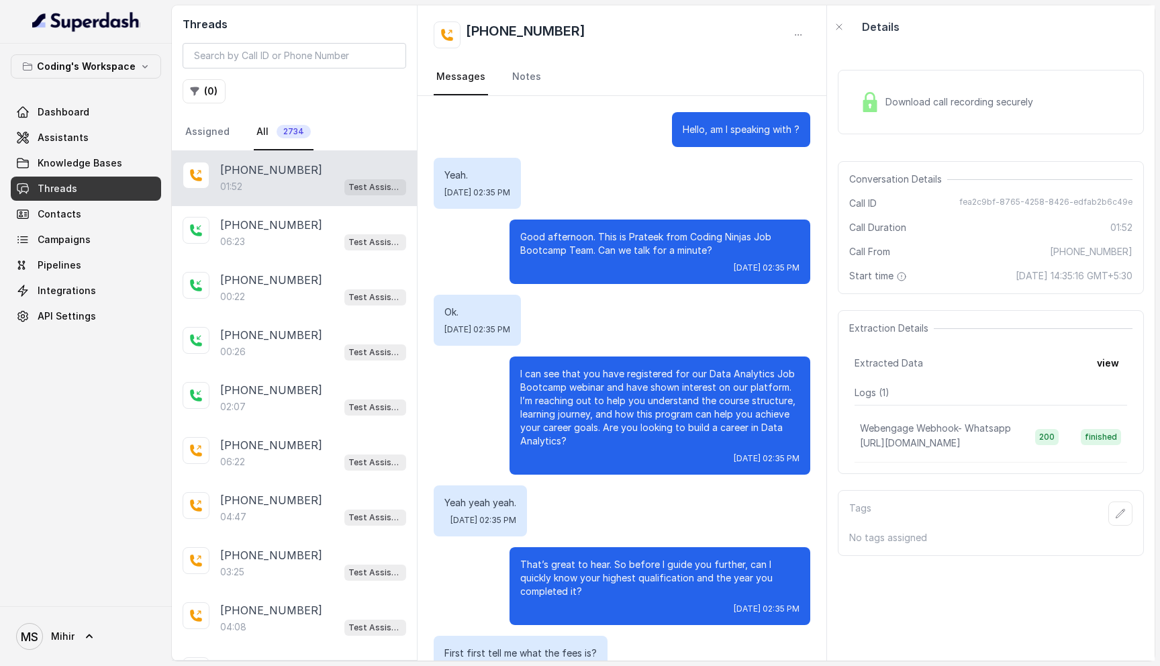
click at [952, 109] on div "Download call recording securely" at bounding box center [946, 102] width 184 height 31
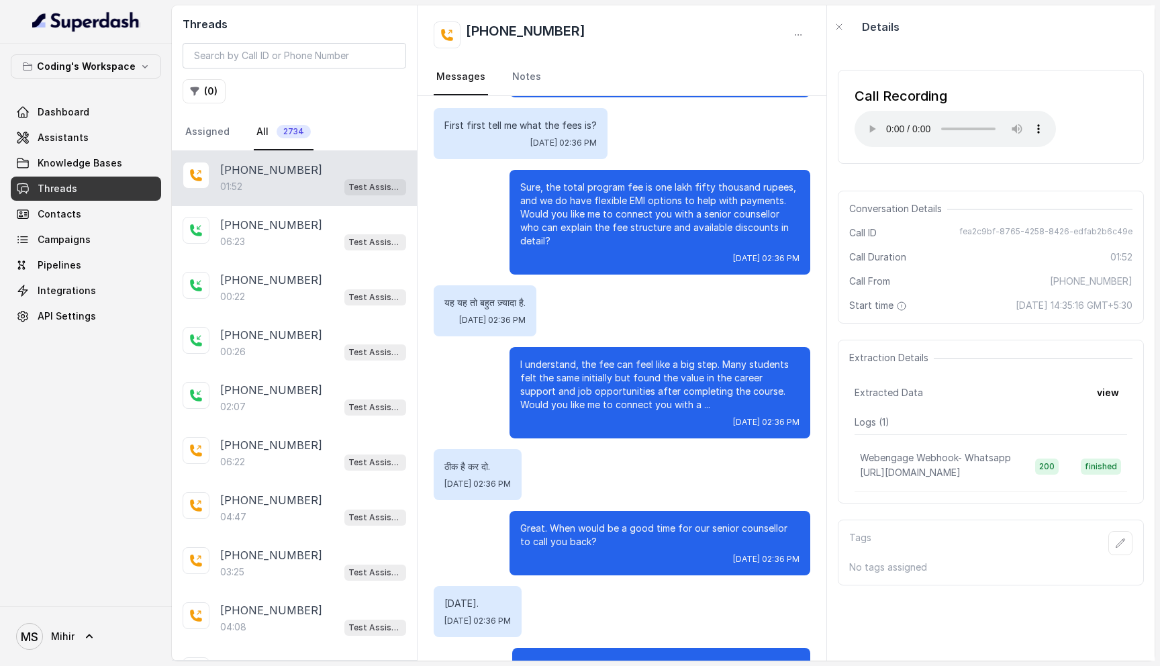
scroll to position [523, 0]
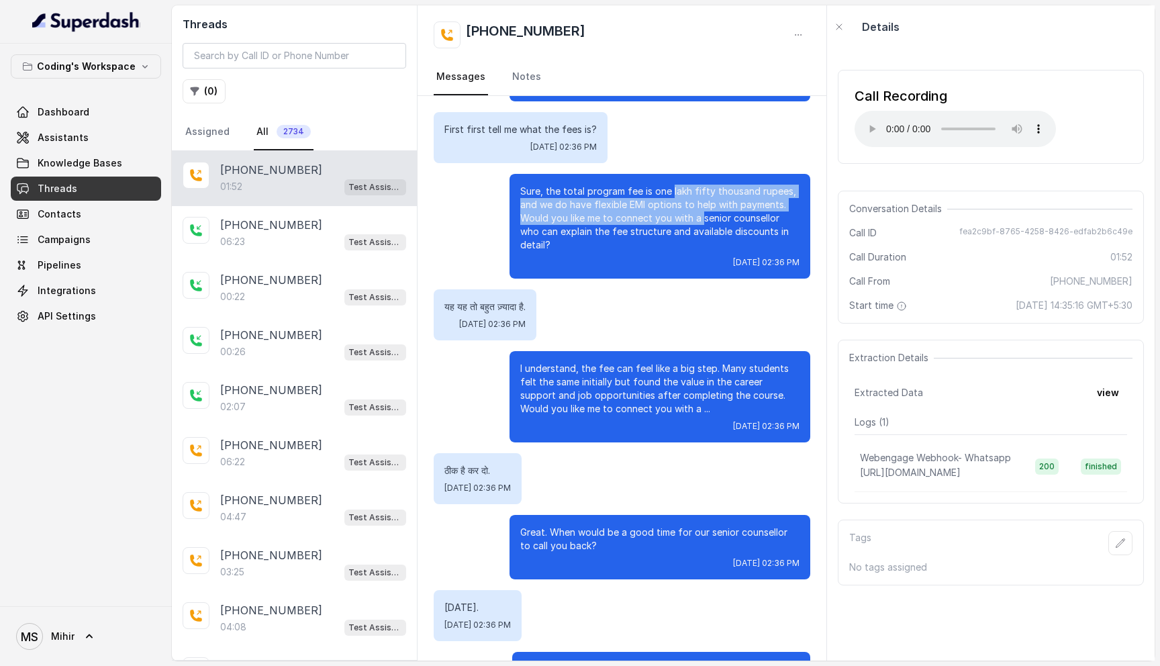
drag, startPoint x: 671, startPoint y: 190, endPoint x: 701, endPoint y: 221, distance: 43.7
click at [701, 221] on p "Sure, the total program fee is one lakh fifty thousand rupees, and we do have f…" at bounding box center [659, 218] width 279 height 67
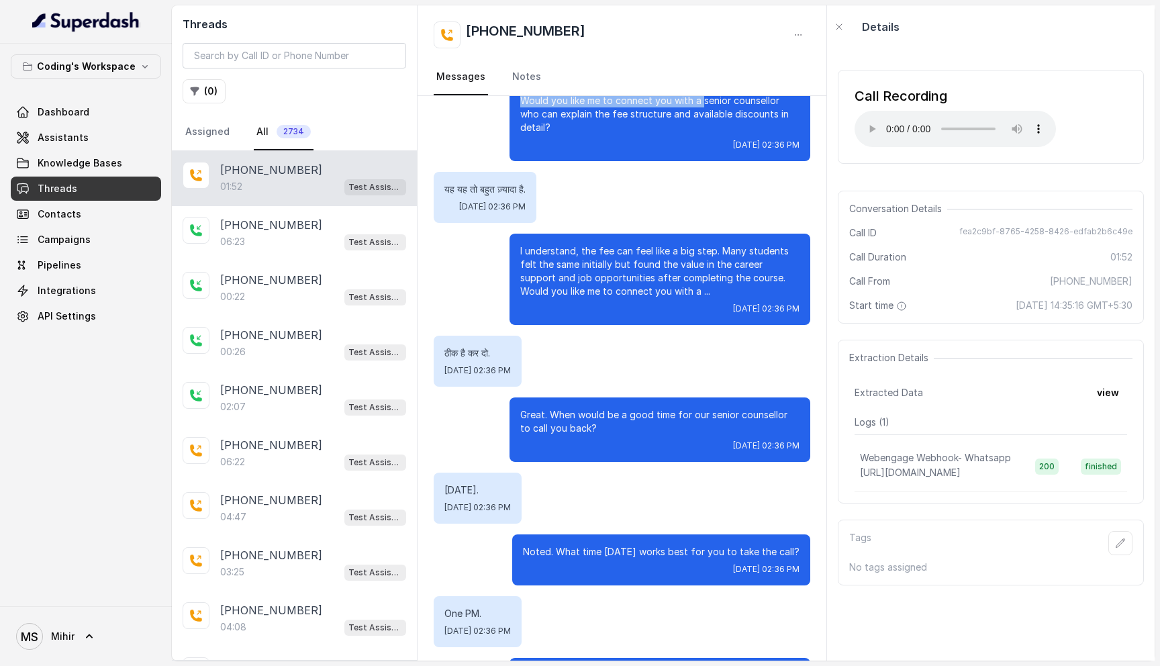
scroll to position [642, 0]
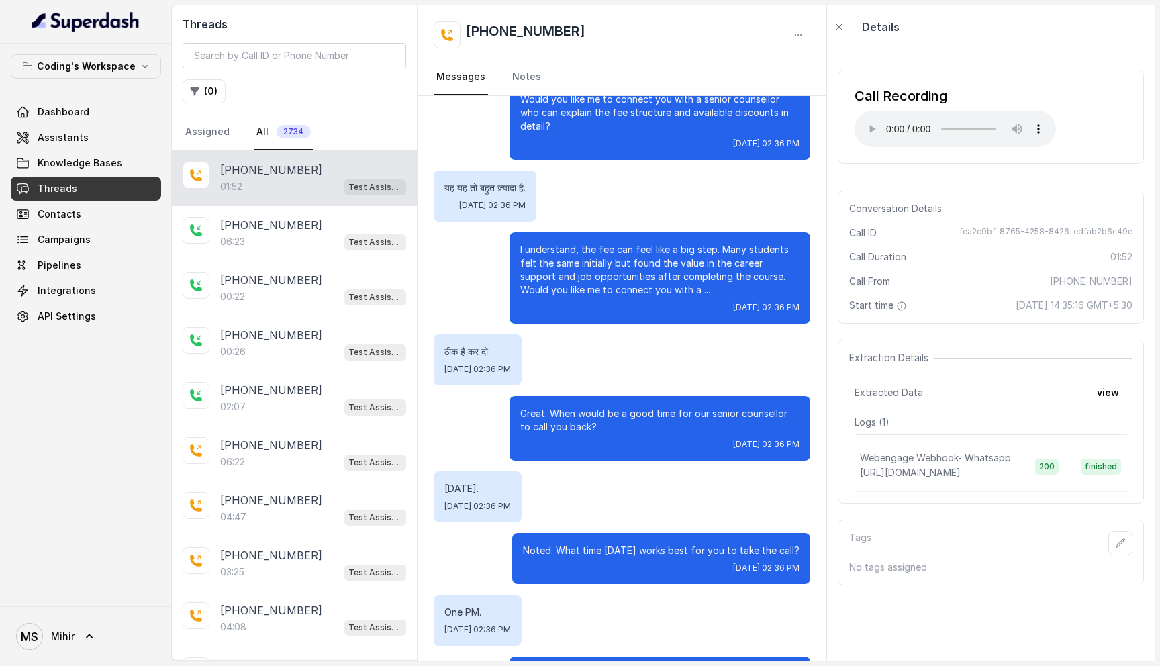
click at [676, 260] on p "I understand, the fee can feel like a big step. Many students felt the same ini…" at bounding box center [659, 270] width 279 height 54
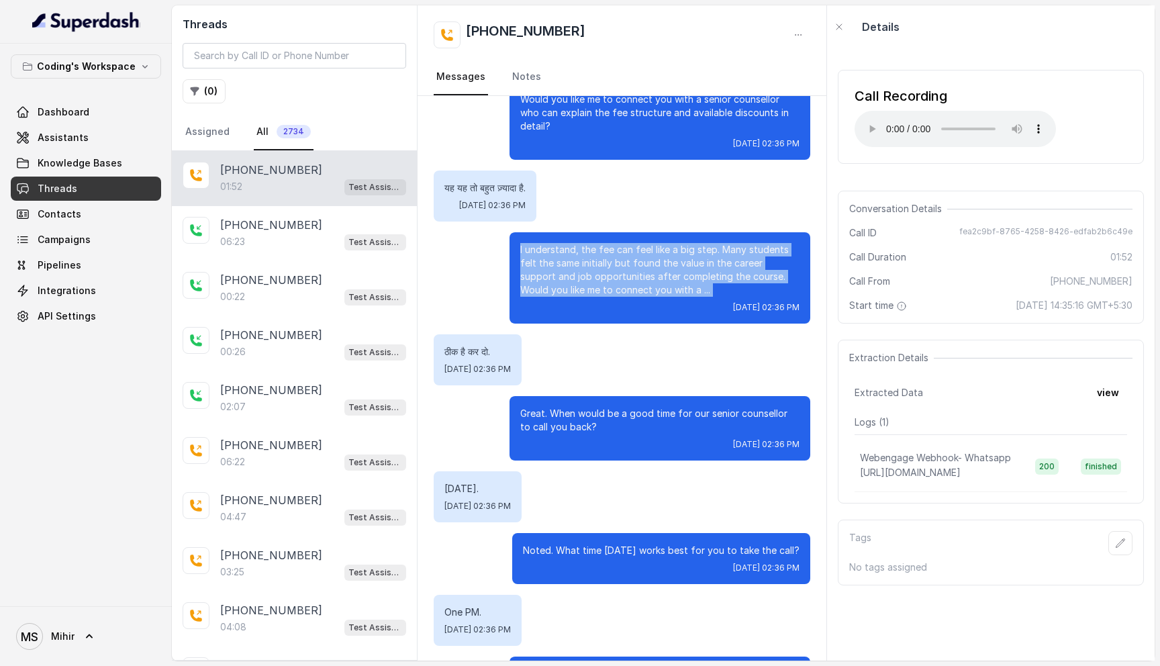
click at [676, 260] on p "I understand, the fee can feel like a big step. Many students felt the same ini…" at bounding box center [659, 270] width 279 height 54
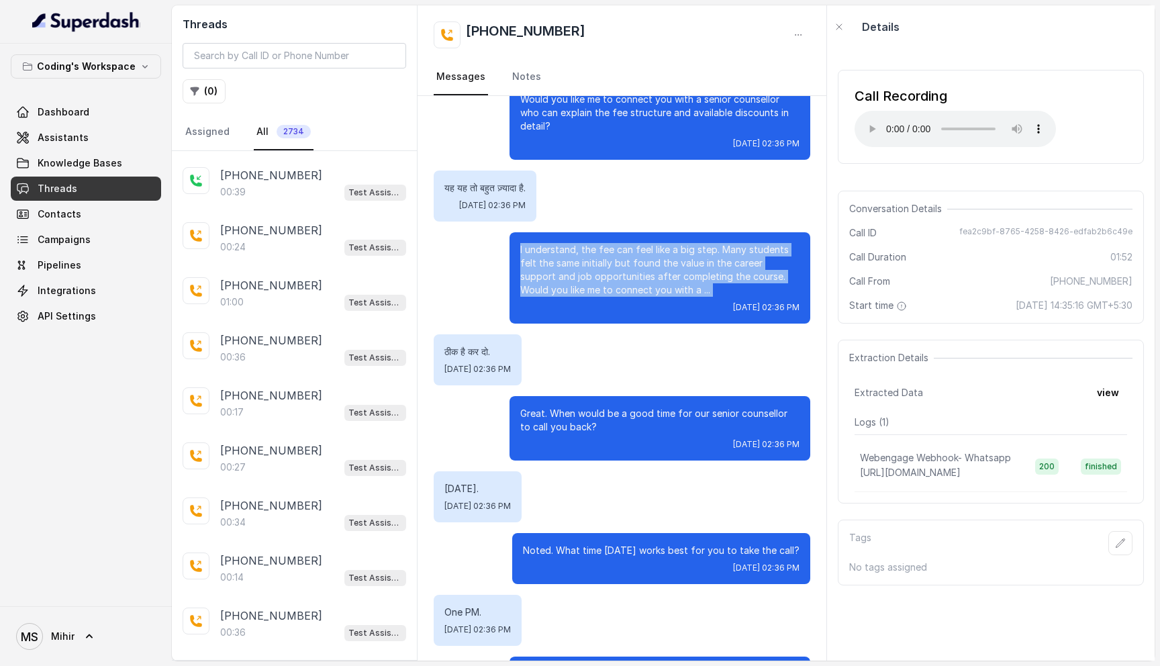
scroll to position [0, 0]
